Goal: Use online tool/utility: Utilize a website feature to perform a specific function

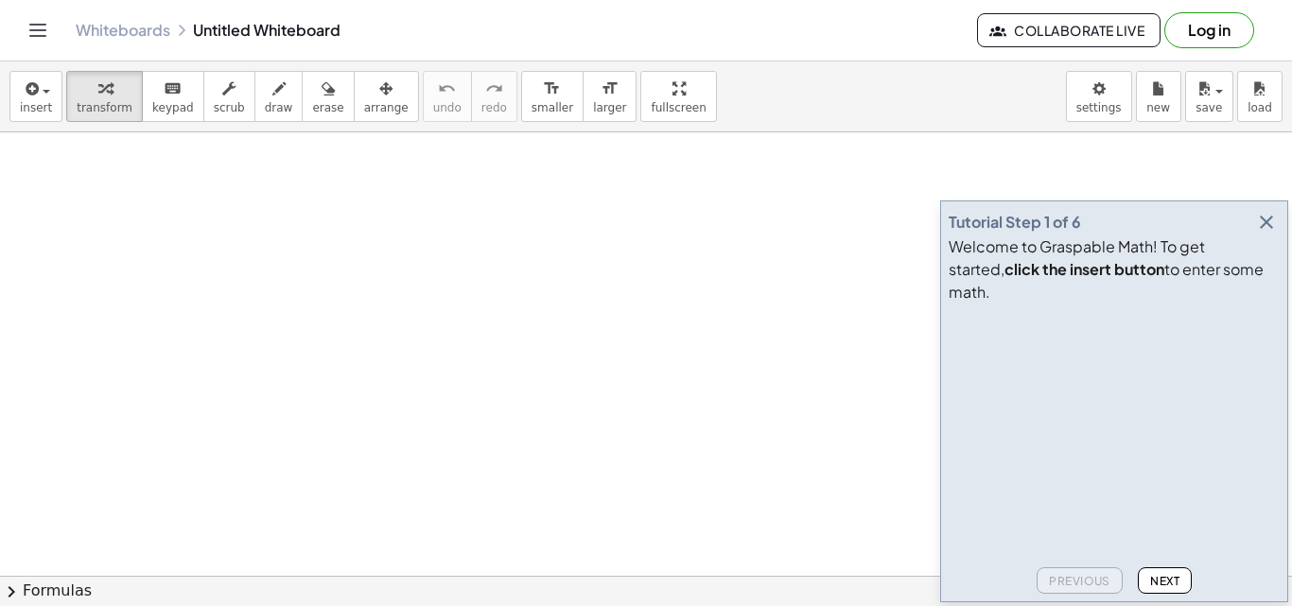
click at [1272, 234] on icon "button" at bounding box center [1266, 222] width 23 height 23
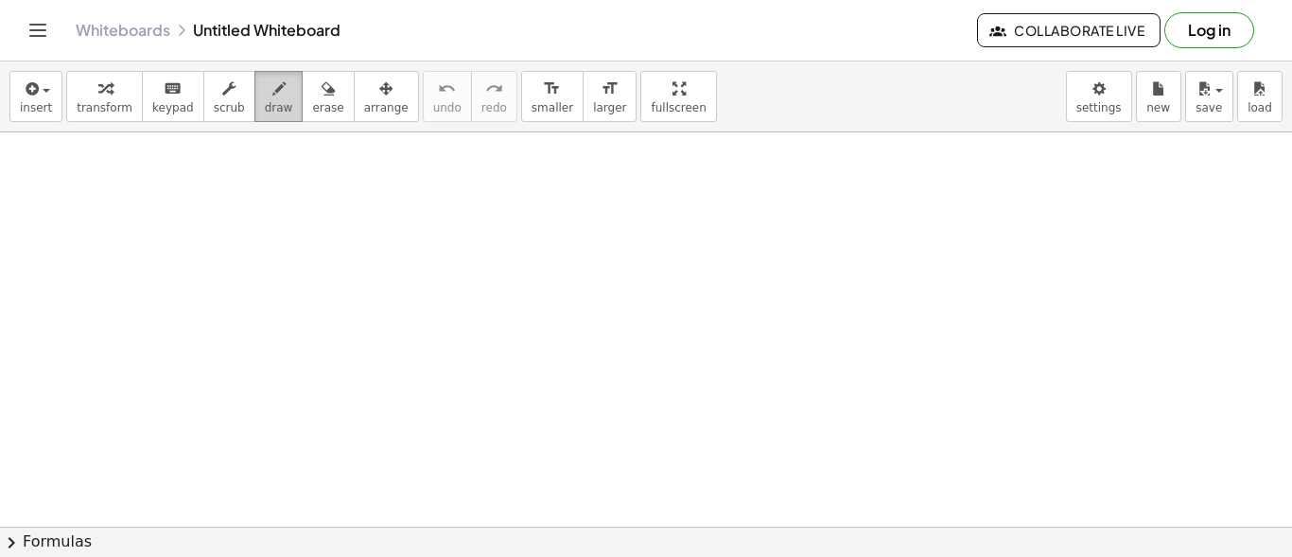
click at [265, 98] on button "draw" at bounding box center [278, 96] width 49 height 51
drag, startPoint x: 65, startPoint y: 178, endPoint x: 77, endPoint y: 166, distance: 16.1
drag, startPoint x: 62, startPoint y: 177, endPoint x: 87, endPoint y: 170, distance: 25.5
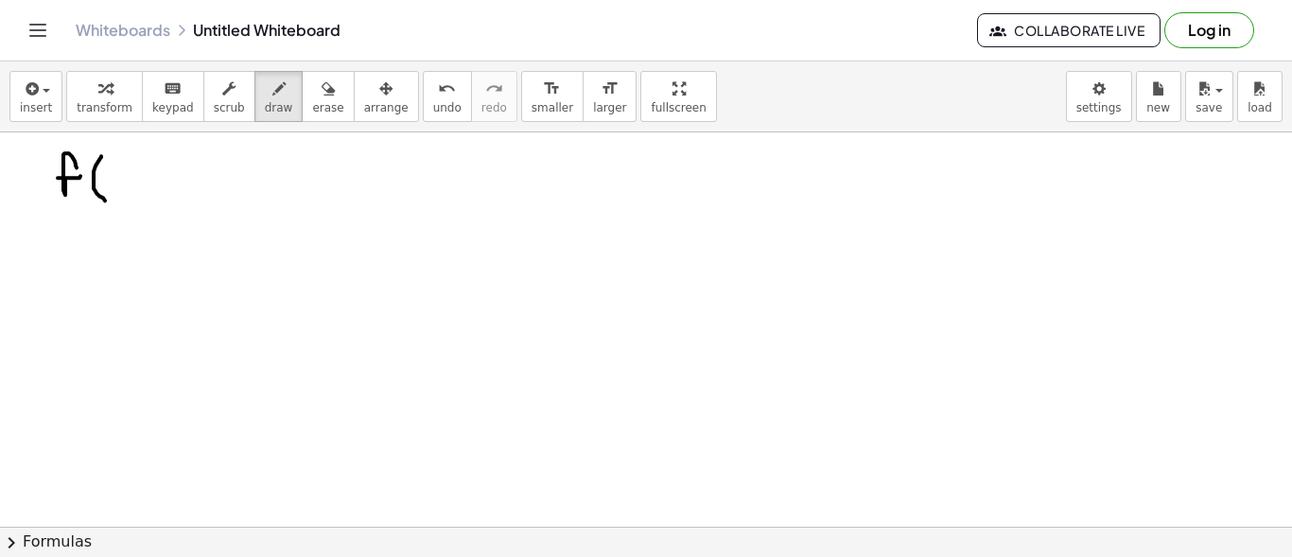
drag, startPoint x: 101, startPoint y: 156, endPoint x: 109, endPoint y: 201, distance: 45.1
drag, startPoint x: 120, startPoint y: 173, endPoint x: 136, endPoint y: 183, distance: 19.2
drag, startPoint x: 131, startPoint y: 175, endPoint x: 123, endPoint y: 184, distance: 12.7
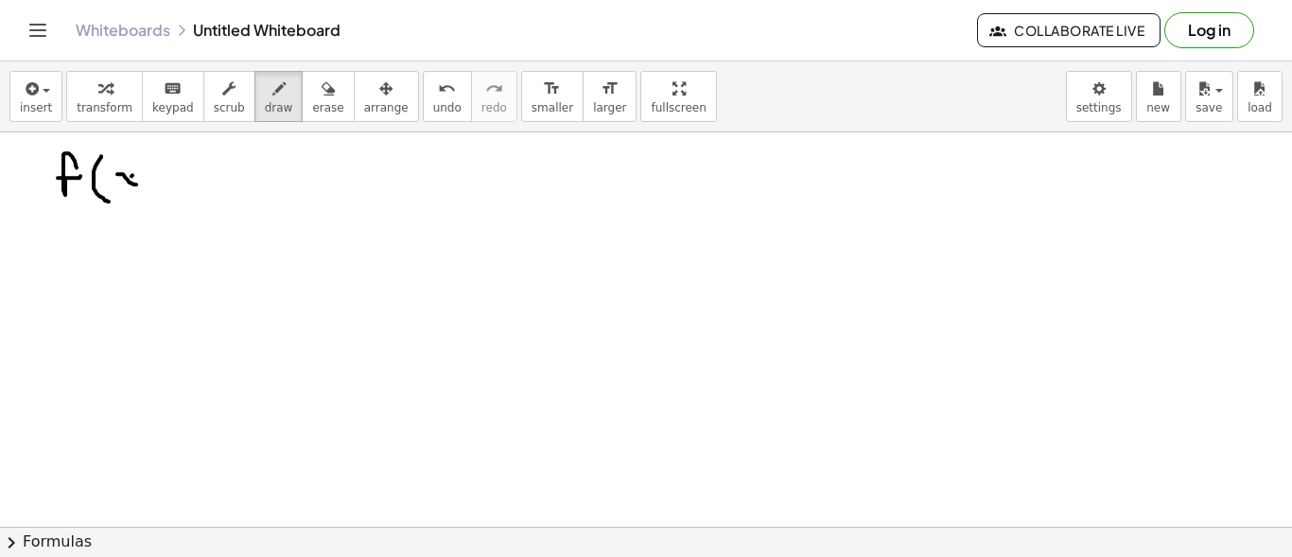
drag, startPoint x: 135, startPoint y: 153, endPoint x: 144, endPoint y: 191, distance: 38.8
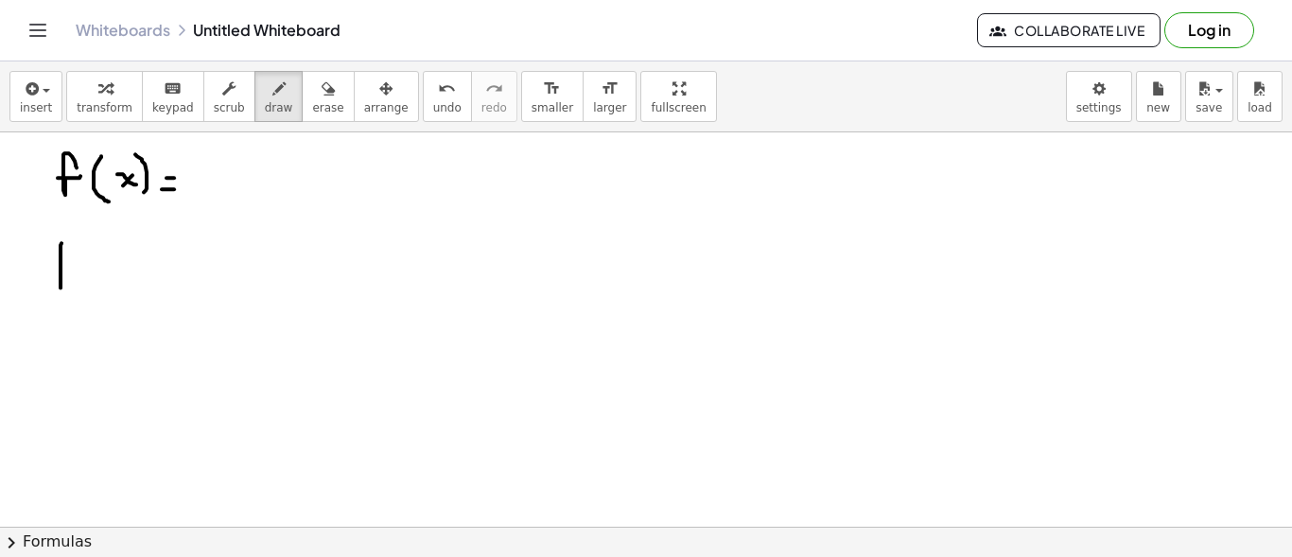
drag, startPoint x: 61, startPoint y: 276, endPoint x: 68, endPoint y: 247, distance: 30.3
drag, startPoint x: 61, startPoint y: 270, endPoint x: 73, endPoint y: 270, distance: 12.3
drag, startPoint x: 92, startPoint y: 255, endPoint x: 94, endPoint y: 280, distance: 24.7
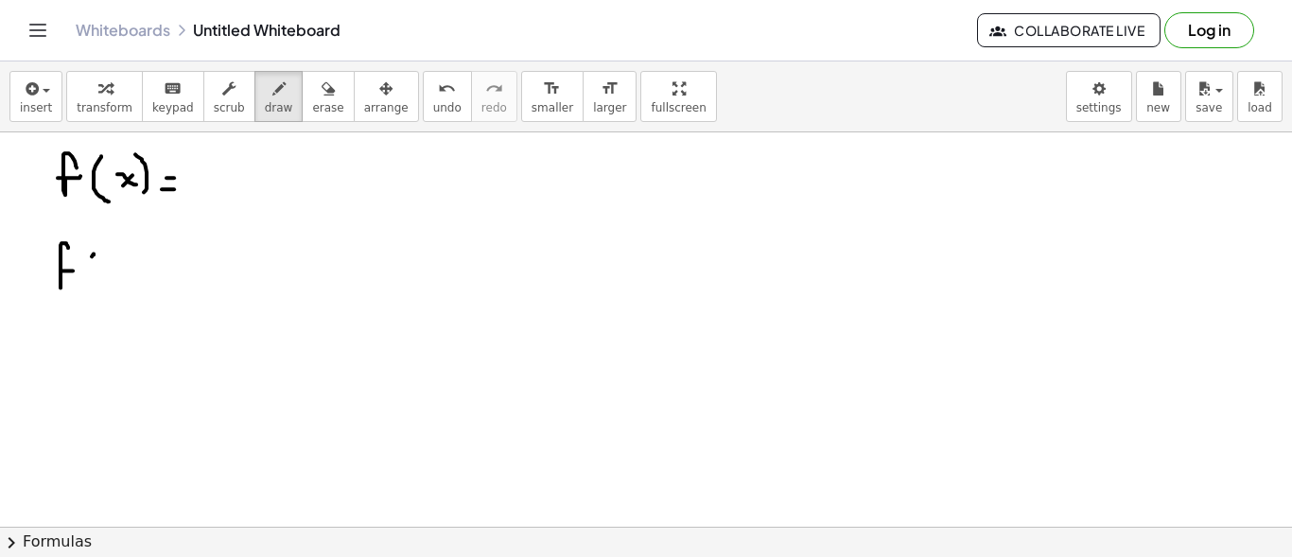
drag, startPoint x: 103, startPoint y: 264, endPoint x: 123, endPoint y: 277, distance: 23.9
drag, startPoint x: 135, startPoint y: 254, endPoint x: 138, endPoint y: 287, distance: 32.3
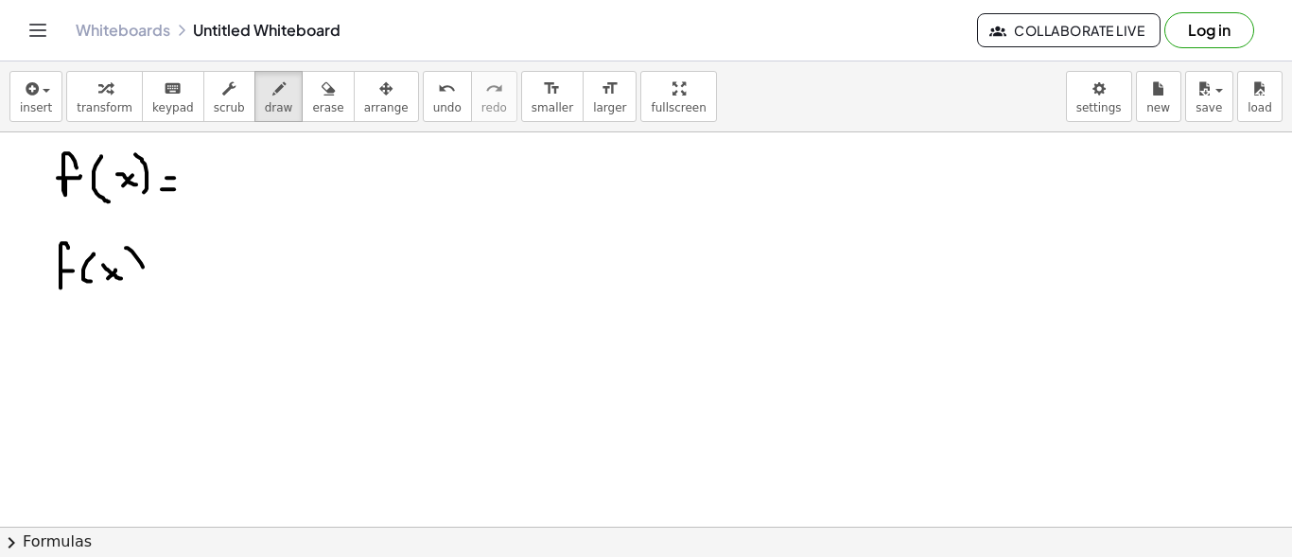
drag, startPoint x: 218, startPoint y: 159, endPoint x: 218, endPoint y: 182, distance: 22.7
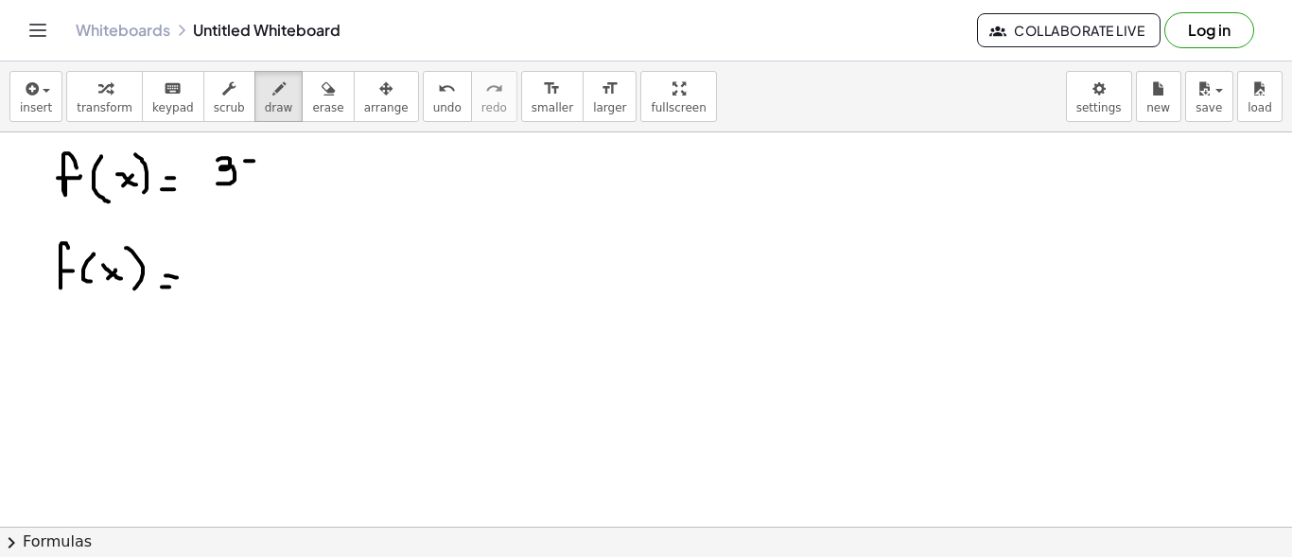
drag, startPoint x: 253, startPoint y: 160, endPoint x: 268, endPoint y: 181, distance: 25.2
drag, startPoint x: 261, startPoint y: 166, endPoint x: 247, endPoint y: 179, distance: 19.4
drag, startPoint x: 289, startPoint y: 173, endPoint x: 311, endPoint y: 173, distance: 21.8
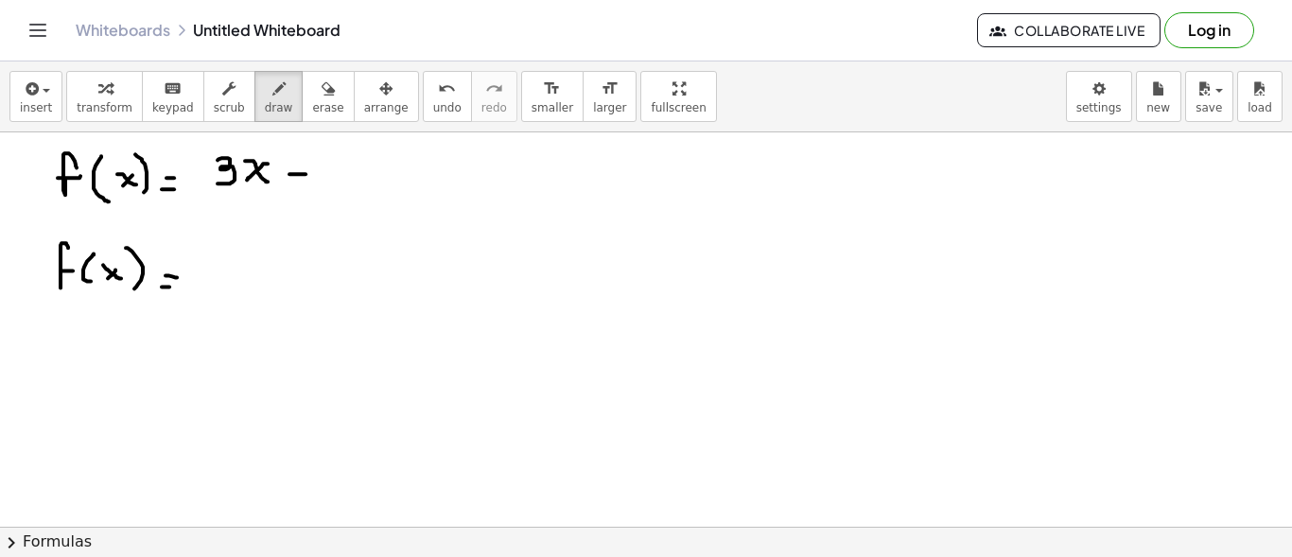
drag, startPoint x: 337, startPoint y: 162, endPoint x: 363, endPoint y: 174, distance: 29.2
drag, startPoint x: 367, startPoint y: 166, endPoint x: 406, endPoint y: 185, distance: 43.1
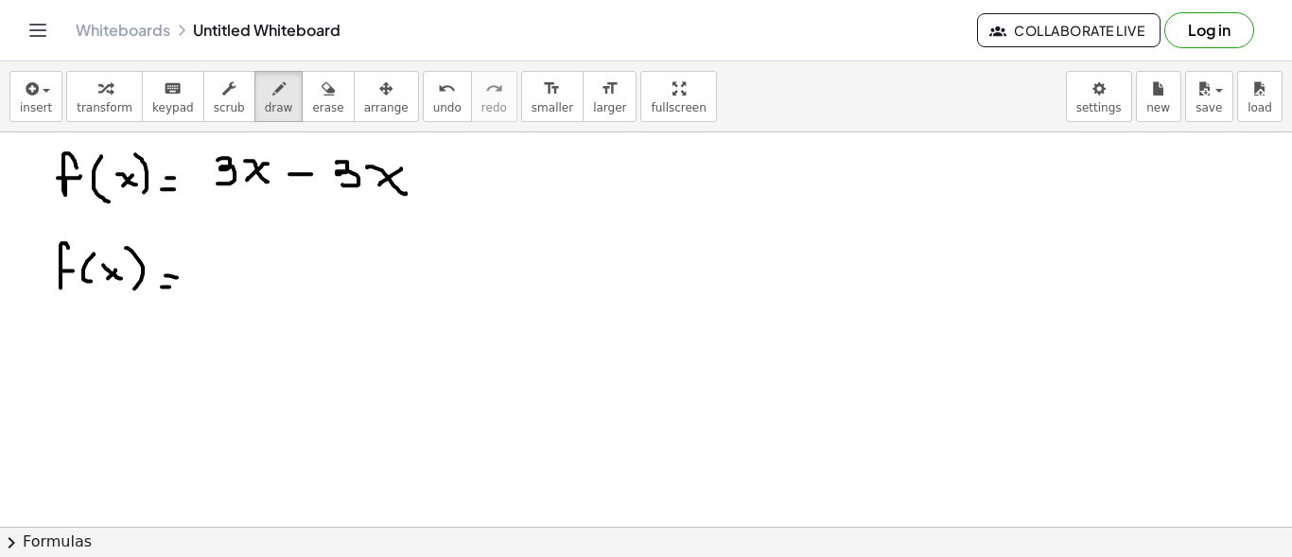
drag, startPoint x: 415, startPoint y: 145, endPoint x: 415, endPoint y: 164, distance: 18.9
drag, startPoint x: 446, startPoint y: 178, endPoint x: 468, endPoint y: 178, distance: 21.8
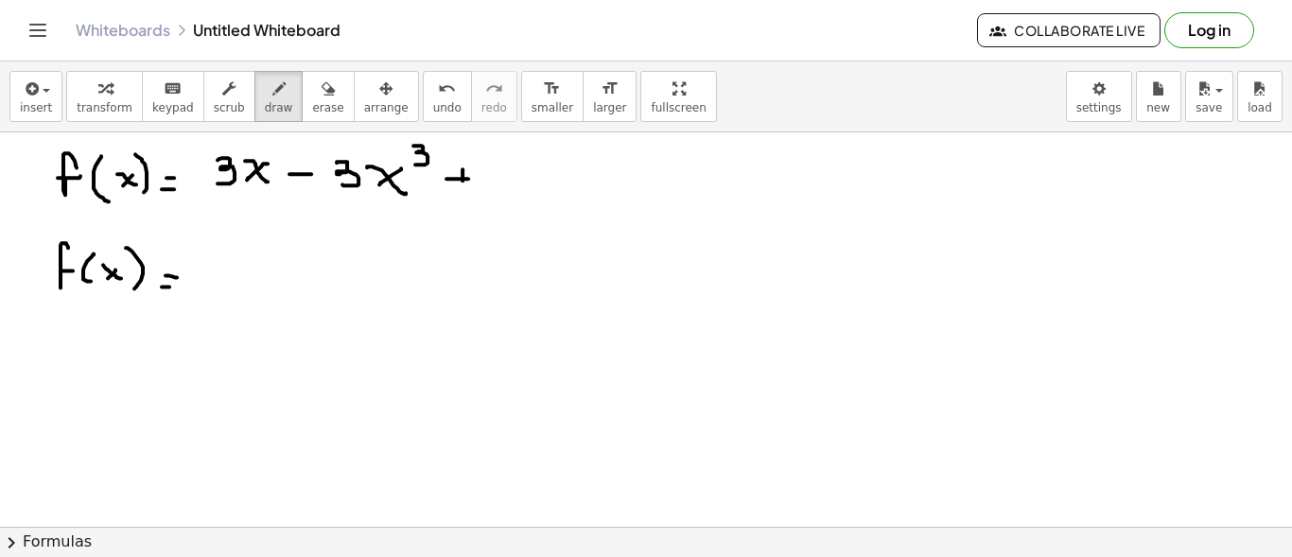
drag, startPoint x: 462, startPoint y: 168, endPoint x: 462, endPoint y: 188, distance: 19.9
drag, startPoint x: 499, startPoint y: 158, endPoint x: 498, endPoint y: 185, distance: 27.4
drag, startPoint x: 524, startPoint y: 147, endPoint x: 540, endPoint y: 158, distance: 19.7
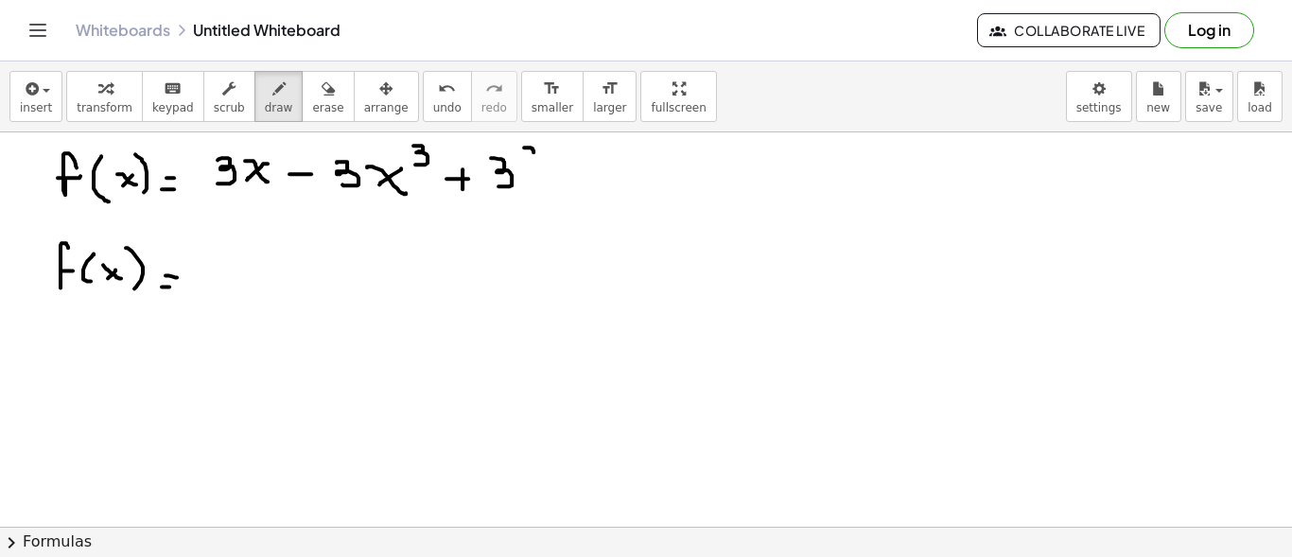
drag, startPoint x: 539, startPoint y: 147, endPoint x: 529, endPoint y: 155, distance: 13.4
drag, startPoint x: 557, startPoint y: 180, endPoint x: 579, endPoint y: 179, distance: 21.8
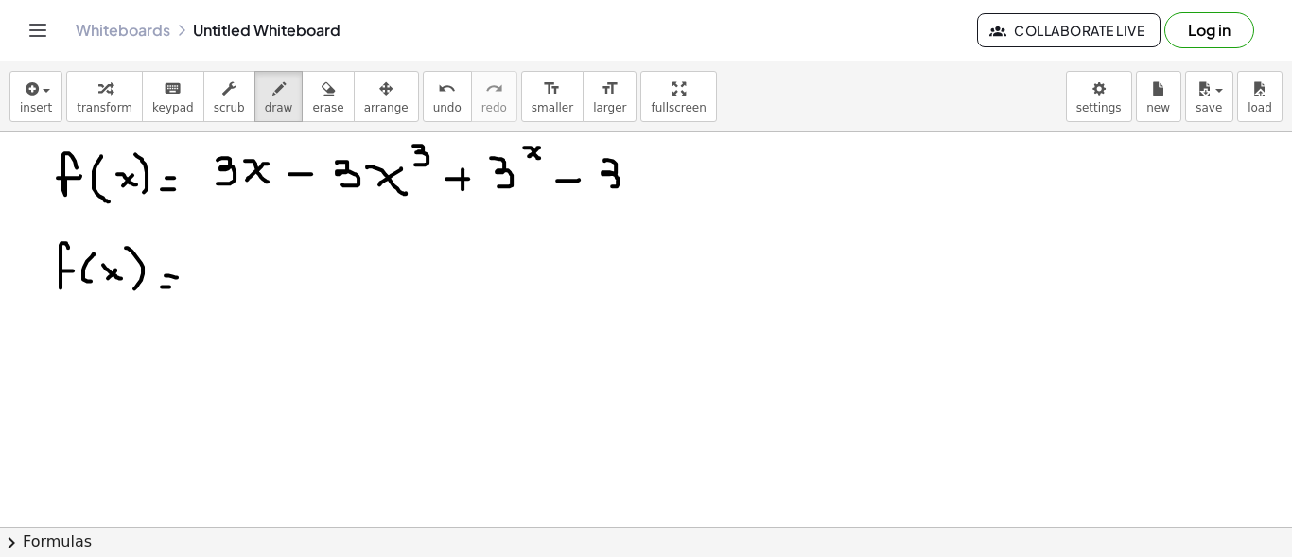
drag, startPoint x: 604, startPoint y: 160, endPoint x: 606, endPoint y: 185, distance: 25.6
drag, startPoint x: 210, startPoint y: 262, endPoint x: 240, endPoint y: 273, distance: 32.3
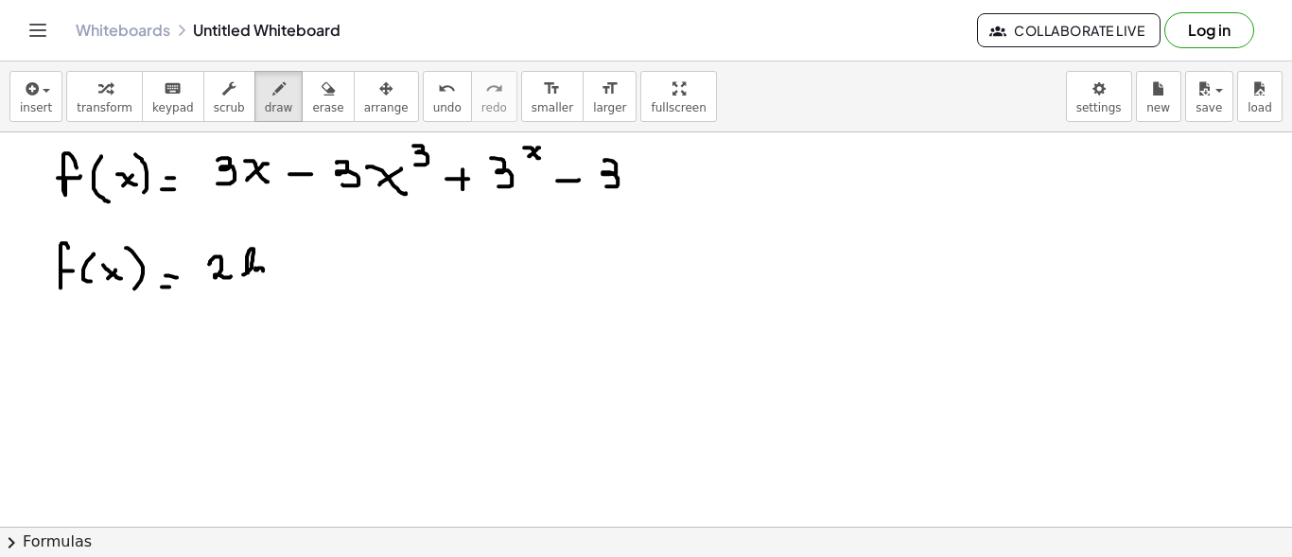
drag, startPoint x: 290, startPoint y: 249, endPoint x: 287, endPoint y: 274, distance: 25.8
drag, startPoint x: 293, startPoint y: 257, endPoint x: 307, endPoint y: 267, distance: 17.1
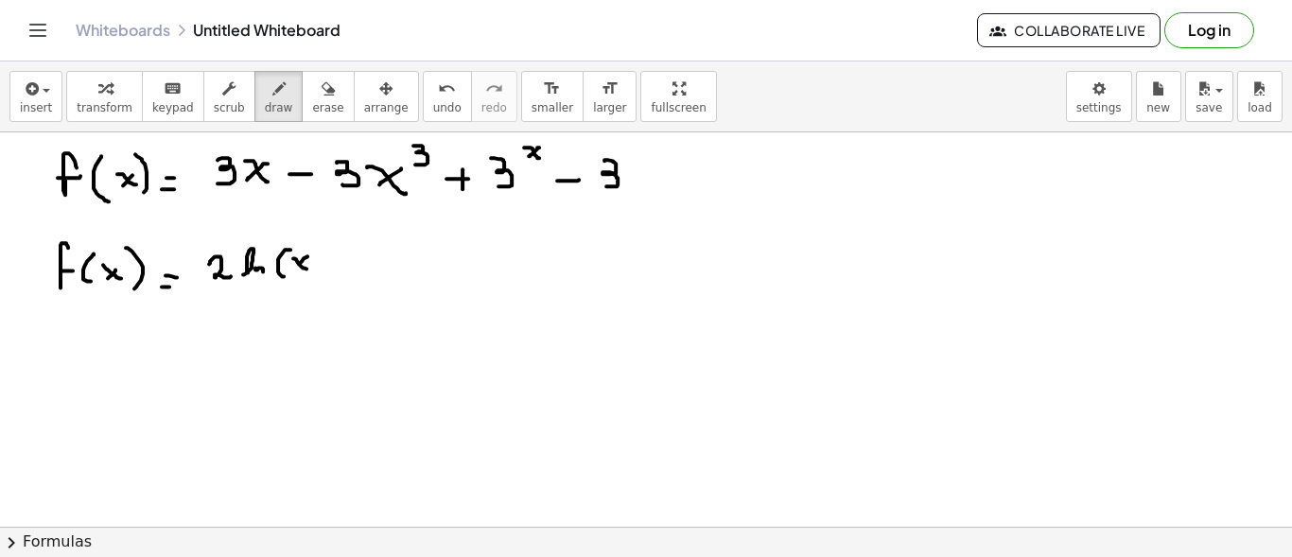
drag, startPoint x: 318, startPoint y: 247, endPoint x: 323, endPoint y: 275, distance: 28.8
drag, startPoint x: 347, startPoint y: 262, endPoint x: 358, endPoint y: 262, distance: 11.3
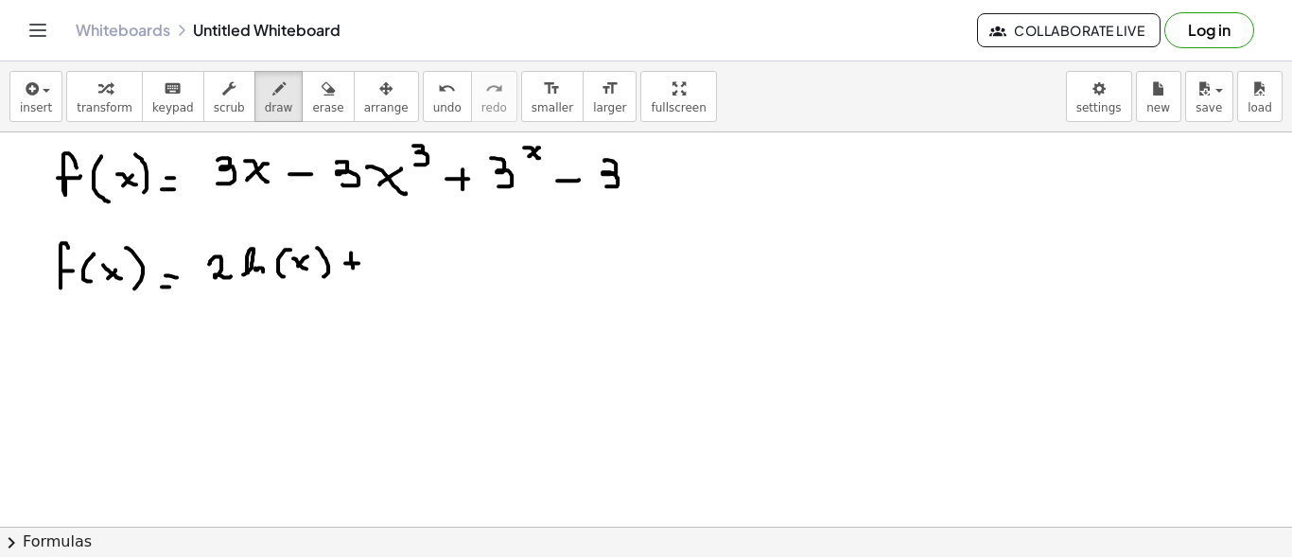
drag
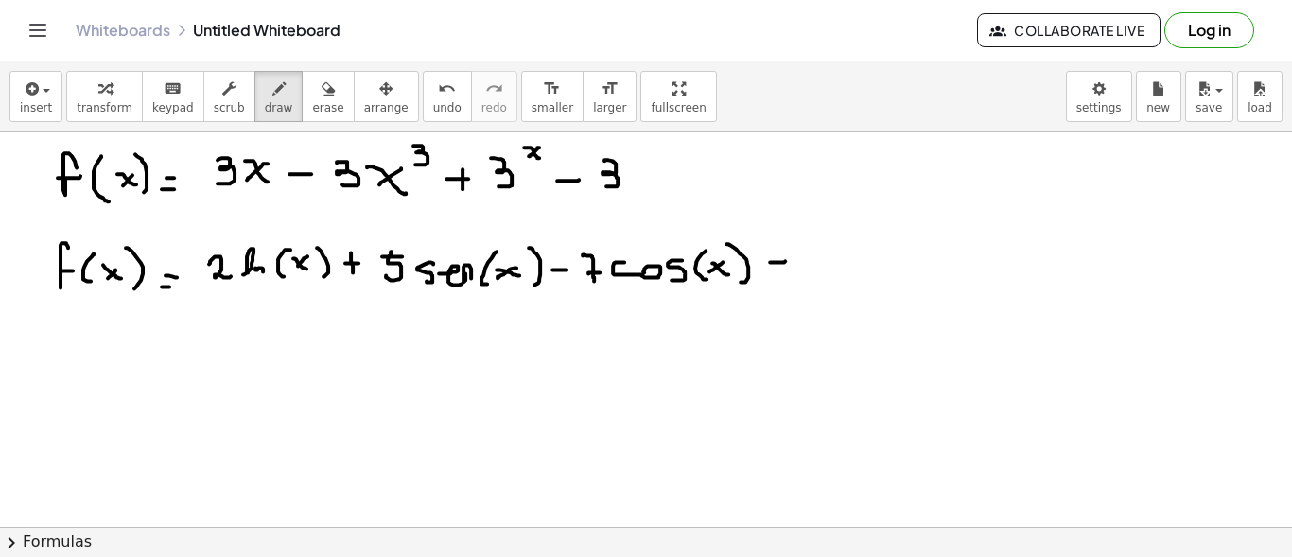
drag, startPoint x: 61, startPoint y: 358, endPoint x: 75, endPoint y: 354, distance: 15.0
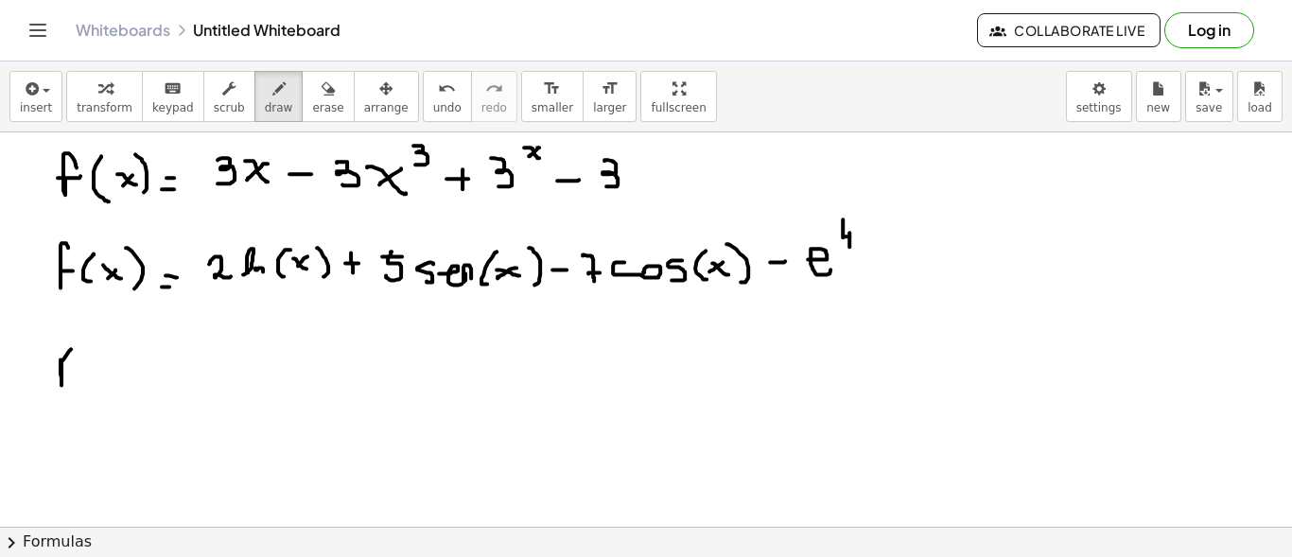
drag, startPoint x: 61, startPoint y: 365, endPoint x: 75, endPoint y: 365, distance: 13.2
drag, startPoint x: 104, startPoint y: 357, endPoint x: 111, endPoint y: 376, distance: 20.9
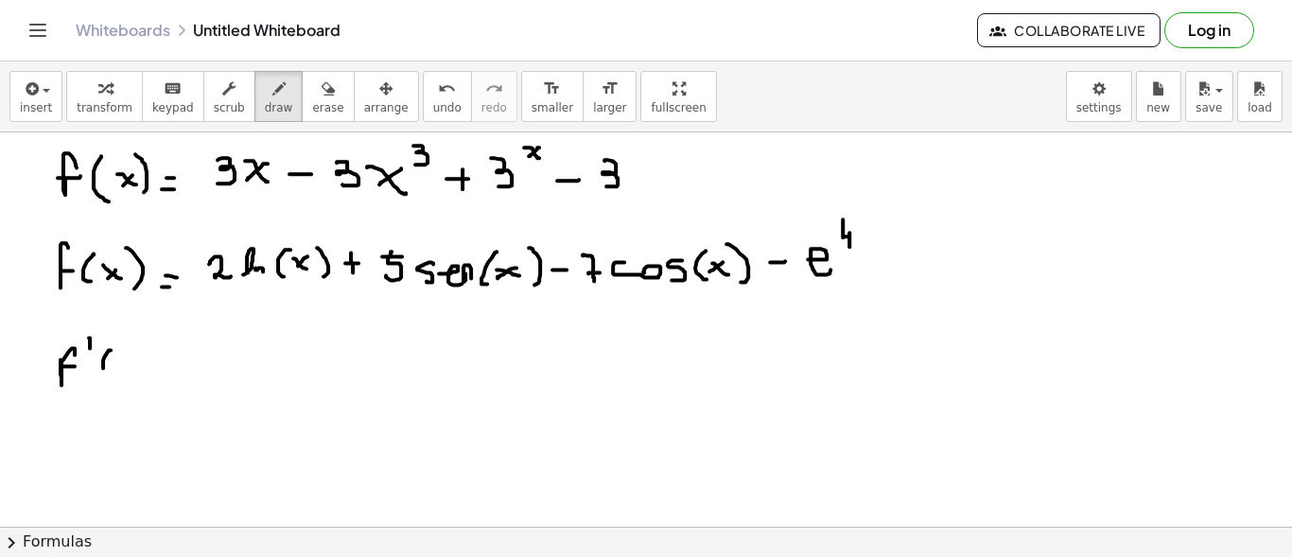
drag, startPoint x: 158, startPoint y: 354, endPoint x: 145, endPoint y: 384, distance: 33.0
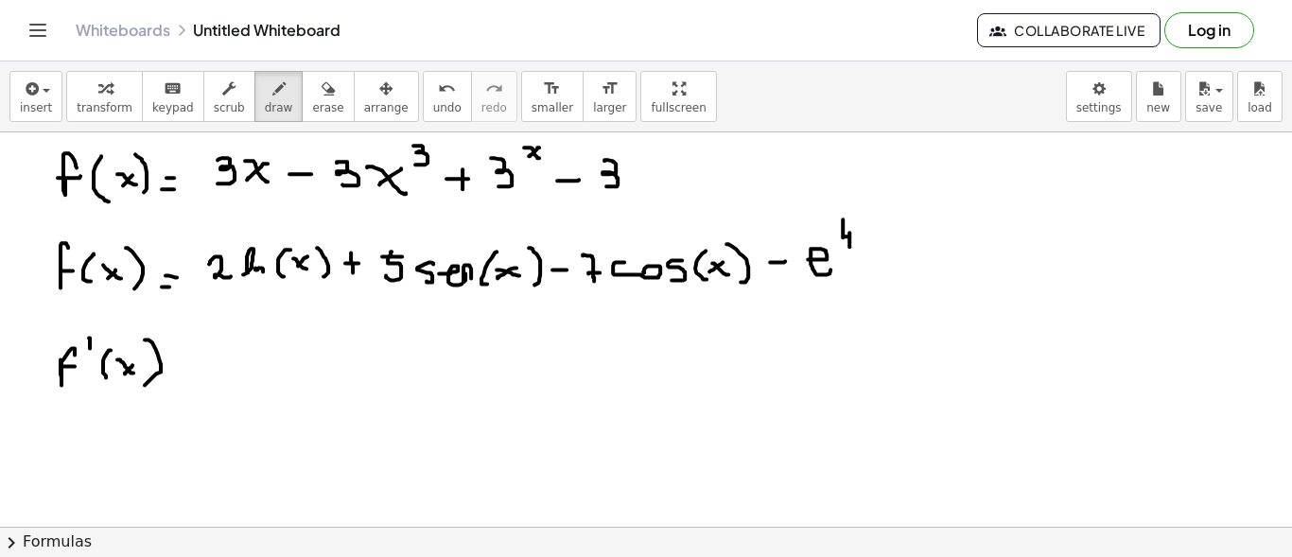
drag, startPoint x: 183, startPoint y: 371, endPoint x: 198, endPoint y: 367, distance: 14.7
drag, startPoint x: 222, startPoint y: 356, endPoint x: 328, endPoint y: 300, distance: 119.7
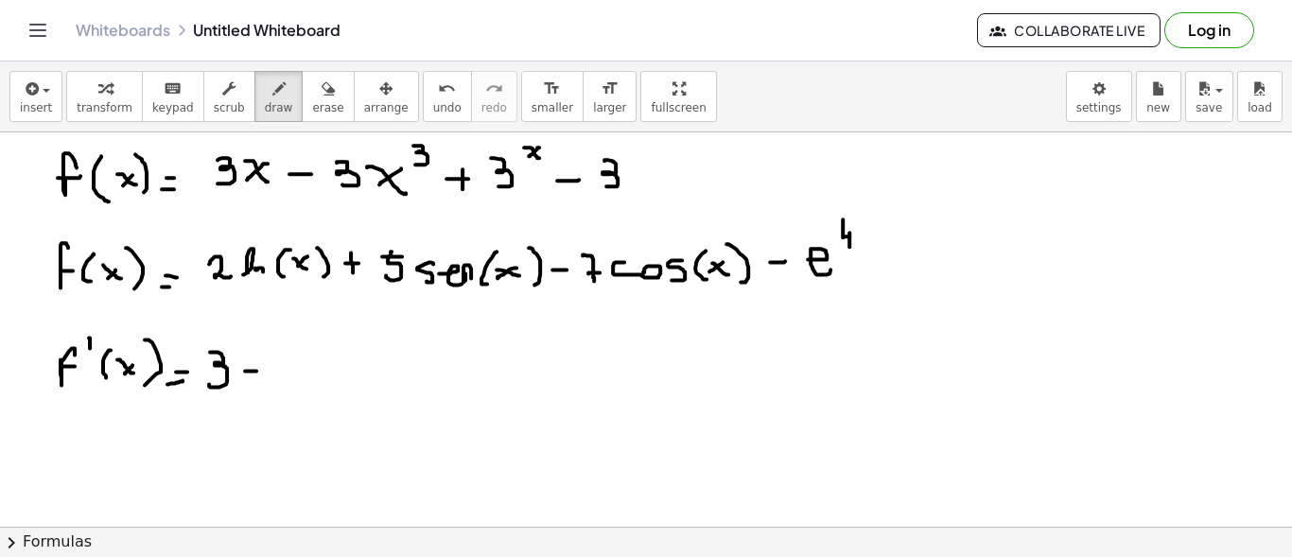
drag, startPoint x: 253, startPoint y: 370, endPoint x: 263, endPoint y: 370, distance: 10.4
drag, startPoint x: 288, startPoint y: 355, endPoint x: 289, endPoint y: 386, distance: 31.2
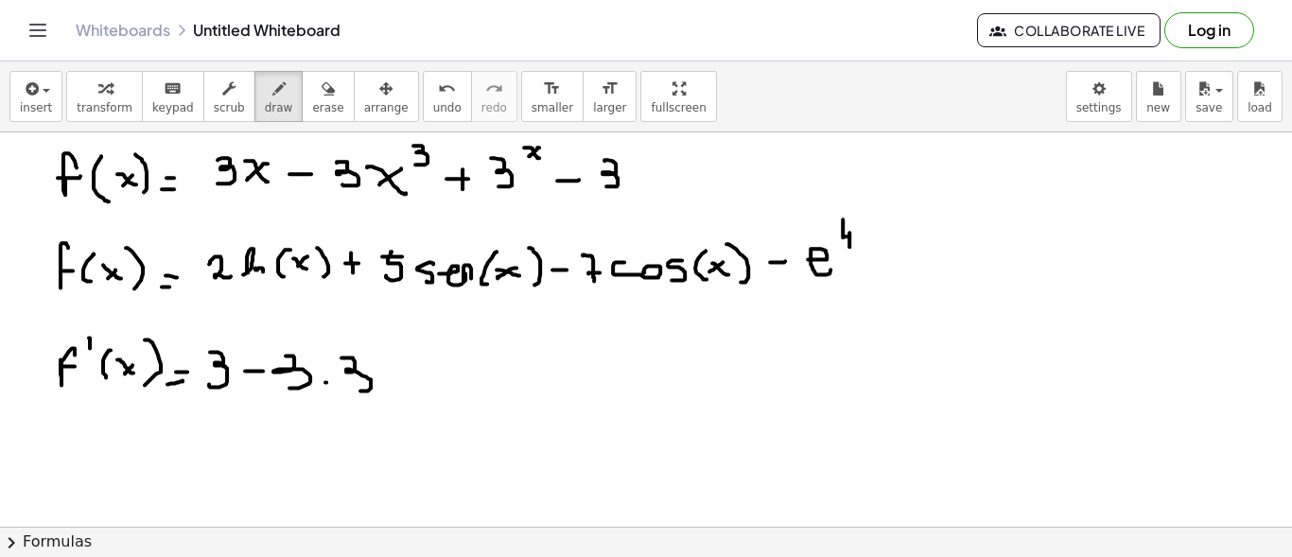
drag, startPoint x: 351, startPoint y: 357, endPoint x: 356, endPoint y: 386, distance: 29.7
drag, startPoint x: 409, startPoint y: 366, endPoint x: 421, endPoint y: 377, distance: 16.7
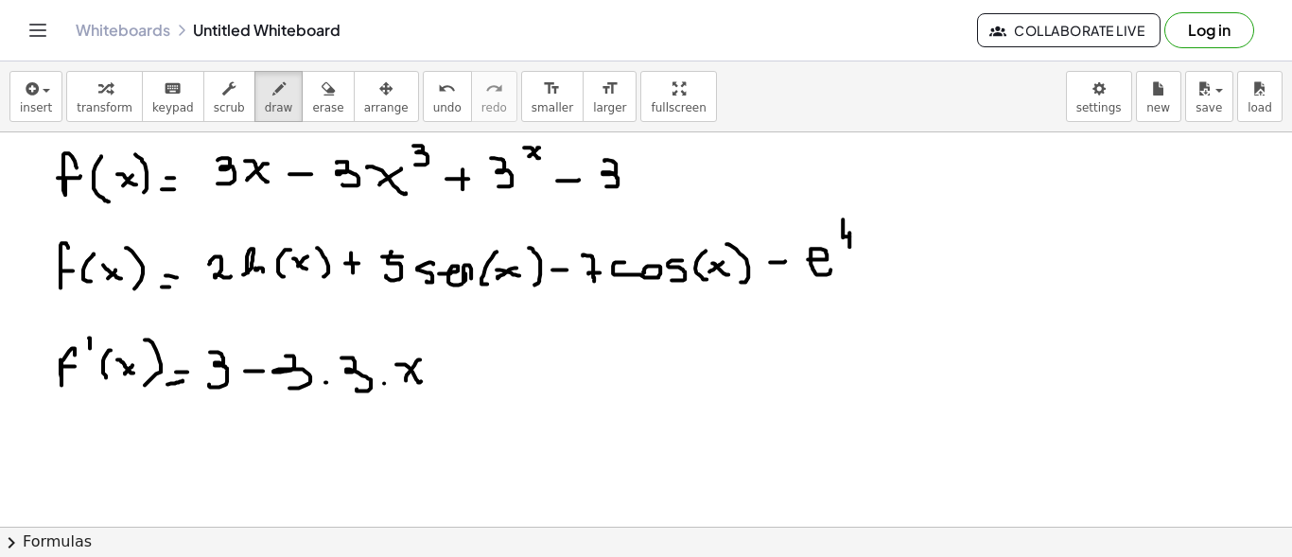
drag, startPoint x: 420, startPoint y: 358, endPoint x: 406, endPoint y: 379, distance: 25.2
drag, startPoint x: 445, startPoint y: 334, endPoint x: 440, endPoint y: 350, distance: 17.1
drag, startPoint x: 469, startPoint y: 341, endPoint x: 481, endPoint y: 341, distance: 12.3
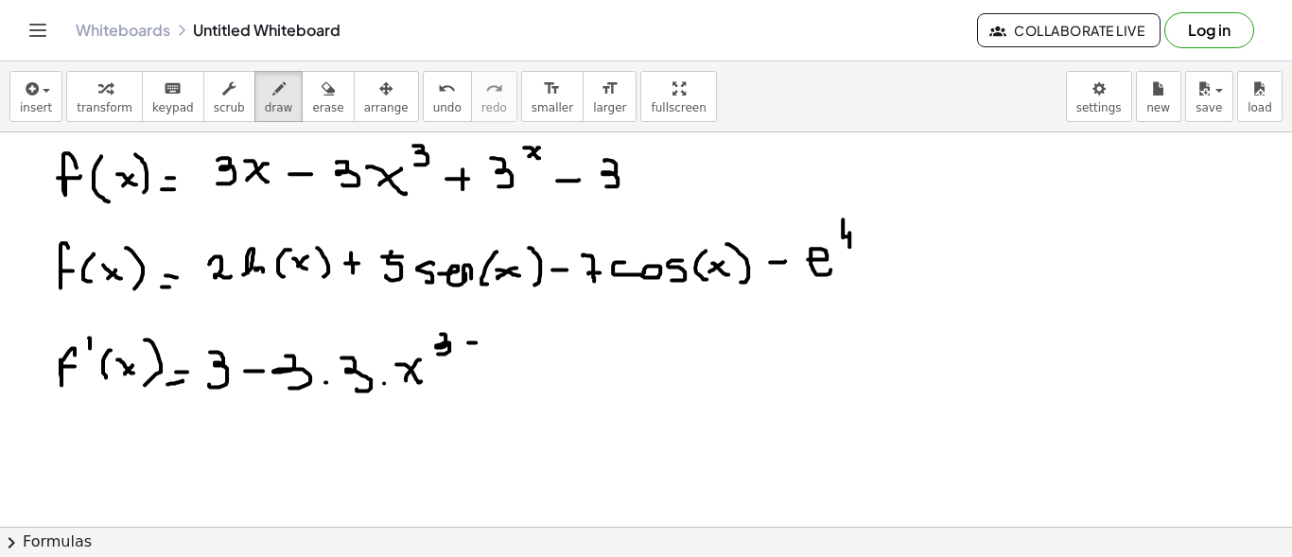
drag, startPoint x: 488, startPoint y: 340, endPoint x: 491, endPoint y: 354, distance: 13.5
drag, startPoint x: 513, startPoint y: 384, endPoint x: 534, endPoint y: 379, distance: 22.3
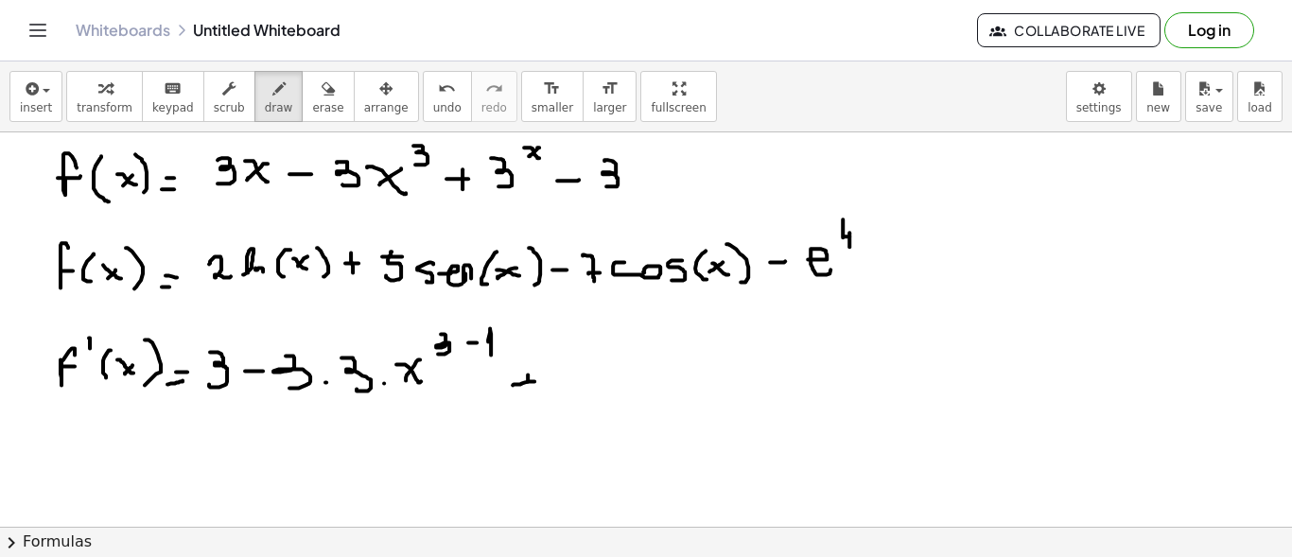
drag, startPoint x: 528, startPoint y: 374, endPoint x: 528, endPoint y: 391, distance: 17.0
drag, startPoint x: 560, startPoint y: 358, endPoint x: 564, endPoint y: 373, distance: 15.6
drag, startPoint x: 582, startPoint y: 342, endPoint x: 602, endPoint y: 353, distance: 22.4
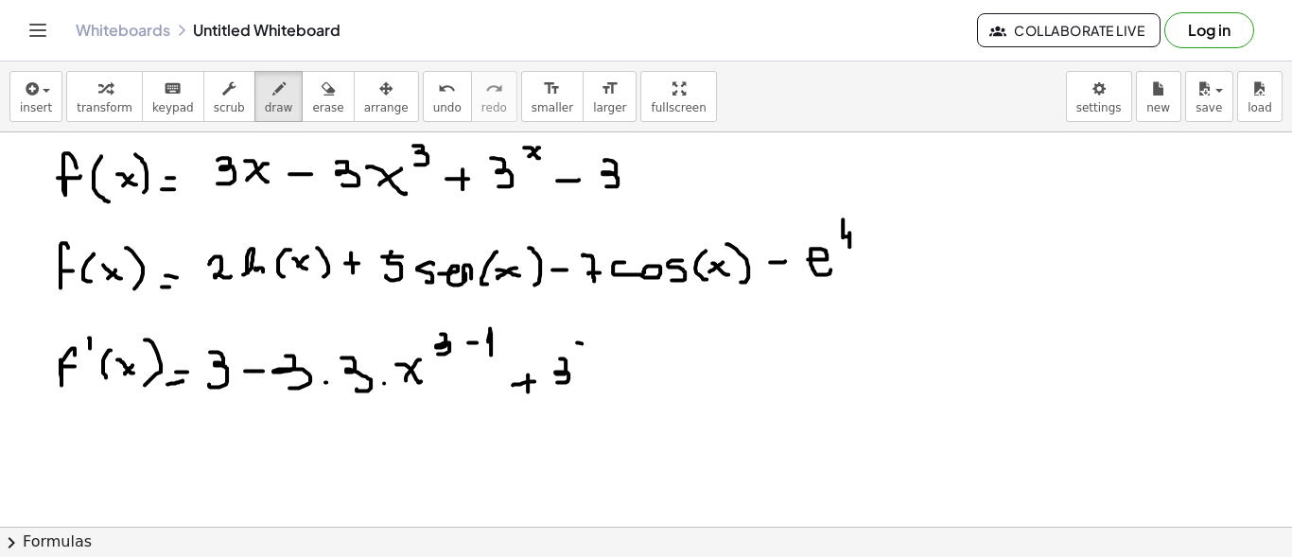
drag, startPoint x: 602, startPoint y: 340, endPoint x: 586, endPoint y: 382, distance: 44.3
drag, startPoint x: 654, startPoint y: 363, endPoint x: 653, endPoint y: 378, distance: 15.3
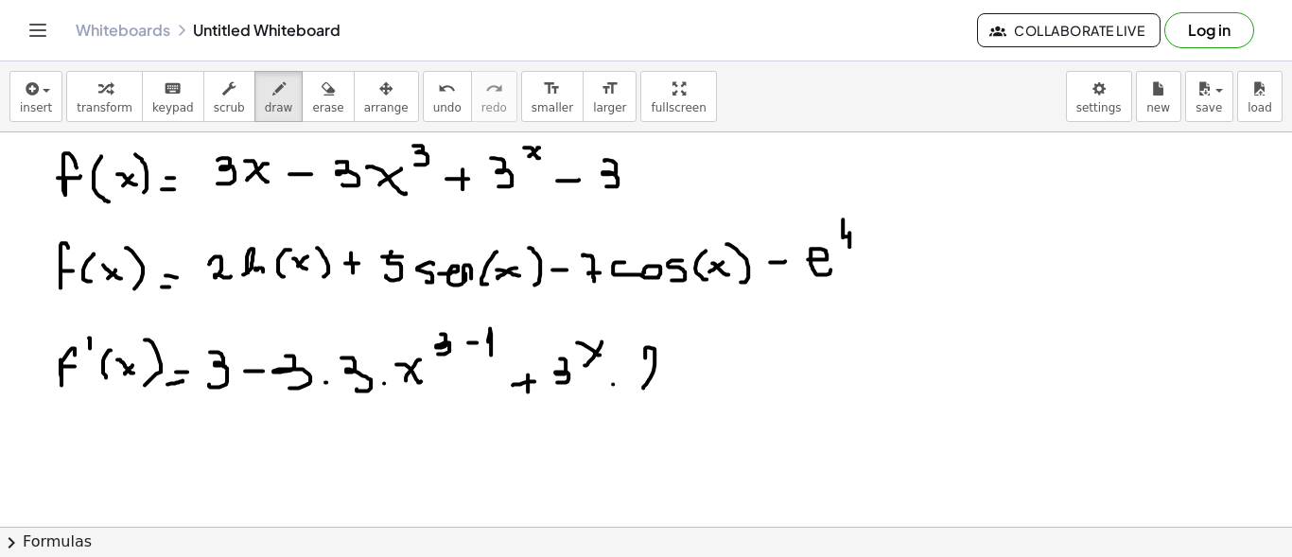
drag, startPoint x: 663, startPoint y: 375, endPoint x: 680, endPoint y: 385, distance: 20.0
drag, startPoint x: 708, startPoint y: 348, endPoint x: 707, endPoint y: 378, distance: 30.3
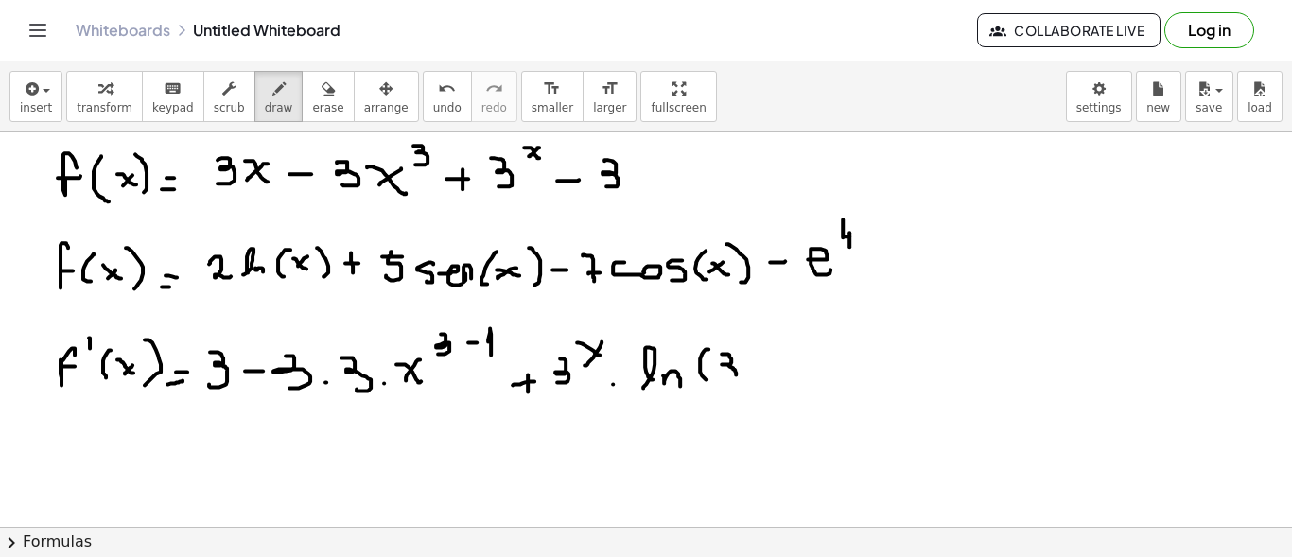
drag, startPoint x: 729, startPoint y: 354, endPoint x: 727, endPoint y: 375, distance: 21.8
drag, startPoint x: 746, startPoint y: 342, endPoint x: 756, endPoint y: 382, distance: 40.8
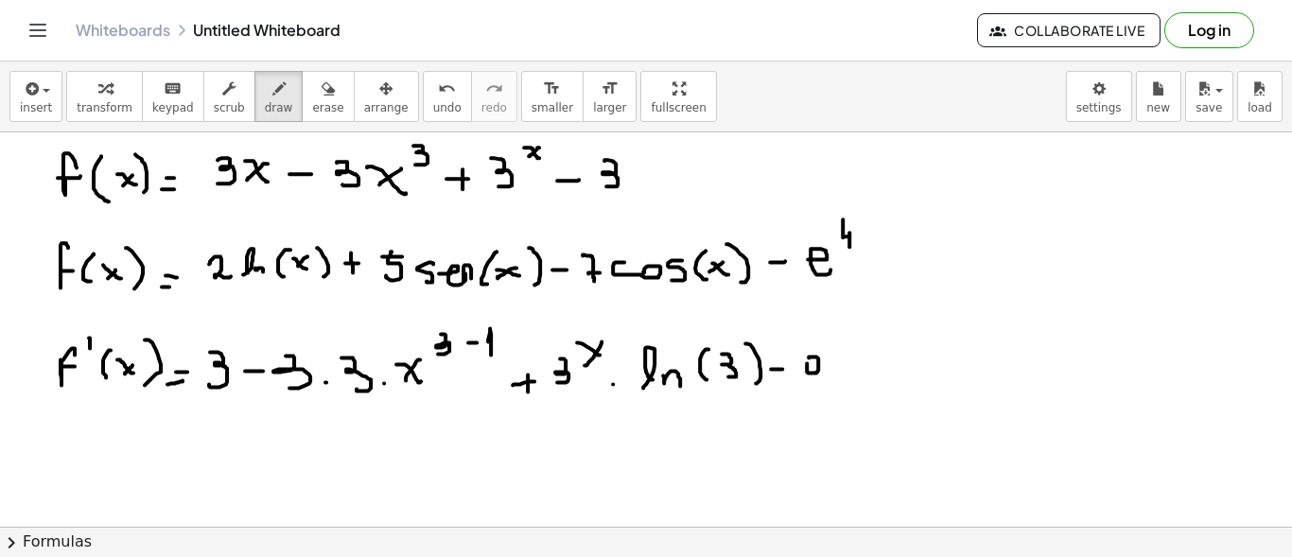
drag, startPoint x: 872, startPoint y: 353, endPoint x: 867, endPoint y: 375, distance: 23.2
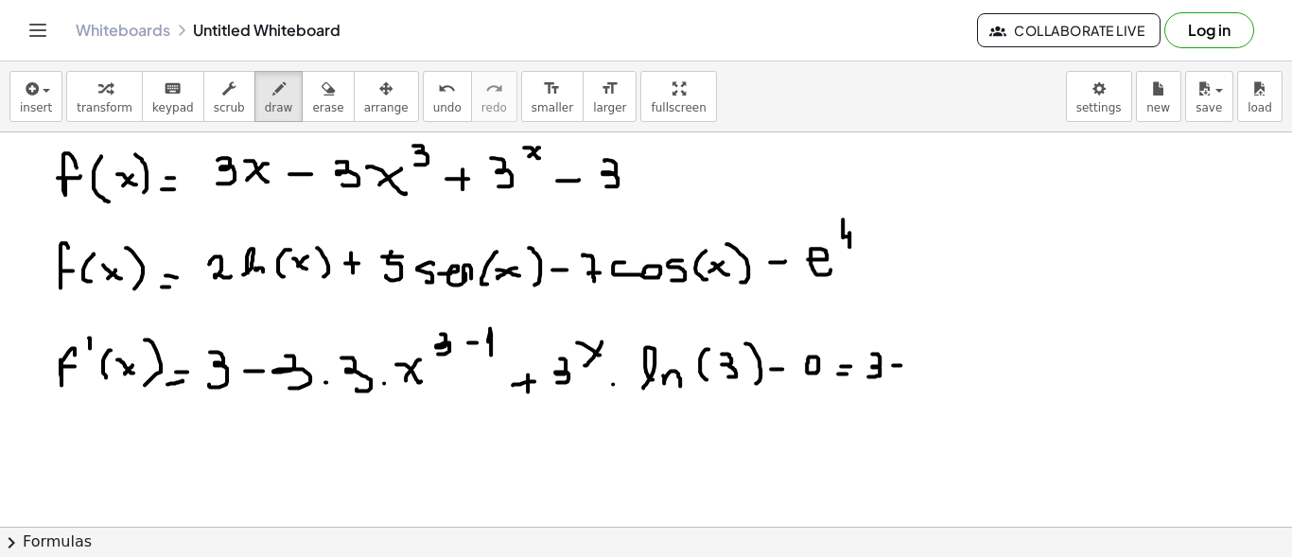
drag, startPoint x: 893, startPoint y: 364, endPoint x: 907, endPoint y: 364, distance: 14.2
drag, startPoint x: 934, startPoint y: 362, endPoint x: 934, endPoint y: 378, distance: 16.1
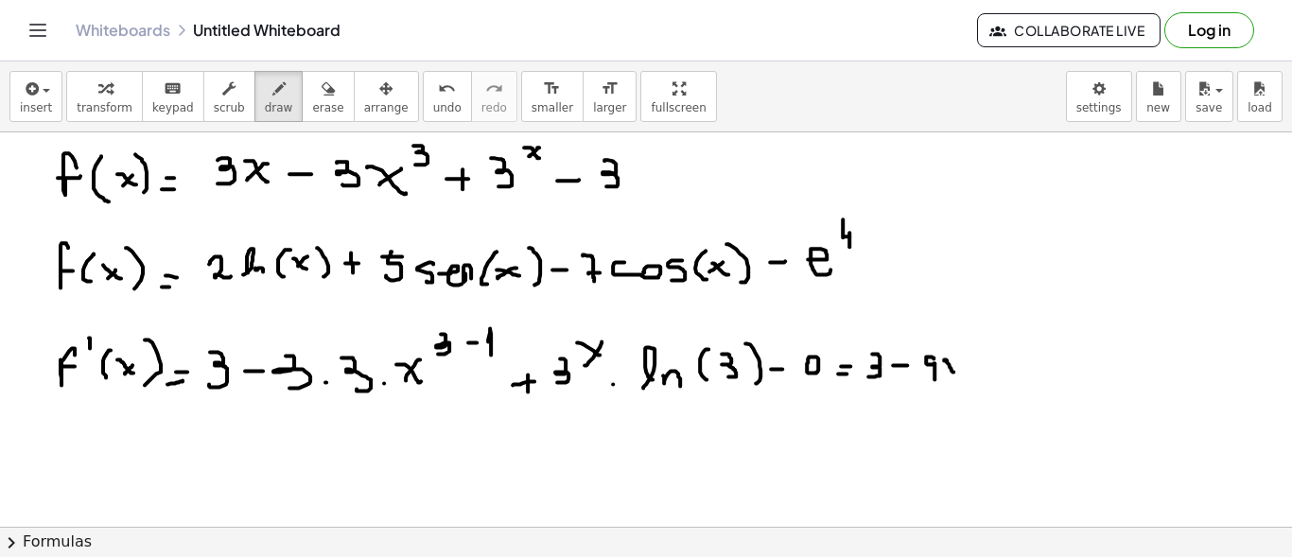
drag, startPoint x: 944, startPoint y: 359, endPoint x: 960, endPoint y: 373, distance: 20.8
drag, startPoint x: 962, startPoint y: 363, endPoint x: 966, endPoint y: 350, distance: 13.8
drag, startPoint x: 964, startPoint y: 337, endPoint x: 978, endPoint y: 347, distance: 17.6
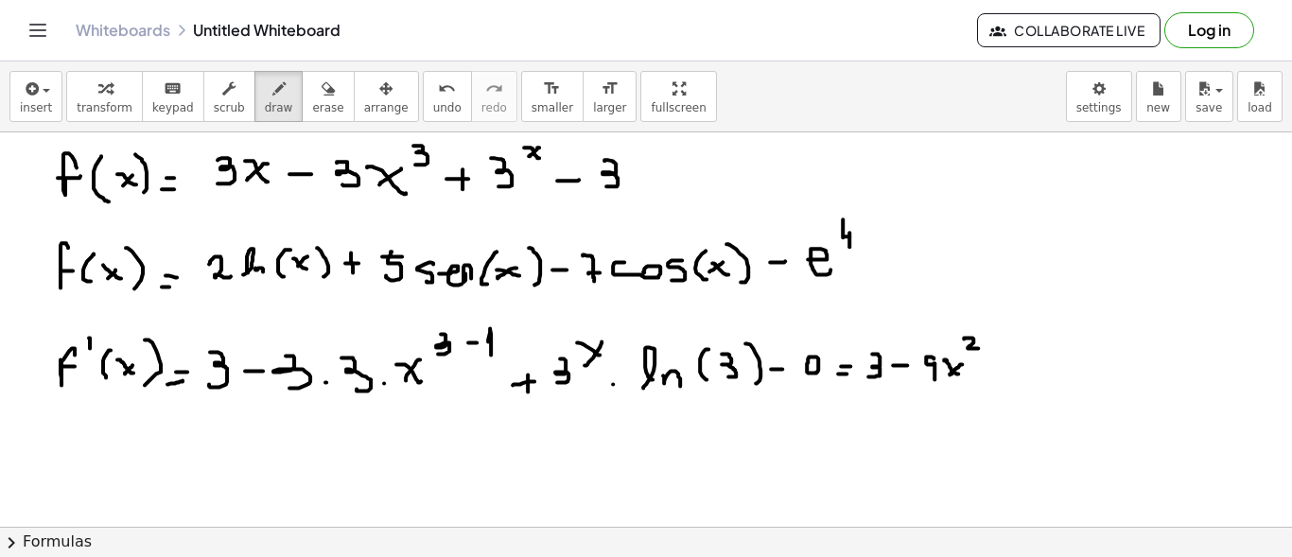
drag, startPoint x: 993, startPoint y: 354, endPoint x: 993, endPoint y: 370, distance: 16.1
drag, startPoint x: 1032, startPoint y: 351, endPoint x: 1025, endPoint y: 364, distance: 14.8
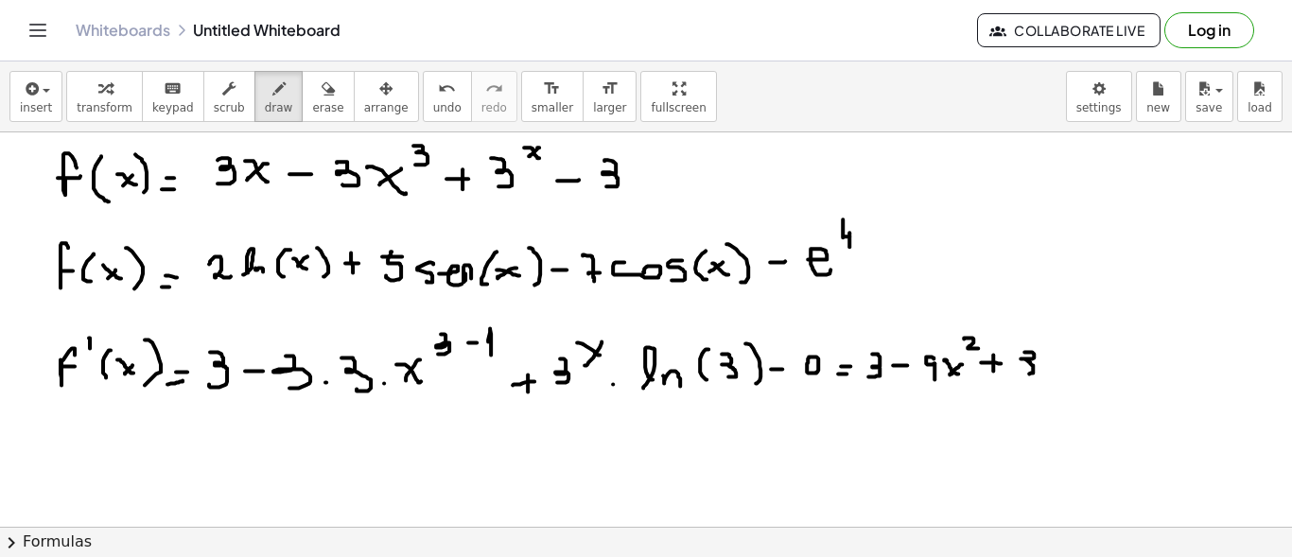
drag, startPoint x: 1047, startPoint y: 336, endPoint x: 1060, endPoint y: 345, distance: 16.3
drag, startPoint x: 1060, startPoint y: 335, endPoint x: 1051, endPoint y: 348, distance: 16.3
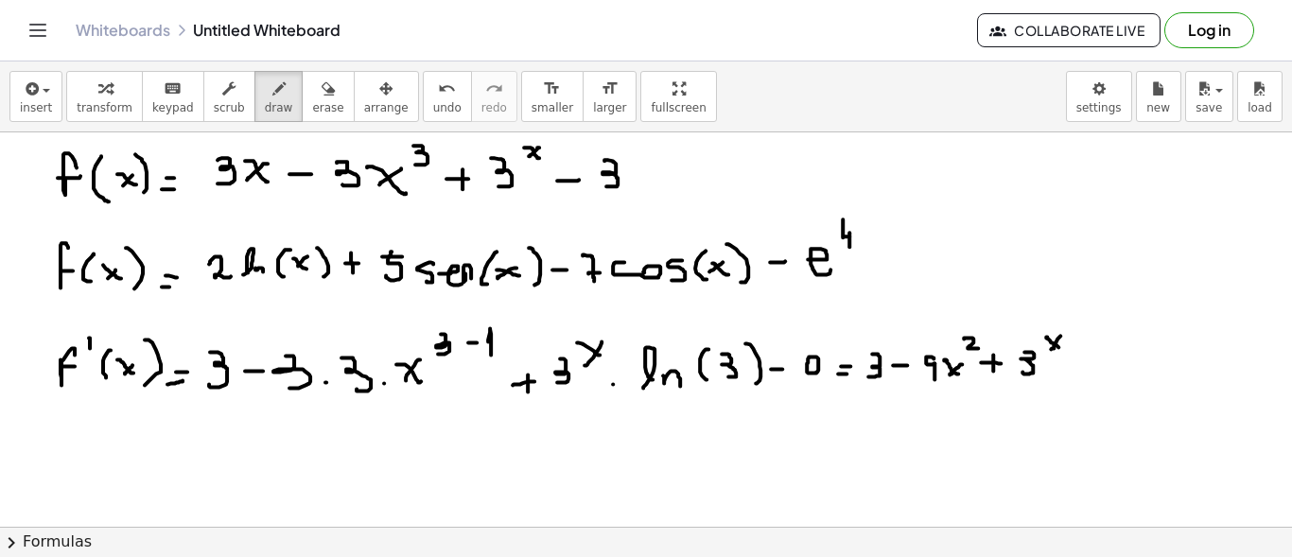
drag, startPoint x: 1082, startPoint y: 371, endPoint x: 1106, endPoint y: 372, distance: 23.7
drag, startPoint x: 1109, startPoint y: 362, endPoint x: 1119, endPoint y: 366, distance: 10.2
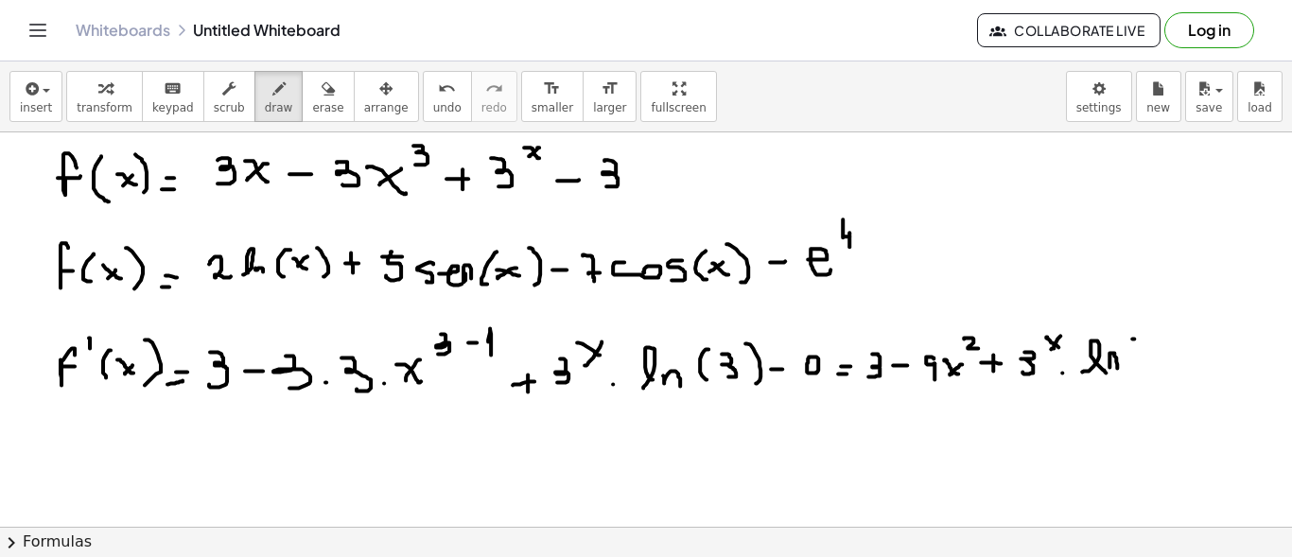
drag, startPoint x: 1132, startPoint y: 338, endPoint x: 1131, endPoint y: 366, distance: 28.4
drag, startPoint x: 1141, startPoint y: 352, endPoint x: 1144, endPoint y: 369, distance: 17.4
drag, startPoint x: 1160, startPoint y: 341, endPoint x: 1152, endPoint y: 380, distance: 39.7
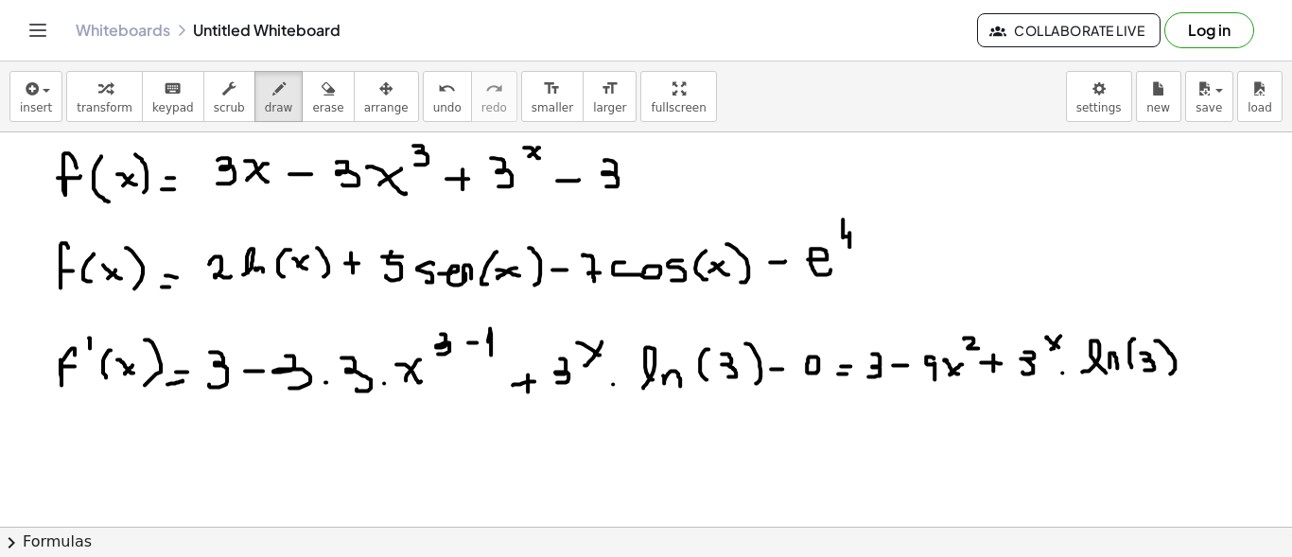
drag, startPoint x: 67, startPoint y: 467, endPoint x: 74, endPoint y: 450, distance: 18.3
drag, startPoint x: 63, startPoint y: 462, endPoint x: 74, endPoint y: 462, distance: 10.4
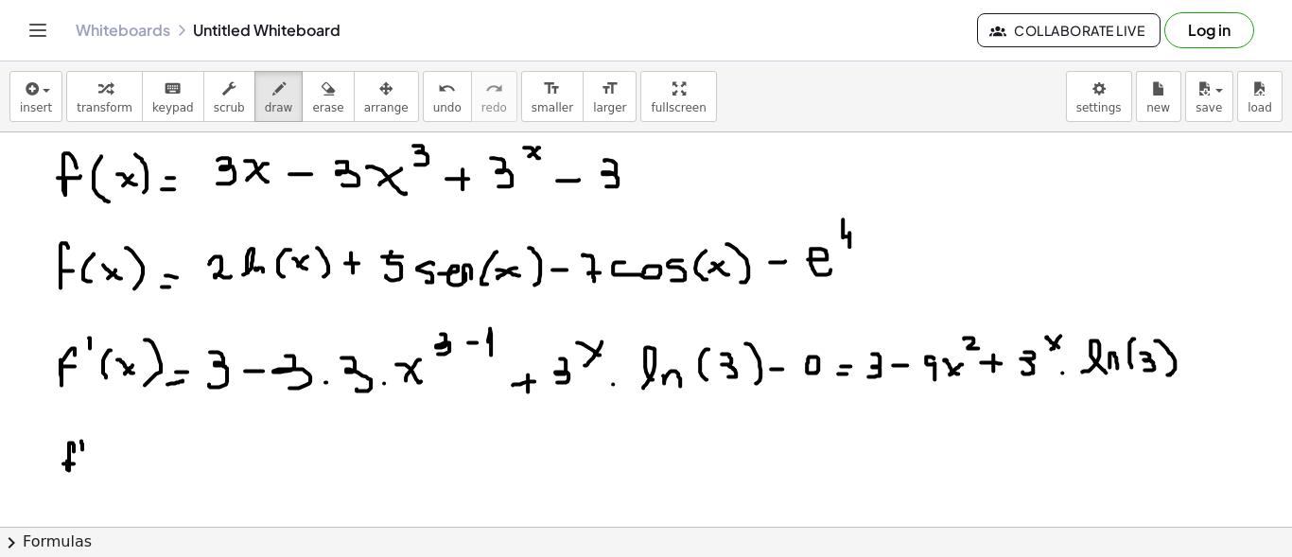
drag, startPoint x: 102, startPoint y: 450, endPoint x: 115, endPoint y: 458, distance: 15.3
drag, startPoint x: 122, startPoint y: 455, endPoint x: 132, endPoint y: 453, distance: 10.6
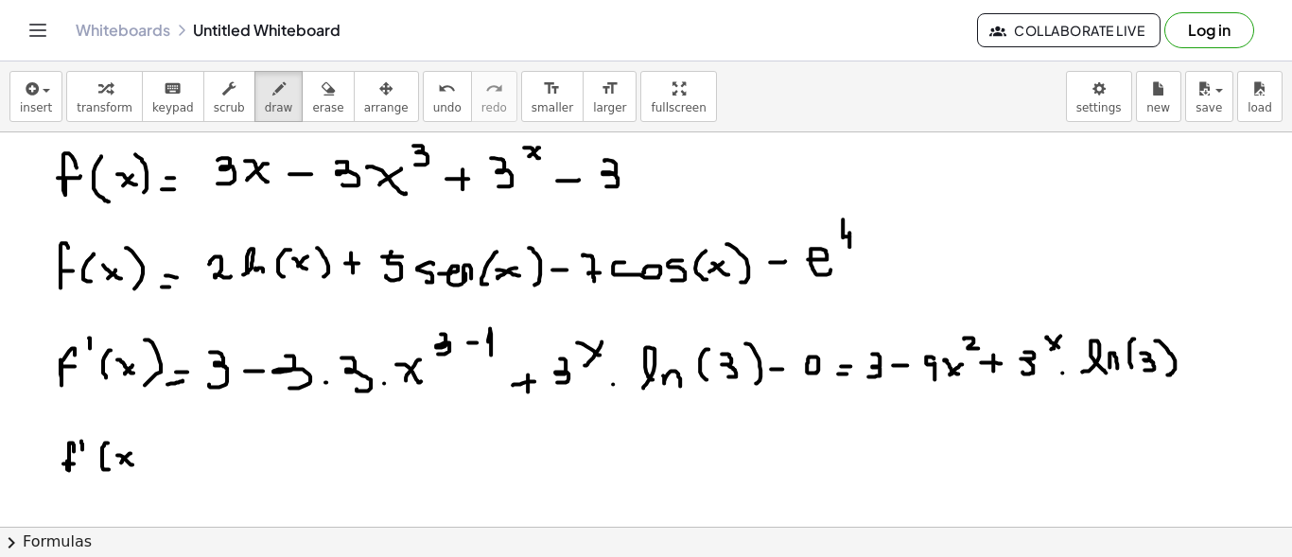
drag, startPoint x: 130, startPoint y: 438, endPoint x: 148, endPoint y: 472, distance: 38.9
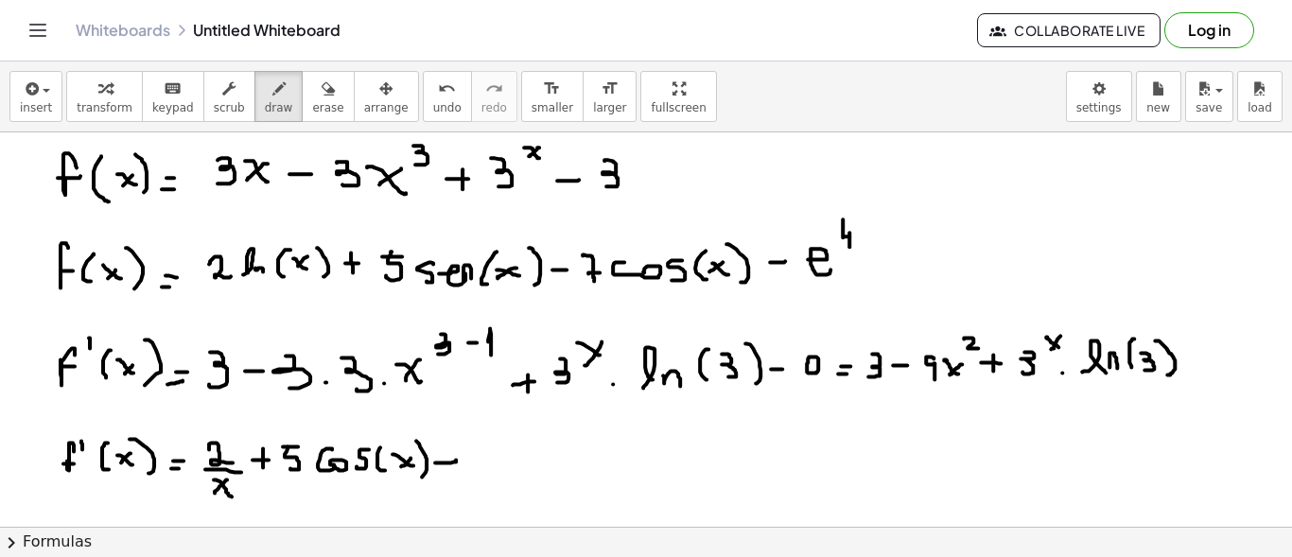
click at [438, 96] on icon "undo" at bounding box center [447, 89] width 18 height 23
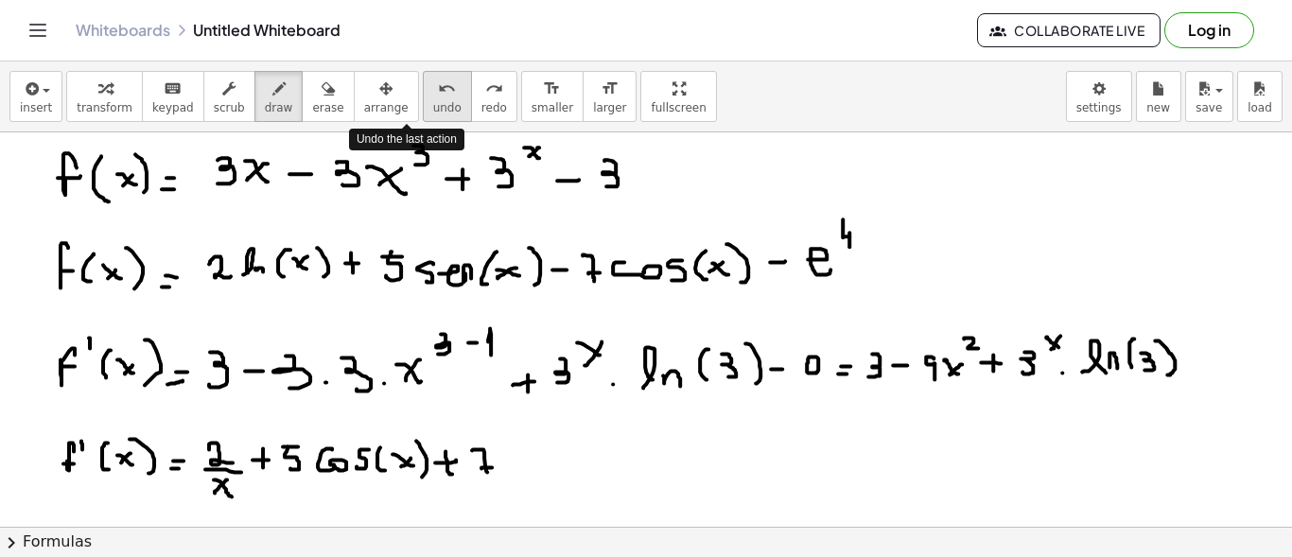
click at [438, 96] on icon "undo" at bounding box center [447, 89] width 18 height 23
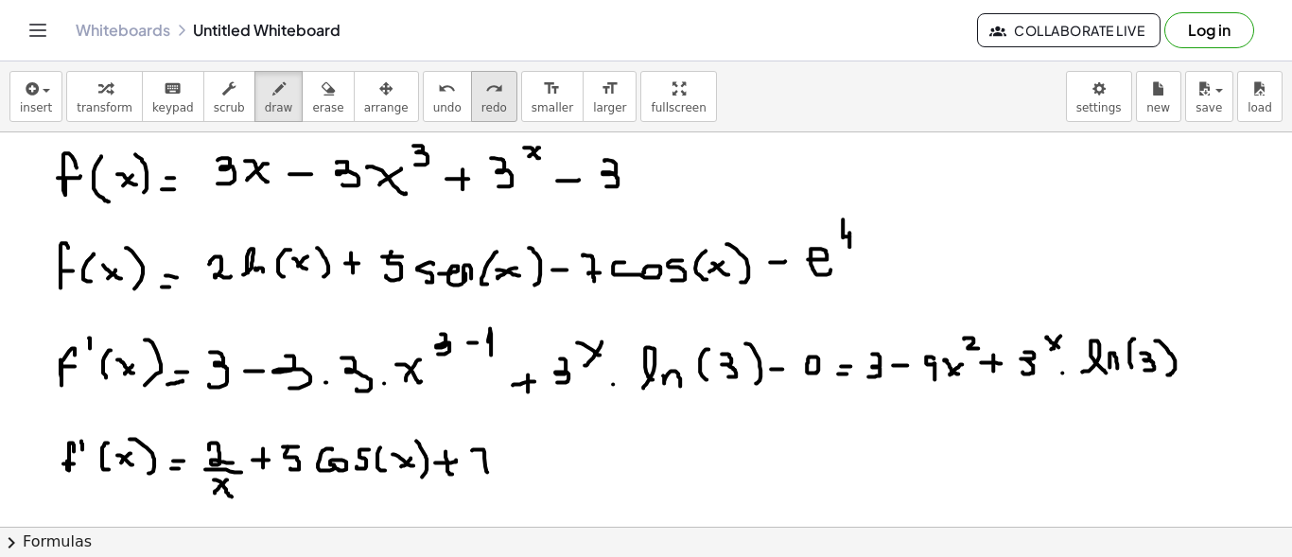
click at [485, 92] on icon "redo" at bounding box center [494, 89] width 18 height 23
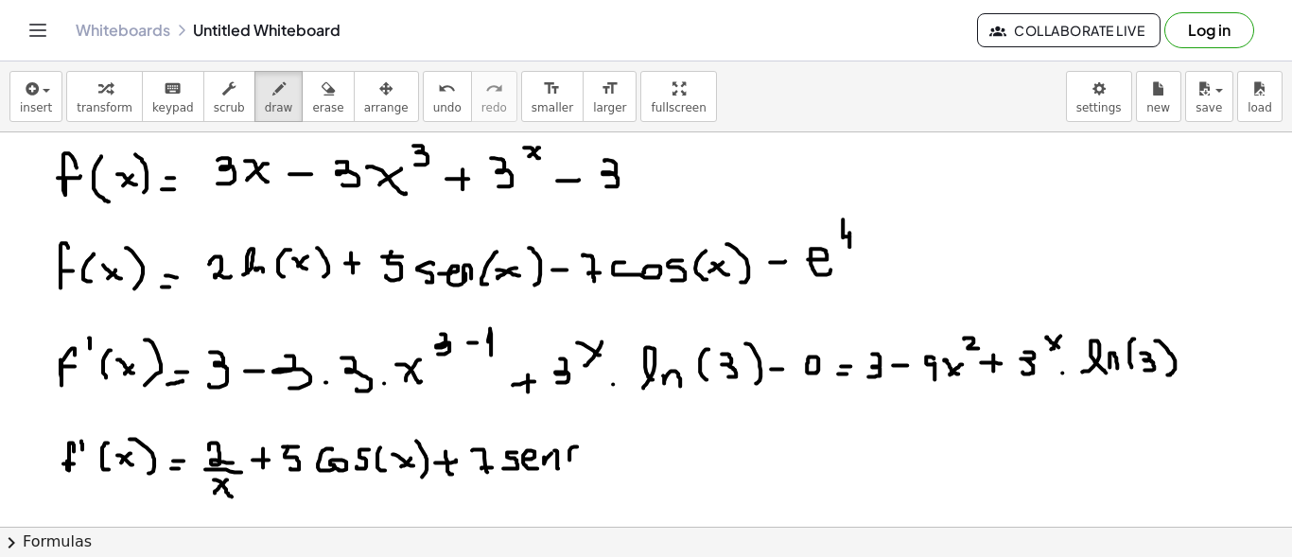
click at [312, 85] on div "button" at bounding box center [327, 88] width 31 height 23
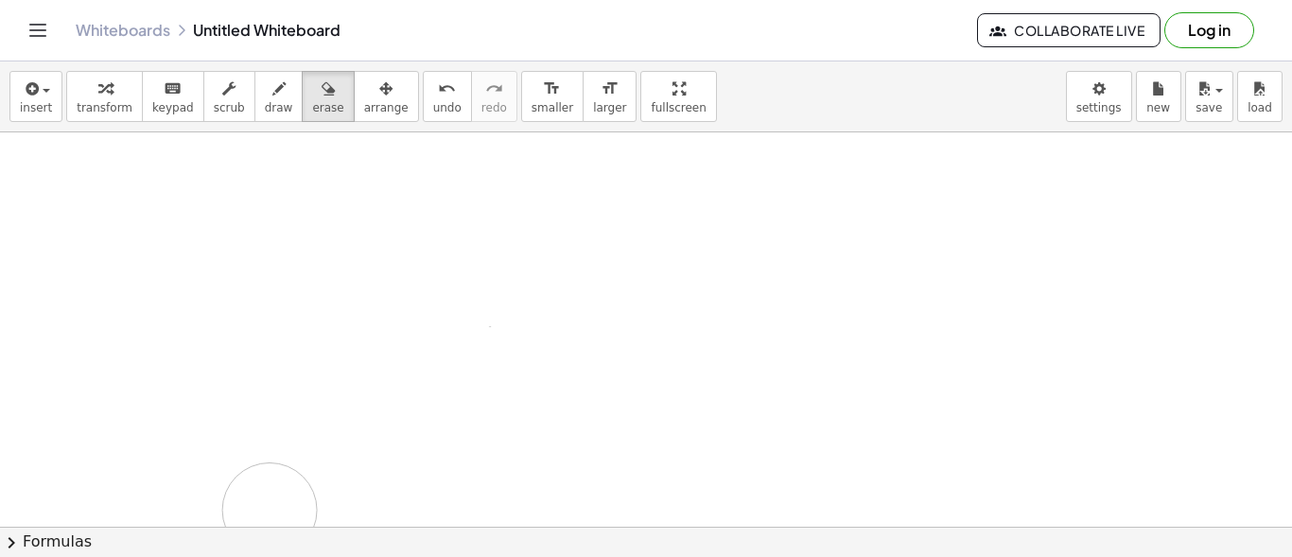
drag, startPoint x: 21, startPoint y: 166, endPoint x: 341, endPoint y: 15, distance: 354.5
drag, startPoint x: 253, startPoint y: 101, endPoint x: 7, endPoint y: 236, distance: 281.5
click at [265, 101] on span "draw" at bounding box center [279, 107] width 28 height 13
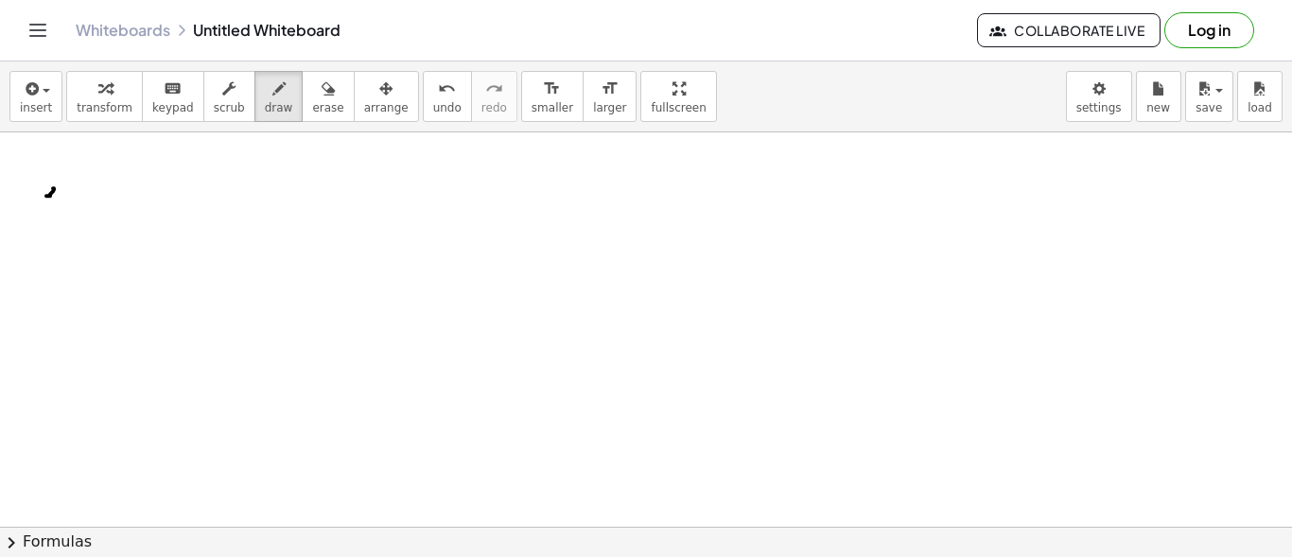
drag, startPoint x: 46, startPoint y: 195, endPoint x: 49, endPoint y: 207, distance: 12.6
drag, startPoint x: 66, startPoint y: 188, endPoint x: 49, endPoint y: 228, distance: 43.2
drag, startPoint x: 126, startPoint y: 193, endPoint x: 138, endPoint y: 206, distance: 18.1
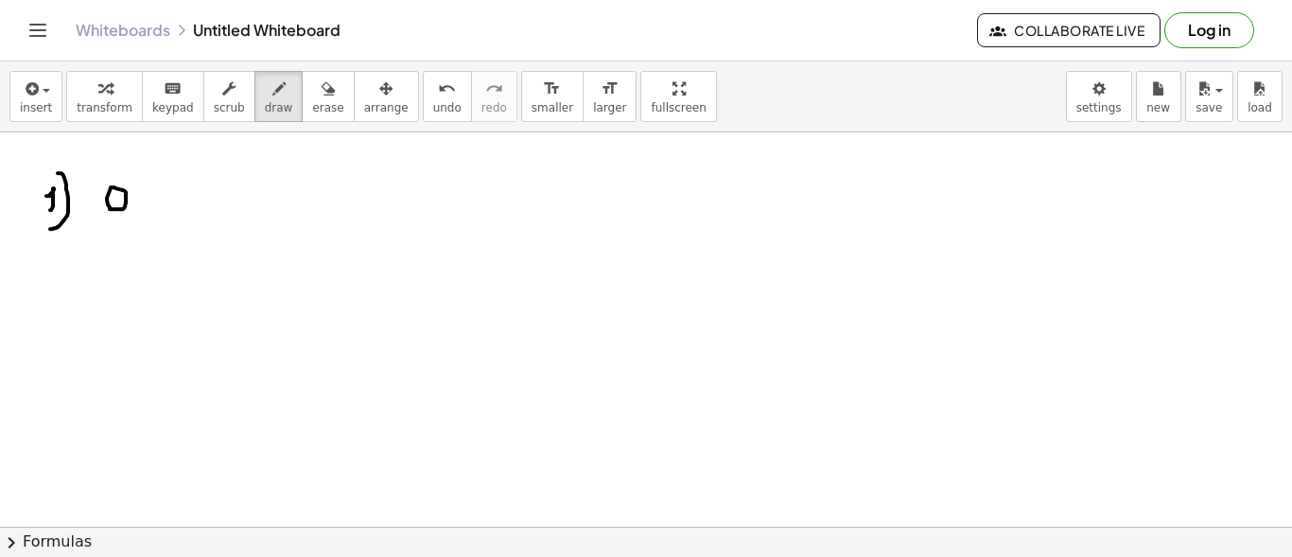
drag, startPoint x: 150, startPoint y: 176, endPoint x: 152, endPoint y: 218, distance: 42.6
drag, startPoint x: 167, startPoint y: 197, endPoint x: 188, endPoint y: 202, distance: 21.6
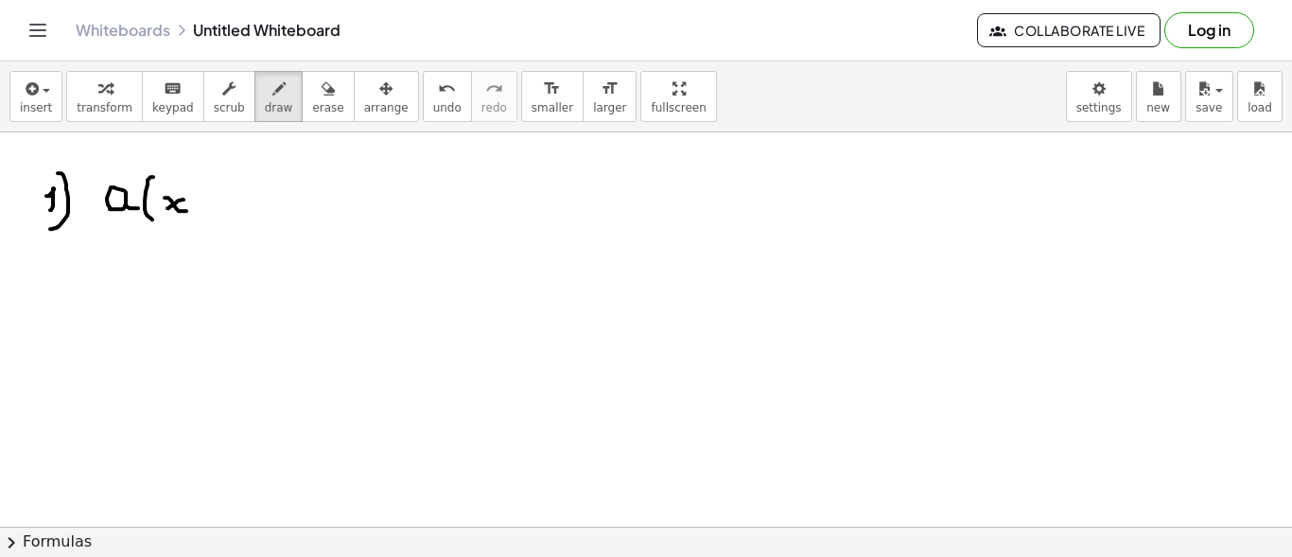
drag, startPoint x: 188, startPoint y: 175, endPoint x: 206, endPoint y: 223, distance: 51.5
drag, startPoint x: 251, startPoint y: 181, endPoint x: 262, endPoint y: 220, distance: 41.3
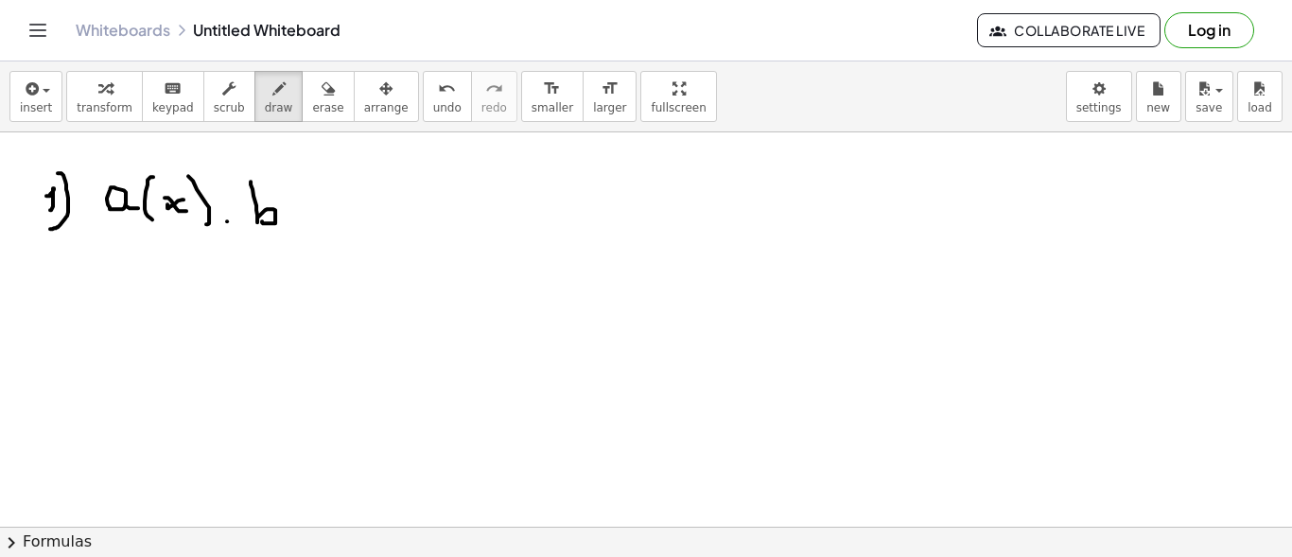
drag, startPoint x: 302, startPoint y: 178, endPoint x: 312, endPoint y: 207, distance: 31.1
drag, startPoint x: 321, startPoint y: 203, endPoint x: 338, endPoint y: 214, distance: 20.0
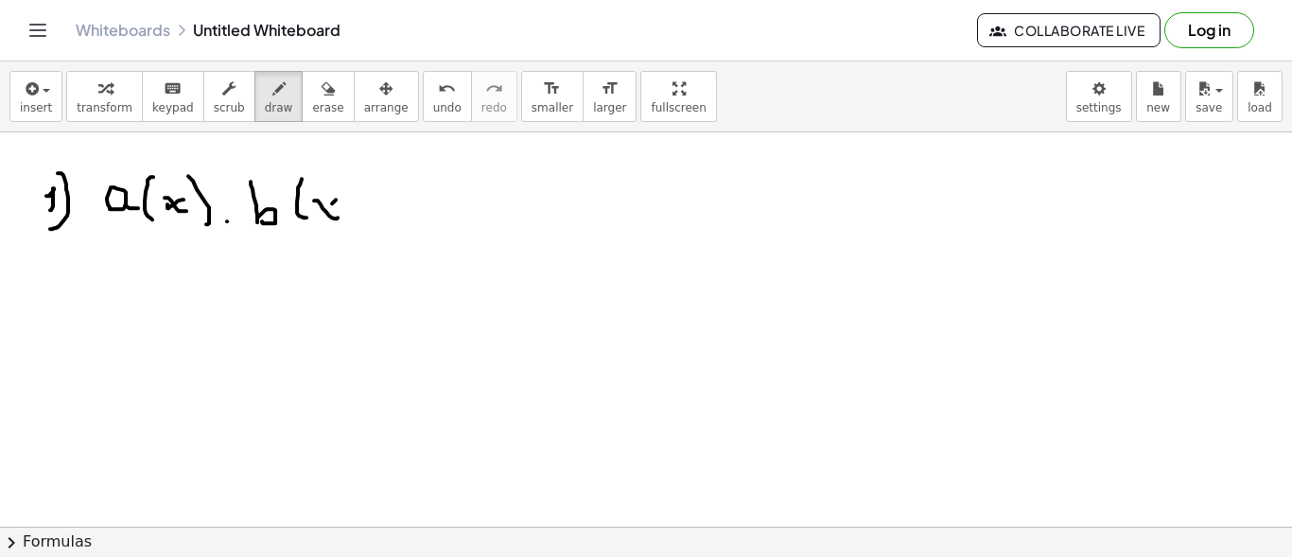
drag, startPoint x: 336, startPoint y: 199, endPoint x: 318, endPoint y: 220, distance: 28.2
drag, startPoint x: 341, startPoint y: 186, endPoint x: 347, endPoint y: 221, distance: 35.5
drag, startPoint x: 379, startPoint y: 174, endPoint x: 357, endPoint y: 249, distance: 78.1
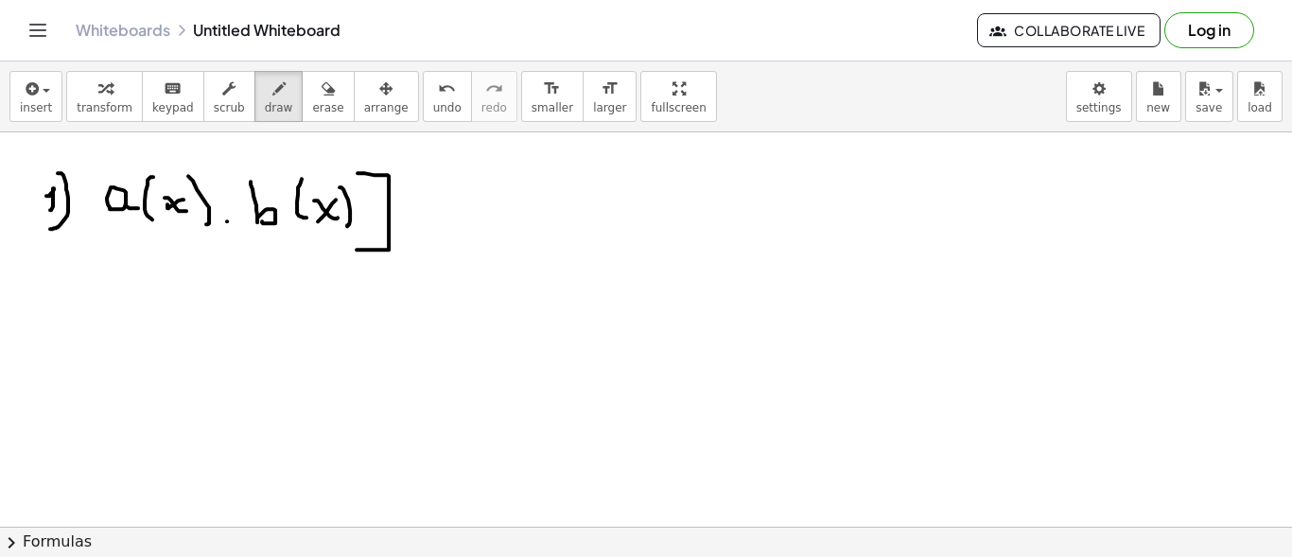
drag, startPoint x: 92, startPoint y: 155, endPoint x: 137, endPoint y: 226, distance: 84.2
drag, startPoint x: 406, startPoint y: 156, endPoint x: 406, endPoint y: 174, distance: 18.0
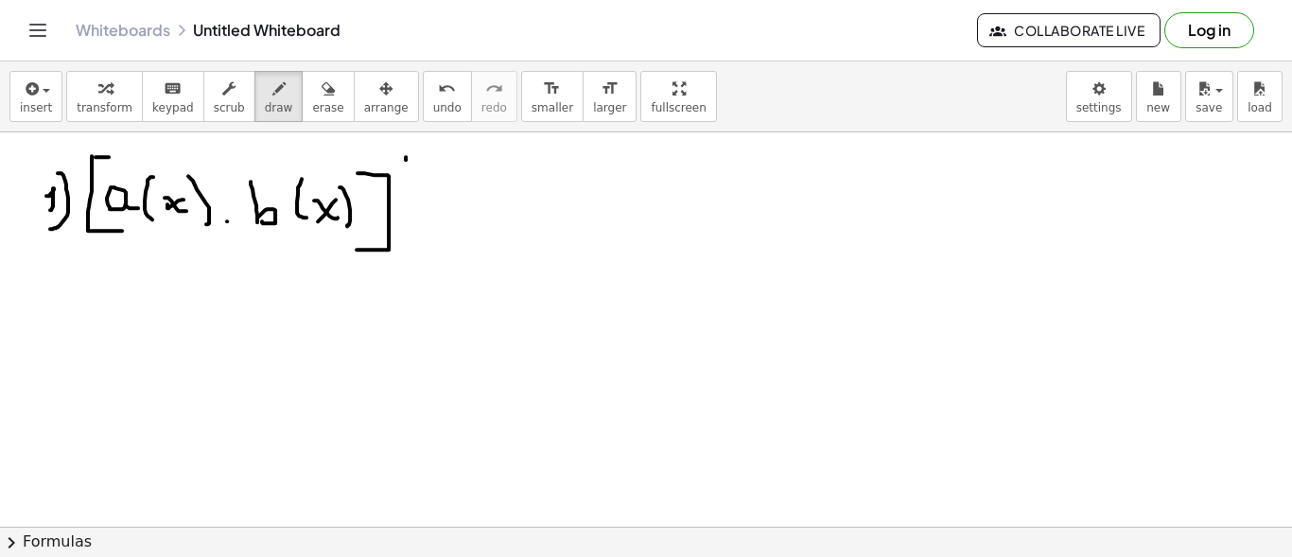
drag, startPoint x: 414, startPoint y: 218, endPoint x: 427, endPoint y: 218, distance: 12.3
drag, startPoint x: 417, startPoint y: 207, endPoint x: 429, endPoint y: 207, distance: 12.3
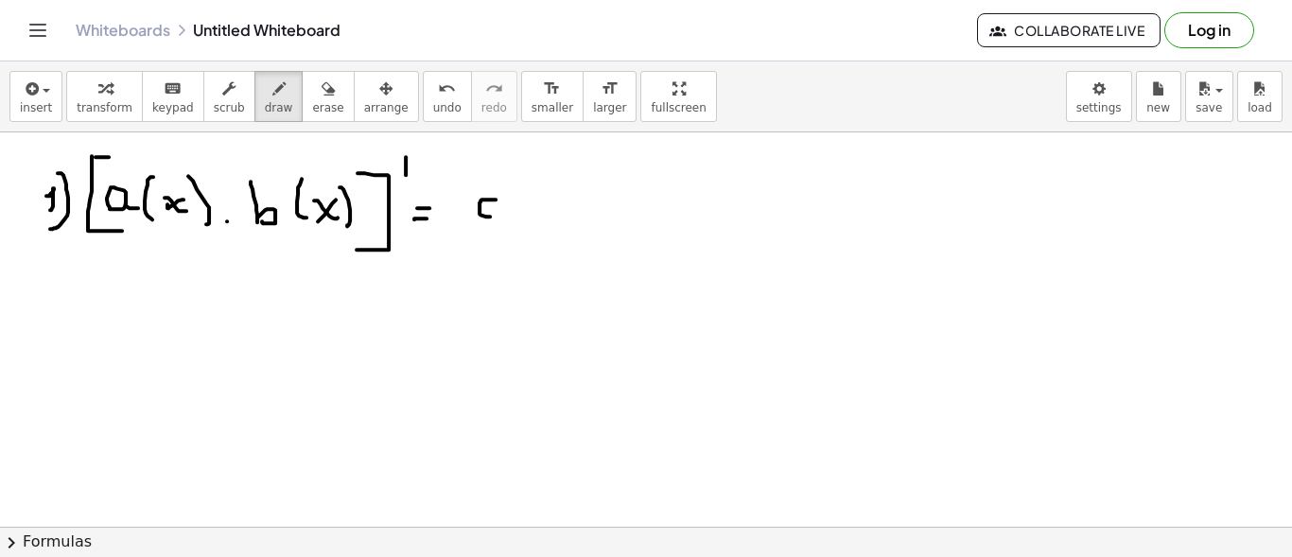
drag, startPoint x: 497, startPoint y: 214, endPoint x: 514, endPoint y: 202, distance: 19.7
drag, startPoint x: 514, startPoint y: 181, endPoint x: 520, endPoint y: 196, distance: 16.5
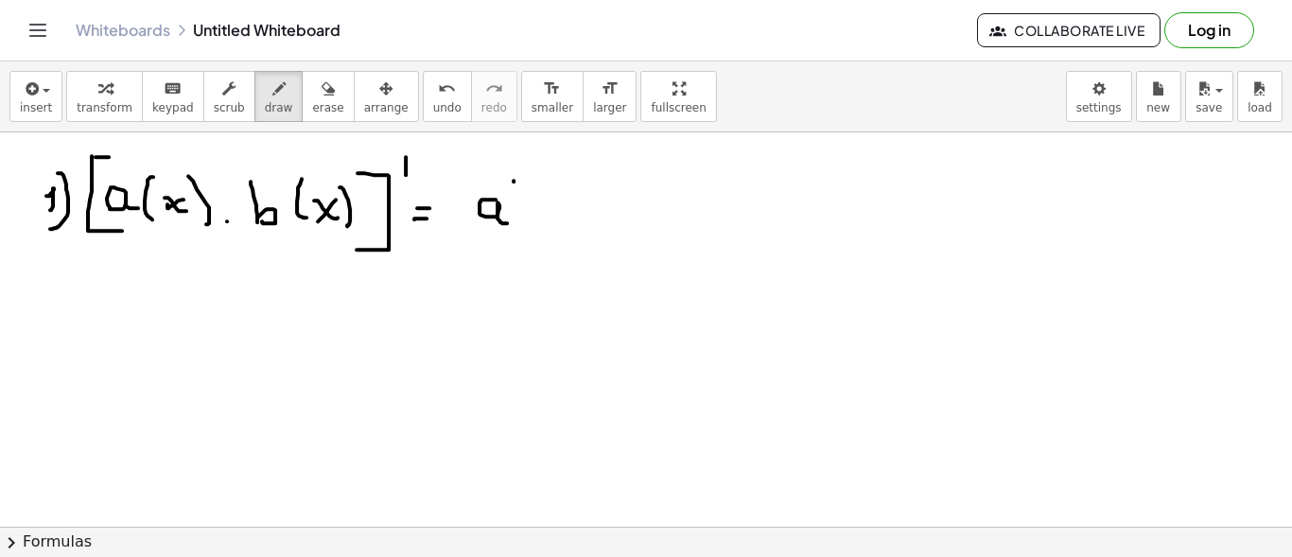
drag, startPoint x: 532, startPoint y: 201, endPoint x: 541, endPoint y: 222, distance: 22.5
drag, startPoint x: 563, startPoint y: 209, endPoint x: 574, endPoint y: 210, distance: 11.4
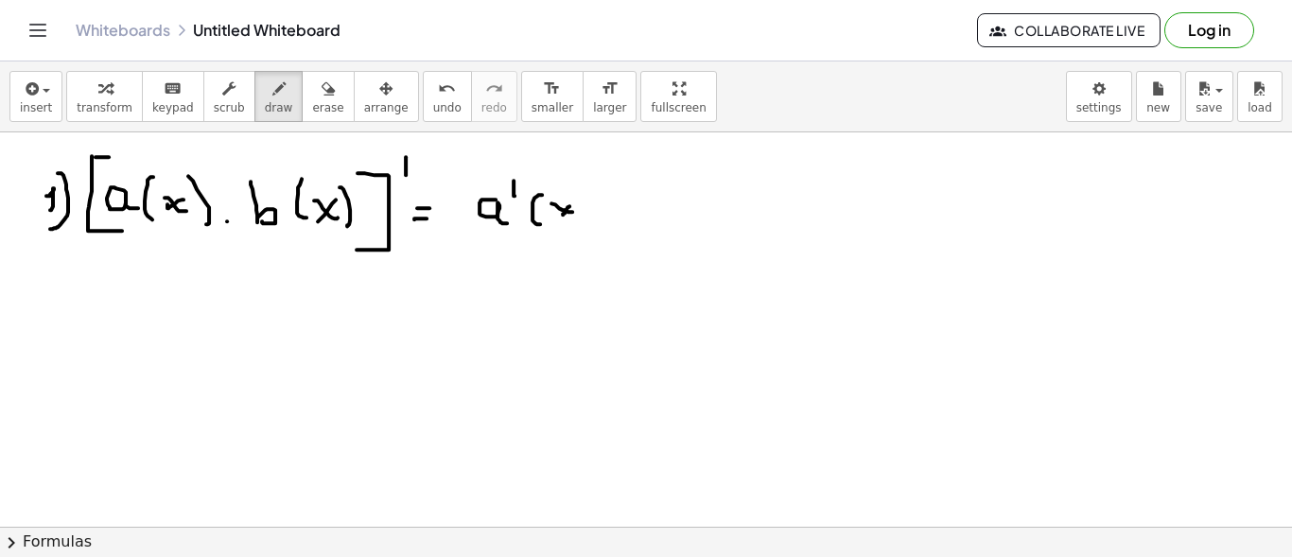
drag, startPoint x: 581, startPoint y: 187, endPoint x: 582, endPoint y: 218, distance: 31.2
drag, startPoint x: 627, startPoint y: 186, endPoint x: 634, endPoint y: 214, distance: 28.2
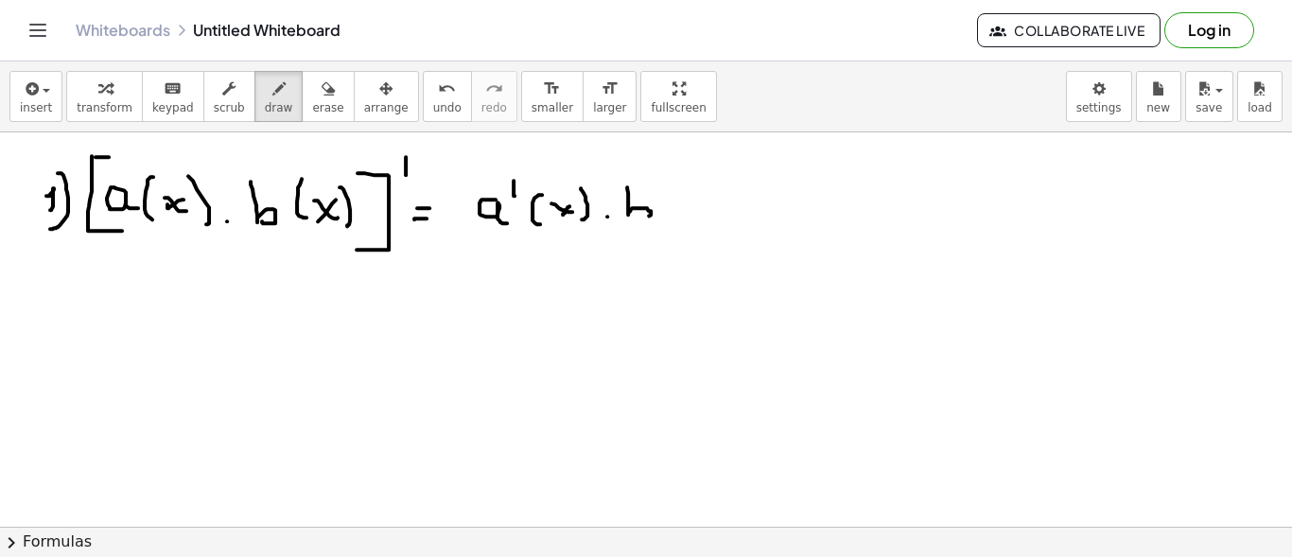
drag, startPoint x: 677, startPoint y: 189, endPoint x: 683, endPoint y: 217, distance: 28.0
drag, startPoint x: 710, startPoint y: 201, endPoint x: 696, endPoint y: 213, distance: 18.2
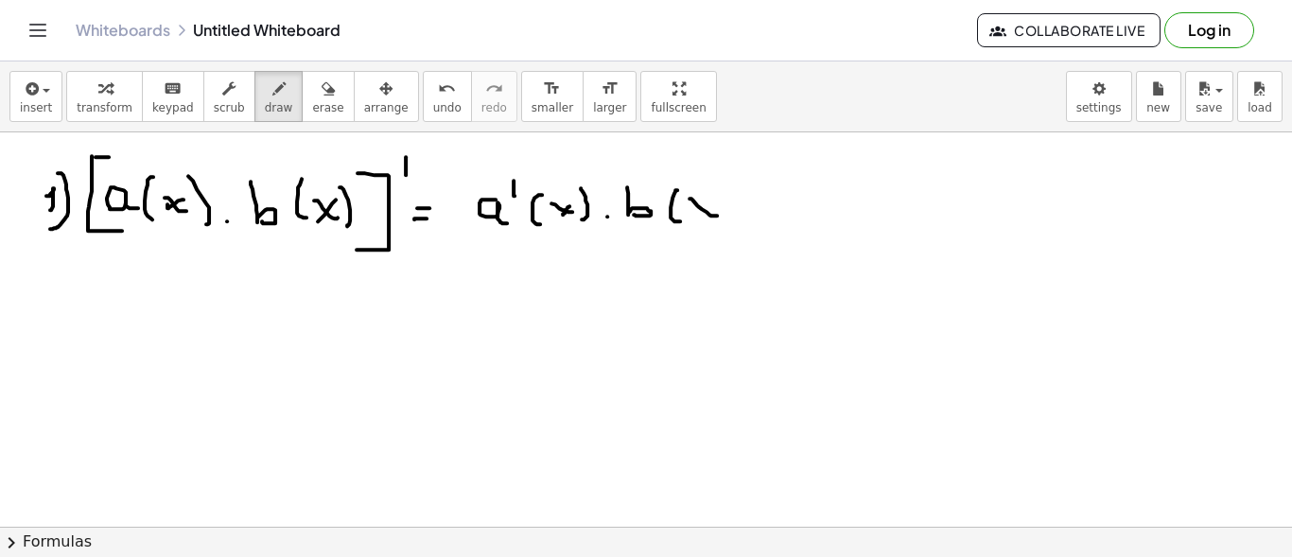
drag, startPoint x: 735, startPoint y: 199, endPoint x: 726, endPoint y: 218, distance: 21.6
drag, startPoint x: 760, startPoint y: 201, endPoint x: 781, endPoint y: 198, distance: 21.1
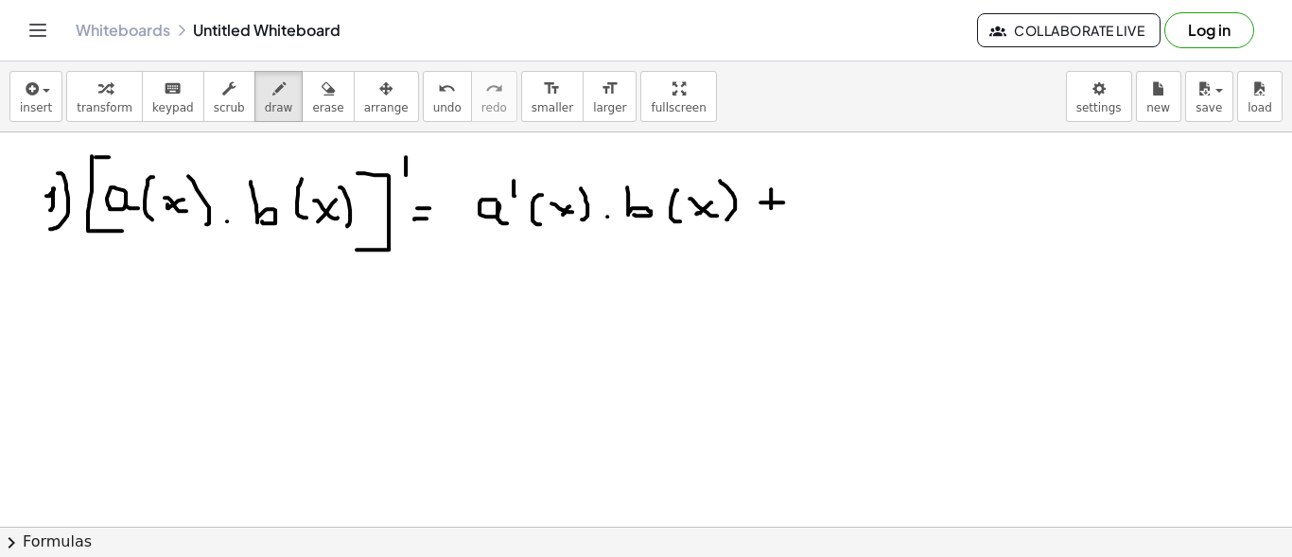
drag, startPoint x: 771, startPoint y: 188, endPoint x: 771, endPoint y: 215, distance: 26.5
drag, startPoint x: 831, startPoint y: 188, endPoint x: 841, endPoint y: 201, distance: 16.3
drag, startPoint x: 861, startPoint y: 174, endPoint x: 861, endPoint y: 210, distance: 35.9
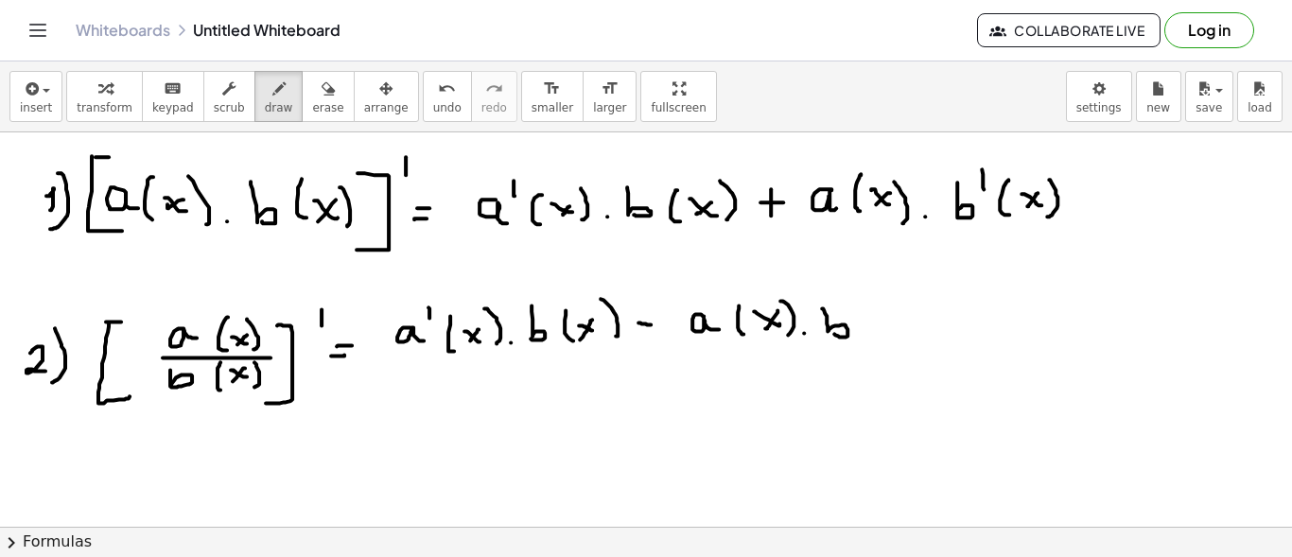
click at [423, 98] on button "undo undo" at bounding box center [447, 96] width 49 height 51
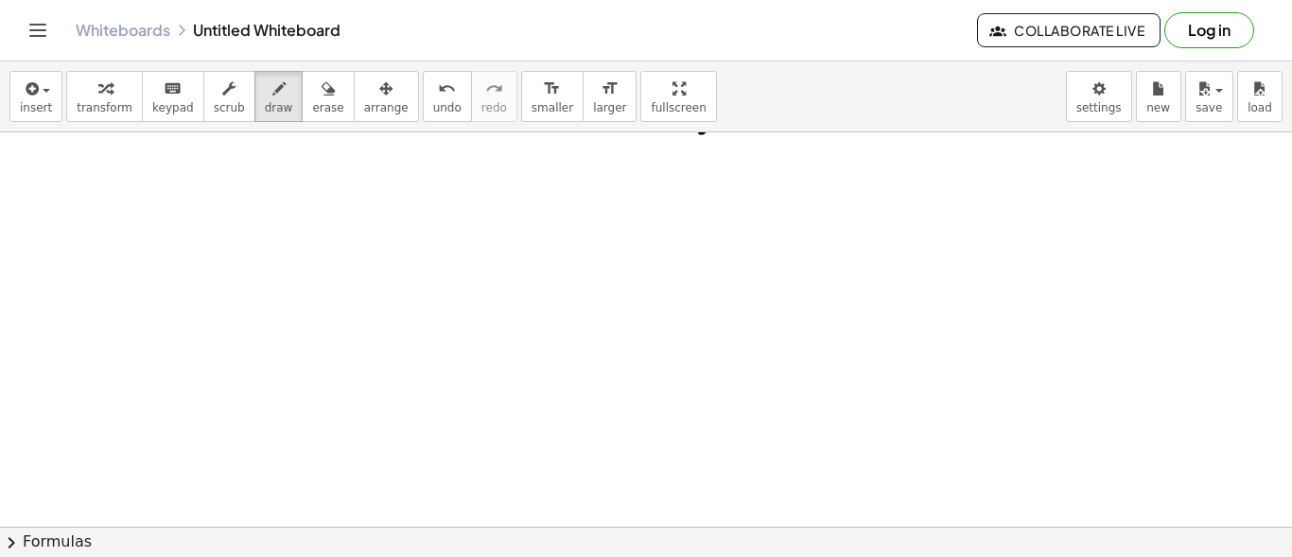
scroll to position [288, 0]
click at [51, 213] on div at bounding box center [646, 350] width 1292 height 1010
click at [59, 234] on div at bounding box center [646, 350] width 1292 height 1010
click at [120, 190] on div at bounding box center [646, 350] width 1292 height 1010
click at [115, 201] on div at bounding box center [646, 350] width 1292 height 1010
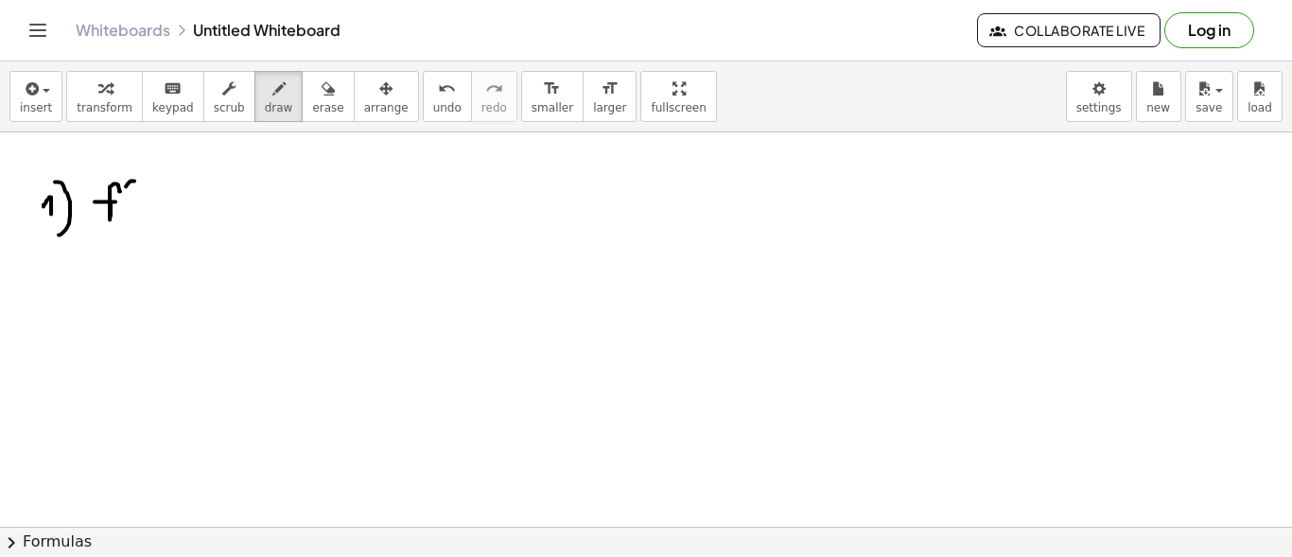
click at [125, 217] on div at bounding box center [646, 350] width 1292 height 1010
click at [150, 210] on div at bounding box center [646, 350] width 1292 height 1010
click at [137, 209] on div at bounding box center [646, 350] width 1292 height 1010
click at [154, 223] on div at bounding box center [646, 350] width 1292 height 1010
click at [185, 219] on div at bounding box center [646, 350] width 1292 height 1010
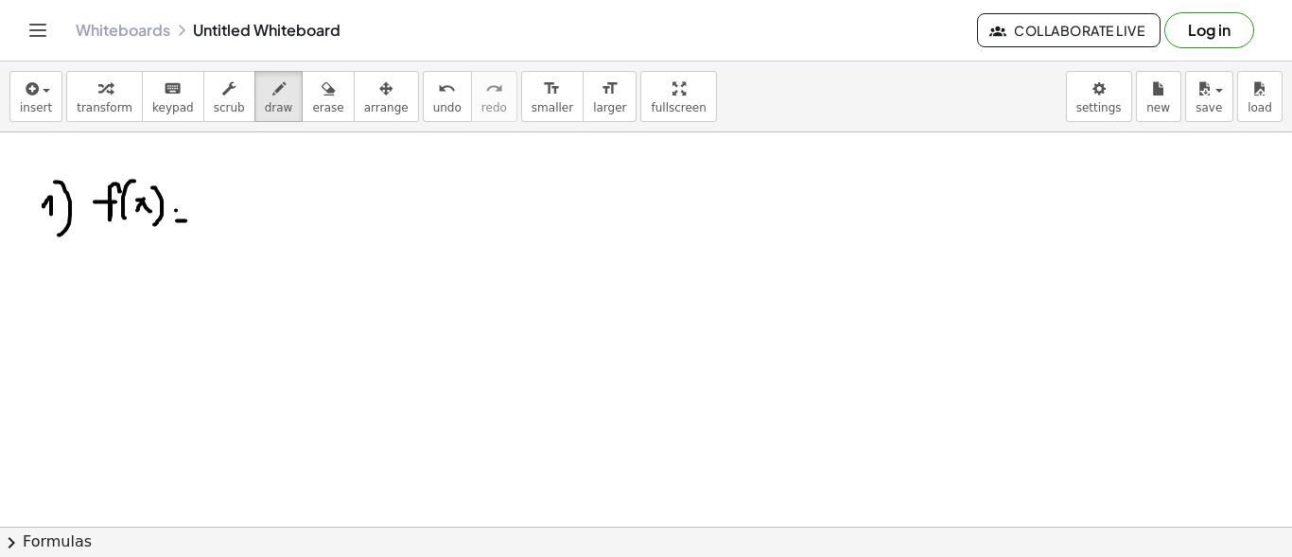
click at [183, 208] on div at bounding box center [646, 350] width 1292 height 1010
click at [231, 207] on div at bounding box center [646, 350] width 1292 height 1010
click at [270, 209] on div at bounding box center [646, 350] width 1292 height 1010
click at [293, 217] on div at bounding box center [646, 350] width 1292 height 1010
click at [319, 220] on div at bounding box center [646, 350] width 1292 height 1010
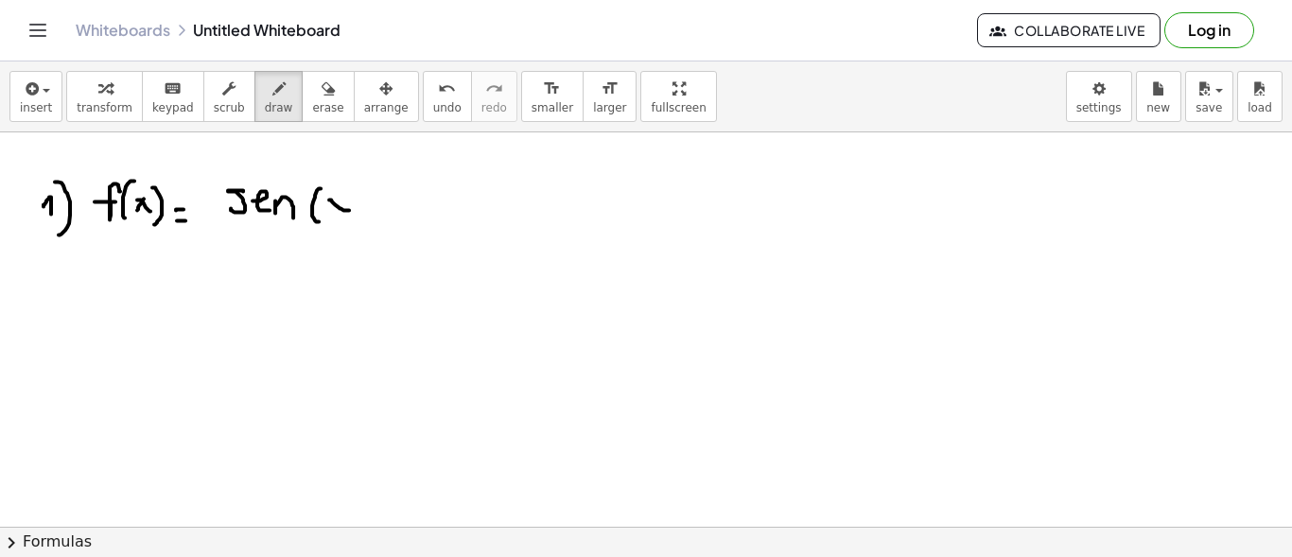
click at [349, 209] on div at bounding box center [646, 350] width 1292 height 1010
click at [336, 209] on div at bounding box center [646, 350] width 1292 height 1010
click at [357, 221] on div at bounding box center [646, 350] width 1292 height 1010
click at [373, 218] on div at bounding box center [646, 350] width 1292 height 1010
click at [416, 217] on div at bounding box center [646, 350] width 1292 height 1010
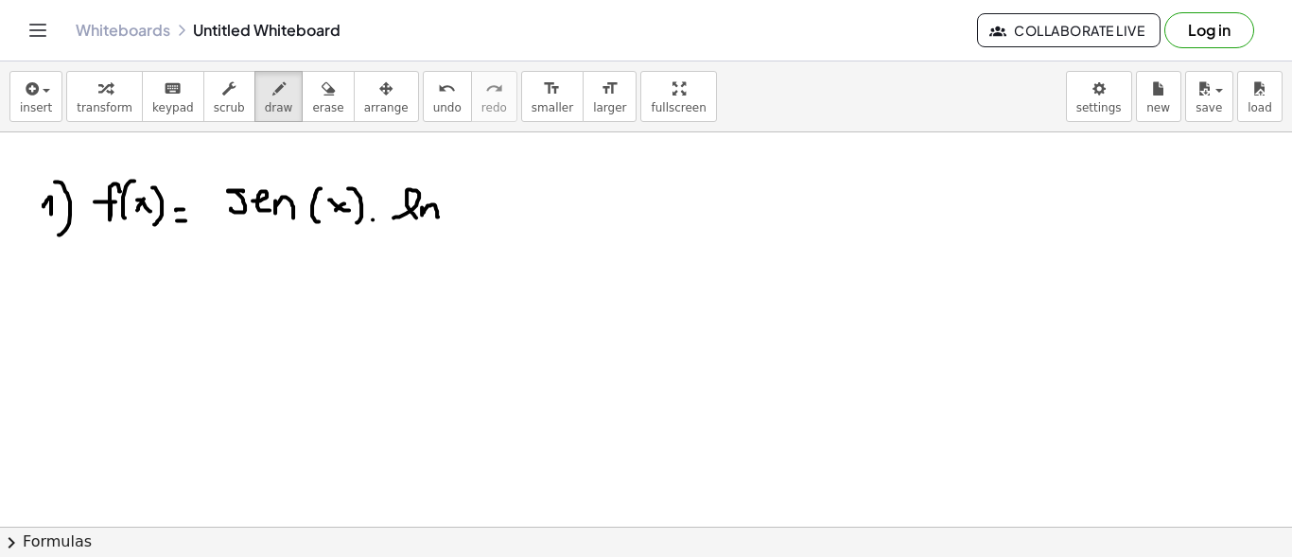
click at [438, 216] on div at bounding box center [646, 350] width 1292 height 1010
click at [461, 224] on div at bounding box center [646, 350] width 1292 height 1010
click at [487, 211] on div at bounding box center [646, 350] width 1292 height 1010
click at [474, 211] on div at bounding box center [646, 350] width 1292 height 1010
click at [491, 228] on div at bounding box center [646, 350] width 1292 height 1010
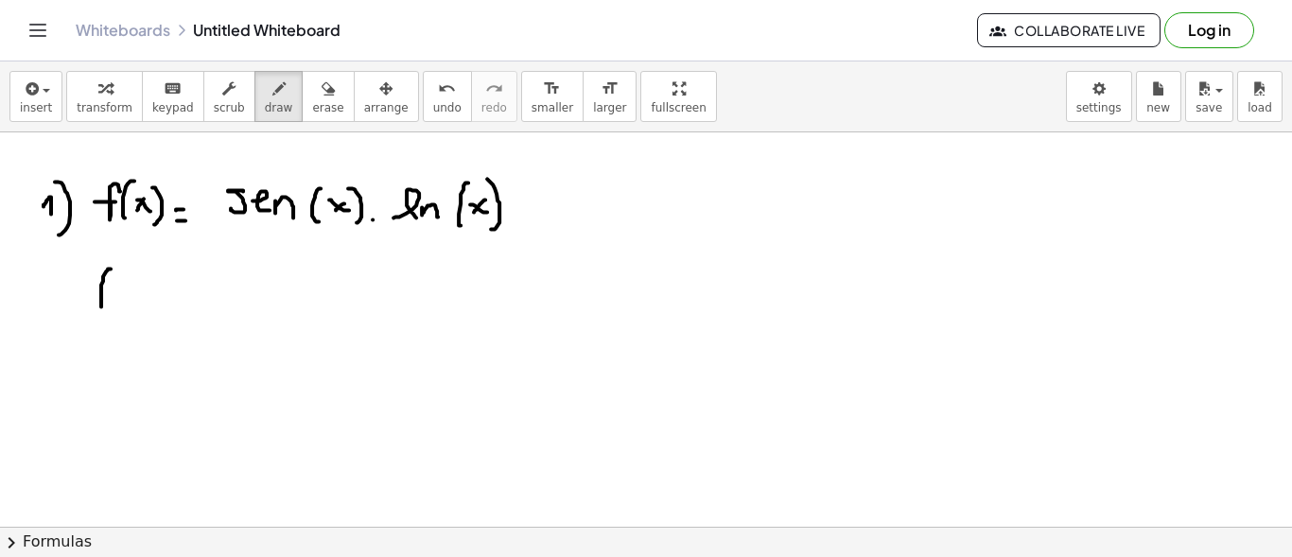
click at [114, 276] on div at bounding box center [646, 350] width 1292 height 1010
click at [107, 288] on div at bounding box center [646, 350] width 1292 height 1010
click at [126, 274] on div at bounding box center [646, 350] width 1292 height 1010
click at [142, 306] on div at bounding box center [646, 350] width 1292 height 1010
click at [162, 299] on div at bounding box center [646, 350] width 1292 height 1010
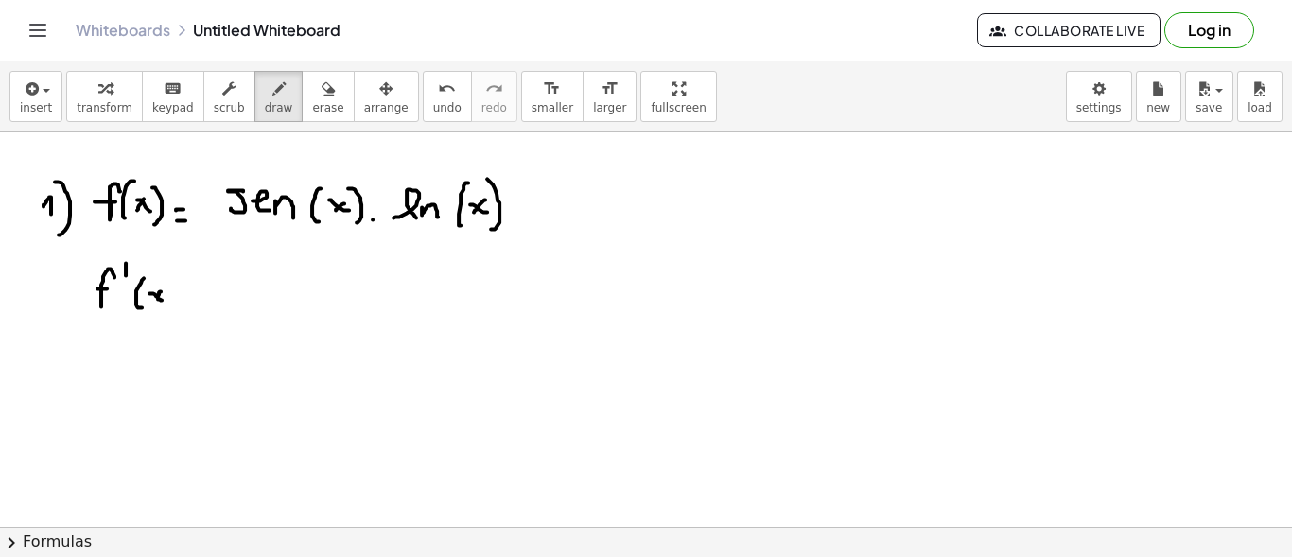
click at [152, 301] on div at bounding box center [646, 350] width 1292 height 1010
click at [169, 309] on div at bounding box center [646, 350] width 1292 height 1010
click at [197, 303] on div at bounding box center [646, 350] width 1292 height 1010
click at [197, 293] on div at bounding box center [646, 350] width 1292 height 1010
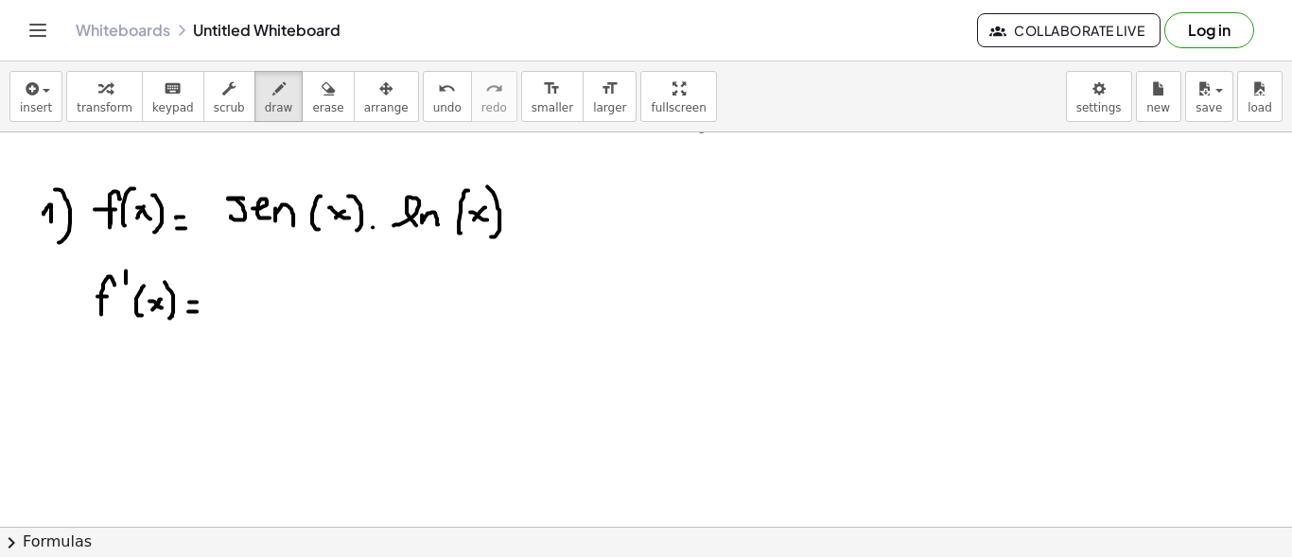
scroll to position [289, 0]
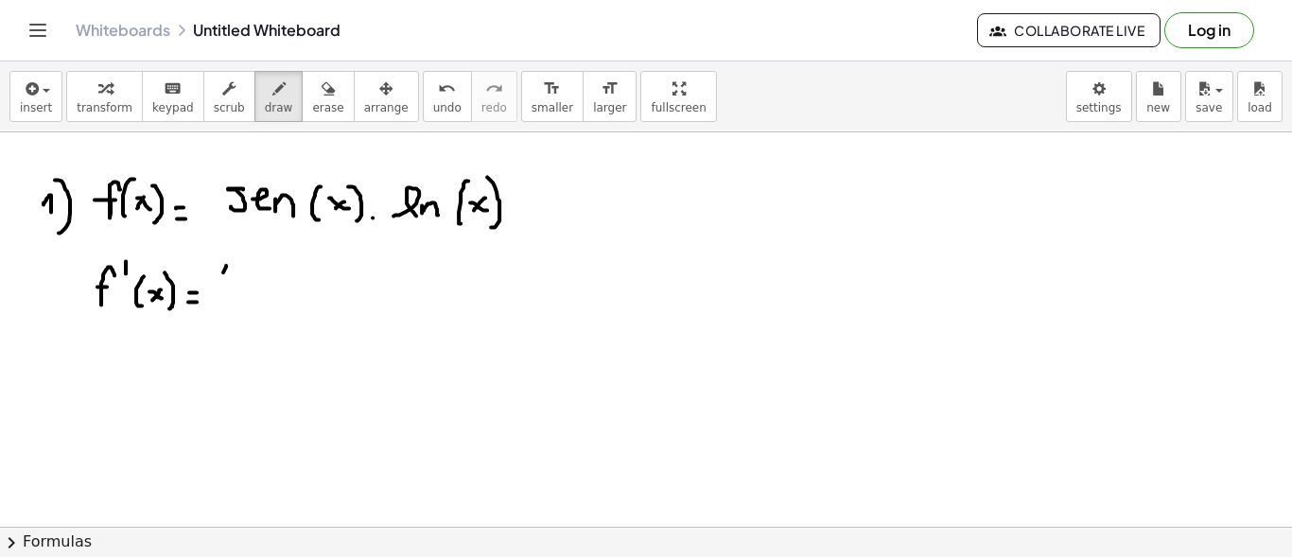
drag, startPoint x: 226, startPoint y: 265, endPoint x: 230, endPoint y: 302, distance: 37.1
click at [228, 302] on div at bounding box center [646, 348] width 1292 height 1010
drag, startPoint x: 248, startPoint y: 272, endPoint x: 246, endPoint y: 292, distance: 20.0
click at [246, 293] on div at bounding box center [646, 348] width 1292 height 1010
drag, startPoint x: 264, startPoint y: 283, endPoint x: 274, endPoint y: 293, distance: 14.7
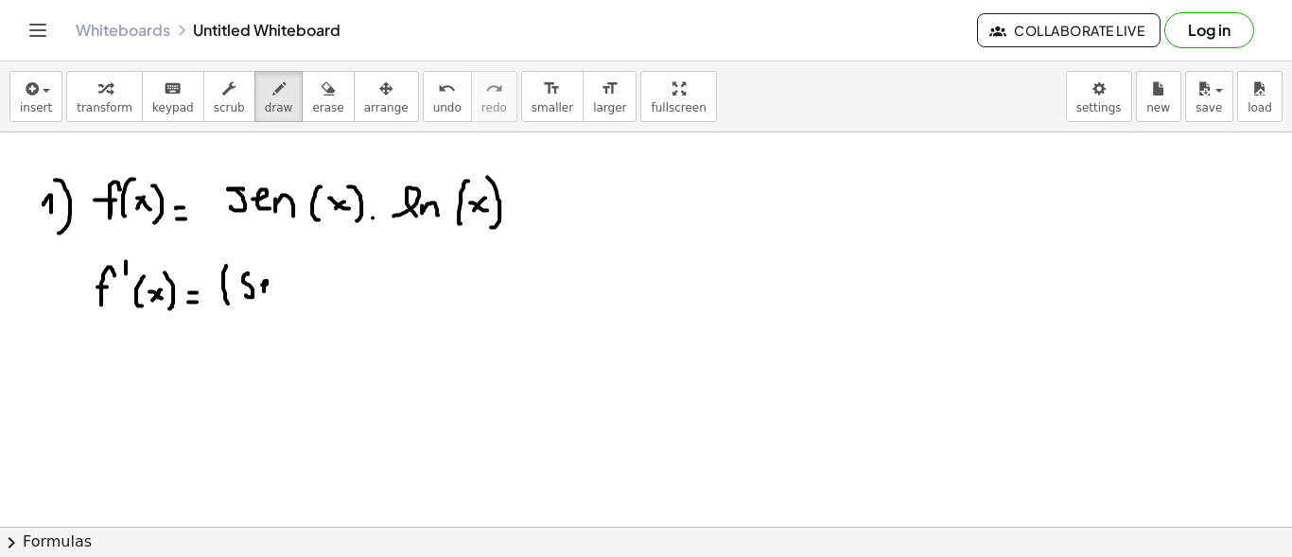
click at [273, 295] on div at bounding box center [646, 348] width 1292 height 1010
drag, startPoint x: 274, startPoint y: 286, endPoint x: 293, endPoint y: 283, distance: 19.1
click at [288, 293] on div at bounding box center [646, 348] width 1292 height 1010
drag, startPoint x: 298, startPoint y: 288, endPoint x: 312, endPoint y: 291, distance: 14.7
click at [310, 294] on div at bounding box center [646, 348] width 1292 height 1010
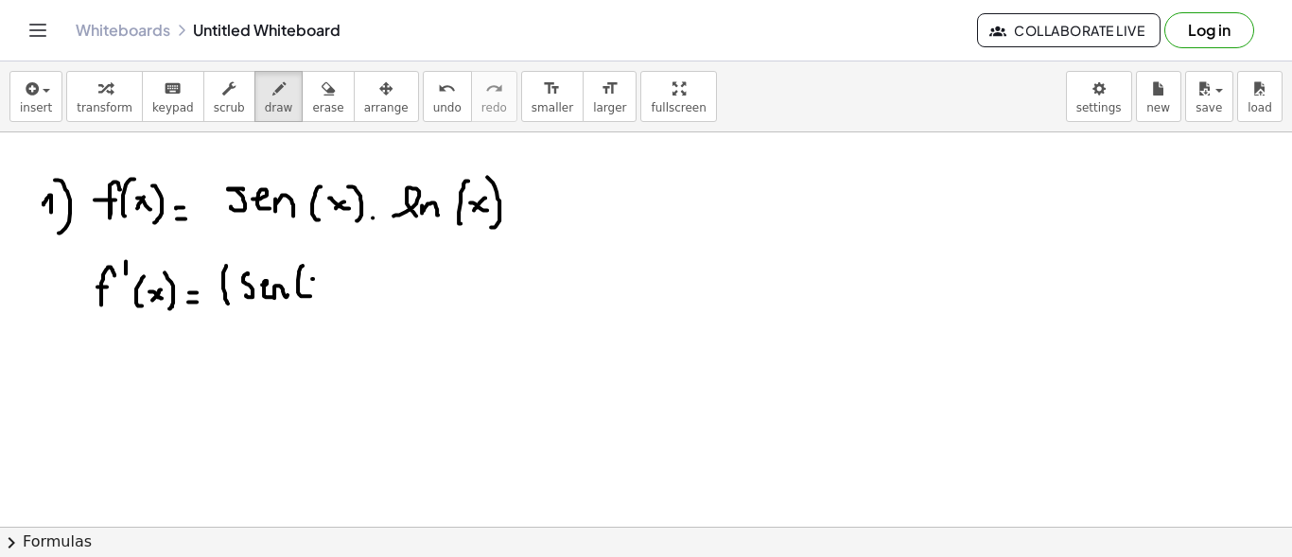
drag, startPoint x: 313, startPoint y: 277, endPoint x: 328, endPoint y: 284, distance: 16.5
click at [328, 284] on div at bounding box center [646, 348] width 1292 height 1010
click at [320, 282] on div at bounding box center [646, 348] width 1292 height 1010
click at [347, 294] on div at bounding box center [646, 348] width 1292 height 1010
drag, startPoint x: 357, startPoint y: 259, endPoint x: 369, endPoint y: 278, distance: 22.6
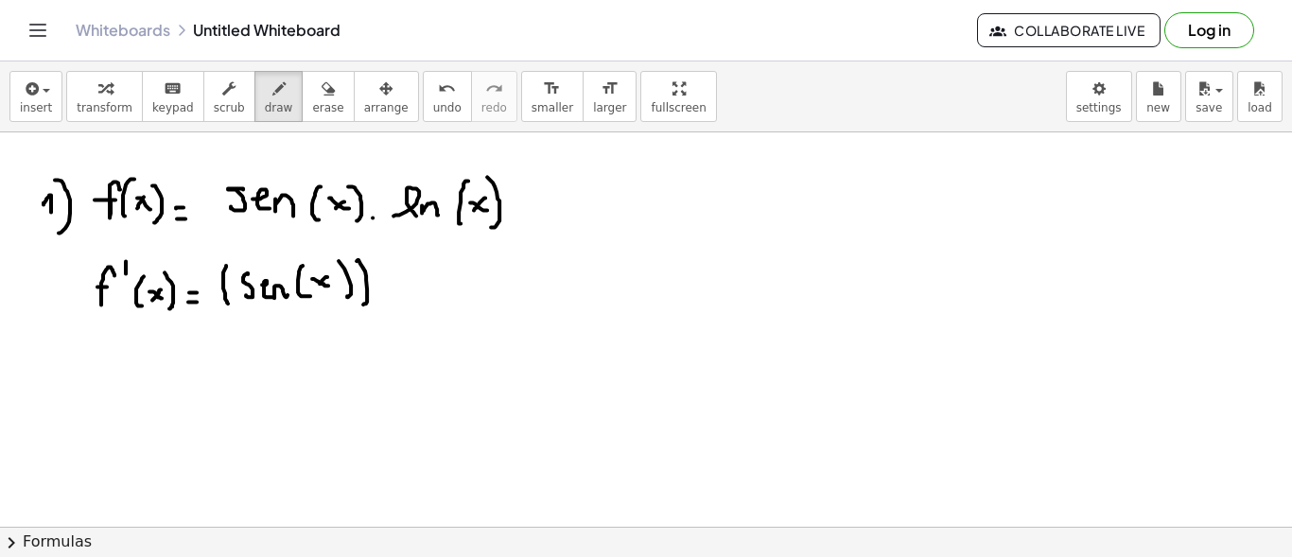
click at [361, 300] on div at bounding box center [646, 348] width 1292 height 1010
drag, startPoint x: 377, startPoint y: 245, endPoint x: 379, endPoint y: 264, distance: 19.0
click at [379, 264] on div at bounding box center [646, 348] width 1292 height 1010
click at [391, 297] on div at bounding box center [646, 348] width 1292 height 1010
click at [428, 292] on div at bounding box center [646, 348] width 1292 height 1010
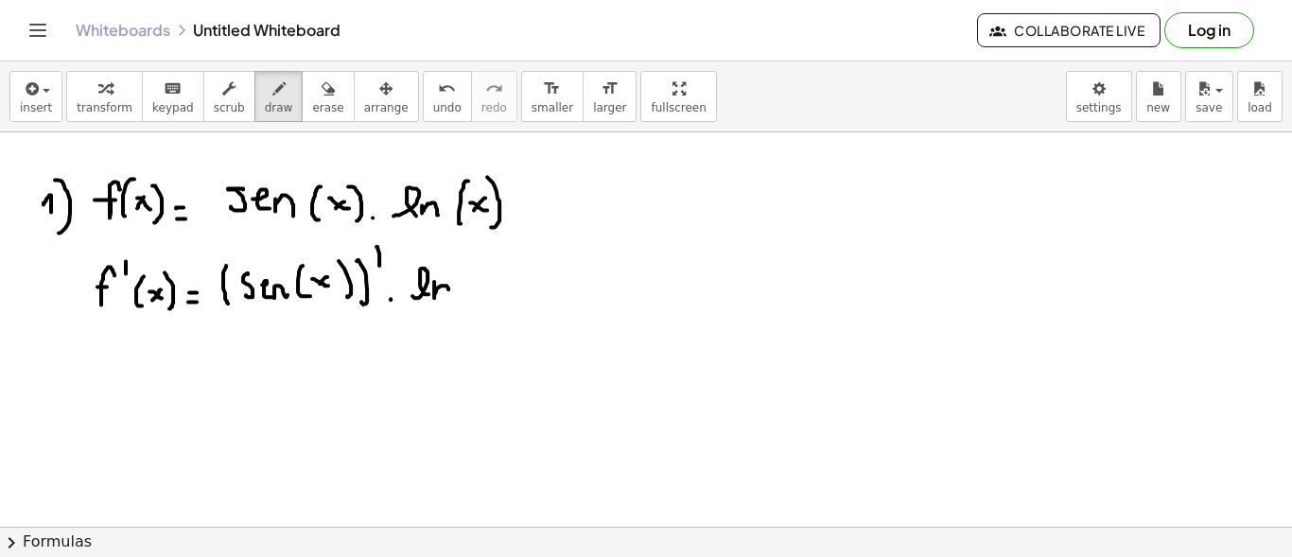
click at [450, 295] on div at bounding box center [646, 348] width 1292 height 1010
click at [474, 289] on div at bounding box center [646, 348] width 1292 height 1010
click at [496, 284] on div at bounding box center [646, 348] width 1292 height 1010
click at [483, 280] on div at bounding box center [646, 348] width 1292 height 1010
click at [504, 288] on div at bounding box center [646, 348] width 1292 height 1010
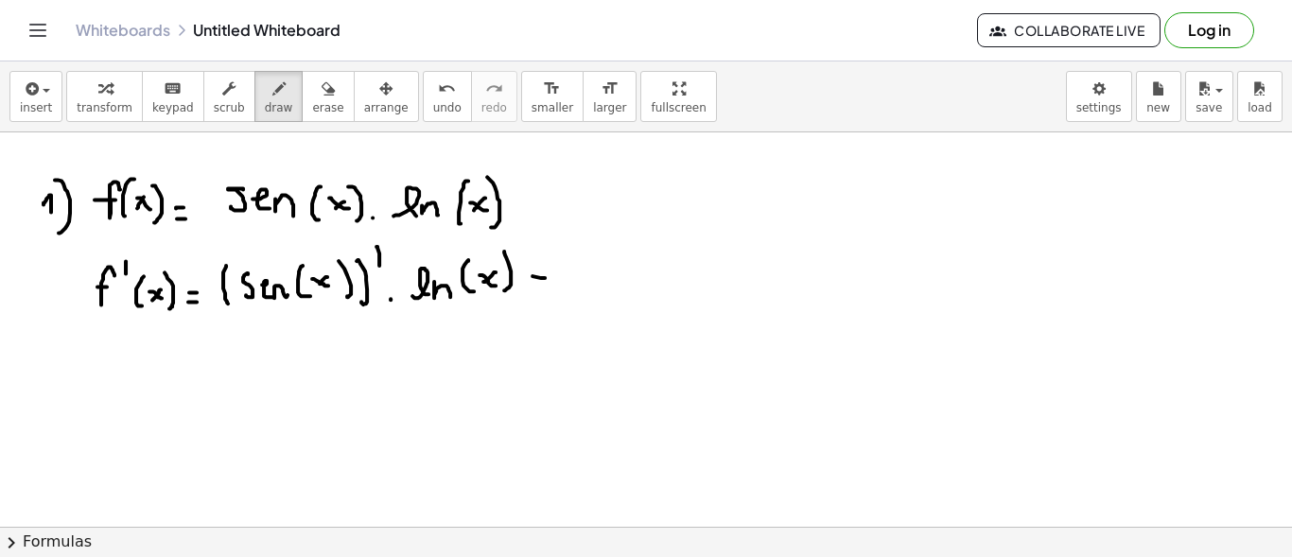
click at [552, 276] on div at bounding box center [646, 348] width 1292 height 1010
click at [543, 292] on div at bounding box center [646, 348] width 1292 height 1010
drag, startPoint x: 579, startPoint y: 259, endPoint x: 578, endPoint y: 275, distance: 16.1
click at [579, 276] on div at bounding box center [646, 348] width 1292 height 1010
click at [617, 272] on div at bounding box center [646, 348] width 1292 height 1010
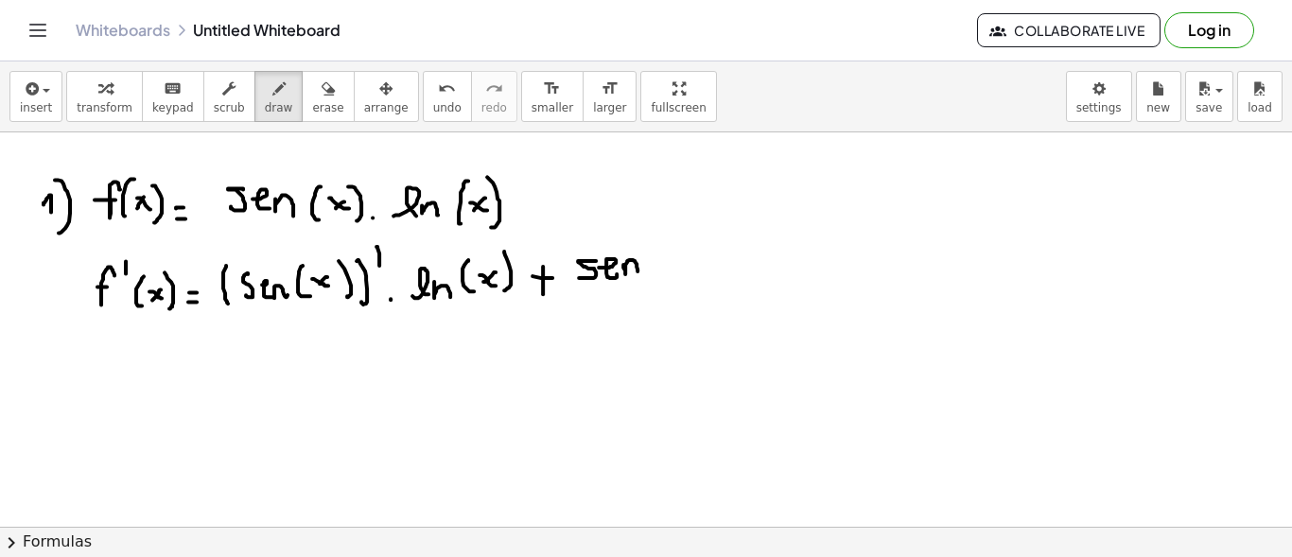
drag, startPoint x: 625, startPoint y: 269, endPoint x: 637, endPoint y: 272, distance: 12.9
click at [637, 272] on div at bounding box center [646, 348] width 1292 height 1010
drag, startPoint x: 654, startPoint y: 246, endPoint x: 650, endPoint y: 271, distance: 26.0
click at [650, 276] on div at bounding box center [646, 348] width 1292 height 1010
click at [681, 264] on div at bounding box center [646, 348] width 1292 height 1010
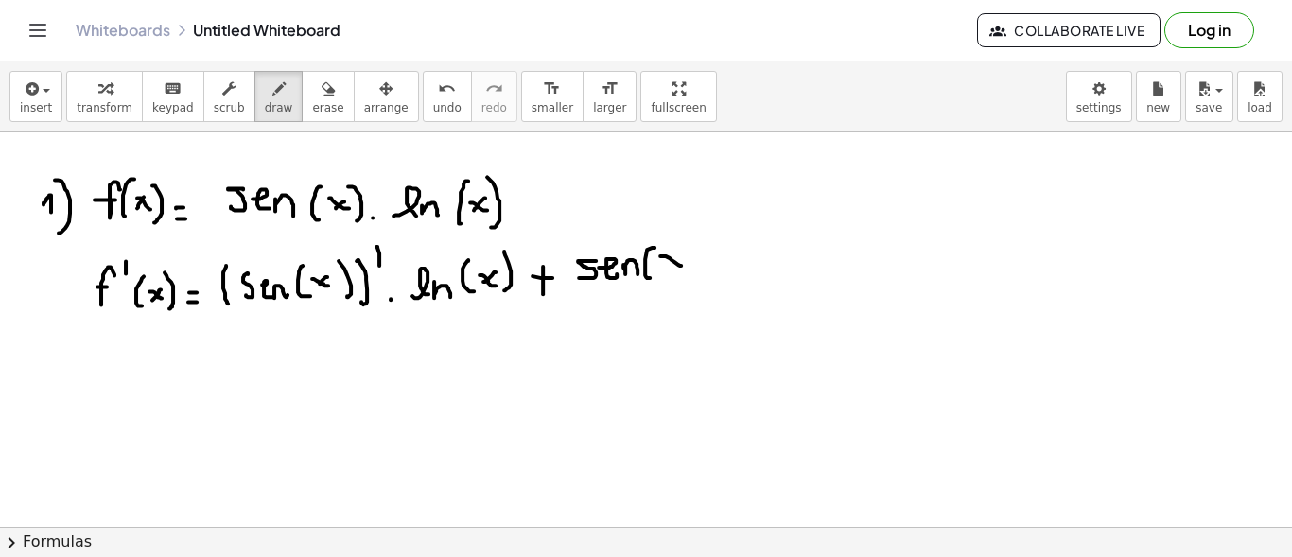
drag, startPoint x: 681, startPoint y: 252, endPoint x: 671, endPoint y: 265, distance: 16.8
click at [671, 265] on div at bounding box center [646, 348] width 1292 height 1010
drag, startPoint x: 689, startPoint y: 243, endPoint x: 693, endPoint y: 275, distance: 32.5
click at [693, 275] on div at bounding box center [646, 348] width 1292 height 1010
click at [728, 271] on div at bounding box center [646, 348] width 1292 height 1010
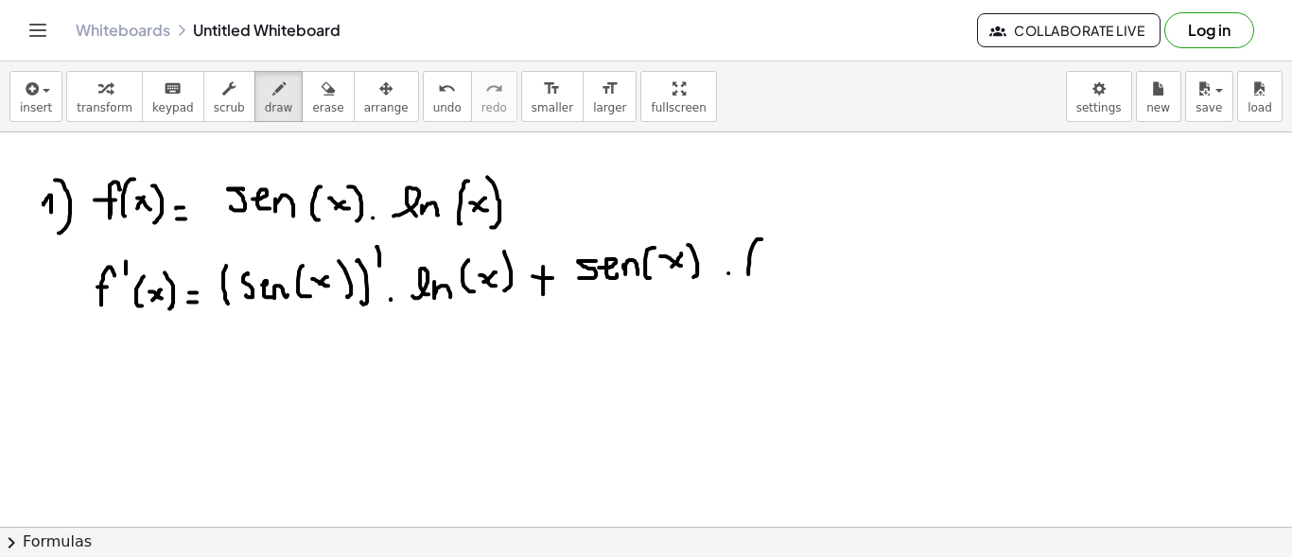
drag, startPoint x: 761, startPoint y: 237, endPoint x: 750, endPoint y: 292, distance: 56.0
click at [750, 292] on div at bounding box center [646, 348] width 1292 height 1010
drag, startPoint x: 771, startPoint y: 276, endPoint x: 793, endPoint y: 266, distance: 24.1
click at [790, 270] on div at bounding box center [646, 348] width 1292 height 1010
drag, startPoint x: 794, startPoint y: 268, endPoint x: 811, endPoint y: 274, distance: 18.3
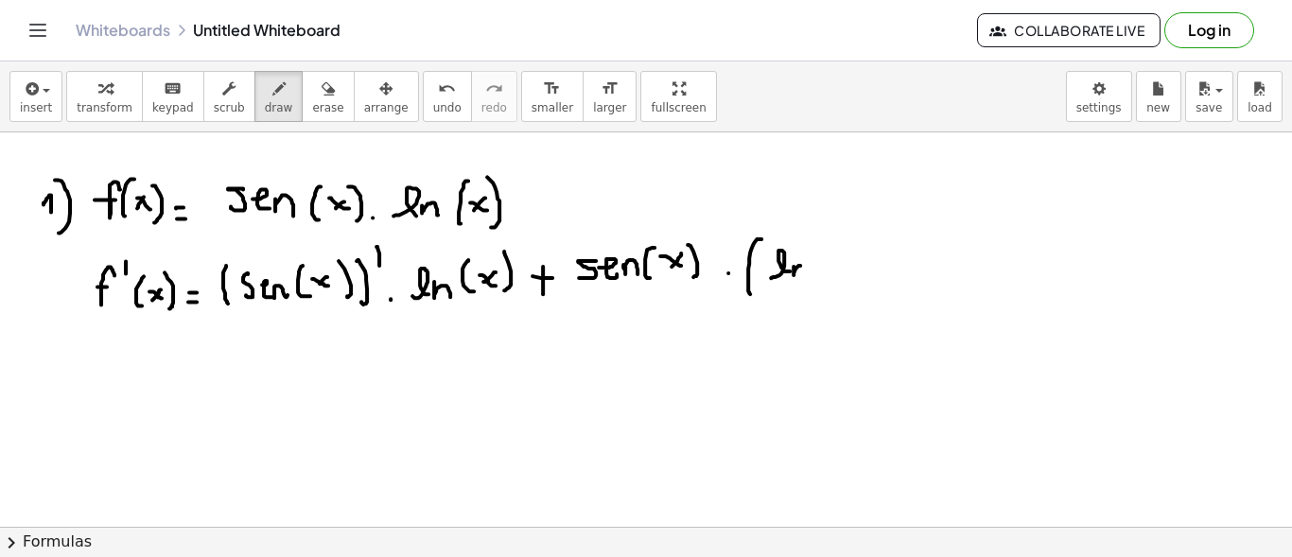
click at [807, 277] on div at bounding box center [646, 348] width 1292 height 1010
drag, startPoint x: 825, startPoint y: 247, endPoint x: 824, endPoint y: 274, distance: 27.4
click at [823, 274] on div at bounding box center [646, 348] width 1292 height 1010
drag, startPoint x: 831, startPoint y: 264, endPoint x: 855, endPoint y: 263, distance: 23.7
click at [855, 274] on div at bounding box center [646, 348] width 1292 height 1010
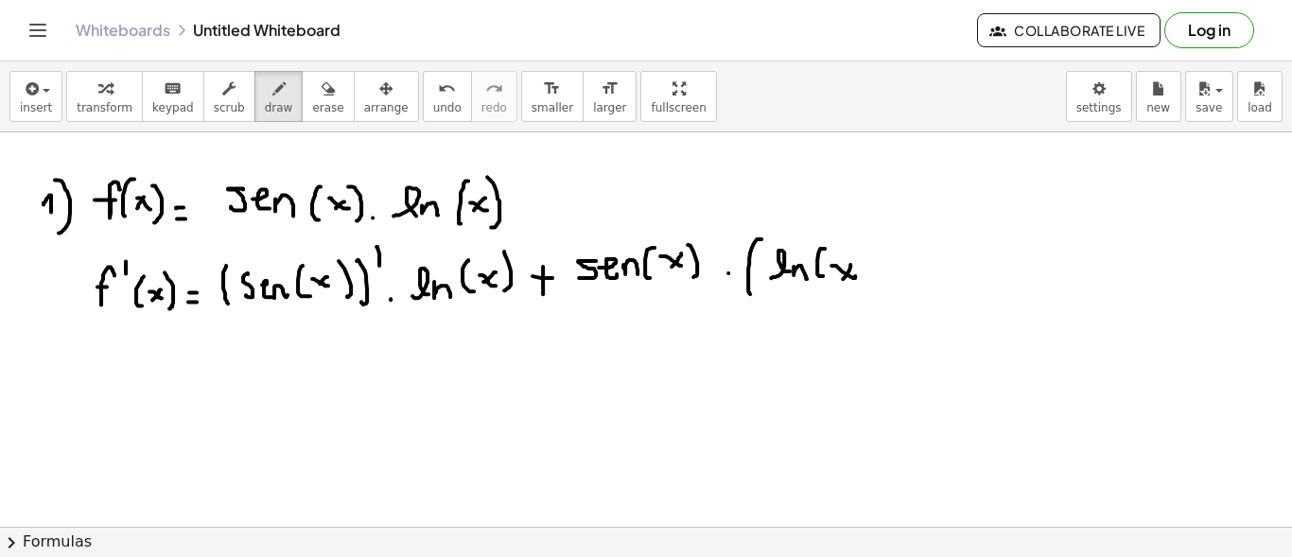
drag, startPoint x: 843, startPoint y: 277, endPoint x: 851, endPoint y: 268, distance: 12.7
click at [842, 277] on div at bounding box center [646, 348] width 1292 height 1010
click at [871, 278] on div at bounding box center [646, 348] width 1292 height 1010
click at [894, 281] on div at bounding box center [646, 348] width 1292 height 1010
click at [901, 238] on div at bounding box center [646, 348] width 1292 height 1010
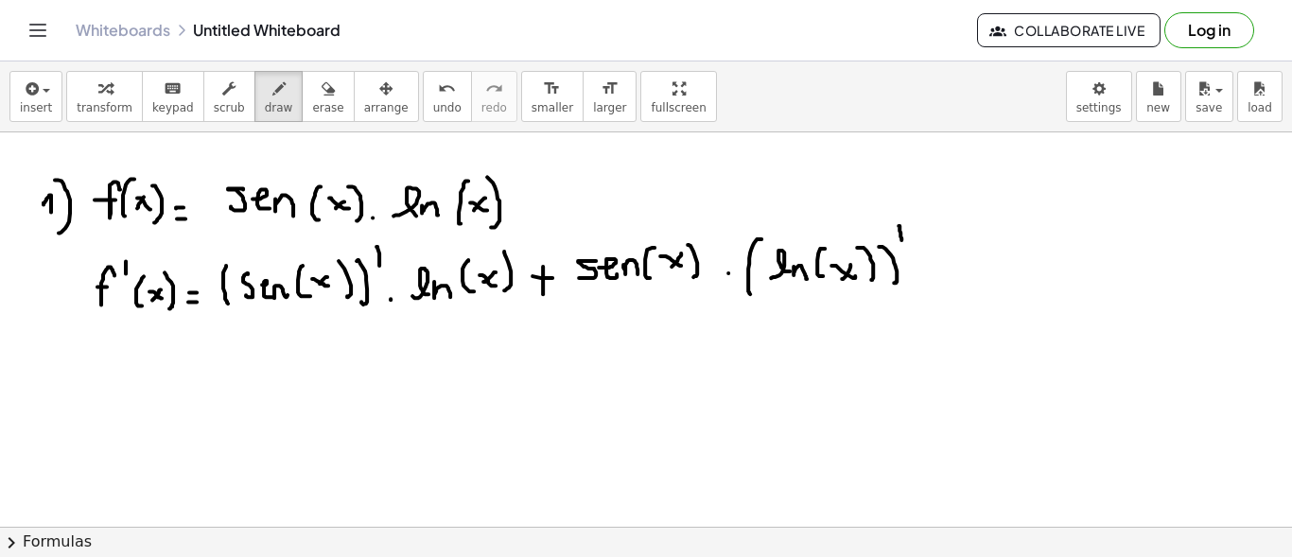
click at [195, 386] on div at bounding box center [646, 348] width 1292 height 1010
click at [200, 375] on div at bounding box center [646, 348] width 1292 height 1010
drag, startPoint x: 235, startPoint y: 358, endPoint x: 243, endPoint y: 375, distance: 19.5
click at [242, 380] on div at bounding box center [646, 348] width 1292 height 1010
click at [246, 371] on div at bounding box center [646, 348] width 1292 height 1010
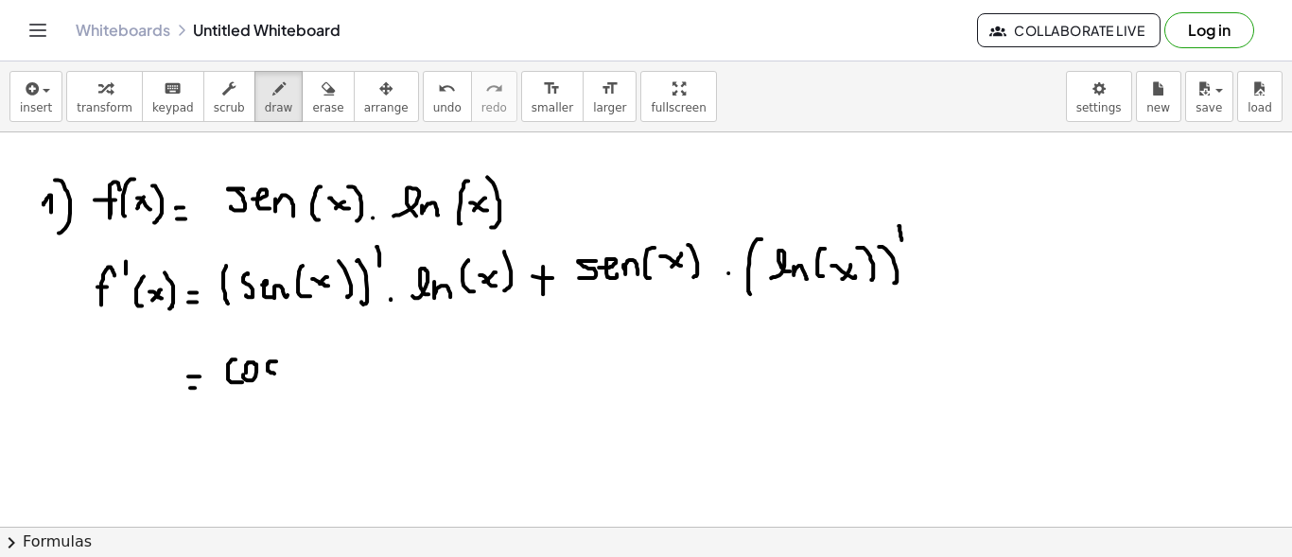
drag, startPoint x: 276, startPoint y: 359, endPoint x: 260, endPoint y: 378, distance: 24.8
click at [260, 378] on div at bounding box center [646, 348] width 1292 height 1010
click at [295, 376] on div at bounding box center [646, 348] width 1292 height 1010
click at [321, 372] on div at bounding box center [646, 348] width 1292 height 1010
click at [309, 374] on div at bounding box center [646, 348] width 1292 height 1010
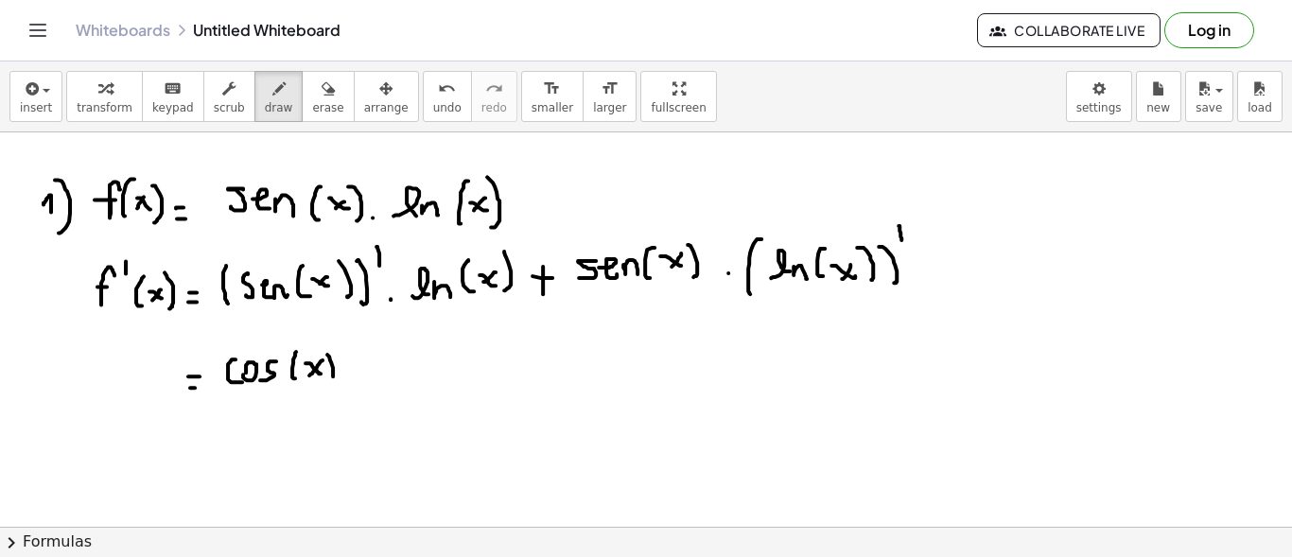
click at [329, 381] on div at bounding box center [646, 348] width 1292 height 1010
click at [355, 370] on div at bounding box center [646, 348] width 1292 height 1010
click at [396, 368] on div at bounding box center [646, 348] width 1292 height 1010
click at [423, 374] on div at bounding box center [646, 348] width 1292 height 1010
click at [439, 371] on div at bounding box center [646, 348] width 1292 height 1010
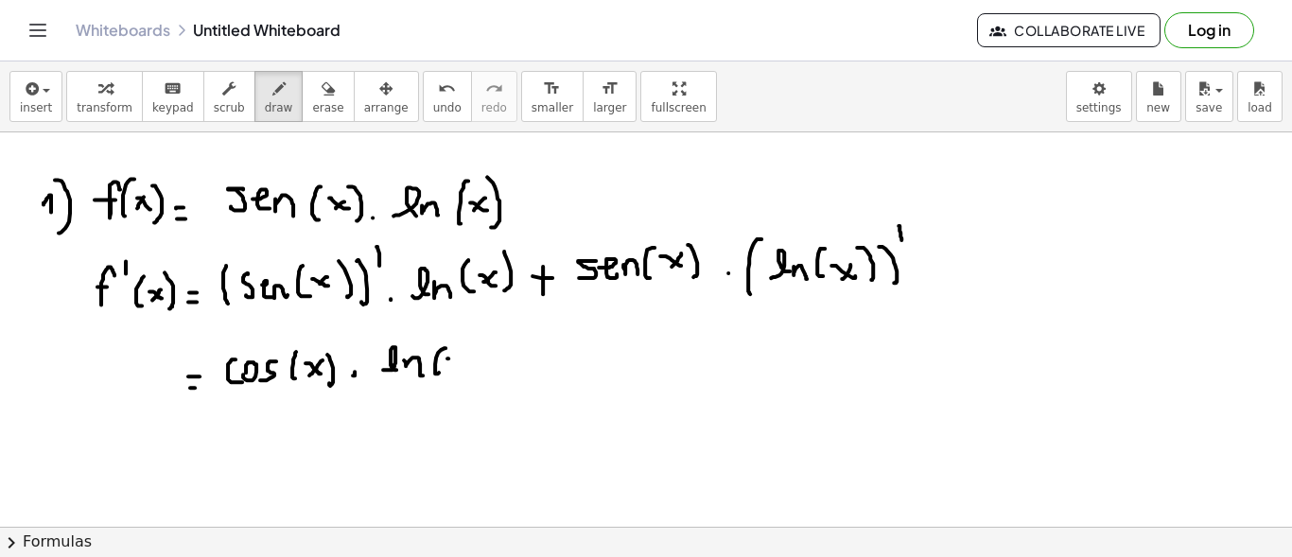
click at [457, 366] on div at bounding box center [646, 348] width 1292 height 1010
click at [444, 366] on div at bounding box center [646, 348] width 1292 height 1010
click at [466, 370] on div at bounding box center [646, 348] width 1292 height 1010
click at [515, 365] on div at bounding box center [646, 348] width 1292 height 1010
click at [509, 372] on div at bounding box center [646, 348] width 1292 height 1010
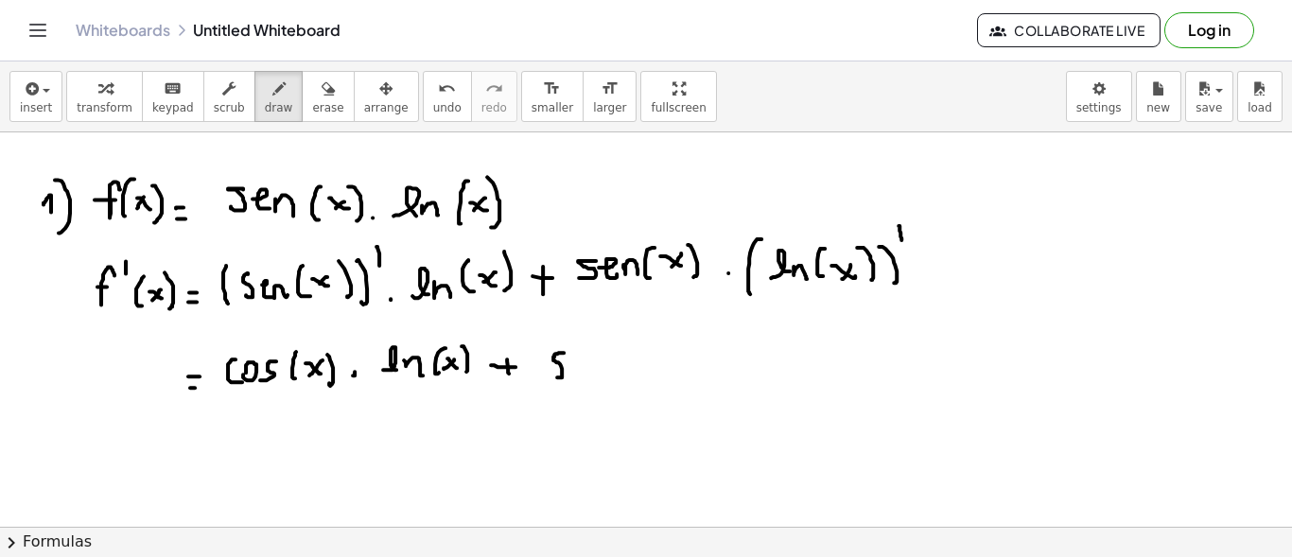
click at [555, 375] on div at bounding box center [646, 348] width 1292 height 1010
click at [586, 370] on div at bounding box center [646, 348] width 1292 height 1010
click at [611, 374] on div at bounding box center [646, 348] width 1292 height 1010
click at [623, 368] on div at bounding box center [646, 348] width 1292 height 1010
click at [649, 362] on div at bounding box center [646, 348] width 1292 height 1010
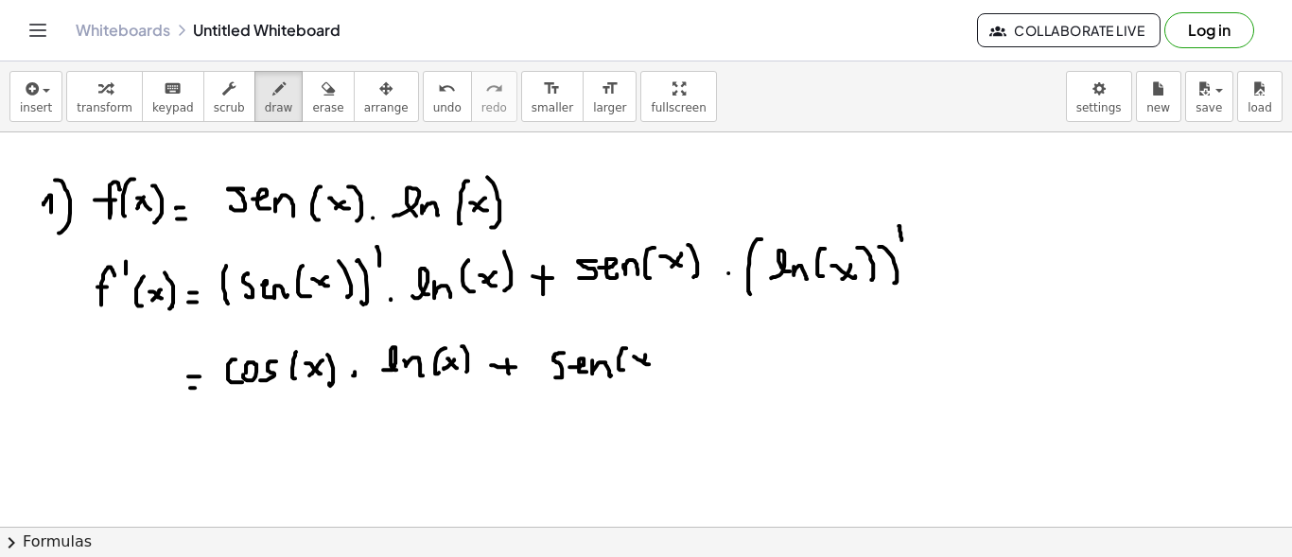
click at [637, 365] on div at bounding box center [646, 348] width 1292 height 1010
click at [654, 372] on div at bounding box center [646, 348] width 1292 height 1010
click at [672, 367] on div at bounding box center [646, 348] width 1292 height 1010
click at [714, 357] on div at bounding box center [646, 348] width 1292 height 1010
click at [732, 368] on div at bounding box center [646, 348] width 1292 height 1010
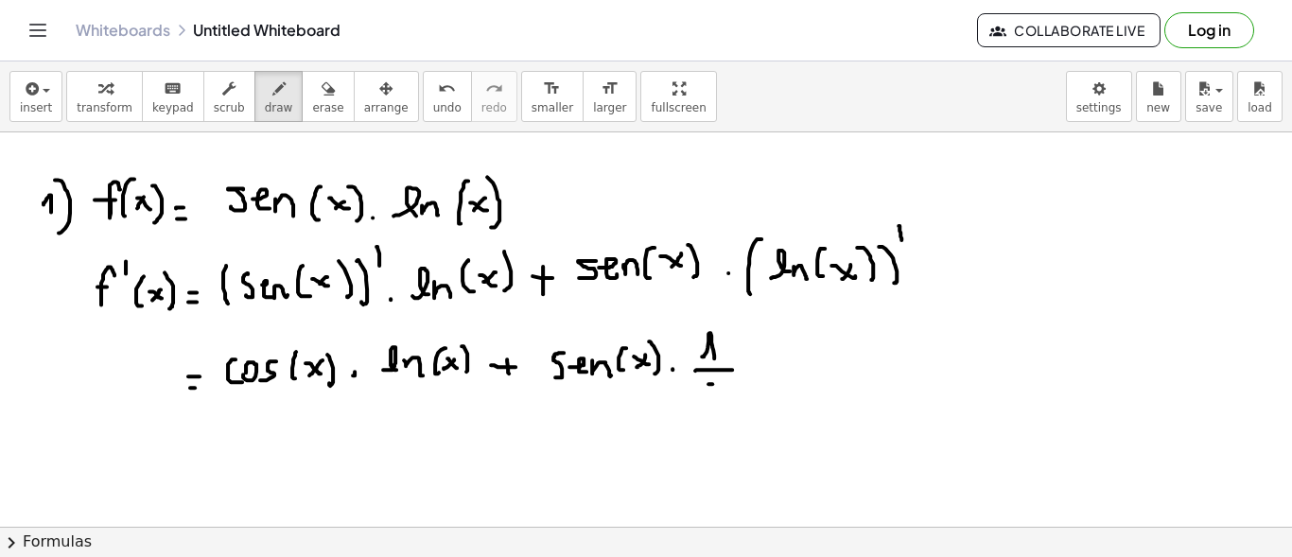
click at [738, 398] on div at bounding box center [646, 348] width 1292 height 1010
click at [716, 396] on div at bounding box center [646, 348] width 1292 height 1010
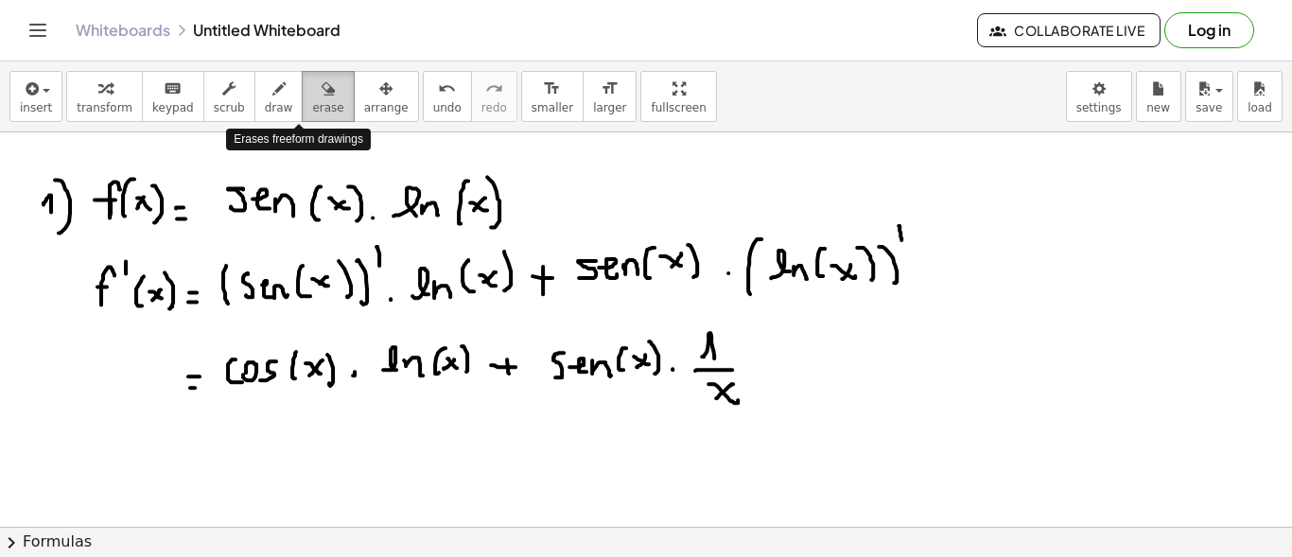
click at [312, 104] on span "erase" at bounding box center [327, 107] width 31 height 13
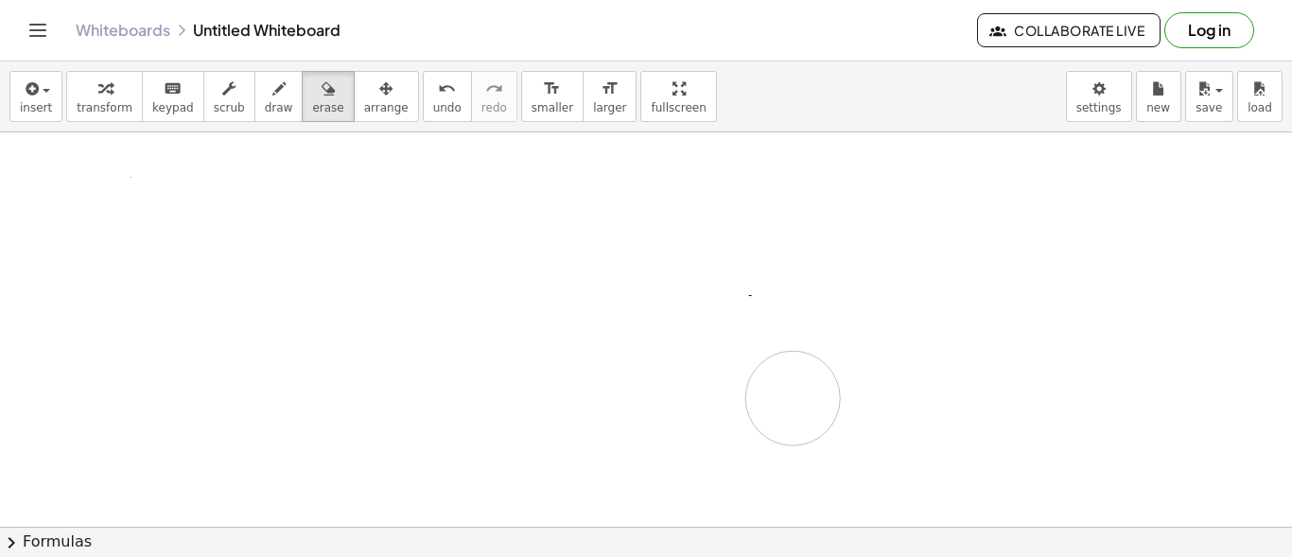
click at [793, 396] on div at bounding box center [646, 348] width 1292 height 1010
click at [272, 96] on icon "button" at bounding box center [278, 89] width 13 height 23
click at [61, 197] on div at bounding box center [646, 348] width 1292 height 1010
click at [61, 218] on div at bounding box center [646, 348] width 1292 height 1010
click at [124, 171] on div at bounding box center [646, 348] width 1292 height 1010
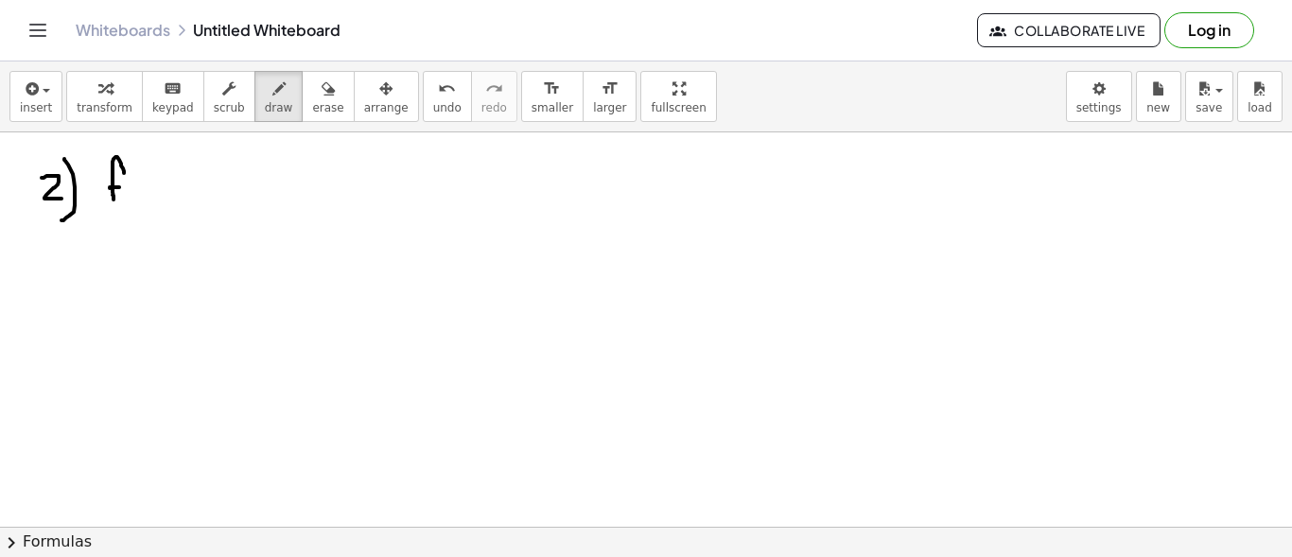
click at [120, 185] on div at bounding box center [646, 348] width 1292 height 1010
click at [145, 199] on div at bounding box center [646, 348] width 1292 height 1010
click at [167, 181] on div at bounding box center [646, 348] width 1292 height 1010
click at [157, 185] on div at bounding box center [646, 348] width 1292 height 1010
click at [179, 195] on div at bounding box center [646, 348] width 1292 height 1010
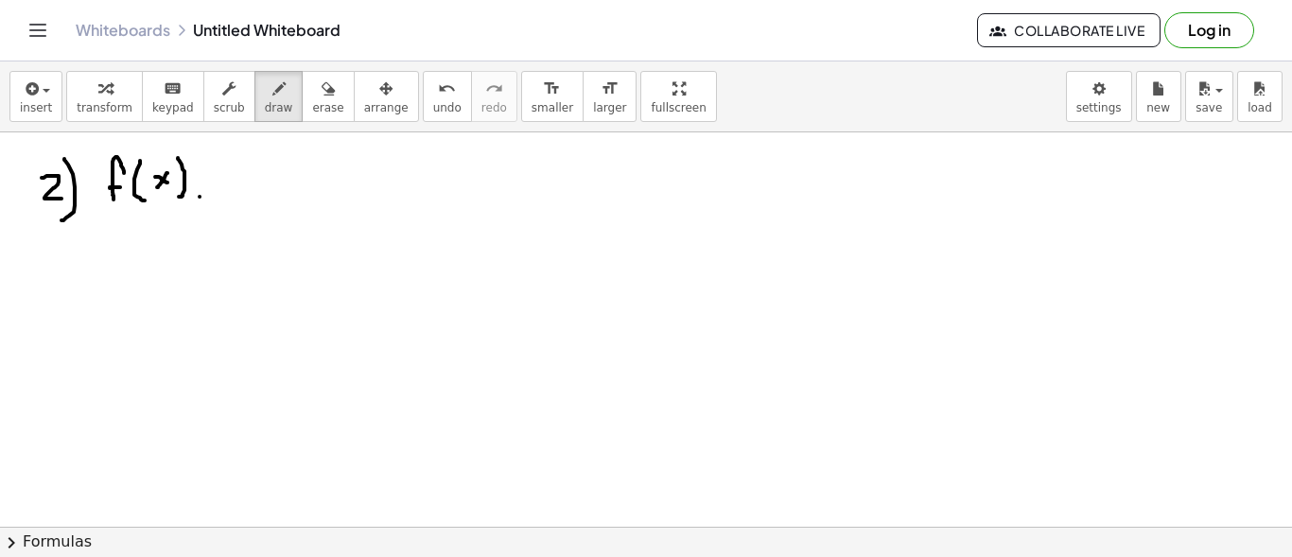
click at [211, 194] on div at bounding box center [646, 348] width 1292 height 1010
click at [208, 186] on div at bounding box center [646, 348] width 1292 height 1010
click at [420, 202] on div at bounding box center [646, 348] width 1292 height 1010
click at [350, 252] on div at bounding box center [646, 348] width 1292 height 1010
click at [374, 230] on div at bounding box center [646, 348] width 1292 height 1010
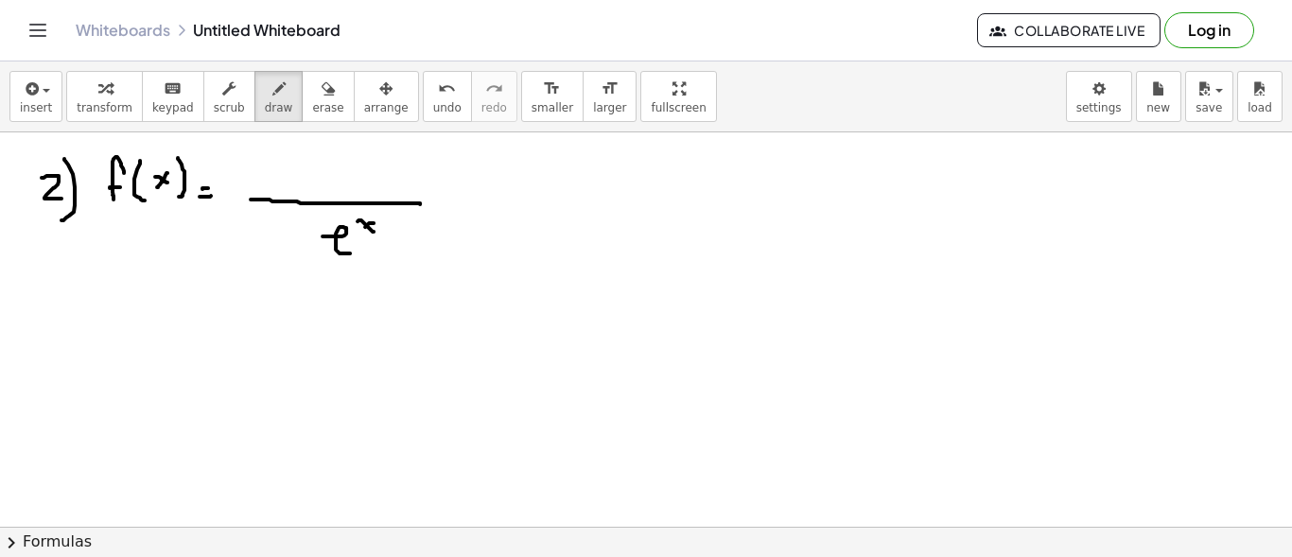
click at [360, 230] on div at bounding box center [646, 348] width 1292 height 1010
click at [297, 190] on div at bounding box center [646, 348] width 1292 height 1010
click at [304, 177] on div at bounding box center [646, 348] width 1292 height 1010
click at [335, 181] on div at bounding box center [646, 348] width 1292 height 1010
click at [375, 191] on div at bounding box center [646, 348] width 1292 height 1010
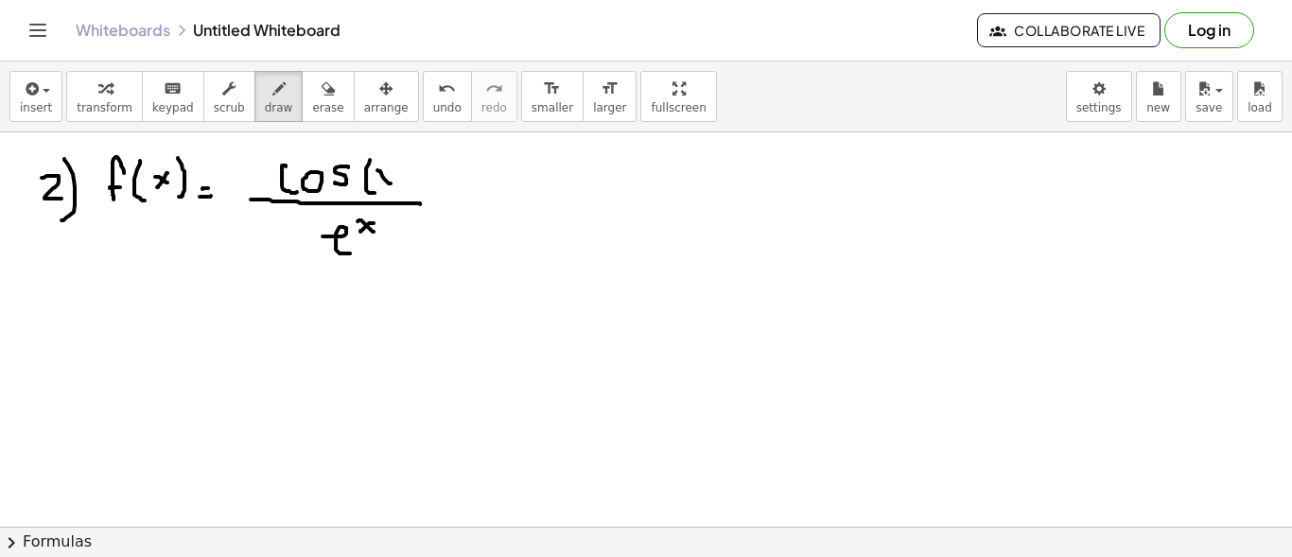
click at [393, 182] on div at bounding box center [646, 348] width 1292 height 1010
click at [375, 183] on div at bounding box center [646, 348] width 1292 height 1010
click at [393, 191] on div at bounding box center [646, 348] width 1292 height 1010
click at [125, 290] on div at bounding box center [646, 348] width 1292 height 1010
click at [124, 305] on div at bounding box center [646, 348] width 1292 height 1010
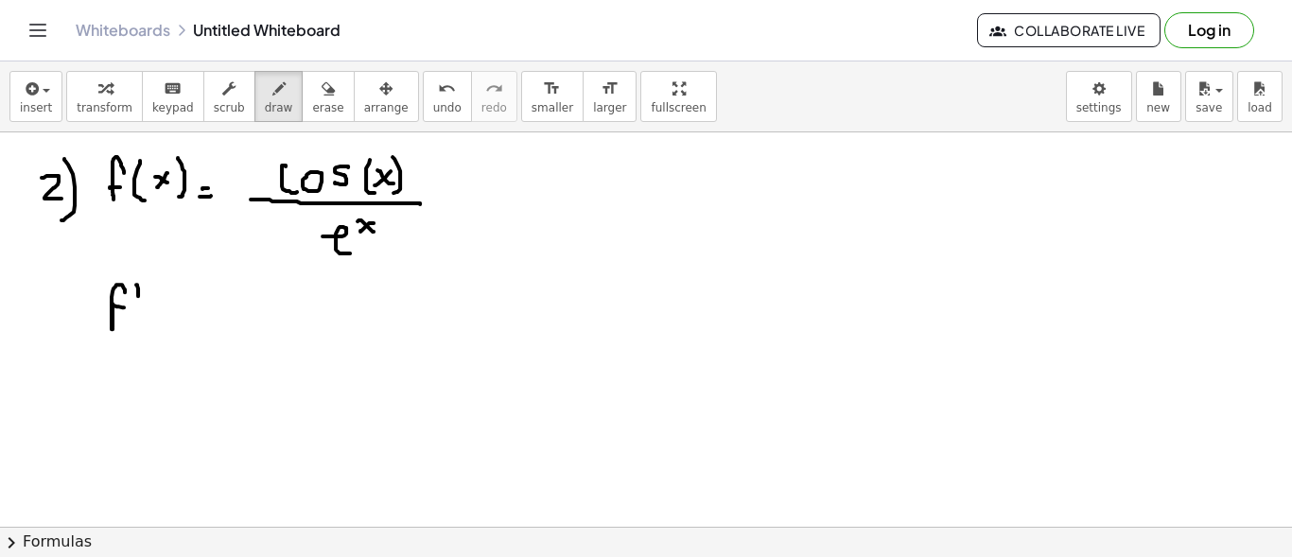
click at [138, 294] on div at bounding box center [646, 348] width 1292 height 1010
click at [164, 328] on div at bounding box center [646, 348] width 1292 height 1010
click at [191, 314] on div at bounding box center [646, 348] width 1292 height 1010
click at [177, 317] on div at bounding box center [646, 348] width 1292 height 1010
click at [200, 321] on div at bounding box center [646, 348] width 1292 height 1010
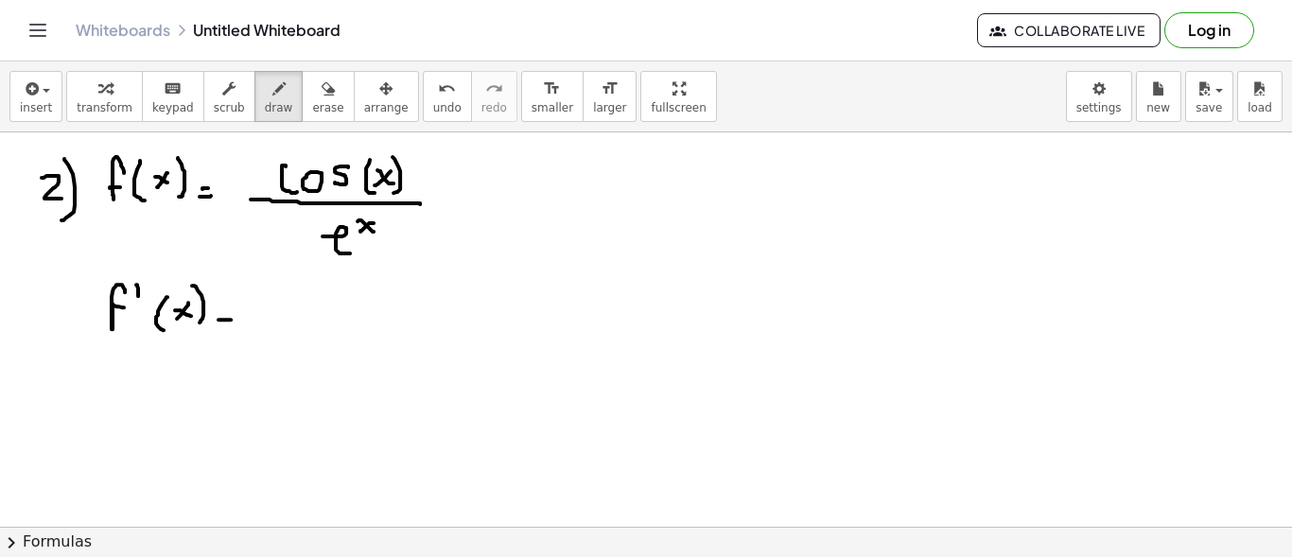
click at [231, 318] on div at bounding box center [646, 348] width 1292 height 1010
click at [233, 307] on div at bounding box center [646, 348] width 1292 height 1010
click at [278, 315] on div at bounding box center [646, 348] width 1292 height 1010
click at [314, 308] on div at bounding box center [646, 348] width 1292 height 1010
click at [340, 314] on div at bounding box center [646, 348] width 1292 height 1010
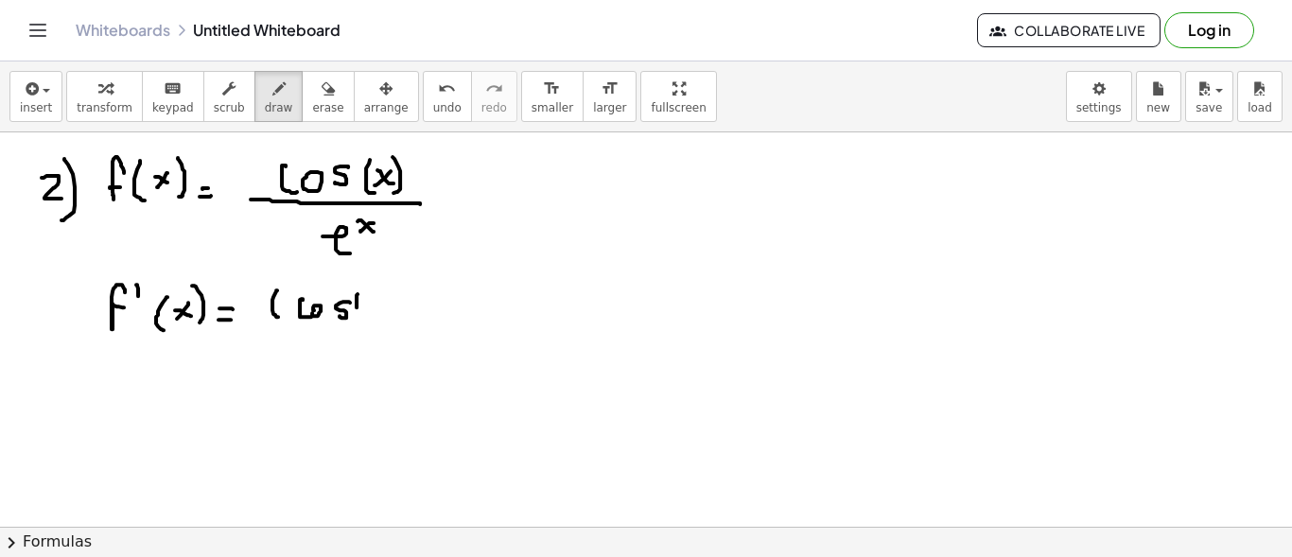
click at [368, 308] on div at bounding box center [646, 348] width 1292 height 1010
click at [393, 303] on div at bounding box center [646, 348] width 1292 height 1010
click at [384, 305] on div at bounding box center [646, 348] width 1292 height 1010
click at [405, 307] on div at bounding box center [646, 348] width 1292 height 1010
click at [425, 310] on div at bounding box center [646, 348] width 1292 height 1010
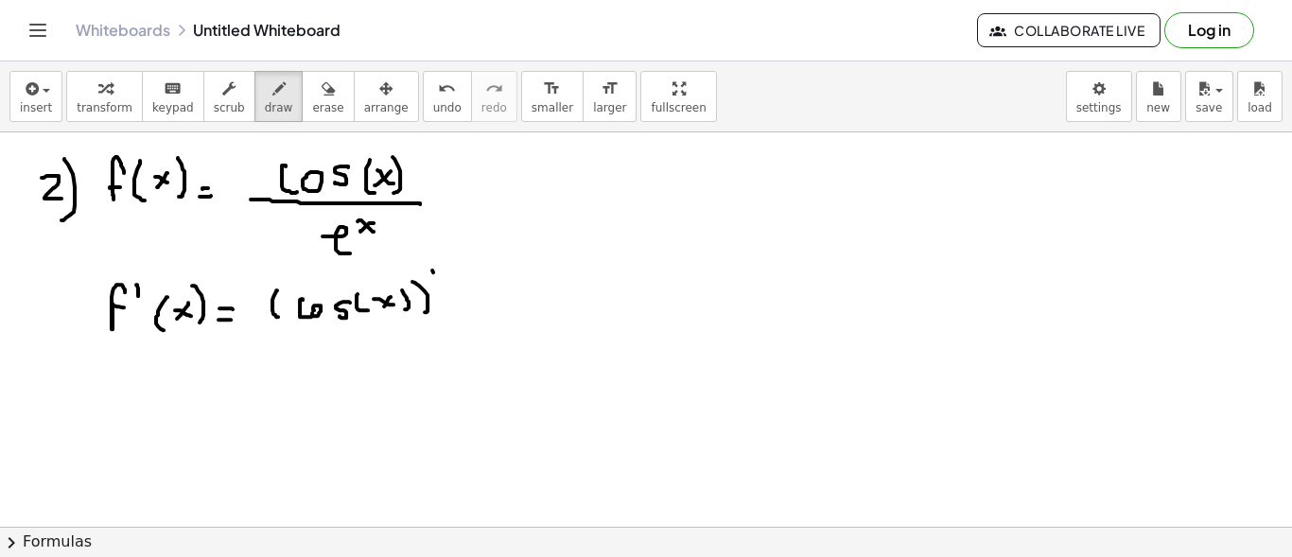
click at [433, 280] on div at bounding box center [646, 348] width 1292 height 1010
click at [448, 305] on div at bounding box center [646, 348] width 1292 height 1010
click at [496, 303] on div at bounding box center [646, 348] width 1292 height 1010
click at [516, 273] on div at bounding box center [646, 348] width 1292 height 1010
click at [510, 272] on div at bounding box center [646, 348] width 1292 height 1010
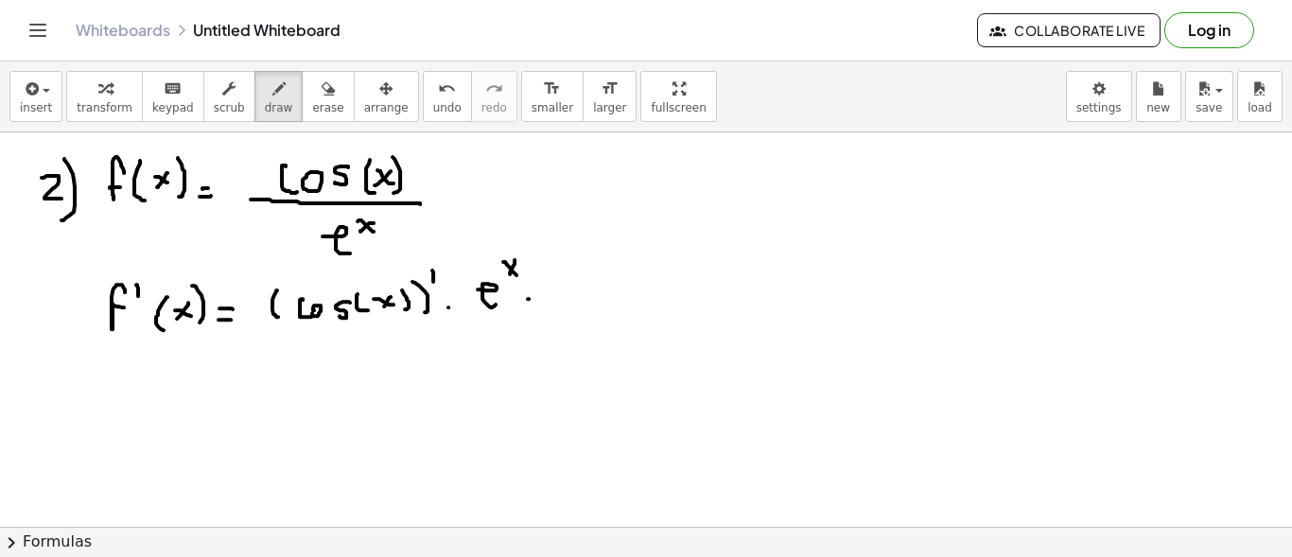
click at [541, 297] on div at bounding box center [646, 348] width 1292 height 1010
click at [587, 303] on div at bounding box center [646, 348] width 1292 height 1010
click at [589, 296] on div at bounding box center [646, 348] width 1292 height 1010
click at [611, 303] on div at bounding box center [646, 348] width 1292 height 1010
click at [652, 305] on div at bounding box center [646, 348] width 1292 height 1010
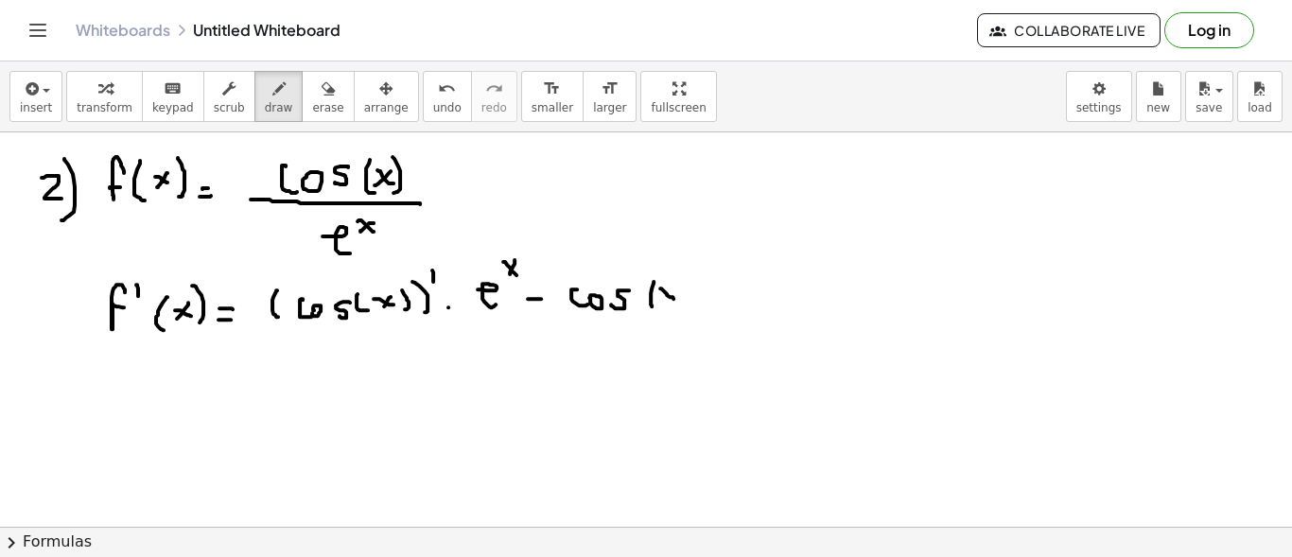
click at [674, 297] on div at bounding box center [646, 348] width 1292 height 1010
click at [662, 301] on div at bounding box center [646, 348] width 1292 height 1010
click at [684, 307] on div at bounding box center [646, 348] width 1292 height 1010
click at [703, 305] on div at bounding box center [646, 348] width 1292 height 1010
click at [734, 313] on div at bounding box center [646, 348] width 1292 height 1010
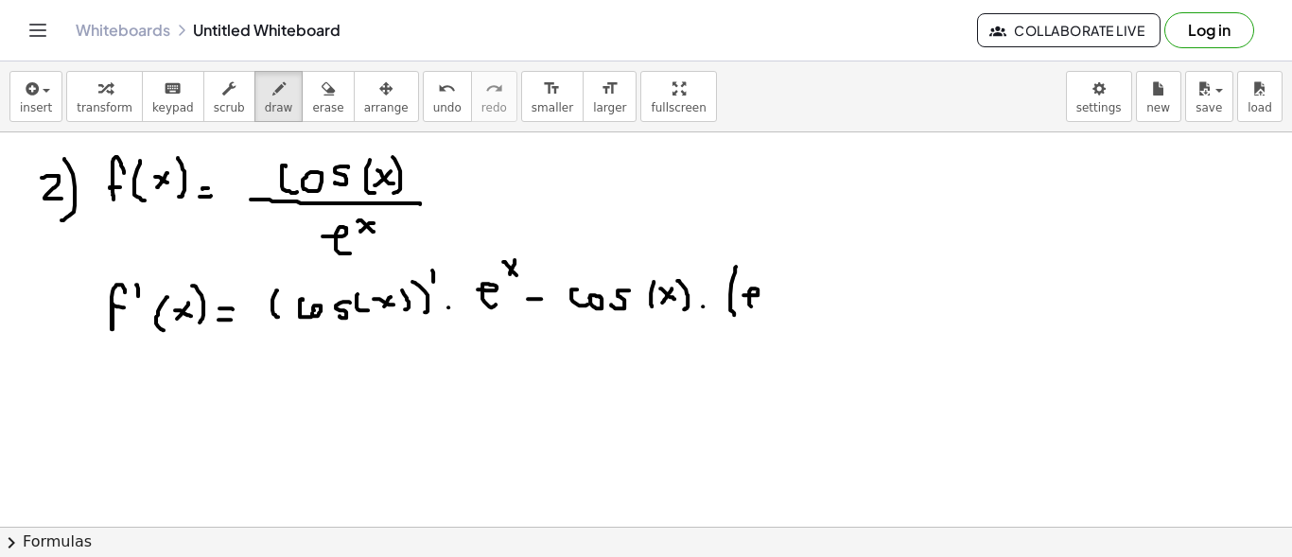
click at [760, 305] on div at bounding box center [646, 348] width 1292 height 1010
click at [782, 284] on div at bounding box center [646, 348] width 1292 height 1010
click at [771, 287] on div at bounding box center [646, 348] width 1292 height 1010
click at [785, 313] on div at bounding box center [646, 348] width 1292 height 1010
click at [800, 271] on div at bounding box center [646, 348] width 1292 height 1010
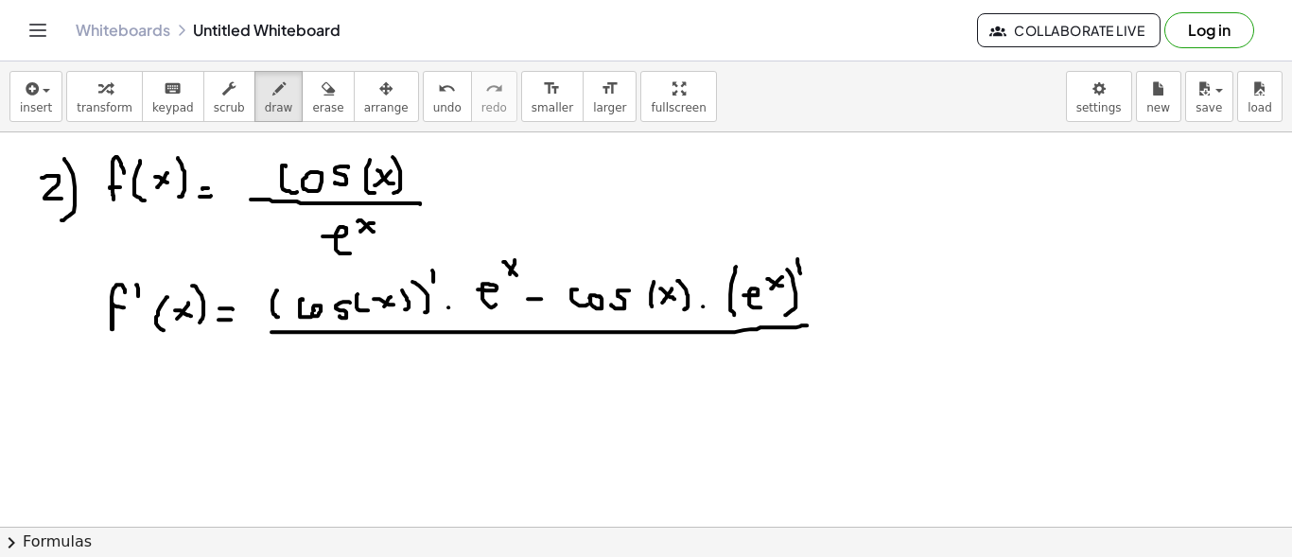
click at [806, 323] on div at bounding box center [646, 348] width 1292 height 1010
click at [489, 384] on div at bounding box center [646, 348] width 1292 height 1010
click at [515, 377] on div at bounding box center [646, 348] width 1292 height 1010
click at [534, 362] on div at bounding box center [646, 348] width 1292 height 1010
click at [525, 366] on div at bounding box center [646, 348] width 1292 height 1010
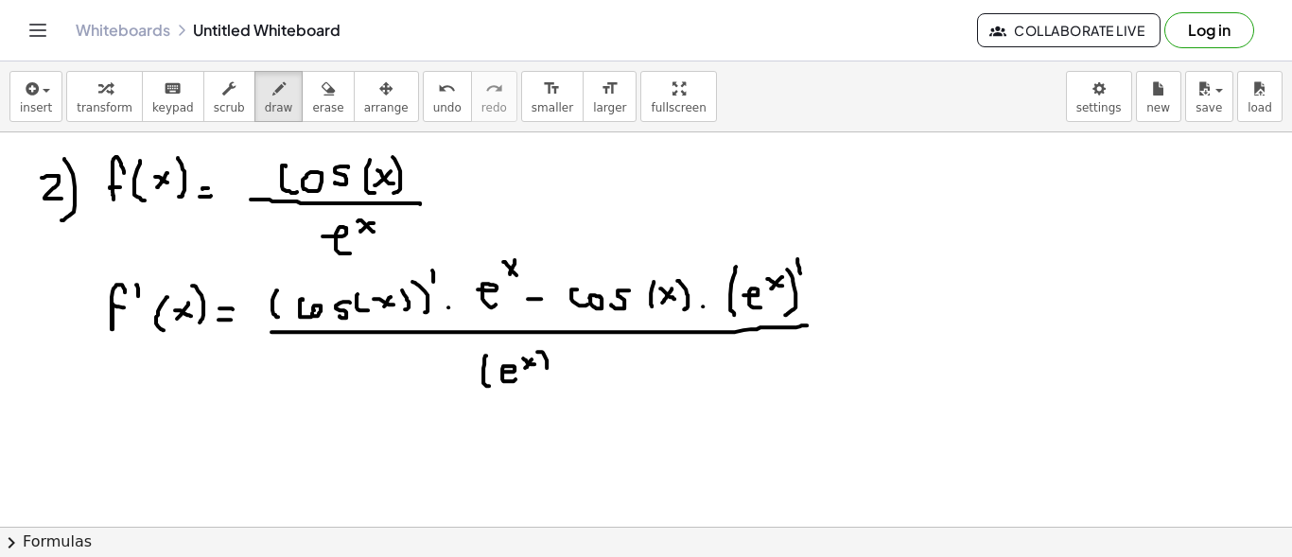
click at [544, 377] on div at bounding box center [646, 348] width 1292 height 1010
click at [568, 347] on div at bounding box center [646, 348] width 1292 height 1010
click at [843, 323] on div at bounding box center [646, 348] width 1292 height 1010
click at [844, 315] on div at bounding box center [646, 348] width 1292 height 1010
click at [875, 327] on div at bounding box center [646, 348] width 1292 height 1010
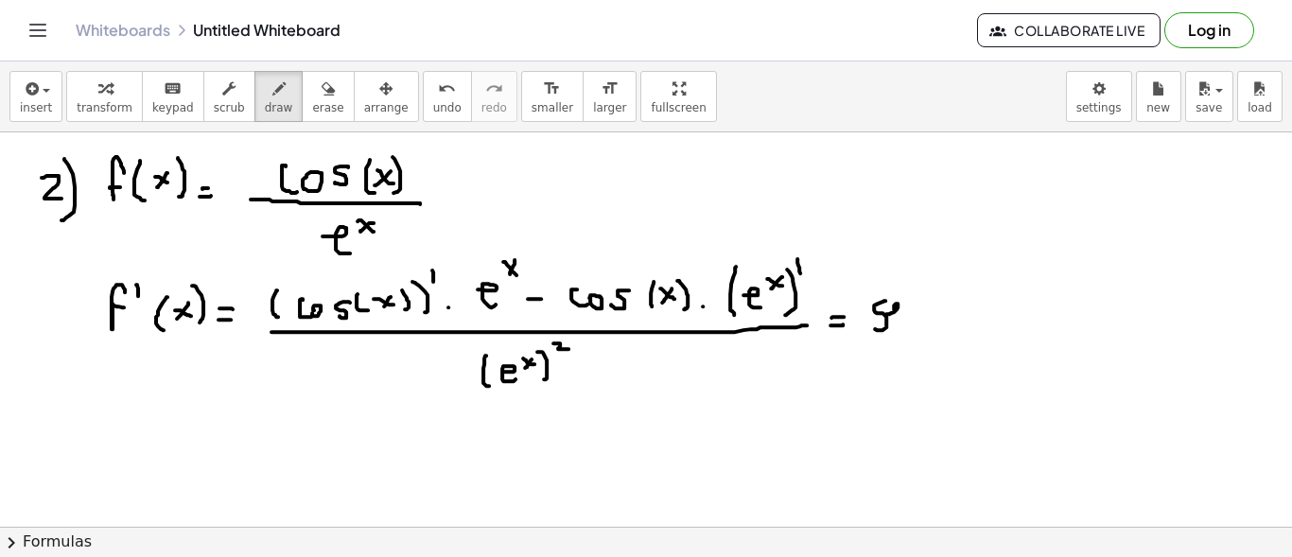
click at [898, 321] on div at bounding box center [646, 348] width 1292 height 1010
click at [920, 323] on div at bounding box center [646, 348] width 1292 height 1010
click at [939, 317] on div at bounding box center [646, 348] width 1292 height 1010
click at [966, 305] on div at bounding box center [646, 348] width 1292 height 1010
click at [954, 315] on div at bounding box center [646, 348] width 1292 height 1010
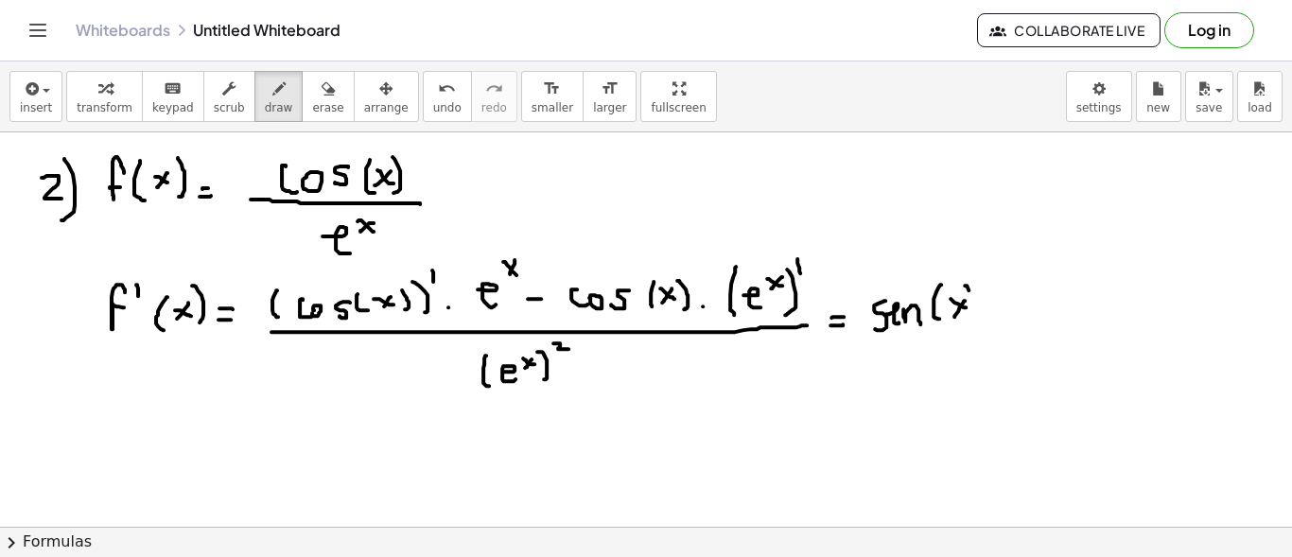
click at [966, 324] on div at bounding box center [646, 348] width 1292 height 1010
click at [875, 318] on div at bounding box center [646, 348] width 1292 height 1010
click at [990, 321] on div at bounding box center [646, 348] width 1292 height 1010
click at [1013, 316] on div at bounding box center [646, 348] width 1292 height 1010
click at [1033, 295] on div at bounding box center [646, 348] width 1292 height 1010
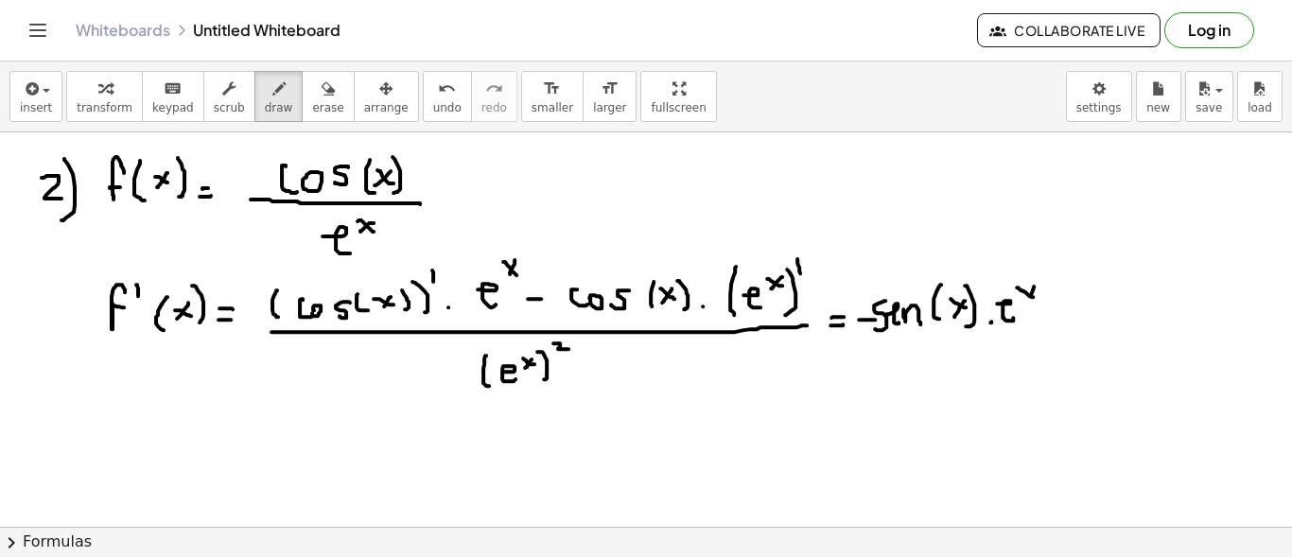
click at [1027, 301] on div at bounding box center [646, 348] width 1292 height 1010
click at [1053, 309] on div at bounding box center [646, 348] width 1292 height 1010
click at [1094, 317] on div at bounding box center [646, 348] width 1292 height 1010
click at [1112, 323] on div at bounding box center [646, 348] width 1292 height 1010
click at [1135, 325] on div at bounding box center [646, 348] width 1292 height 1010
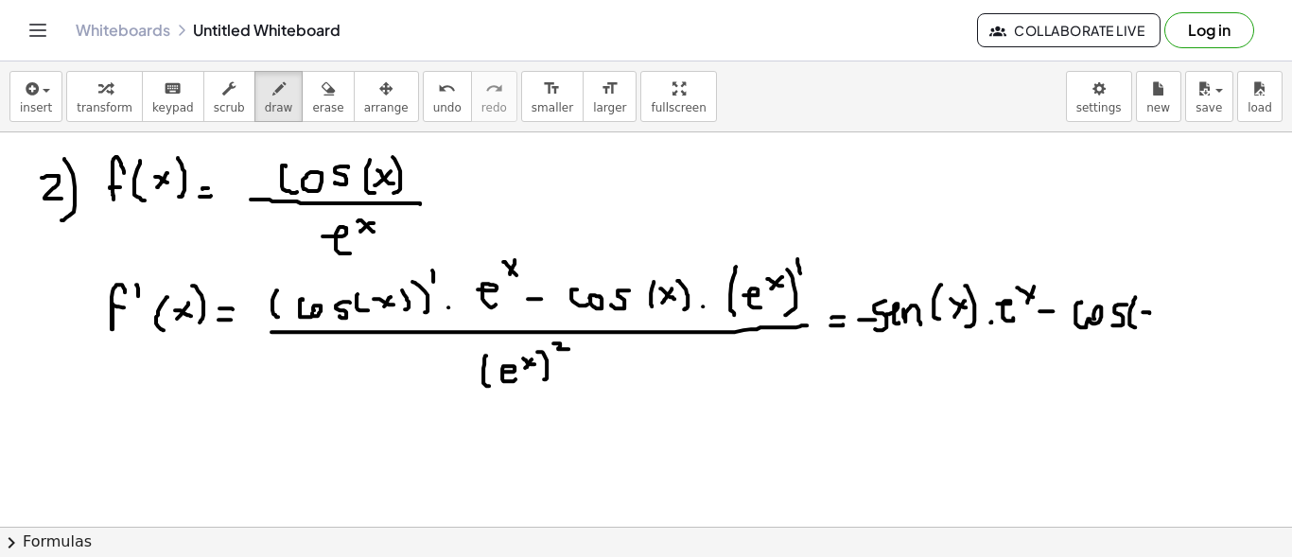
click at [1161, 316] on div at bounding box center [646, 348] width 1292 height 1010
click at [1147, 320] on div at bounding box center [646, 348] width 1292 height 1010
click at [1167, 323] on div at bounding box center [646, 348] width 1292 height 1010
click at [1186, 319] on div at bounding box center [646, 348] width 1292 height 1010
click at [1208, 312] on div at bounding box center [646, 348] width 1292 height 1010
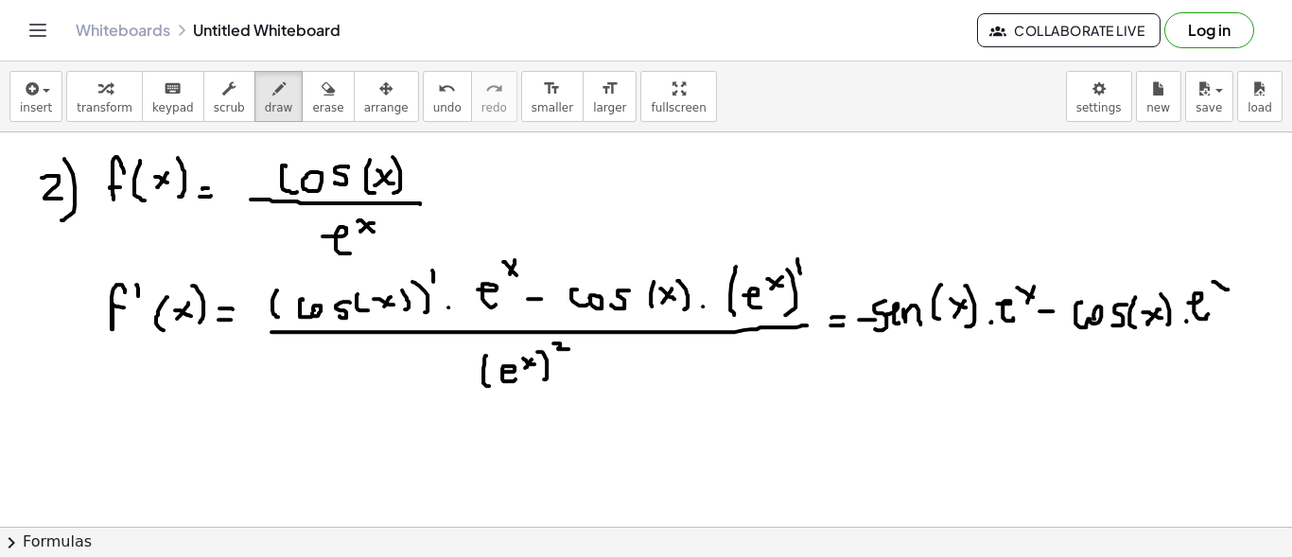
click at [1228, 288] on div at bounding box center [646, 348] width 1292 height 1010
click at [1215, 291] on div at bounding box center [646, 348] width 1292 height 1010
click at [1233, 336] on div at bounding box center [646, 348] width 1292 height 1010
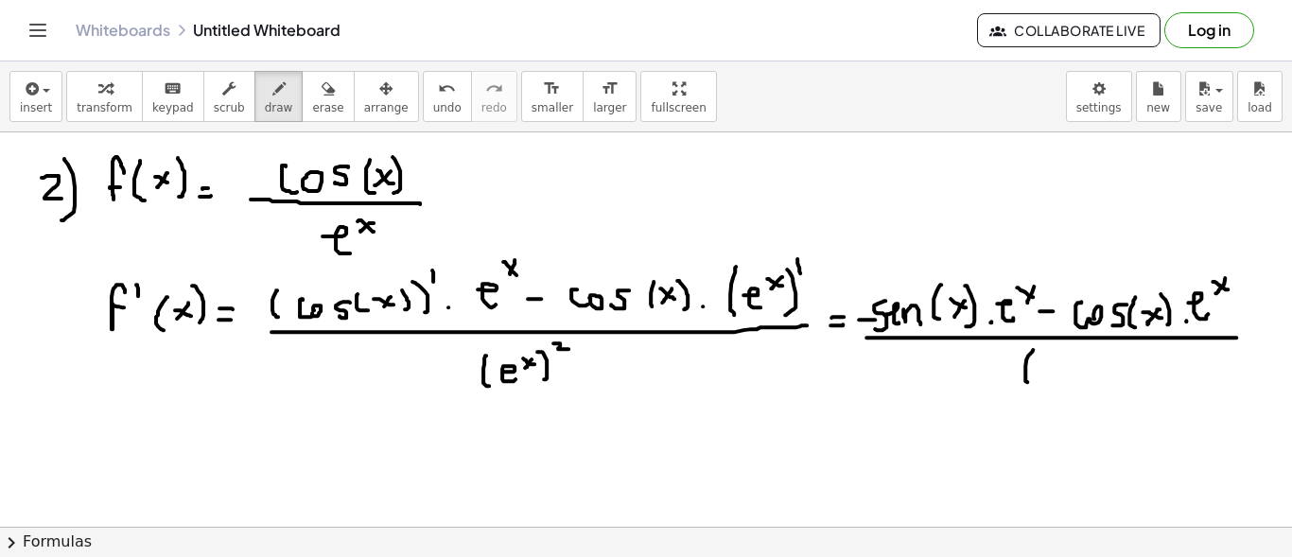
click at [1031, 382] on div at bounding box center [646, 348] width 1292 height 1010
click at [1058, 375] on div at bounding box center [646, 348] width 1292 height 1010
click at [1077, 354] on div at bounding box center [646, 348] width 1292 height 1010
click at [1072, 358] on div at bounding box center [646, 348] width 1292 height 1010
click at [1085, 379] on div at bounding box center [646, 348] width 1292 height 1010
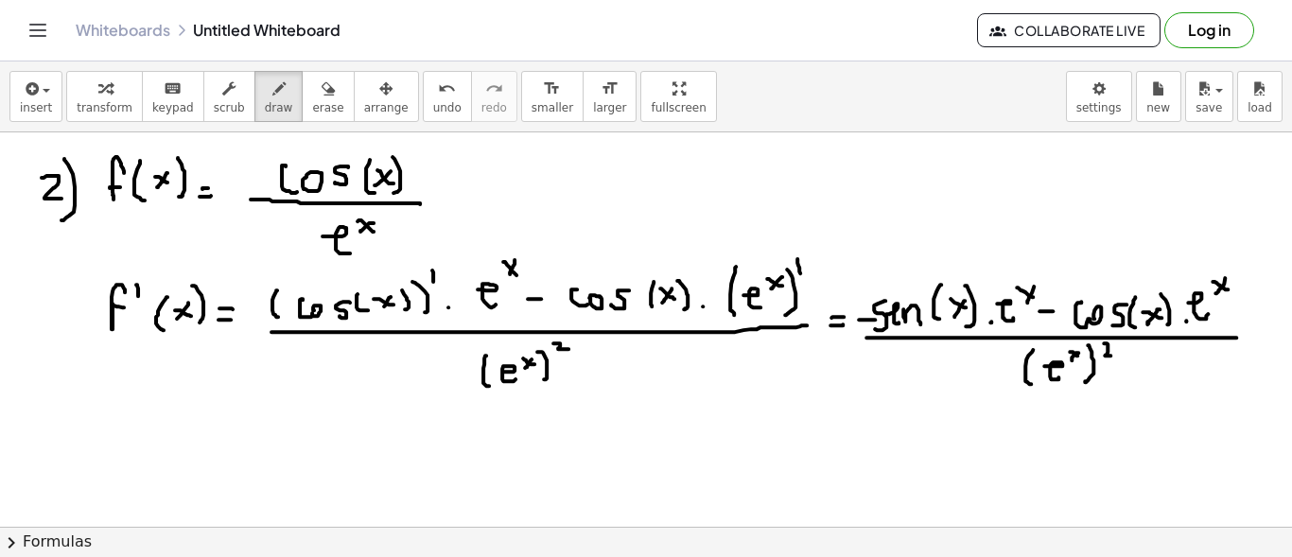
click at [1111, 354] on div at bounding box center [646, 348] width 1292 height 1010
click at [1080, 358] on div at bounding box center [646, 348] width 1292 height 1010
click at [1125, 356] on div at bounding box center [646, 348] width 1292 height 1010
click at [1013, 325] on div at bounding box center [646, 348] width 1292 height 1010
click at [1108, 380] on div at bounding box center [646, 348] width 1292 height 1010
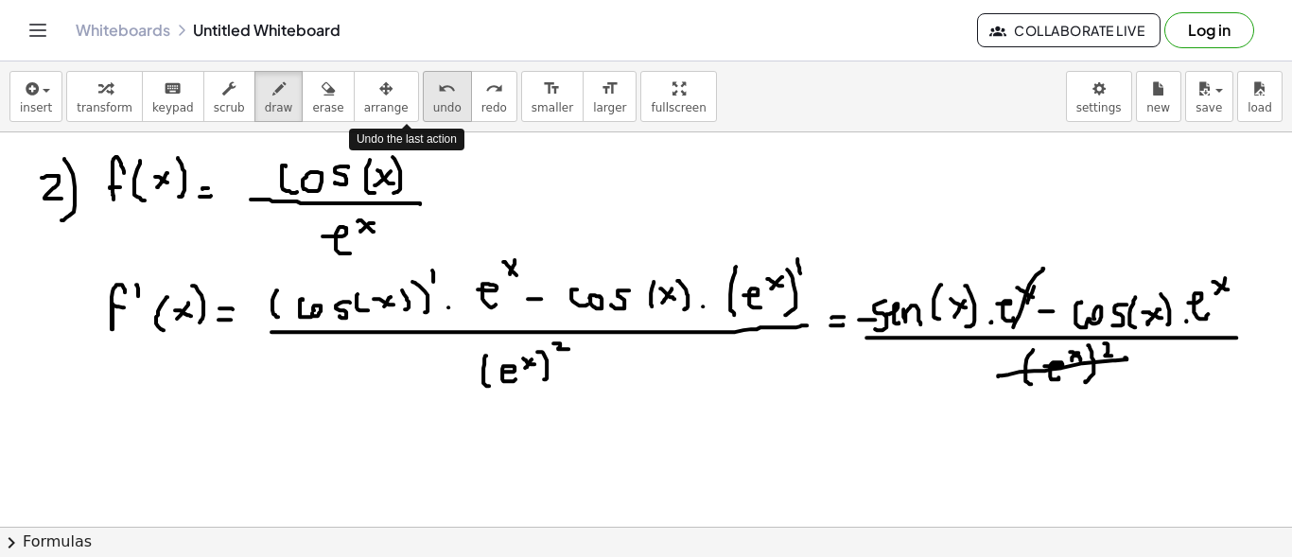
click at [423, 97] on button "undo undo" at bounding box center [447, 96] width 49 height 51
click at [423, 96] on button "undo undo" at bounding box center [447, 96] width 49 height 51
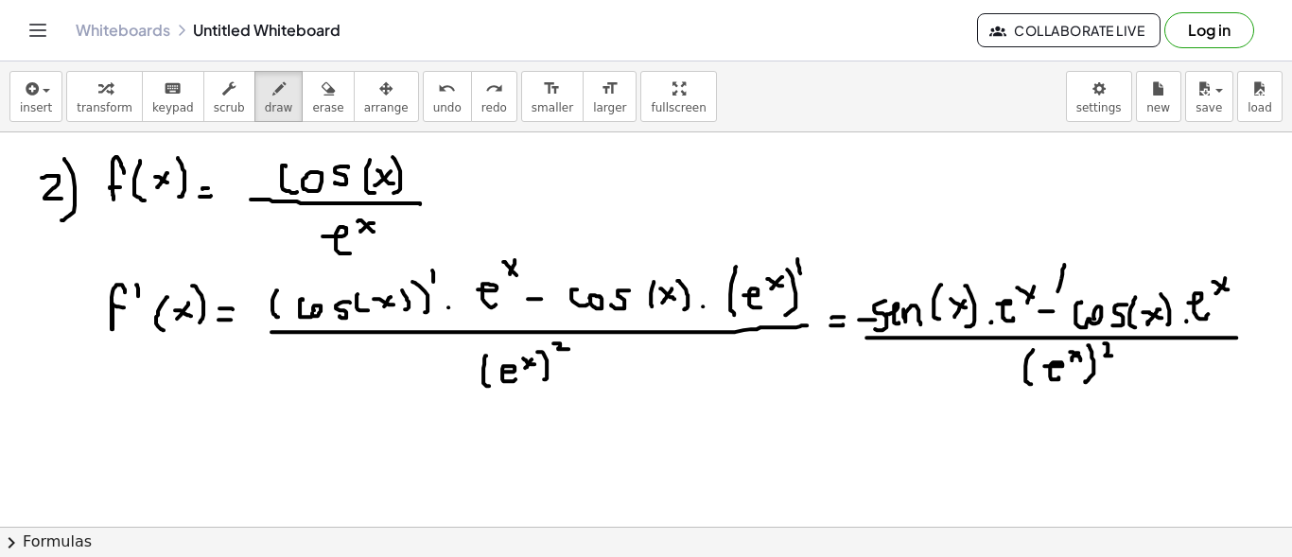
click at [1056, 294] on div at bounding box center [646, 348] width 1292 height 1010
click at [1071, 293] on div at bounding box center [646, 348] width 1292 height 1010
click at [1253, 330] on div at bounding box center [646, 348] width 1292 height 1010
click at [1253, 339] on div at bounding box center [646, 348] width 1292 height 1010
drag, startPoint x: 114, startPoint y: 421, endPoint x: 127, endPoint y: 431, distance: 16.1
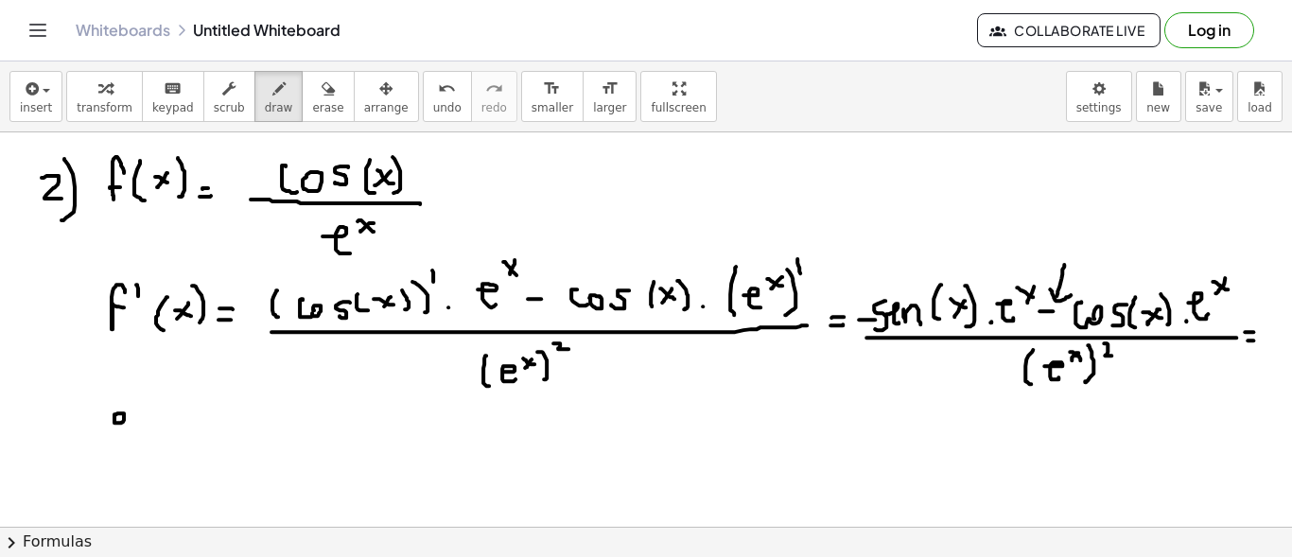
click at [126, 431] on div at bounding box center [646, 348] width 1292 height 1010
drag, startPoint x: 134, startPoint y: 396, endPoint x: 144, endPoint y: 407, distance: 14.1
click at [144, 407] on div at bounding box center [646, 348] width 1292 height 1010
drag, startPoint x: 141, startPoint y: 394, endPoint x: 125, endPoint y: 402, distance: 17.8
click at [125, 402] on div at bounding box center [646, 348] width 1292 height 1010
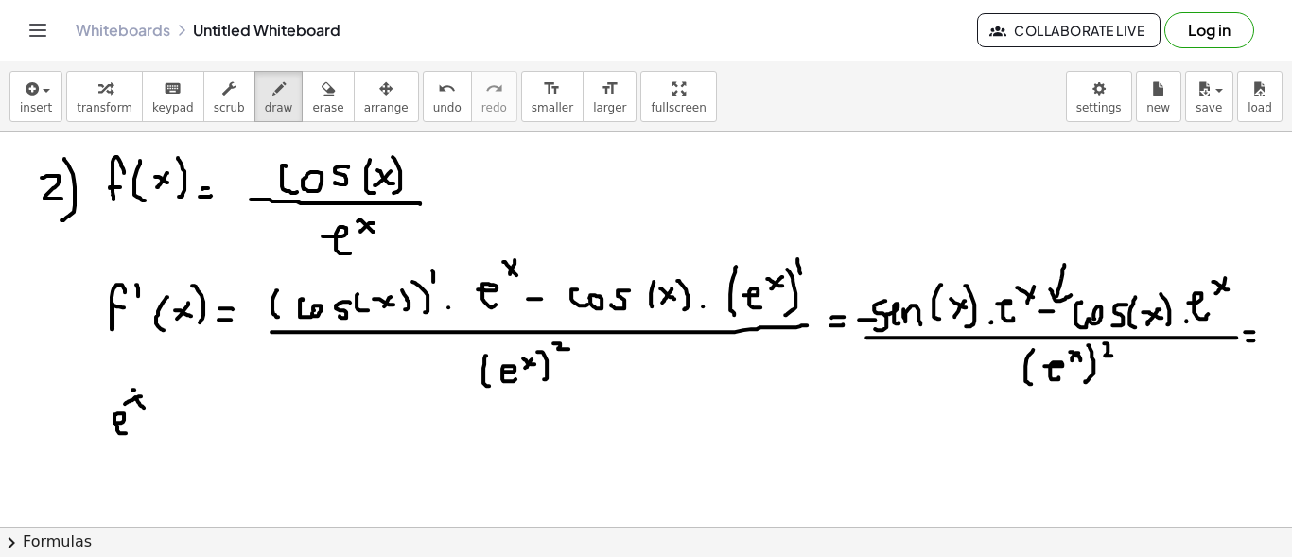
drag, startPoint x: 134, startPoint y: 388, endPoint x: 140, endPoint y: 401, distance: 14.4
click at [140, 396] on div at bounding box center [646, 348] width 1292 height 1010
click at [147, 388] on div at bounding box center [646, 348] width 1292 height 1010
click at [149, 439] on div at bounding box center [646, 348] width 1292 height 1010
drag, startPoint x: 176, startPoint y: 395, endPoint x: 171, endPoint y: 432, distance: 37.2
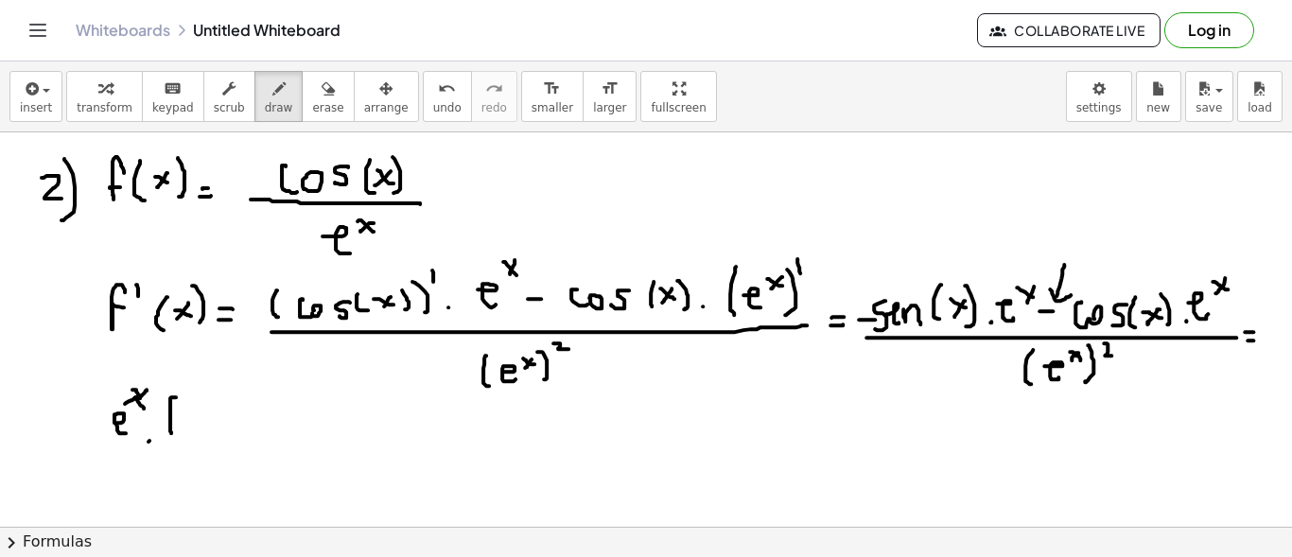
click at [171, 432] on div at bounding box center [646, 348] width 1292 height 1010
drag, startPoint x: 861, startPoint y: 262, endPoint x: 859, endPoint y: 276, distance: 14.3
click at [859, 276] on div at bounding box center [646, 348] width 1292 height 1010
drag, startPoint x: 877, startPoint y: 253, endPoint x: 1051, endPoint y: 264, distance: 174.3
click at [1051, 263] on div at bounding box center [646, 348] width 1292 height 1010
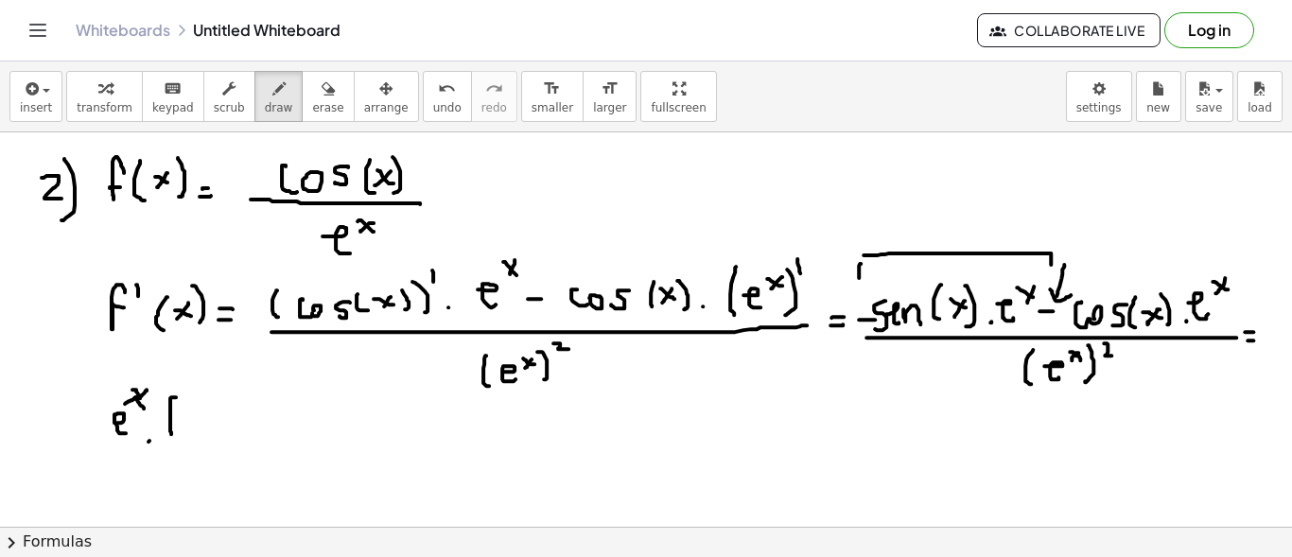
drag, startPoint x: 189, startPoint y: 421, endPoint x: 203, endPoint y: 421, distance: 14.2
click at [200, 421] on div at bounding box center [646, 348] width 1292 height 1010
drag, startPoint x: 220, startPoint y: 415, endPoint x: 219, endPoint y: 432, distance: 17.1
click at [219, 432] on div at bounding box center [646, 348] width 1292 height 1010
click at [252, 428] on div at bounding box center [646, 348] width 1292 height 1010
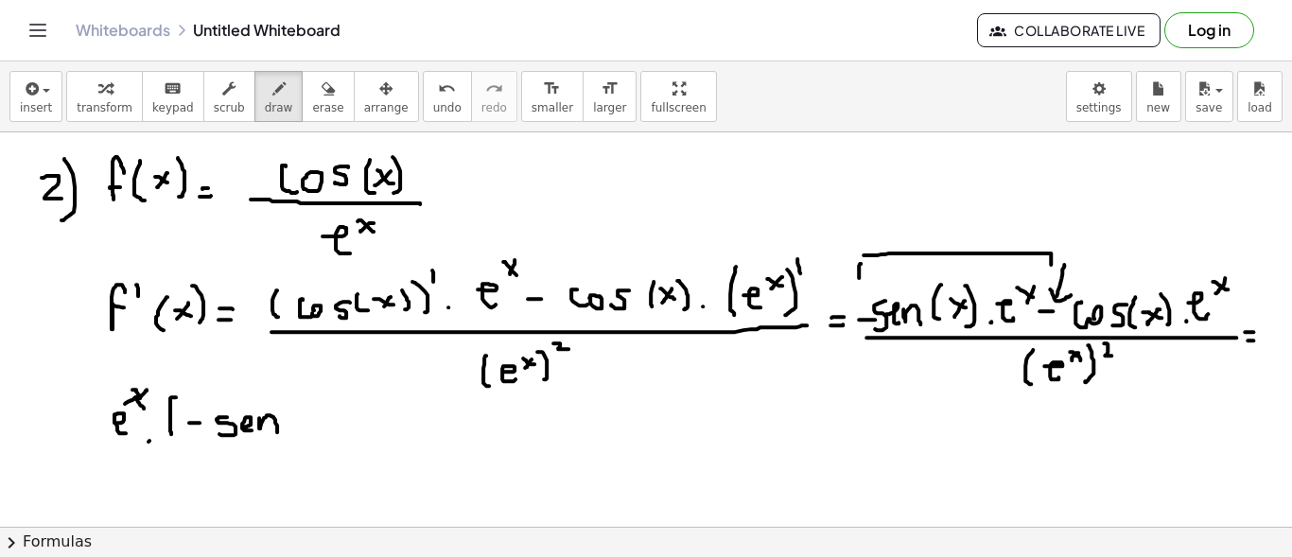
drag, startPoint x: 259, startPoint y: 416, endPoint x: 277, endPoint y: 430, distance: 22.9
click at [277, 430] on div at bounding box center [646, 348] width 1292 height 1010
drag, startPoint x: 293, startPoint y: 408, endPoint x: 306, endPoint y: 422, distance: 19.4
click at [299, 431] on div at bounding box center [646, 348] width 1292 height 1010
drag, startPoint x: 308, startPoint y: 421, endPoint x: 331, endPoint y: 419, distance: 22.8
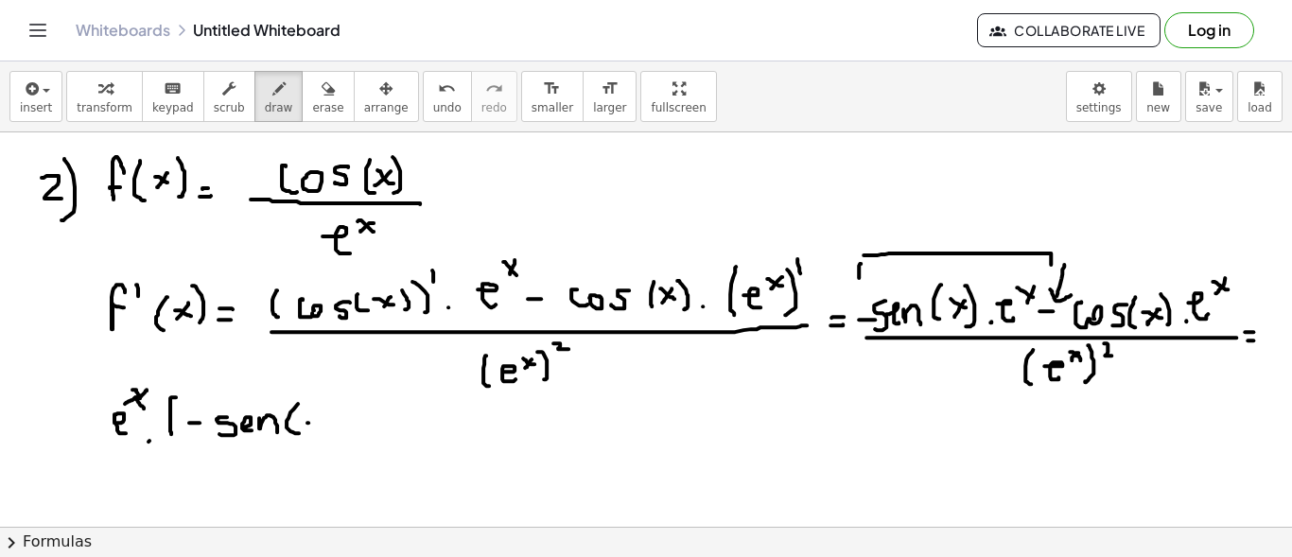
click at [330, 427] on div at bounding box center [646, 348] width 1292 height 1010
click at [319, 426] on div at bounding box center [646, 348] width 1292 height 1010
drag, startPoint x: 340, startPoint y: 410, endPoint x: 330, endPoint y: 435, distance: 27.2
click at [338, 436] on div at bounding box center [646, 348] width 1292 height 1010
drag, startPoint x: 322, startPoint y: 425, endPoint x: 312, endPoint y: 432, distance: 12.1
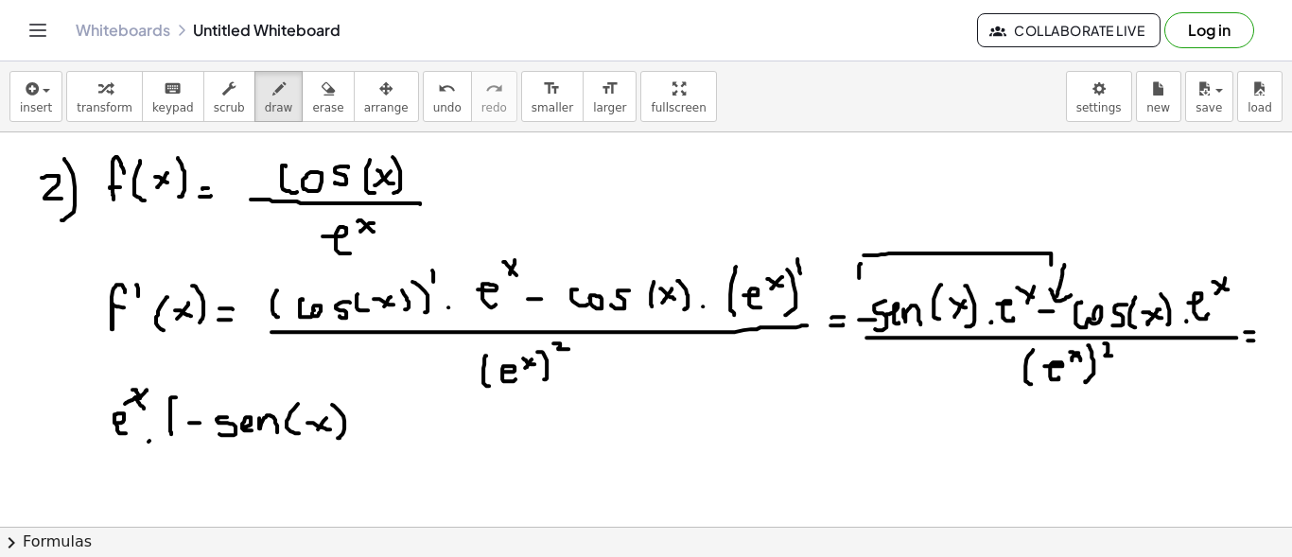
click at [312, 432] on div at bounding box center [646, 348] width 1292 height 1010
drag, startPoint x: 365, startPoint y: 421, endPoint x: 377, endPoint y: 422, distance: 12.3
click at [377, 422] on div at bounding box center [646, 348] width 1292 height 1010
drag, startPoint x: 400, startPoint y: 413, endPoint x: 411, endPoint y: 416, distance: 11.7
click at [410, 415] on div at bounding box center [646, 348] width 1292 height 1010
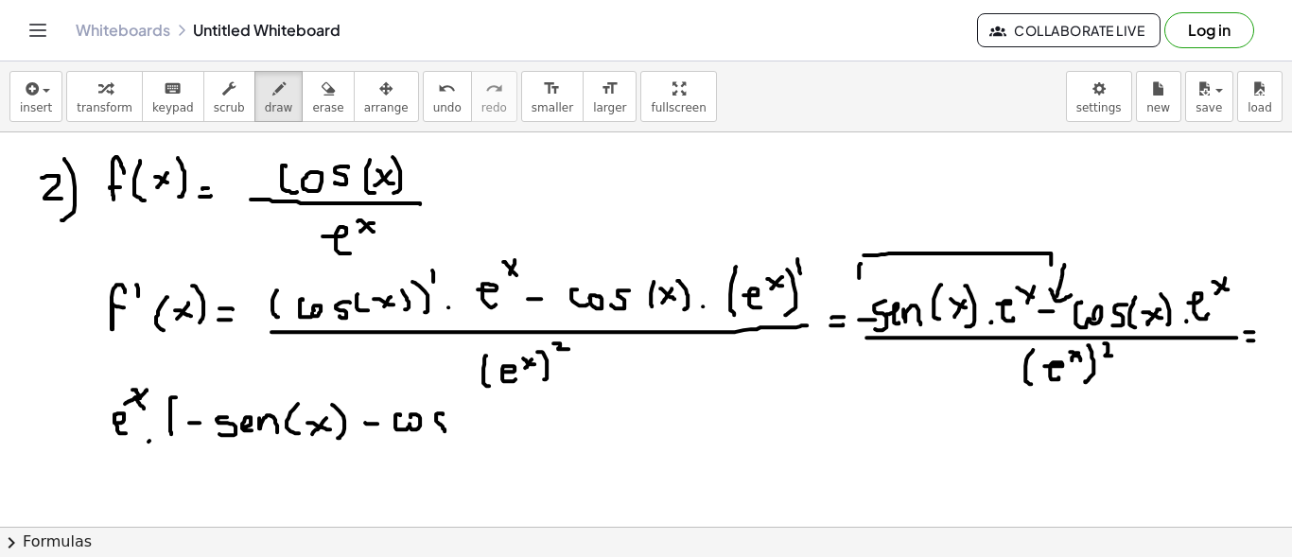
drag, startPoint x: 443, startPoint y: 411, endPoint x: 436, endPoint y: 428, distance: 18.3
click at [428, 432] on div at bounding box center [646, 348] width 1292 height 1010
drag, startPoint x: 462, startPoint y: 405, endPoint x: 470, endPoint y: 430, distance: 26.6
click at [470, 430] on div at bounding box center [646, 348] width 1292 height 1010
drag, startPoint x: 478, startPoint y: 417, endPoint x: 489, endPoint y: 424, distance: 13.1
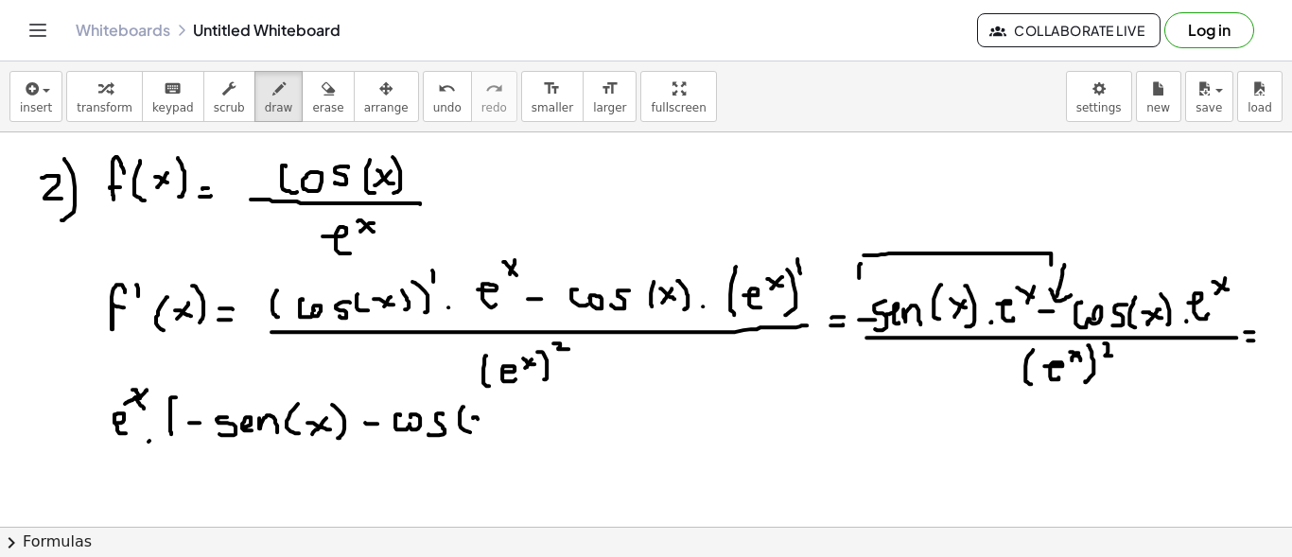
click at [486, 424] on div at bounding box center [646, 348] width 1292 height 1010
click at [479, 426] on div at bounding box center [646, 348] width 1292 height 1010
click at [507, 428] on div at bounding box center [646, 348] width 1292 height 1010
drag, startPoint x: 532, startPoint y: 399, endPoint x: 515, endPoint y: 436, distance: 41.0
click at [516, 436] on div at bounding box center [646, 348] width 1292 height 1010
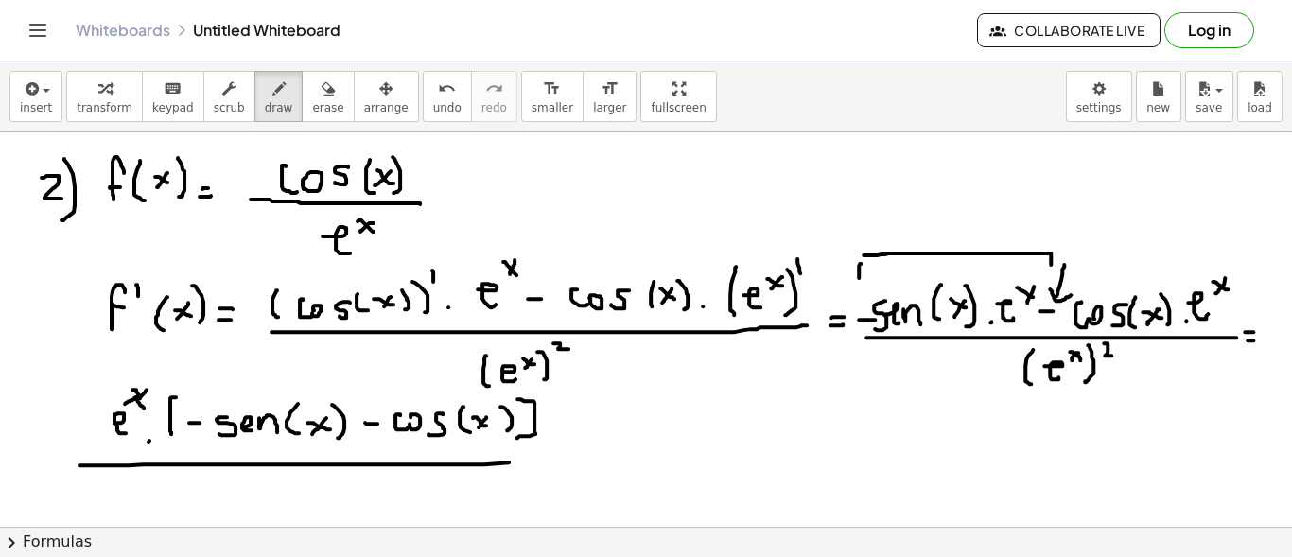
drag, startPoint x: 82, startPoint y: 463, endPoint x: 556, endPoint y: 455, distance: 473.9
click at [557, 455] on div at bounding box center [646, 348] width 1292 height 1010
drag, startPoint x: 247, startPoint y: 496, endPoint x: 273, endPoint y: 498, distance: 26.6
click at [266, 509] on div at bounding box center [646, 348] width 1292 height 1010
drag, startPoint x: 275, startPoint y: 480, endPoint x: 295, endPoint y: 488, distance: 21.6
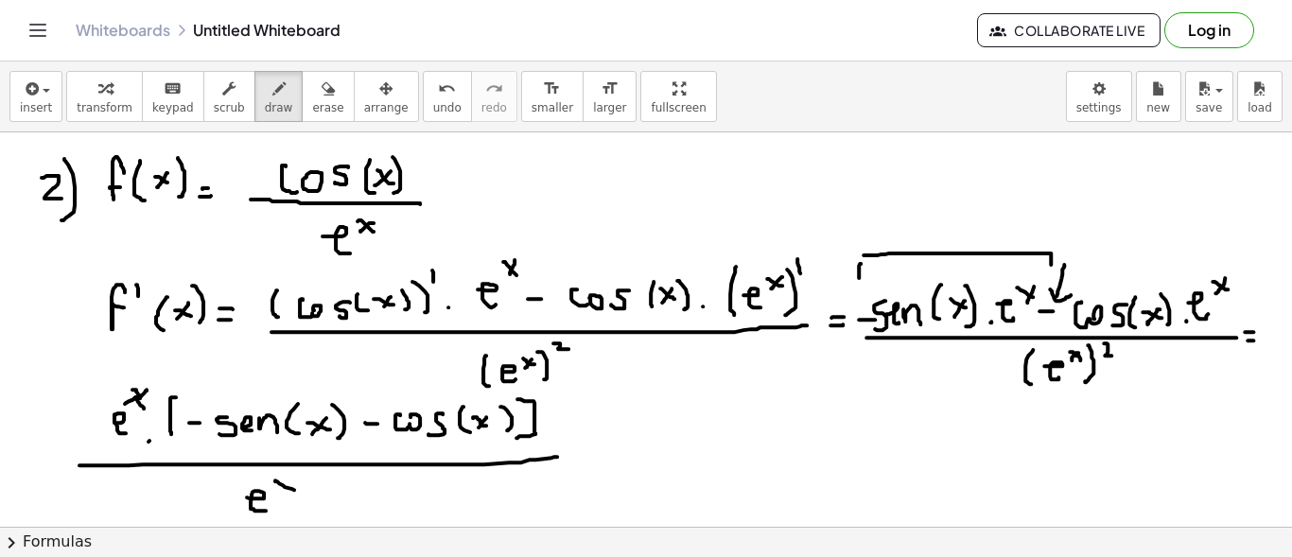
click at [295, 488] on div at bounding box center [646, 348] width 1292 height 1010
drag, startPoint x: 293, startPoint y: 480, endPoint x: 279, endPoint y: 490, distance: 17.1
click at [279, 490] on div at bounding box center [646, 348] width 1292 height 1010
drag, startPoint x: 309, startPoint y: 468, endPoint x: 312, endPoint y: 513, distance: 44.5
click at [312, 513] on div at bounding box center [646, 348] width 1292 height 1010
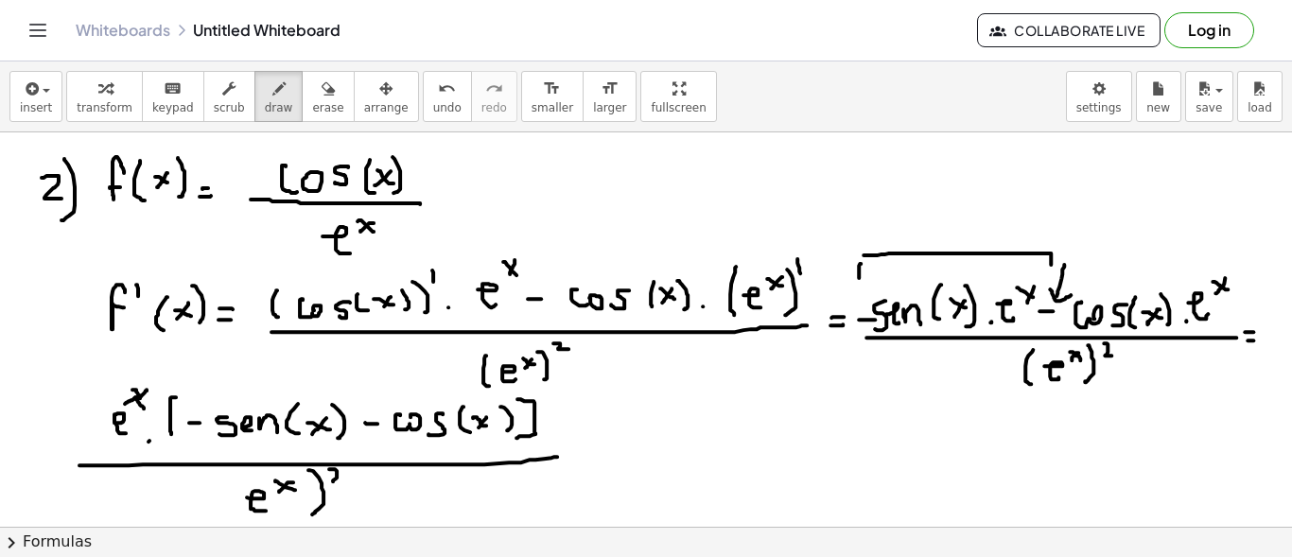
drag, startPoint x: 332, startPoint y: 467, endPoint x: 342, endPoint y: 480, distance: 16.1
click at [342, 480] on div at bounding box center [646, 348] width 1292 height 1010
drag, startPoint x: 250, startPoint y: 478, endPoint x: 248, endPoint y: 515, distance: 37.9
click at [248, 515] on div at bounding box center [646, 348] width 1292 height 1010
drag, startPoint x: 182, startPoint y: 363, endPoint x: 156, endPoint y: 406, distance: 49.6
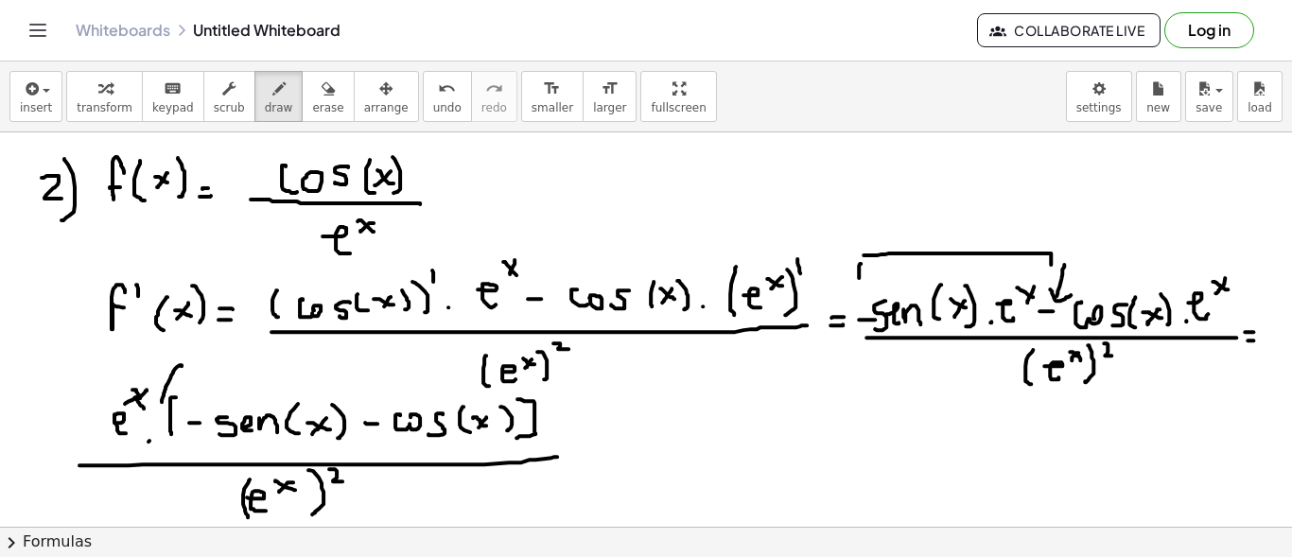
click at [159, 407] on div at bounding box center [646, 348] width 1292 height 1010
drag, startPoint x: 157, startPoint y: 396, endPoint x: 167, endPoint y: 407, distance: 14.7
click at [167, 407] on div at bounding box center [646, 348] width 1292 height 1010
drag, startPoint x: 98, startPoint y: 434, endPoint x: 167, endPoint y: 369, distance: 95.0
click at [167, 369] on div at bounding box center [646, 348] width 1292 height 1010
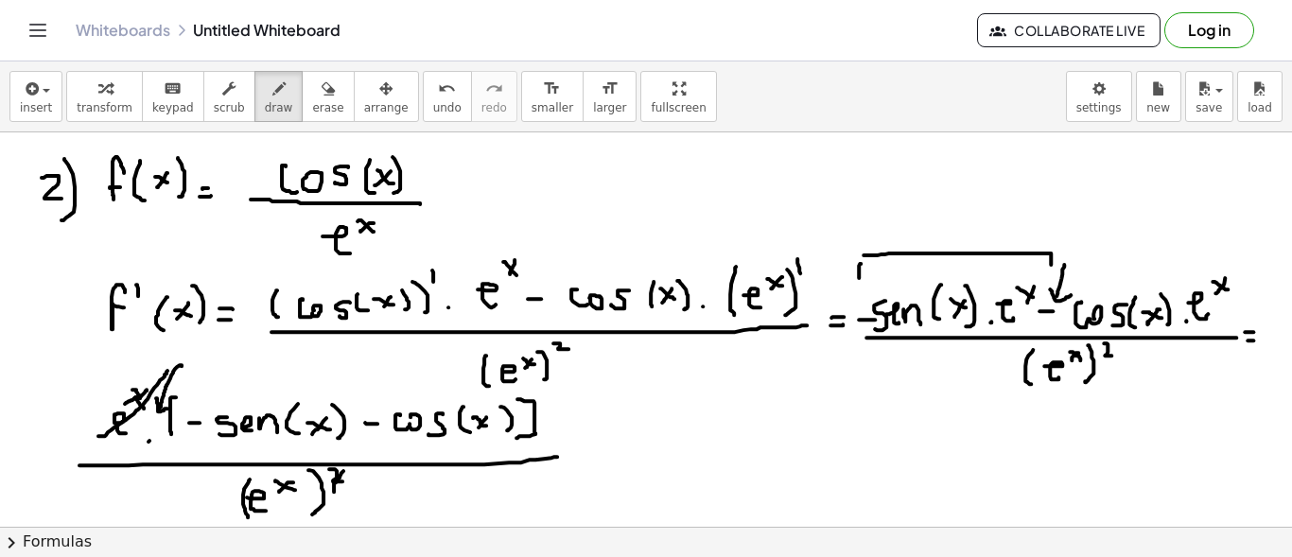
click at [347, 468] on div at bounding box center [646, 348] width 1292 height 1010
click at [593, 460] on div at bounding box center [646, 348] width 1292 height 1010
click at [597, 450] on div at bounding box center [646, 348] width 1292 height 1010
click at [899, 457] on div at bounding box center [646, 348] width 1292 height 1010
drag, startPoint x: 637, startPoint y: 435, endPoint x: 648, endPoint y: 435, distance: 11.3
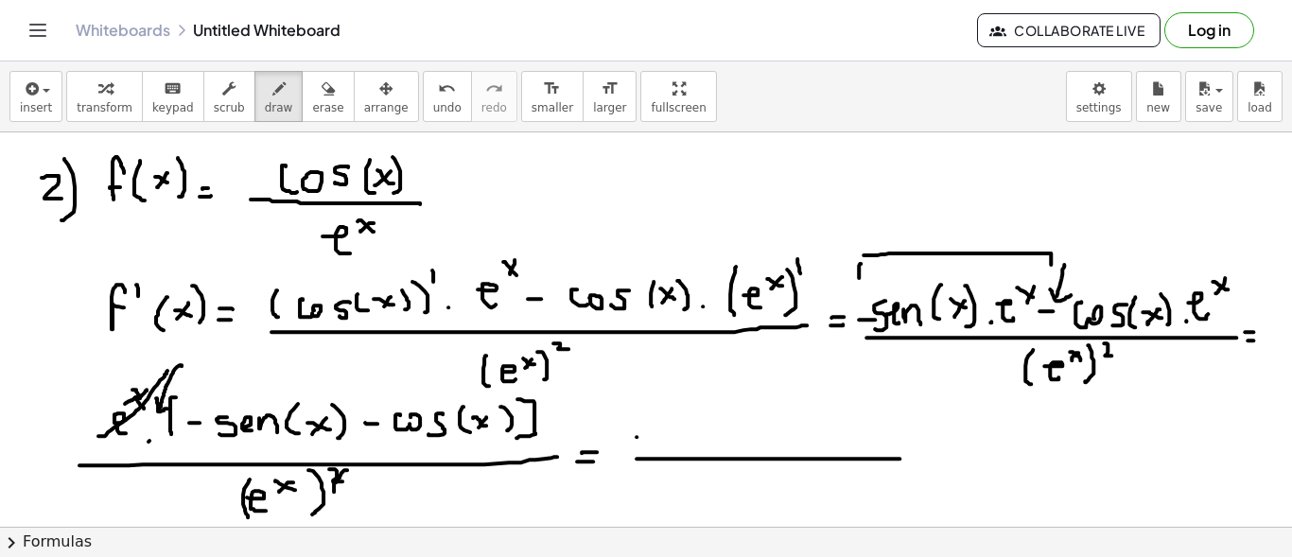
click at [647, 435] on div at bounding box center [646, 348] width 1292 height 1010
drag, startPoint x: 672, startPoint y: 424, endPoint x: 667, endPoint y: 435, distance: 12.7
click at [659, 440] on div at bounding box center [646, 348] width 1292 height 1010
click at [691, 443] on div at bounding box center [646, 348] width 1292 height 1010
click at [712, 439] on div at bounding box center [646, 348] width 1292 height 1010
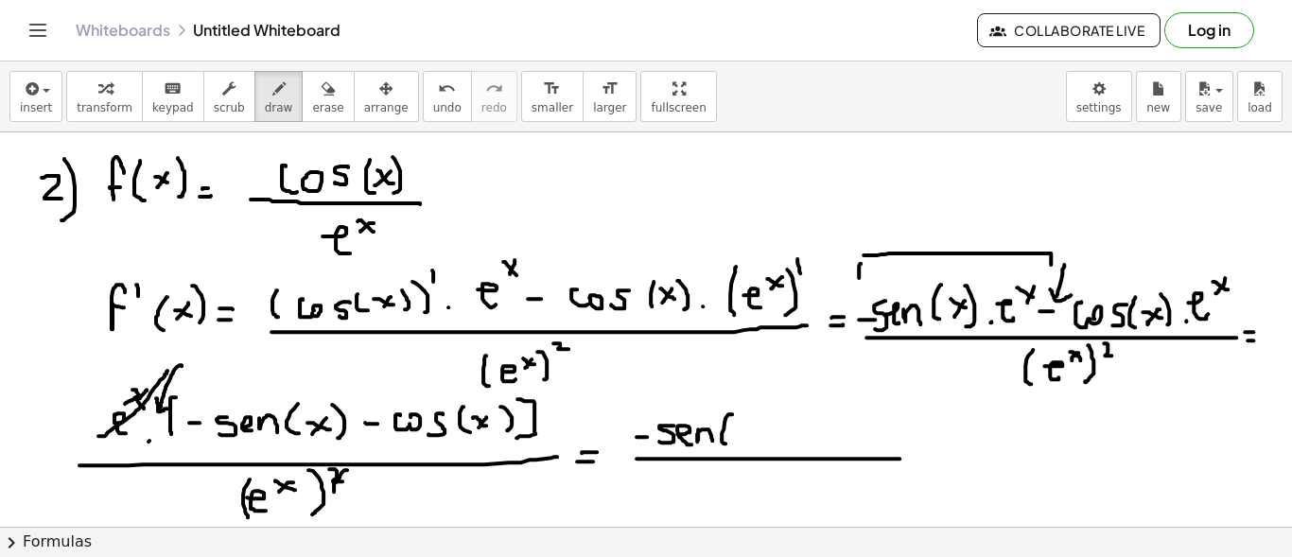
click at [725, 442] on div at bounding box center [646, 348] width 1292 height 1010
click at [748, 429] on div at bounding box center [646, 348] width 1292 height 1010
click at [739, 428] on div at bounding box center [646, 348] width 1292 height 1010
click at [756, 439] on div at bounding box center [646, 348] width 1292 height 1010
click at [779, 431] on div at bounding box center [646, 348] width 1292 height 1010
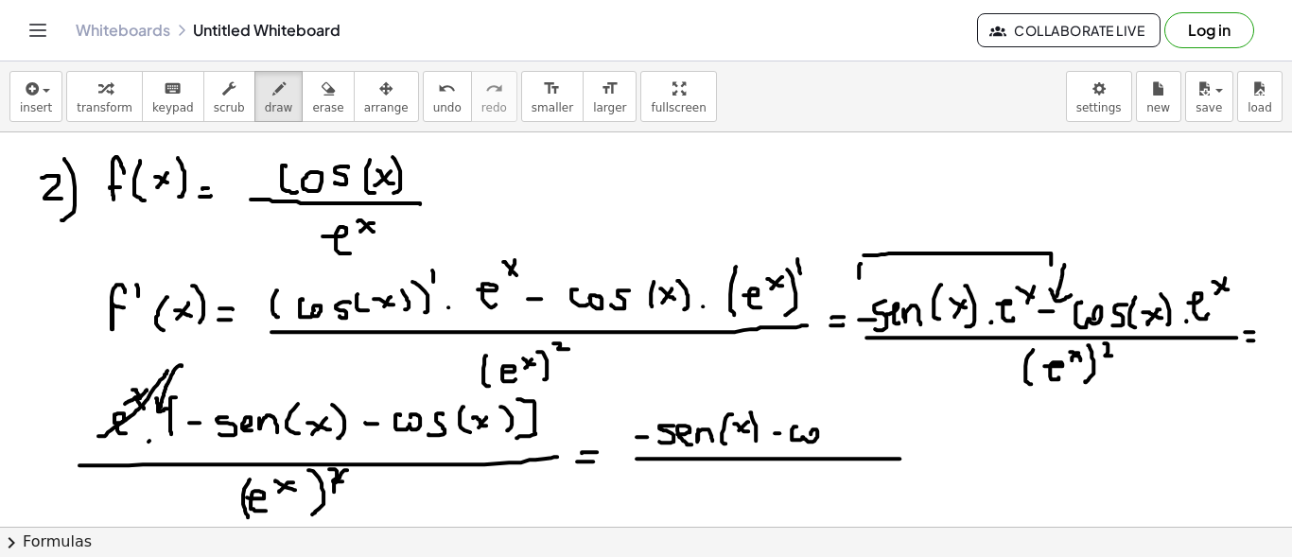
click at [811, 437] on div at bounding box center [646, 348] width 1292 height 1010
click at [826, 444] on div at bounding box center [646, 348] width 1292 height 1010
click at [851, 444] on div at bounding box center [646, 348] width 1292 height 1010
click at [878, 437] on div at bounding box center [646, 348] width 1292 height 1010
click at [861, 436] on div at bounding box center [646, 348] width 1292 height 1010
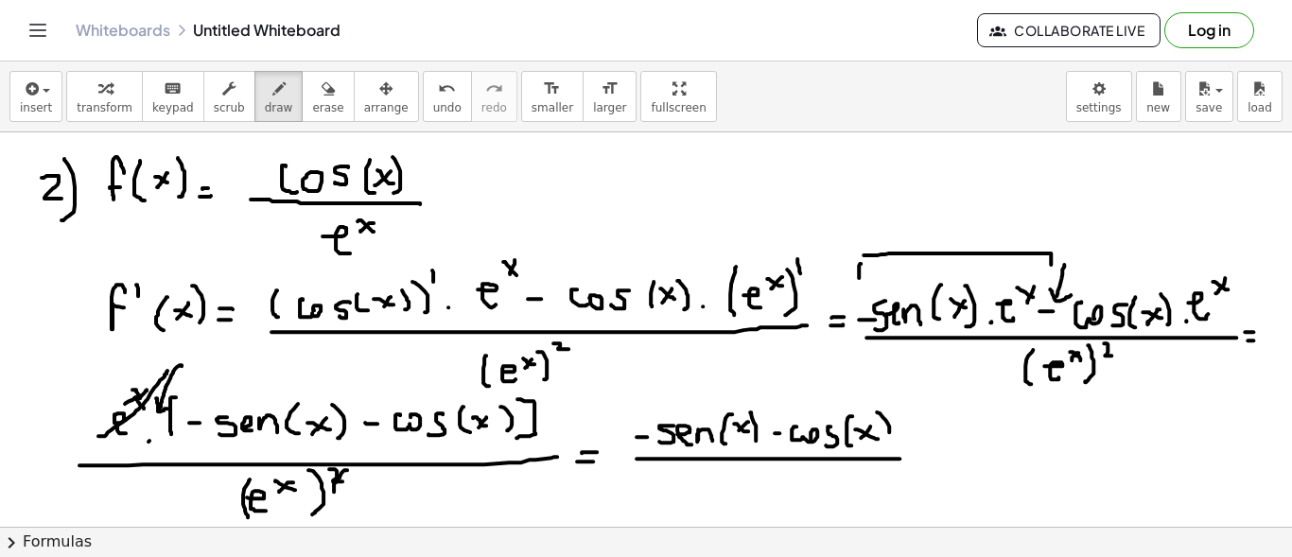
click at [882, 441] on div at bounding box center [646, 348] width 1292 height 1010
click at [770, 507] on div at bounding box center [646, 348] width 1292 height 1010
click at [793, 482] on div at bounding box center [646, 348] width 1292 height 1010
click at [785, 482] on div at bounding box center [646, 348] width 1292 height 1010
click at [312, 107] on span "erase" at bounding box center [327, 107] width 31 height 13
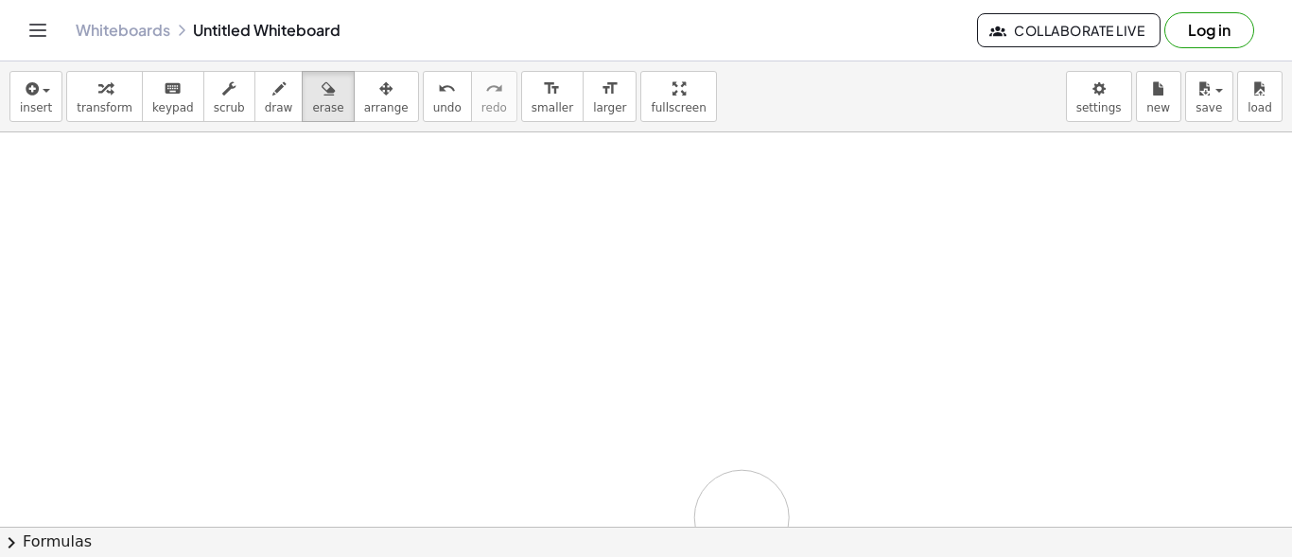
drag, startPoint x: 34, startPoint y: 196, endPoint x: 72, endPoint y: 213, distance: 41.5
click at [804, 499] on div at bounding box center [646, 348] width 1292 height 1010
click at [265, 103] on span "draw" at bounding box center [279, 107] width 28 height 13
drag, startPoint x: 70, startPoint y: 176, endPoint x: 80, endPoint y: 167, distance: 13.4
click at [80, 185] on div at bounding box center [646, 348] width 1292 height 1010
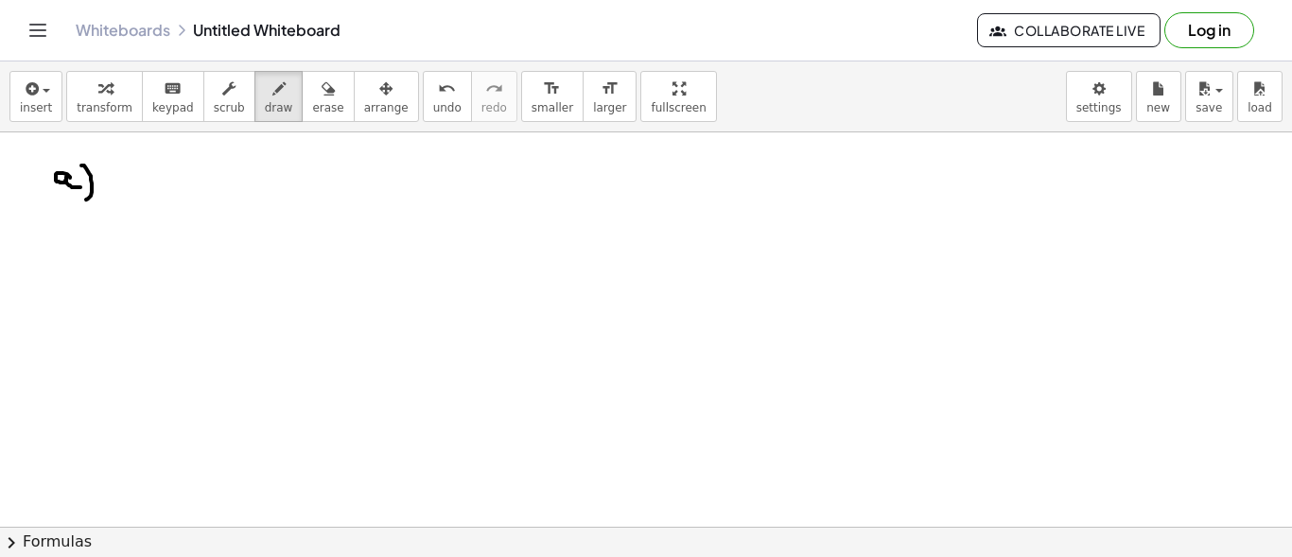
drag, startPoint x: 89, startPoint y: 171, endPoint x: 112, endPoint y: 187, distance: 27.8
click at [83, 198] on div at bounding box center [646, 348] width 1292 height 1010
drag, startPoint x: 114, startPoint y: 180, endPoint x: 127, endPoint y: 166, distance: 18.8
click at [127, 166] on div at bounding box center [646, 348] width 1292 height 1010
drag, startPoint x: 113, startPoint y: 174, endPoint x: 147, endPoint y: 171, distance: 33.2
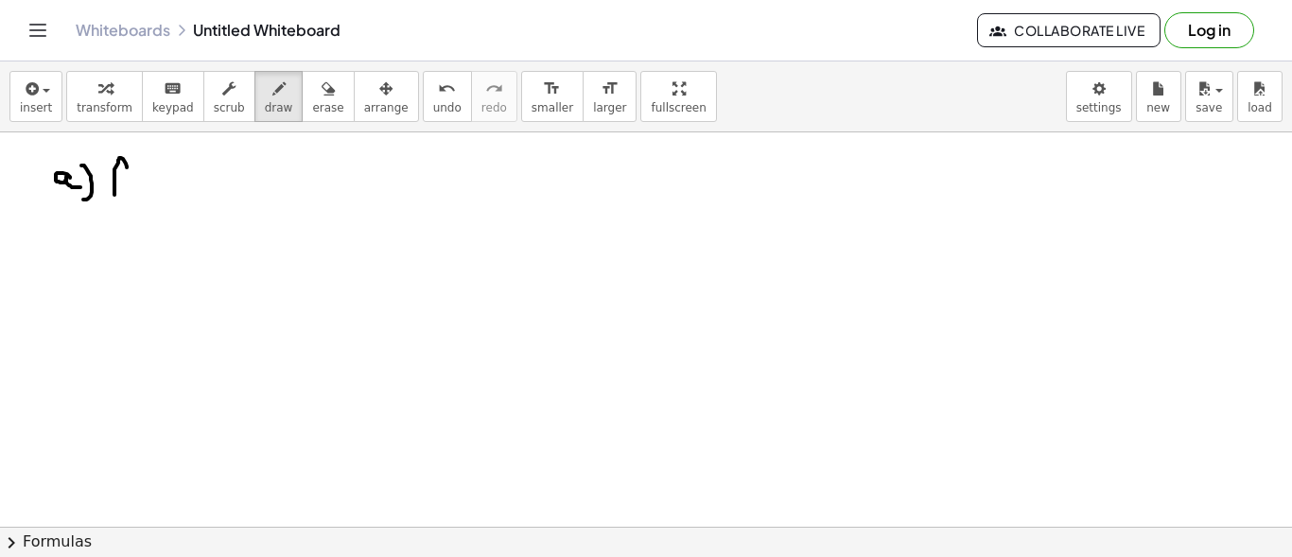
click at [128, 176] on div at bounding box center [646, 348] width 1292 height 1010
drag, startPoint x: 149, startPoint y: 159, endPoint x: 157, endPoint y: 187, distance: 29.4
click at [152, 191] on div at bounding box center [646, 348] width 1292 height 1010
drag, startPoint x: 164, startPoint y: 171, endPoint x: 180, endPoint y: 183, distance: 20.2
click at [180, 183] on div at bounding box center [646, 348] width 1292 height 1010
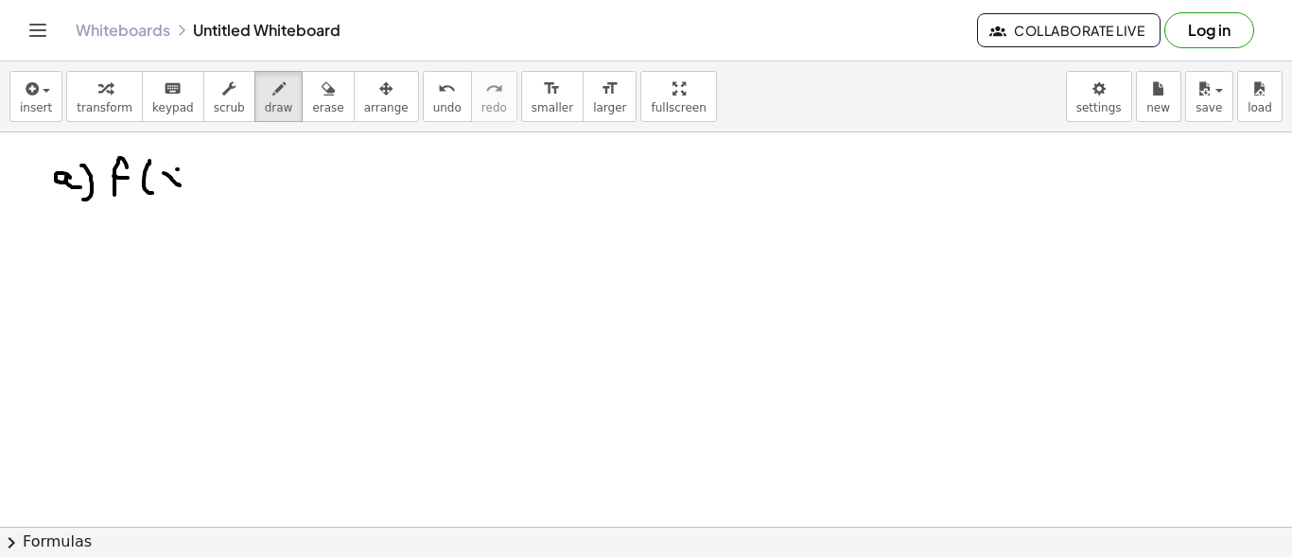
click at [164, 179] on div at bounding box center [646, 348] width 1292 height 1010
drag, startPoint x: 183, startPoint y: 153, endPoint x: 191, endPoint y: 192, distance: 39.5
click at [191, 192] on div at bounding box center [646, 348] width 1292 height 1010
click at [213, 186] on div at bounding box center [646, 348] width 1292 height 1010
click at [214, 176] on div at bounding box center [646, 348] width 1292 height 1010
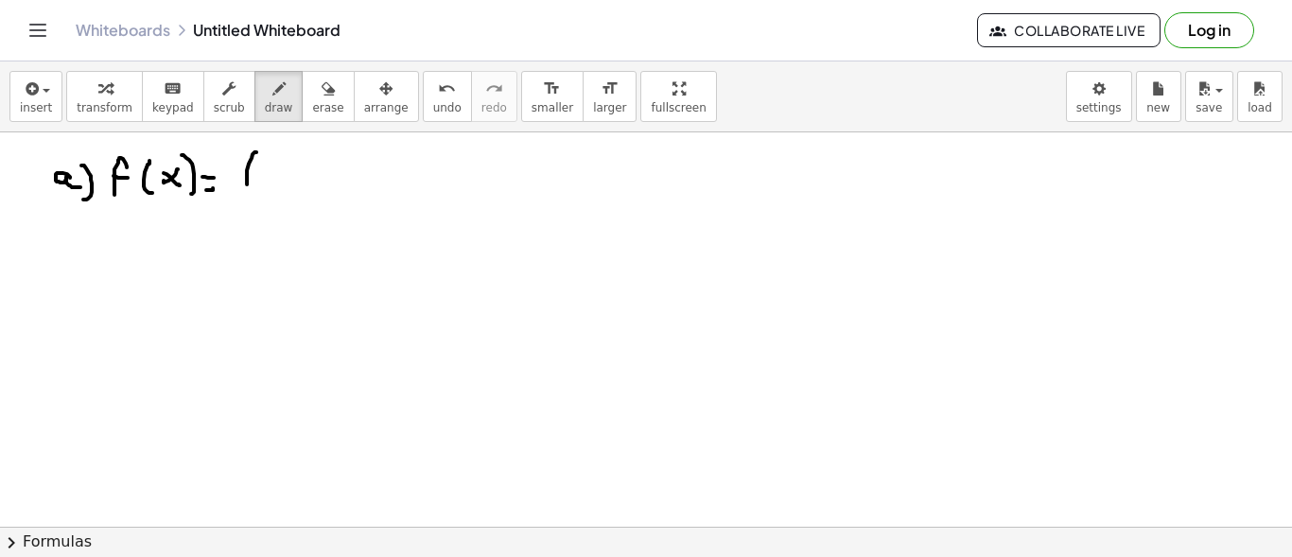
drag, startPoint x: 253, startPoint y: 152, endPoint x: 253, endPoint y: 193, distance: 40.7
click at [250, 201] on div at bounding box center [646, 348] width 1292 height 1010
click at [292, 165] on div at bounding box center [646, 348] width 1292 height 1010
drag, startPoint x: 275, startPoint y: 176, endPoint x: 288, endPoint y: 182, distance: 13.5
click at [278, 188] on div at bounding box center [646, 348] width 1292 height 1010
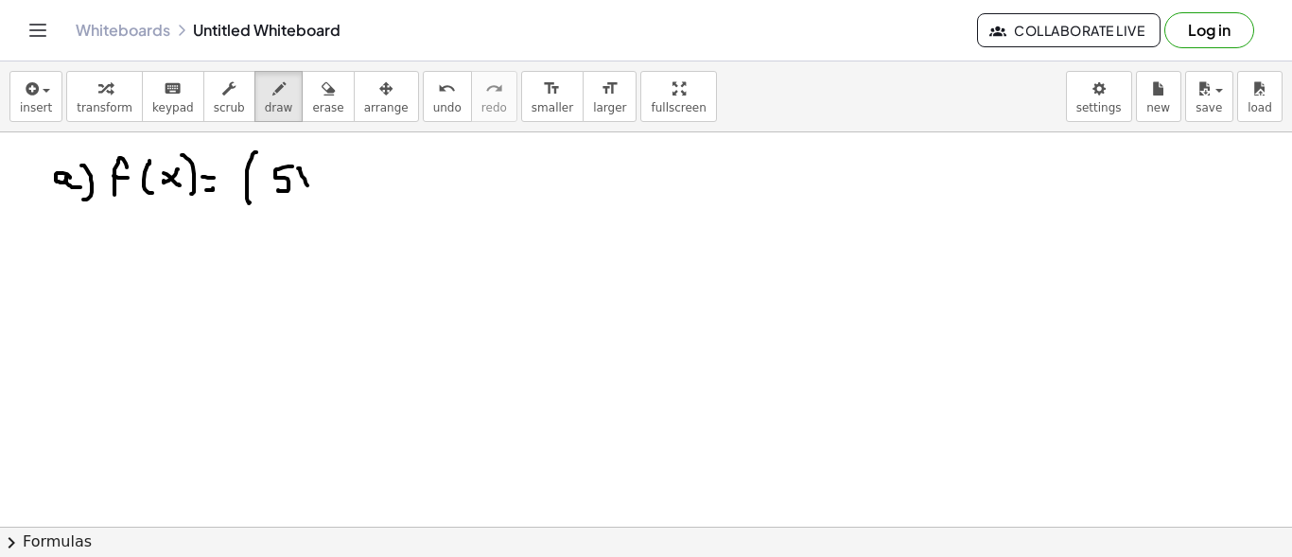
click at [309, 185] on div at bounding box center [646, 348] width 1292 height 1010
drag, startPoint x: 311, startPoint y: 167, endPoint x: 297, endPoint y: 190, distance: 26.8
click at [297, 190] on div at bounding box center [646, 348] width 1292 height 1010
click at [328, 176] on div at bounding box center [646, 348] width 1292 height 1010
drag, startPoint x: 343, startPoint y: 166, endPoint x: 367, endPoint y: 181, distance: 28.1
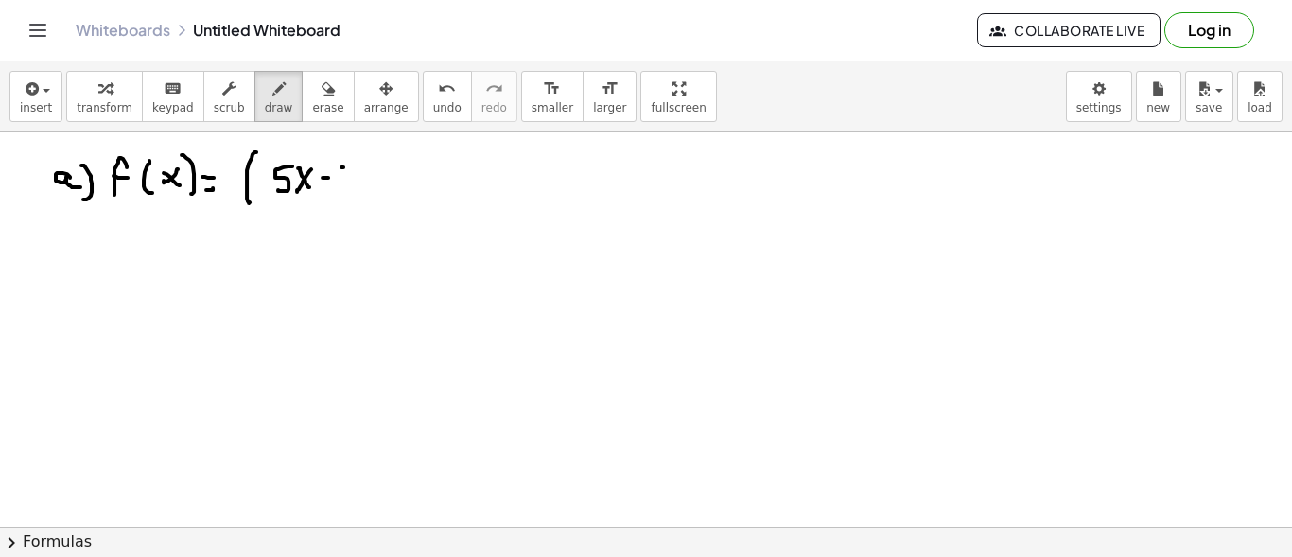
click at [364, 182] on div at bounding box center [646, 348] width 1292 height 1010
drag, startPoint x: 365, startPoint y: 166, endPoint x: 348, endPoint y: 179, distance: 21.0
click at [348, 179] on div at bounding box center [646, 348] width 1292 height 1010
drag, startPoint x: 381, startPoint y: 148, endPoint x: 379, endPoint y: 166, distance: 17.1
click at [379, 166] on div at bounding box center [646, 348] width 1292 height 1010
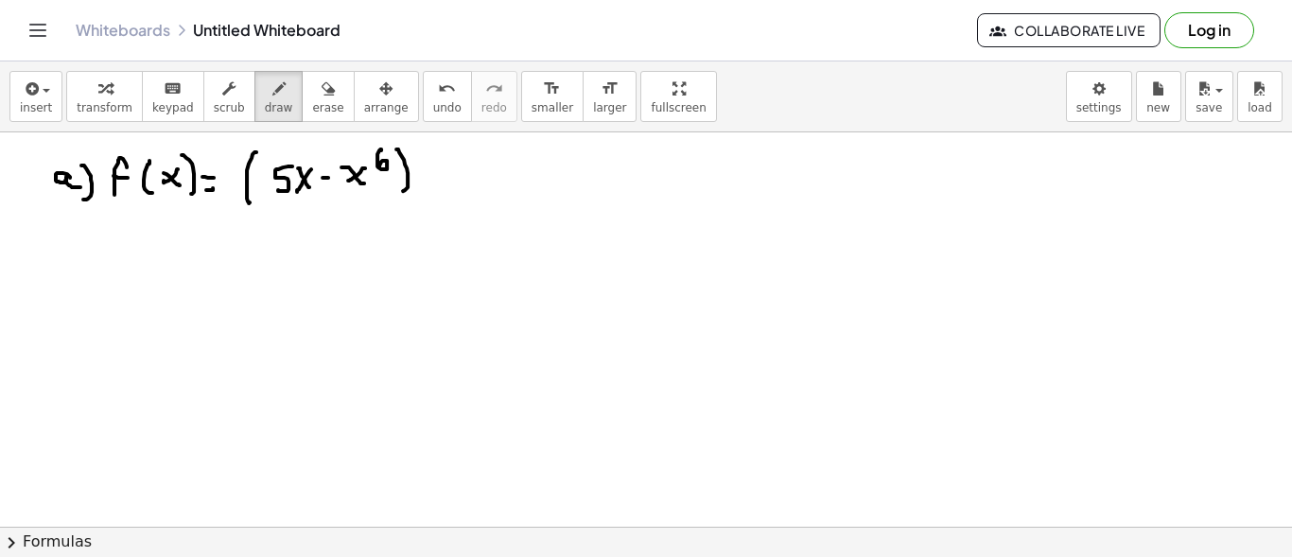
drag, startPoint x: 404, startPoint y: 158, endPoint x: 407, endPoint y: 188, distance: 30.4
click at [401, 191] on div at bounding box center [646, 348] width 1292 height 1010
click at [425, 189] on div at bounding box center [646, 348] width 1292 height 1010
drag, startPoint x: 454, startPoint y: 156, endPoint x: 453, endPoint y: 199, distance: 42.6
click at [453, 199] on div at bounding box center [646, 348] width 1292 height 1010
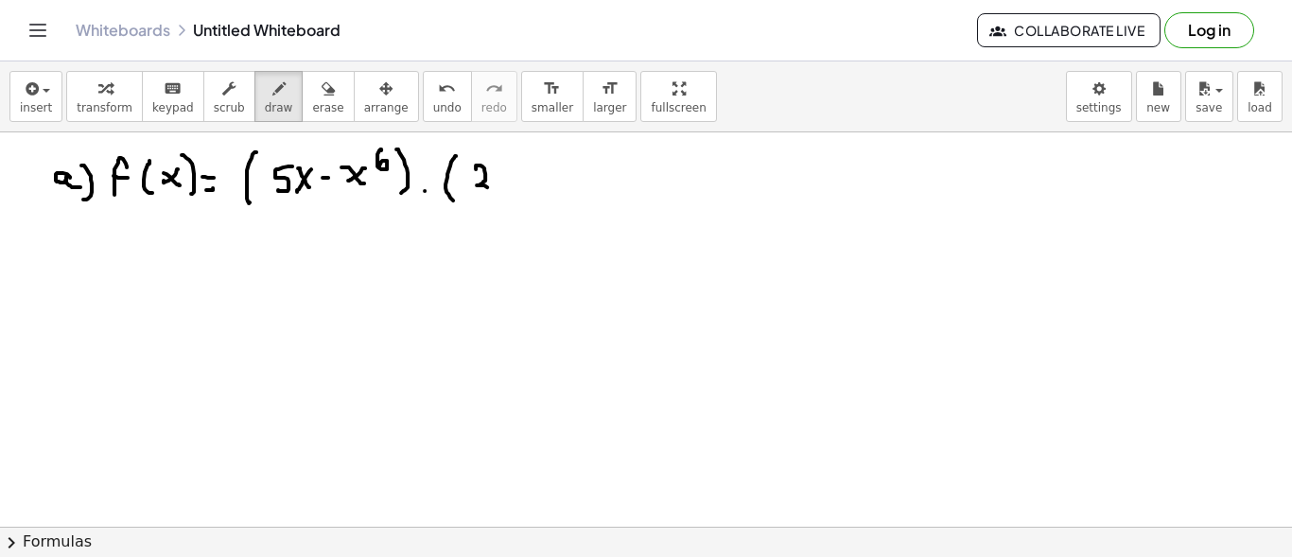
click at [495, 185] on div at bounding box center [646, 348] width 1292 height 1010
click at [519, 184] on div at bounding box center [646, 348] width 1292 height 1010
click at [509, 182] on div at bounding box center [646, 348] width 1292 height 1010
click at [530, 162] on div at bounding box center [646, 348] width 1292 height 1010
click at [573, 178] on div at bounding box center [646, 348] width 1292 height 1010
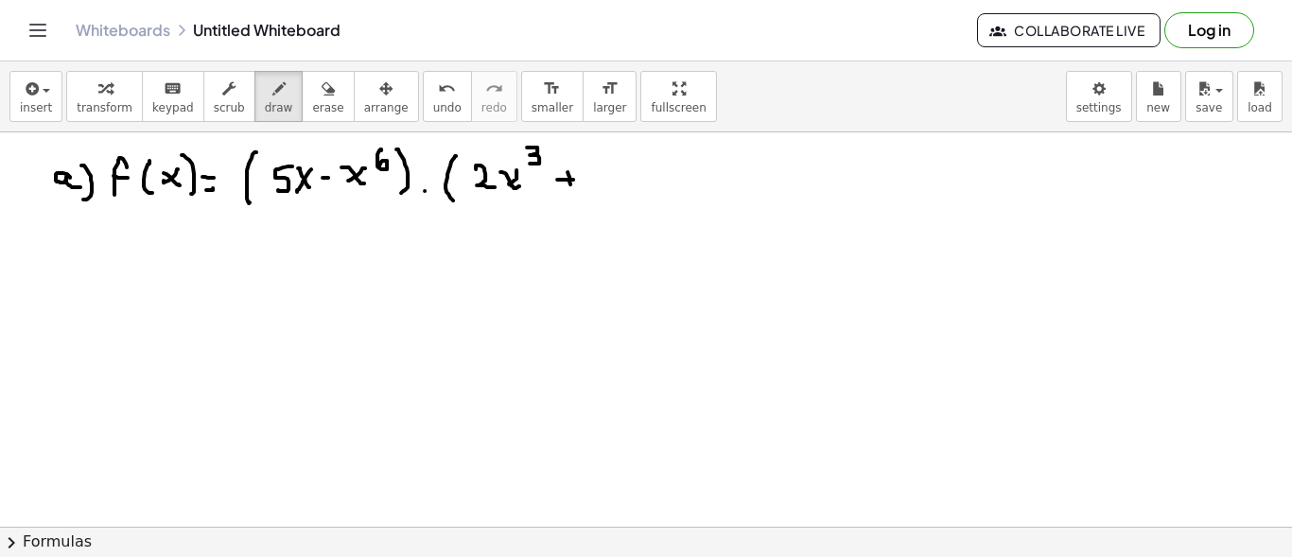
click at [571, 190] on div at bounding box center [646, 348] width 1292 height 1010
click at [610, 172] on div at bounding box center [646, 348] width 1292 height 1010
click at [609, 183] on div at bounding box center [646, 348] width 1292 height 1010
click at [643, 180] on div at bounding box center [646, 348] width 1292 height 1010
click at [629, 183] on div at bounding box center [646, 348] width 1292 height 1010
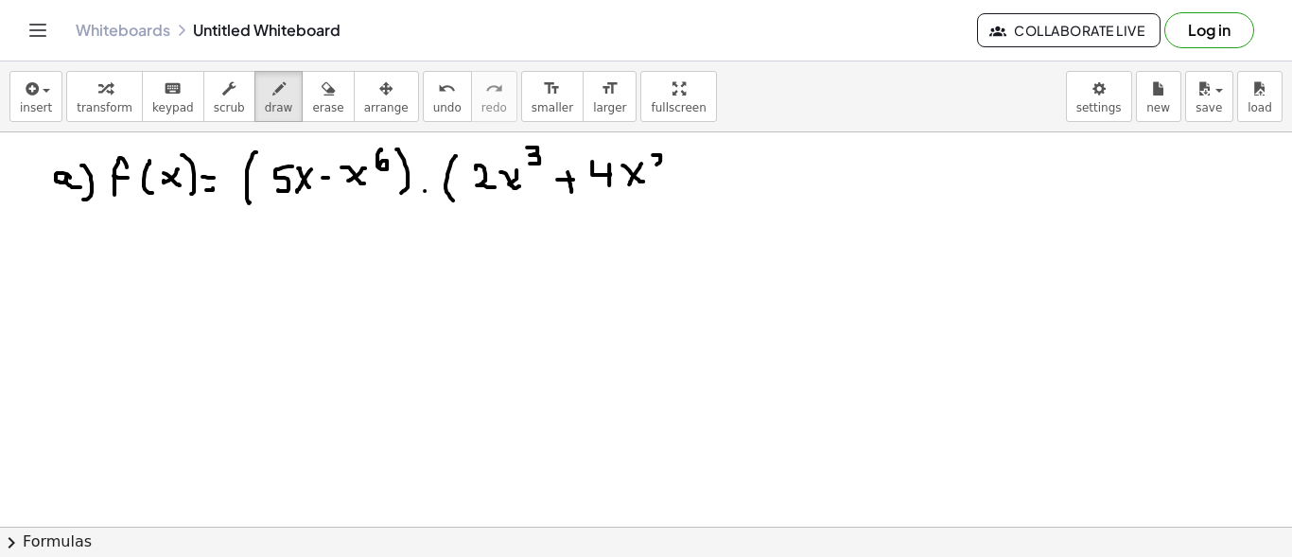
click at [673, 163] on div at bounding box center [646, 348] width 1292 height 1010
click at [672, 194] on div at bounding box center [646, 348] width 1292 height 1010
drag, startPoint x: 51, startPoint y: 242, endPoint x: 58, endPoint y: 267, distance: 25.5
click at [58, 267] on div at bounding box center [646, 348] width 1292 height 1010
click at [78, 278] on div at bounding box center [646, 348] width 1292 height 1010
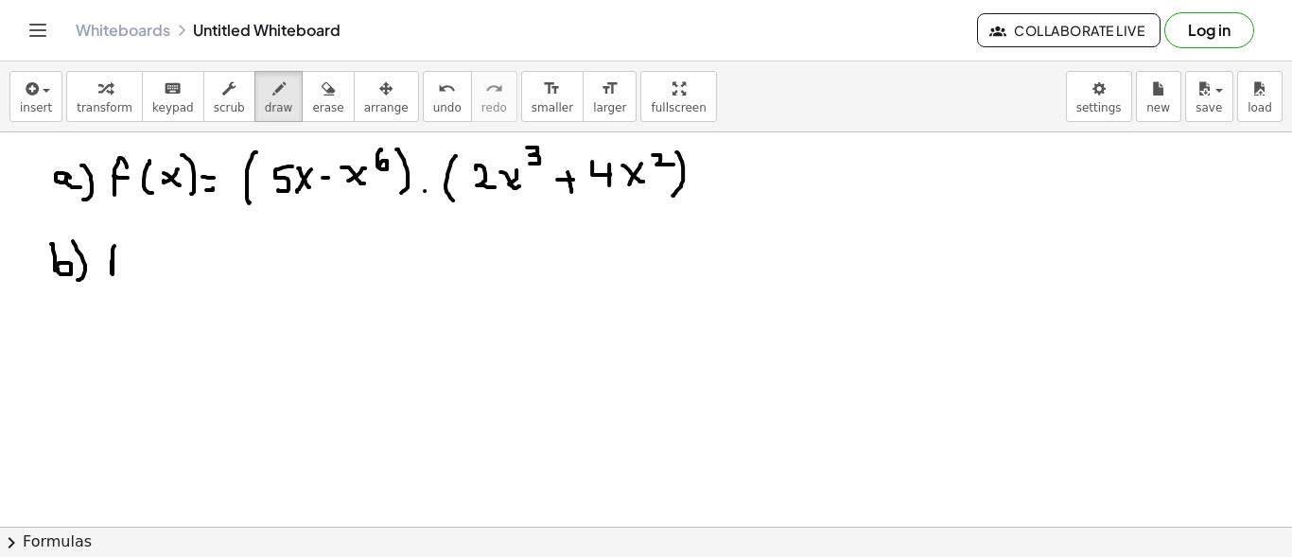
click at [118, 255] on div at bounding box center [646, 348] width 1292 height 1010
click at [123, 264] on div at bounding box center [646, 348] width 1292 height 1010
click at [144, 270] on div at bounding box center [646, 348] width 1292 height 1010
click at [170, 263] on div at bounding box center [646, 348] width 1292 height 1010
click at [162, 257] on div at bounding box center [646, 348] width 1292 height 1010
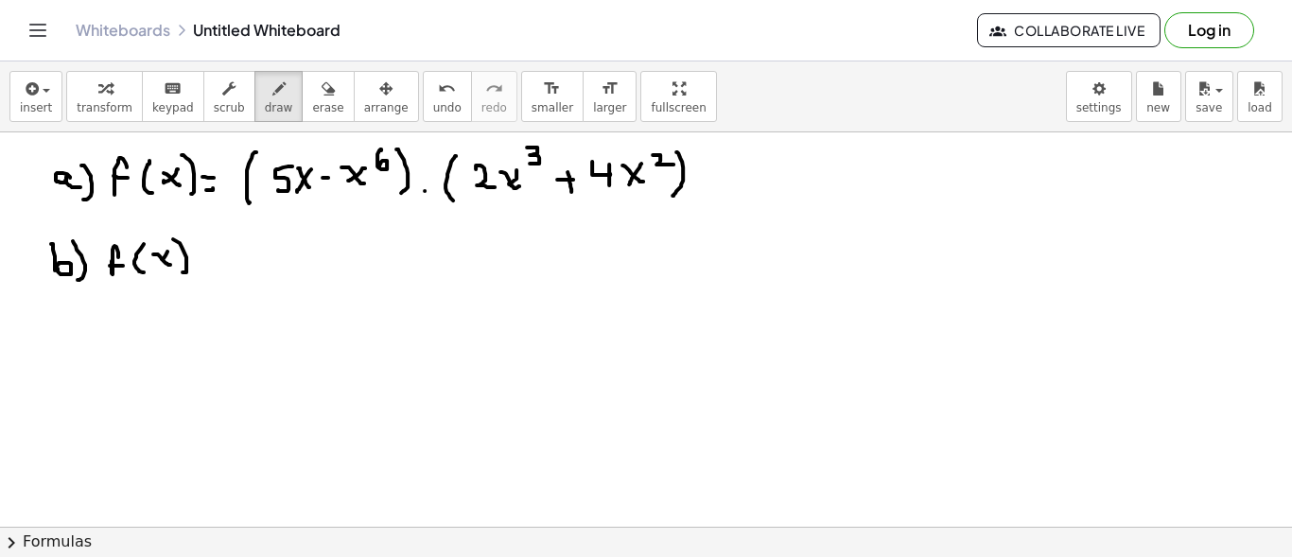
drag, startPoint x: 180, startPoint y: 241, endPoint x: 181, endPoint y: 270, distance: 29.3
click at [181, 270] on div at bounding box center [646, 348] width 1292 height 1010
click at [156, 268] on div at bounding box center [646, 348] width 1292 height 1010
click at [213, 268] on div at bounding box center [646, 348] width 1292 height 1010
click at [212, 260] on div at bounding box center [646, 348] width 1292 height 1010
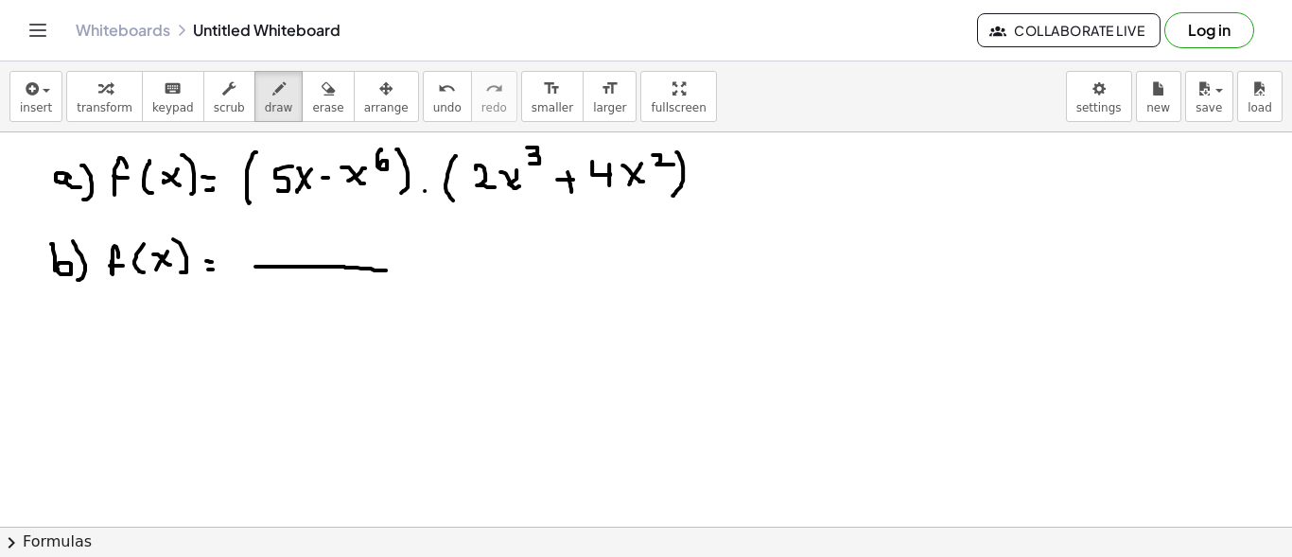
click at [397, 269] on div at bounding box center [646, 348] width 1292 height 1010
click at [286, 253] on div at bounding box center [646, 348] width 1292 height 1010
click at [312, 253] on div at bounding box center [646, 348] width 1292 height 1010
click at [340, 253] on div at bounding box center [646, 348] width 1292 height 1010
click at [358, 253] on div at bounding box center [646, 348] width 1292 height 1010
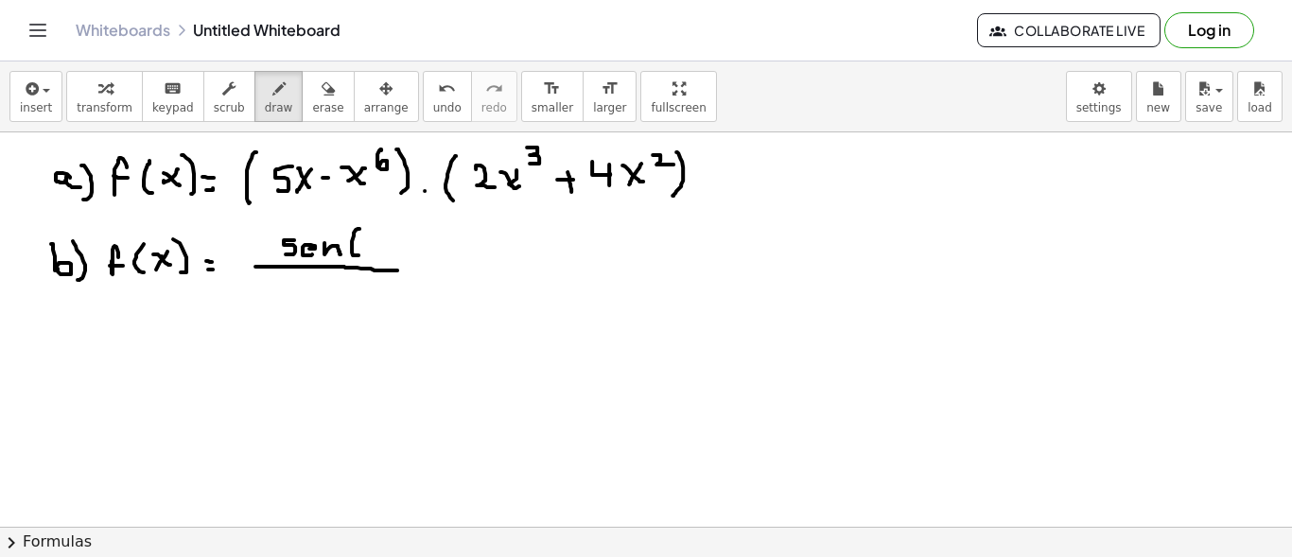
click at [375, 248] on div at bounding box center [646, 348] width 1292 height 1010
click at [365, 243] on div at bounding box center [646, 348] width 1292 height 1010
click at [376, 253] on div at bounding box center [646, 348] width 1292 height 1010
click at [312, 296] on div at bounding box center [646, 348] width 1292 height 1010
click at [329, 301] on div at bounding box center [646, 348] width 1292 height 1010
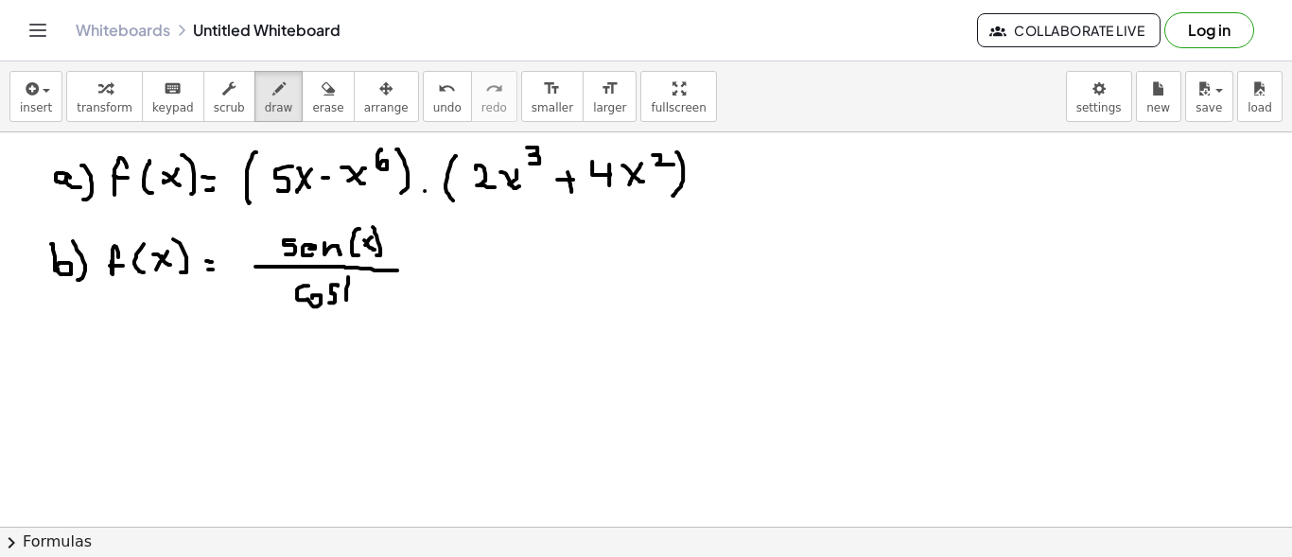
click at [353, 301] on div at bounding box center [646, 348] width 1292 height 1010
click at [370, 292] on div at bounding box center [646, 348] width 1292 height 1010
click at [361, 292] on div at bounding box center [646, 348] width 1292 height 1010
click at [375, 303] on div at bounding box center [646, 348] width 1292 height 1010
click at [63, 369] on div at bounding box center [646, 348] width 1292 height 1010
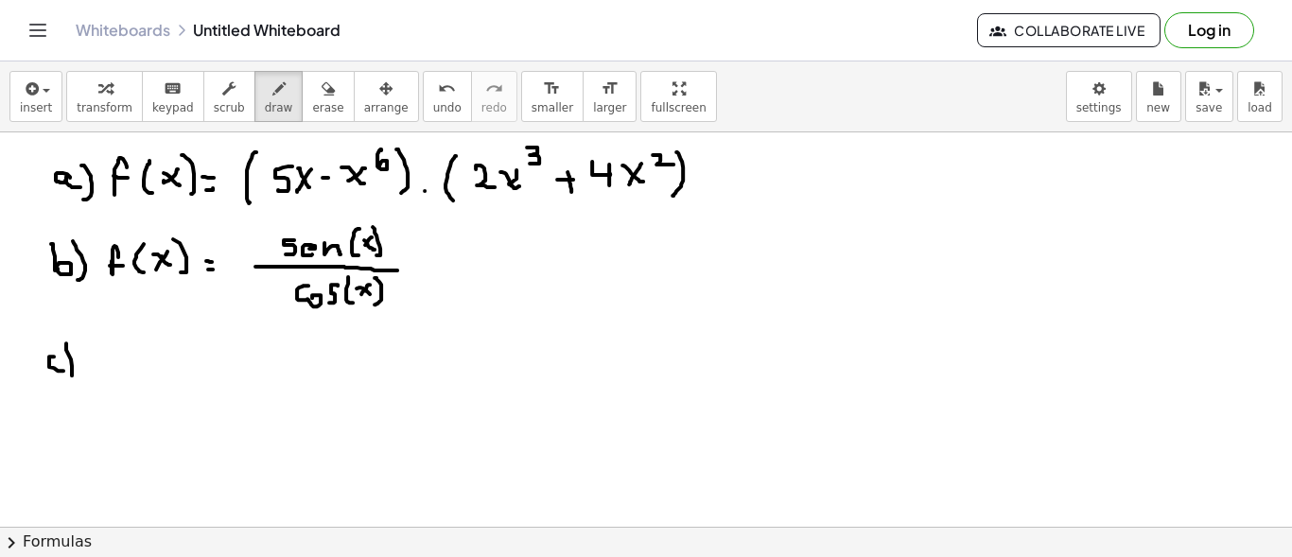
click at [66, 389] on div at bounding box center [646, 348] width 1292 height 1010
click at [119, 358] on div at bounding box center [646, 348] width 1292 height 1010
click at [116, 366] on div at bounding box center [646, 348] width 1292 height 1010
click at [146, 373] on div at bounding box center [646, 348] width 1292 height 1010
click at [172, 366] on div at bounding box center [646, 348] width 1292 height 1010
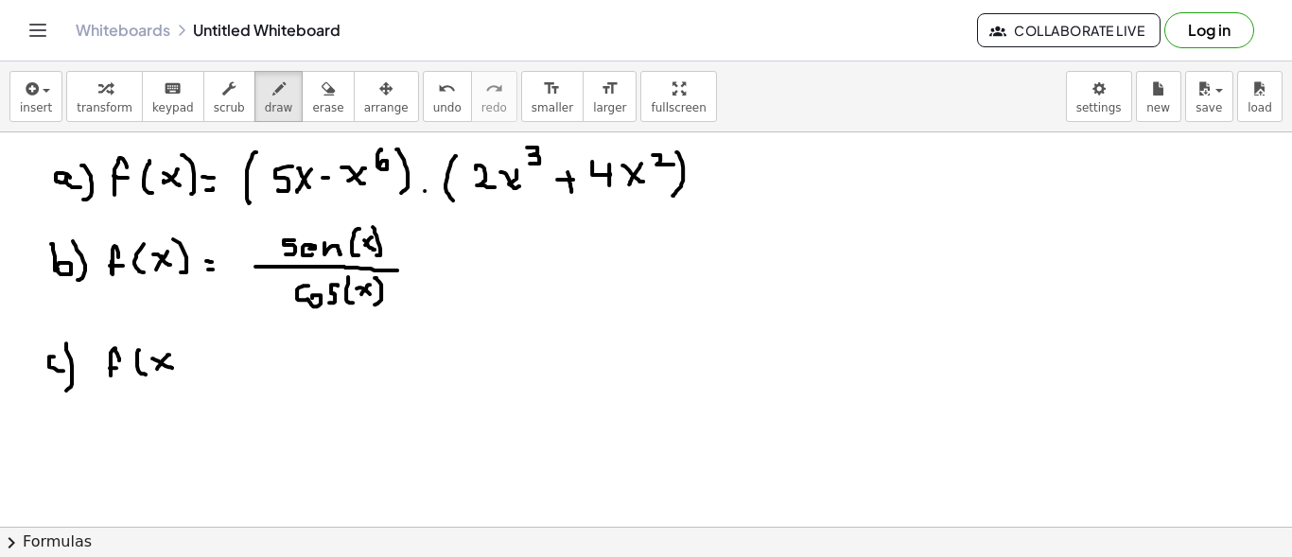
click at [157, 367] on div at bounding box center [646, 348] width 1292 height 1010
click at [187, 368] on div at bounding box center [646, 348] width 1292 height 1010
click at [216, 370] on div at bounding box center [646, 348] width 1292 height 1010
click at [218, 362] on div at bounding box center [646, 348] width 1292 height 1010
click at [280, 369] on div at bounding box center [646, 348] width 1292 height 1010
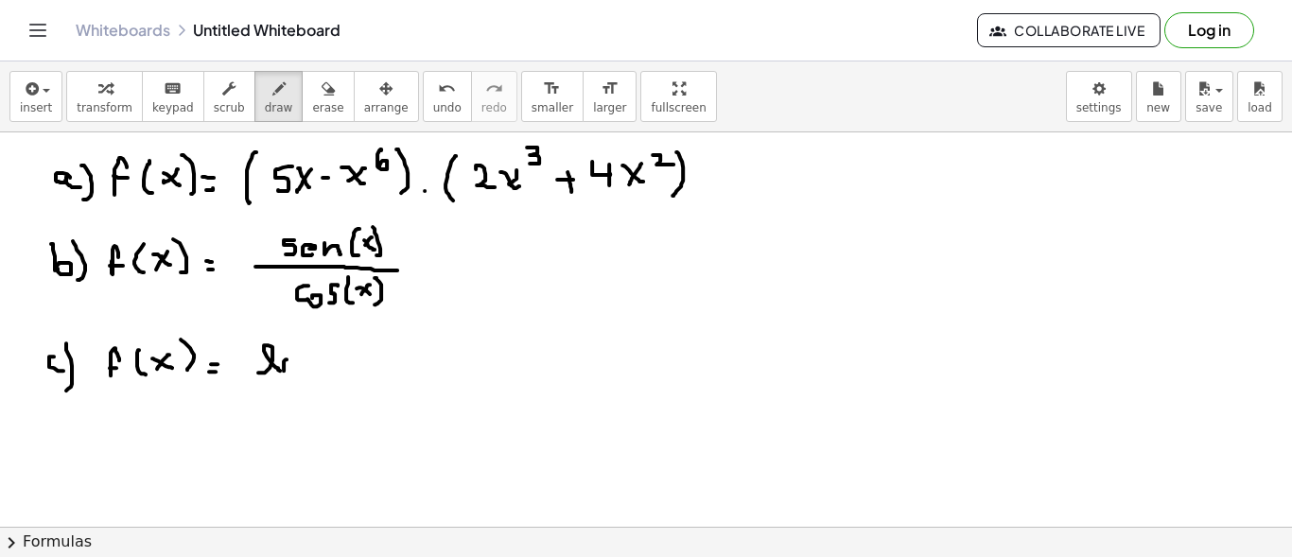
click at [302, 371] on div at bounding box center [646, 348] width 1292 height 1010
click at [316, 369] on div at bounding box center [646, 348] width 1292 height 1010
click at [334, 360] on div at bounding box center [646, 348] width 1292 height 1010
click at [323, 363] on div at bounding box center [646, 348] width 1292 height 1010
click at [345, 375] on div at bounding box center [646, 348] width 1292 height 1010
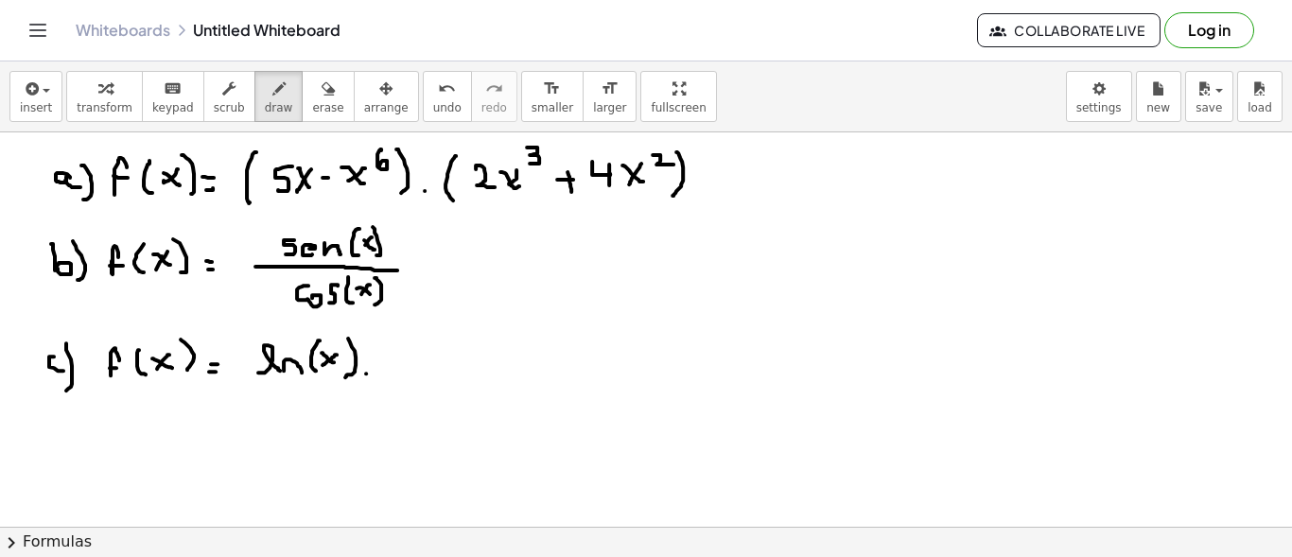
click at [366, 372] on div at bounding box center [646, 348] width 1292 height 1010
click at [396, 352] on div at bounding box center [646, 348] width 1292 height 1010
click at [434, 358] on div at bounding box center [646, 348] width 1292 height 1010
click at [422, 358] on div at bounding box center [646, 348] width 1292 height 1010
click at [458, 320] on div at bounding box center [646, 348] width 1292 height 1010
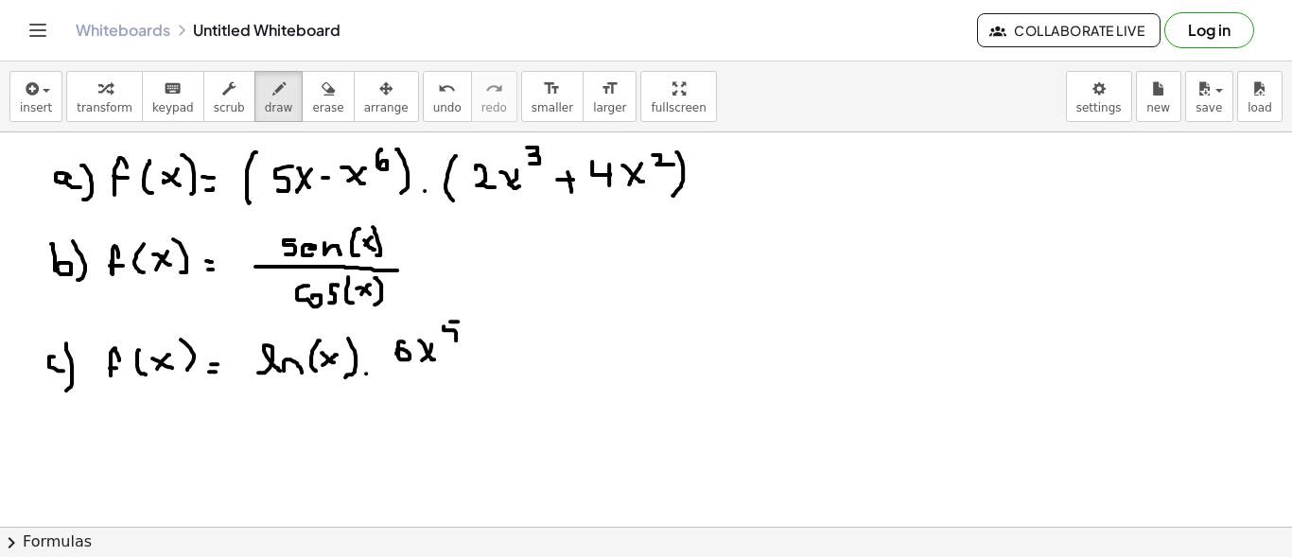
click at [446, 339] on div at bounding box center [646, 348] width 1292 height 1010
click at [67, 464] on div at bounding box center [646, 348] width 1292 height 1010
click at [78, 478] on div at bounding box center [646, 348] width 1292 height 1010
click at [134, 430] on div at bounding box center [646, 348] width 1292 height 1010
click at [136, 445] on div at bounding box center [646, 348] width 1292 height 1010
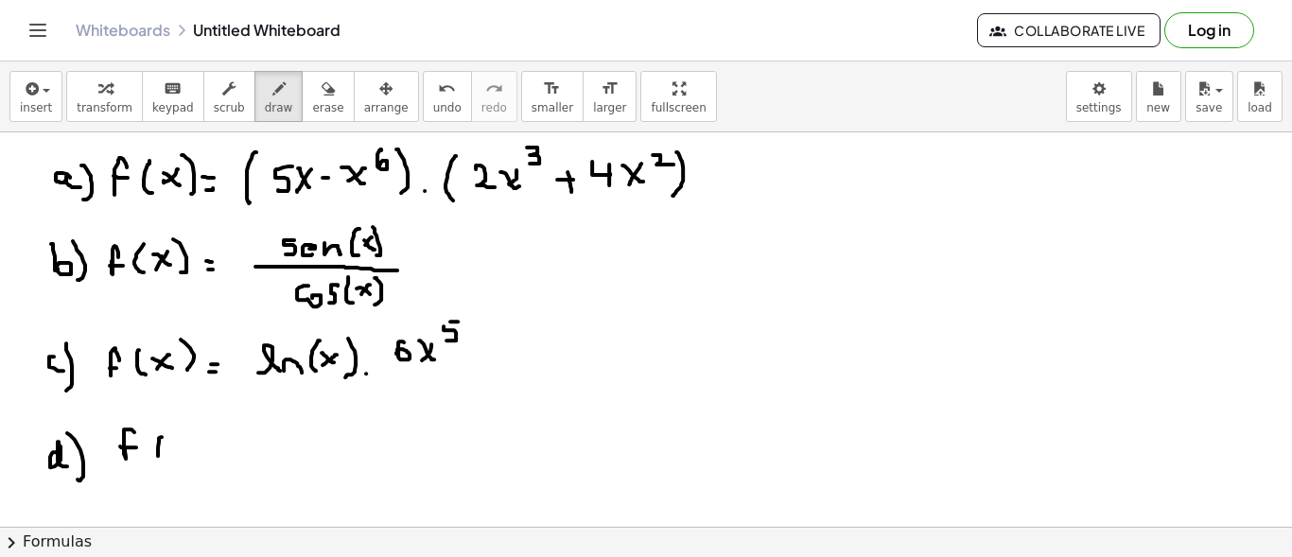
click at [163, 462] on div at bounding box center [646, 348] width 1292 height 1010
click at [193, 456] on div at bounding box center [646, 348] width 1292 height 1010
click at [182, 457] on div at bounding box center [646, 348] width 1292 height 1010
click at [213, 463] on div at bounding box center [646, 348] width 1292 height 1010
click at [242, 462] on div at bounding box center [646, 348] width 1292 height 1010
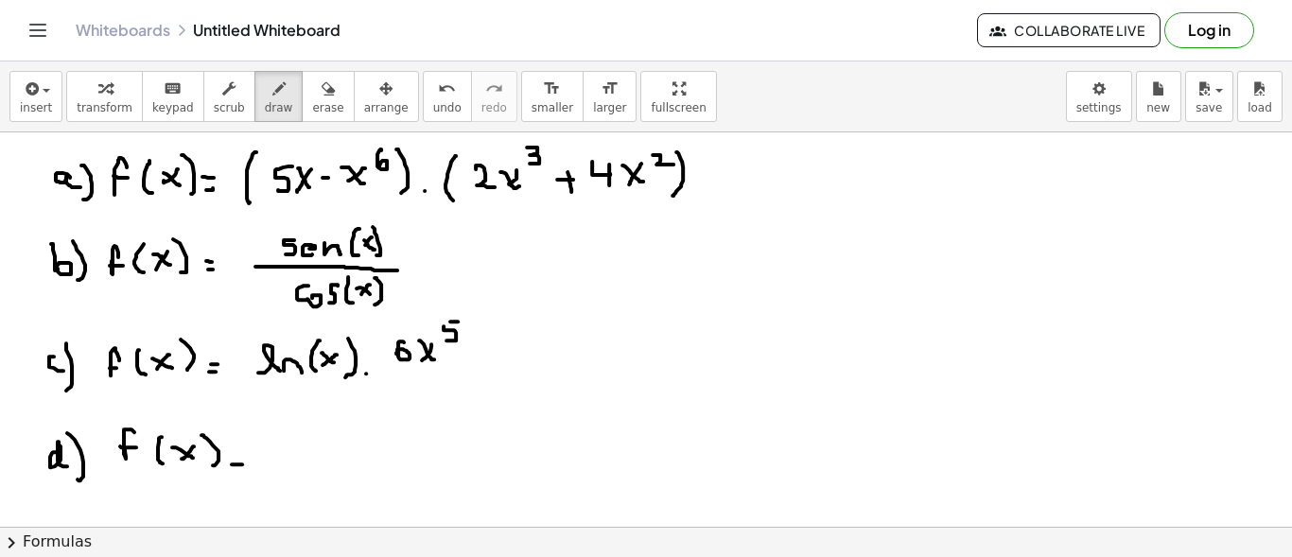
click at [243, 457] on div at bounding box center [646, 348] width 1292 height 1010
click at [427, 461] on div at bounding box center [646, 348] width 1292 height 1010
click at [346, 442] on div at bounding box center [646, 348] width 1292 height 1010
click at [369, 415] on div at bounding box center [646, 348] width 1292 height 1010
click at [356, 417] on div at bounding box center [646, 348] width 1292 height 1010
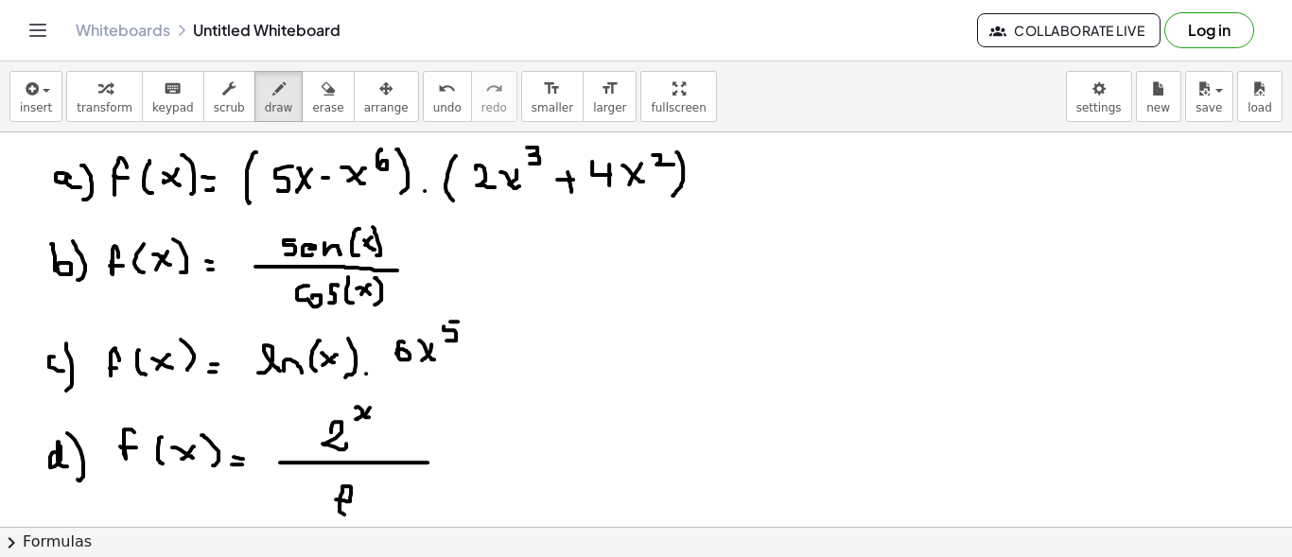
click at [355, 515] on div at bounding box center [646, 348] width 1292 height 1010
click at [375, 485] on div at bounding box center [646, 348] width 1292 height 1010
click at [361, 482] on div at bounding box center [646, 348] width 1292 height 1010
click at [355, 477] on div at bounding box center [646, 348] width 1292 height 1010
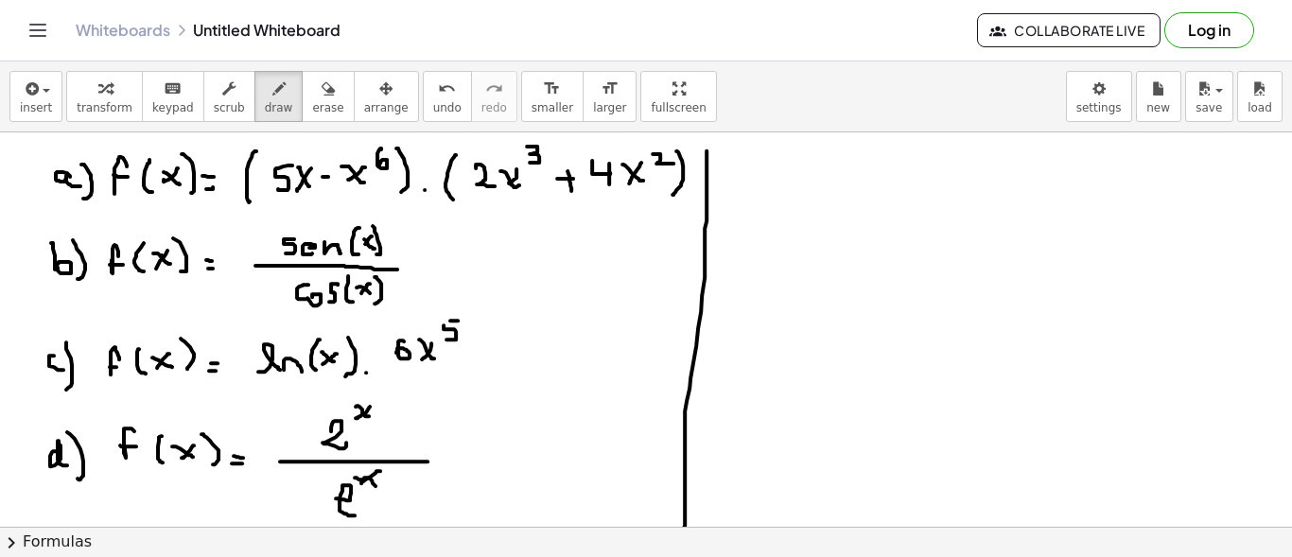
drag, startPoint x: 706, startPoint y: 178, endPoint x: 683, endPoint y: 499, distance: 322.4
click at [680, 535] on div "insert select one: Math Expression Function Text Youtube Video Graphing Geometr…" at bounding box center [646, 309] width 1292 height 496
drag, startPoint x: 718, startPoint y: 185, endPoint x: 721, endPoint y: 168, distance: 17.3
click at [721, 167] on div at bounding box center [646, 347] width 1292 height 1010
click at [722, 183] on div at bounding box center [646, 347] width 1292 height 1010
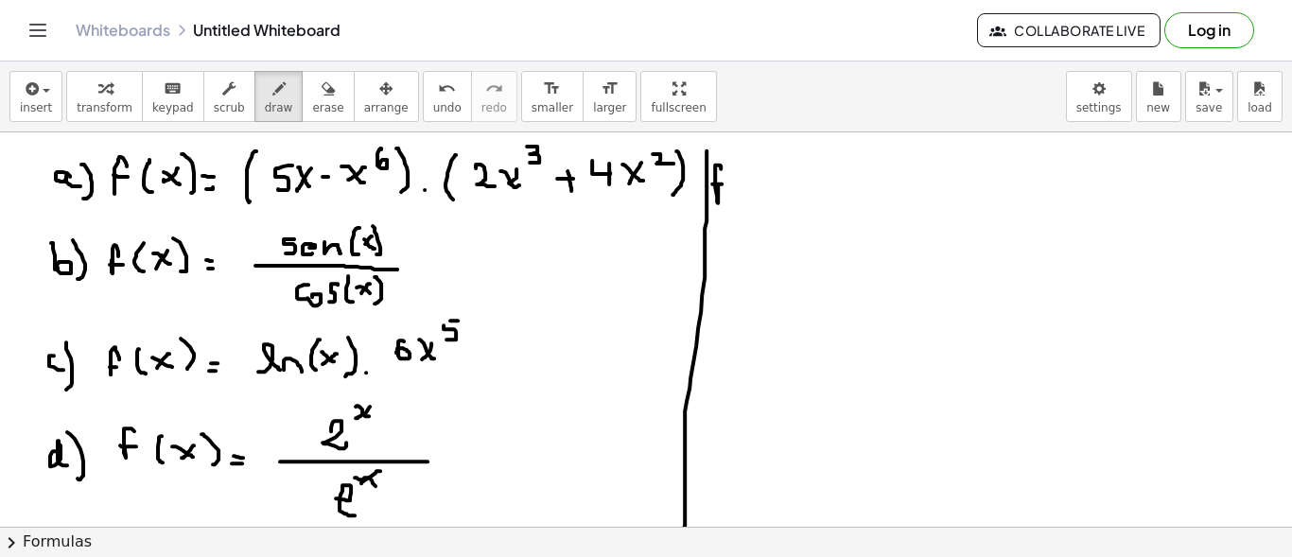
click at [729, 165] on div at bounding box center [646, 347] width 1292 height 1010
drag, startPoint x: 748, startPoint y: 172, endPoint x: 752, endPoint y: 200, distance: 27.7
click at [751, 200] on div at bounding box center [646, 347] width 1292 height 1010
click at [773, 188] on div at bounding box center [646, 347] width 1292 height 1010
click at [760, 183] on div at bounding box center [646, 347] width 1292 height 1010
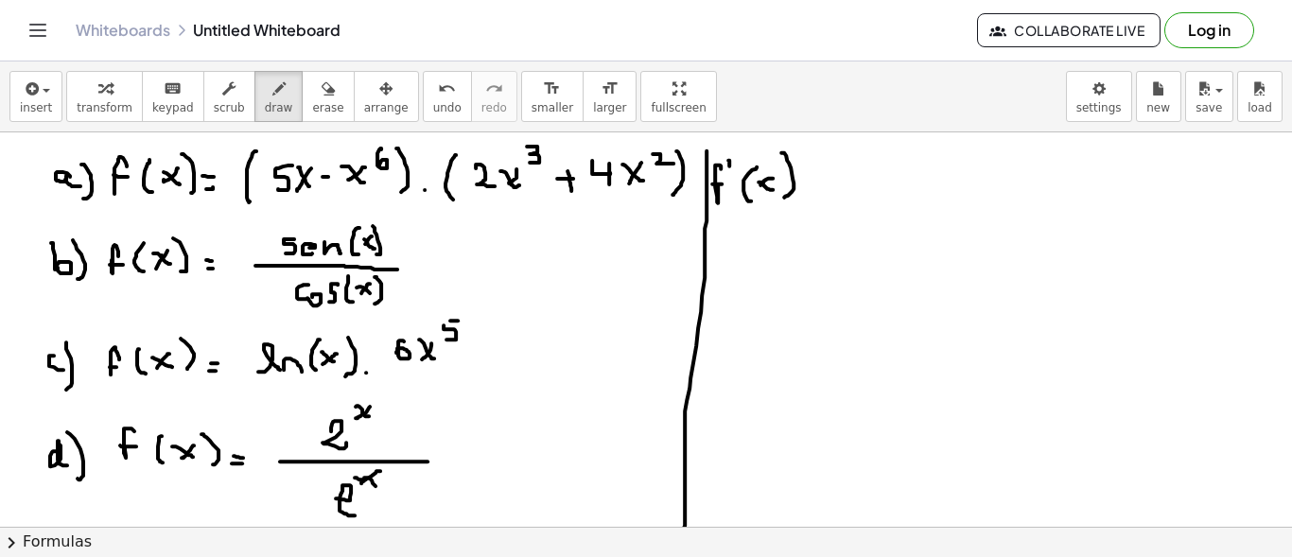
drag, startPoint x: 784, startPoint y: 151, endPoint x: 769, endPoint y: 197, distance: 47.9
click at [777, 197] on div at bounding box center [646, 347] width 1292 height 1010
drag, startPoint x: 765, startPoint y: 179, endPoint x: 756, endPoint y: 190, distance: 14.8
click at [756, 190] on div at bounding box center [646, 347] width 1292 height 1010
click at [757, 176] on div at bounding box center [646, 347] width 1292 height 1010
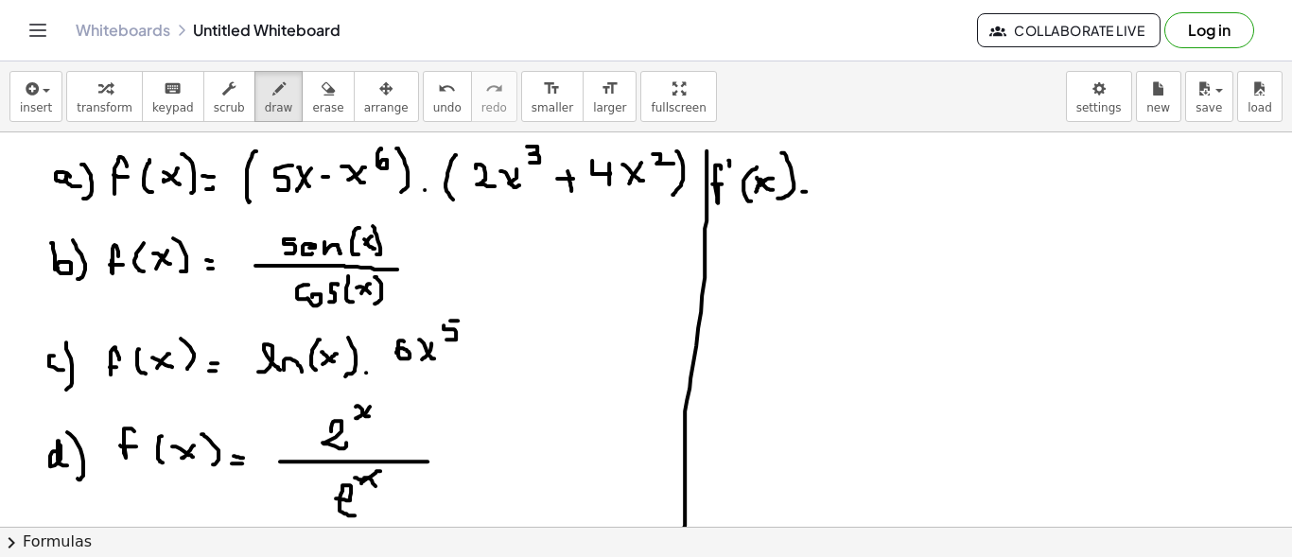
click at [806, 190] on div at bounding box center [646, 347] width 1292 height 1010
click at [806, 182] on div at bounding box center [646, 347] width 1292 height 1010
drag, startPoint x: 836, startPoint y: 156, endPoint x: 829, endPoint y: 192, distance: 36.5
click at [829, 192] on div at bounding box center [646, 347] width 1292 height 1010
drag, startPoint x: 849, startPoint y: 165, endPoint x: 860, endPoint y: 165, distance: 10.4
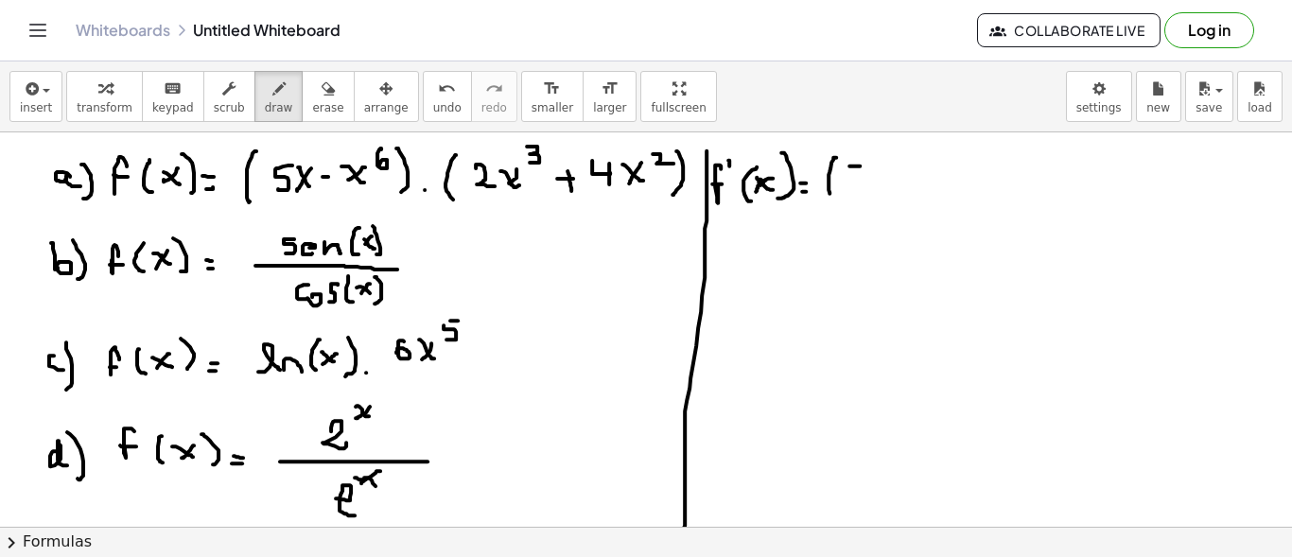
click at [860, 165] on div at bounding box center [646, 347] width 1292 height 1010
drag, startPoint x: 845, startPoint y: 169, endPoint x: 843, endPoint y: 188, distance: 19.0
click at [843, 188] on div at bounding box center [646, 347] width 1292 height 1010
click at [875, 181] on div at bounding box center [646, 347] width 1292 height 1010
drag, startPoint x: 901, startPoint y: 170, endPoint x: 903, endPoint y: 191, distance: 20.9
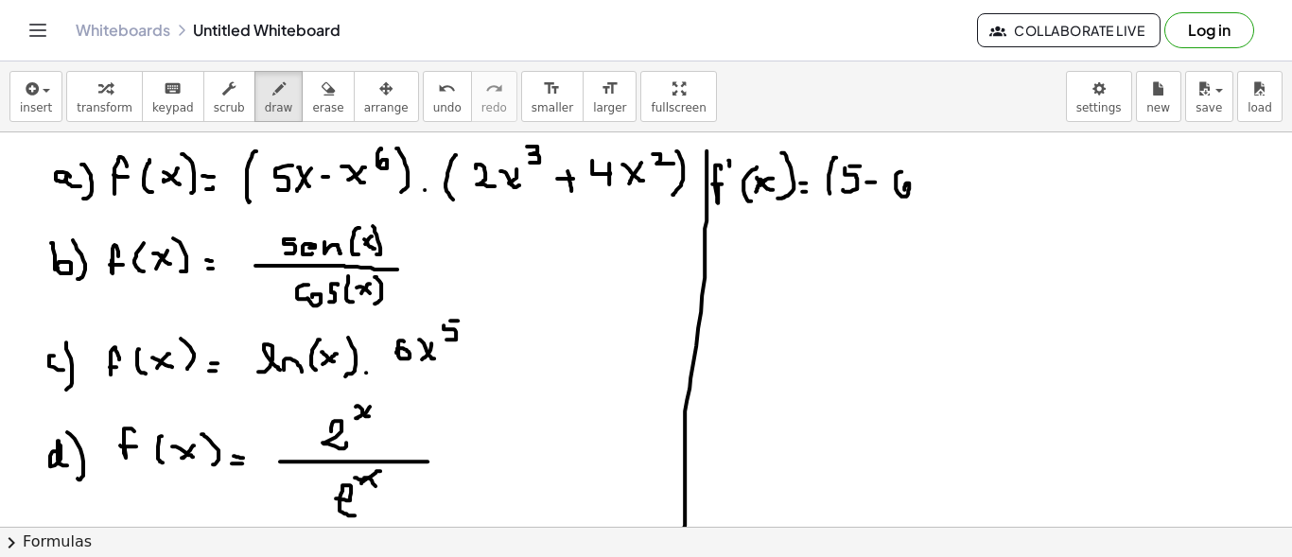
click at [903, 191] on div at bounding box center [646, 347] width 1292 height 1010
drag, startPoint x: 923, startPoint y: 187, endPoint x: 930, endPoint y: 197, distance: 11.5
click at [930, 198] on div at bounding box center [646, 347] width 1292 height 1010
drag, startPoint x: 931, startPoint y: 176, endPoint x: 922, endPoint y: 183, distance: 10.8
click at [919, 192] on div at bounding box center [646, 347] width 1292 height 1010
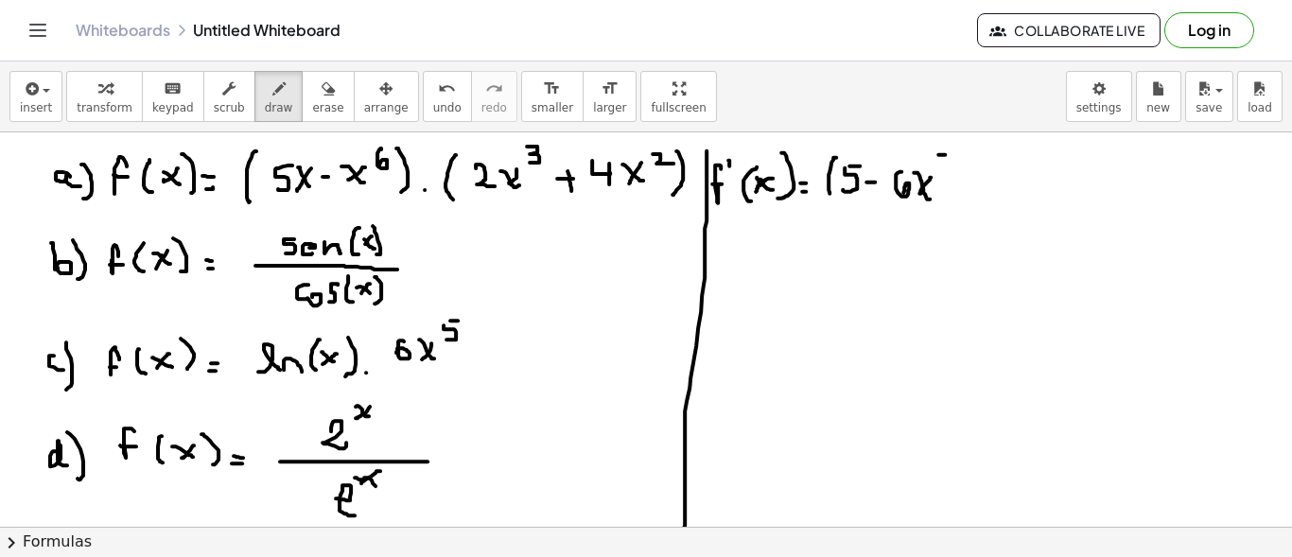
click at [945, 153] on div at bounding box center [646, 347] width 1292 height 1010
drag, startPoint x: 939, startPoint y: 158, endPoint x: 936, endPoint y: 174, distance: 16.3
click at [935, 170] on div at bounding box center [646, 347] width 1292 height 1010
drag, startPoint x: 955, startPoint y: 152, endPoint x: 955, endPoint y: 202, distance: 50.1
click at [955, 202] on div at bounding box center [646, 347] width 1292 height 1010
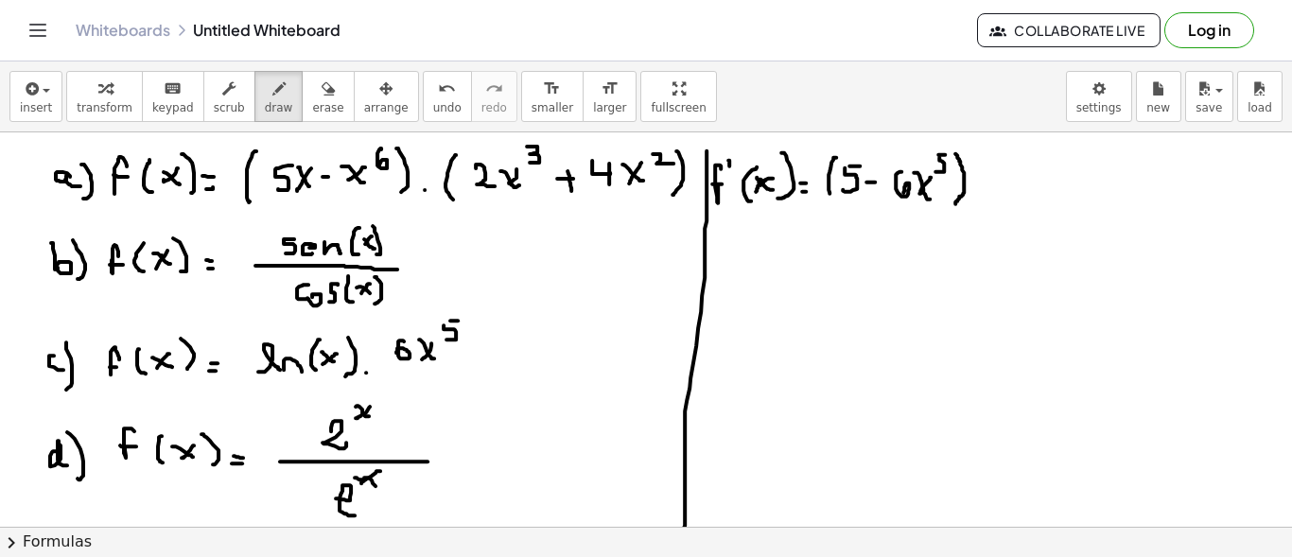
click at [980, 198] on div at bounding box center [646, 347] width 1292 height 1010
drag, startPoint x: 1004, startPoint y: 161, endPoint x: 1007, endPoint y: 205, distance: 44.5
click at [1007, 211] on div at bounding box center [646, 347] width 1292 height 1010
drag, startPoint x: 1009, startPoint y: 181, endPoint x: 1027, endPoint y: 191, distance: 20.8
click at [1027, 198] on div at bounding box center [646, 347] width 1292 height 1010
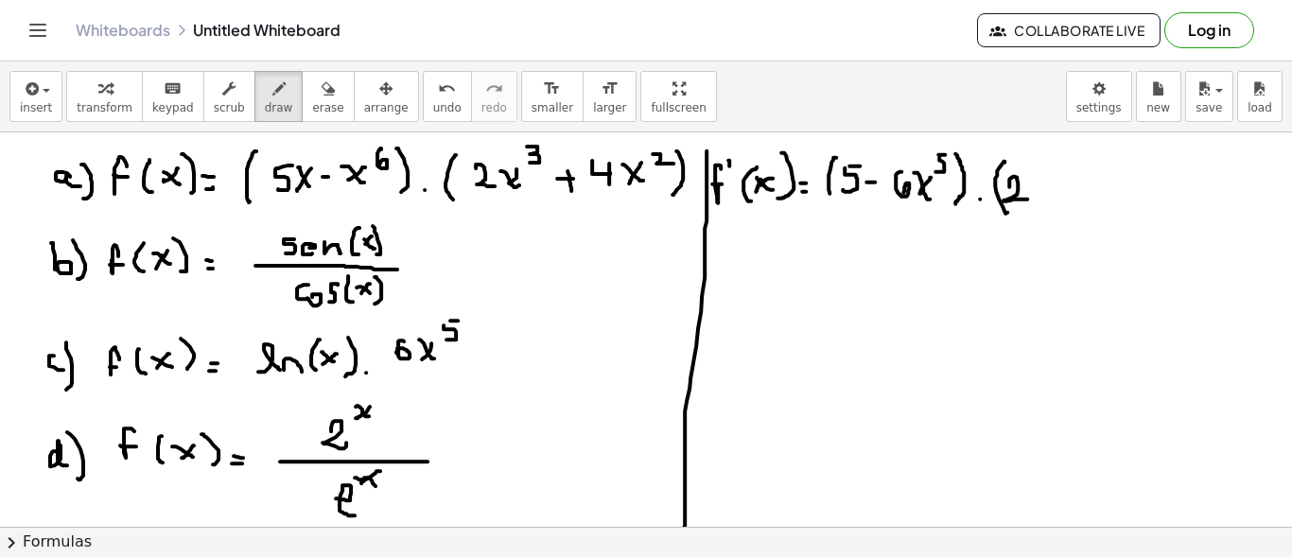
click at [1055, 197] on div at bounding box center [646, 347] width 1292 height 1010
drag, startPoint x: 1051, startPoint y: 189, endPoint x: 1051, endPoint y: 175, distance: 14.2
click at [1041, 195] on div at bounding box center [646, 347] width 1292 height 1010
drag, startPoint x: 1062, startPoint y: 166, endPoint x: 1075, endPoint y: 183, distance: 21.6
click at [1063, 179] on div at bounding box center [646, 347] width 1292 height 1010
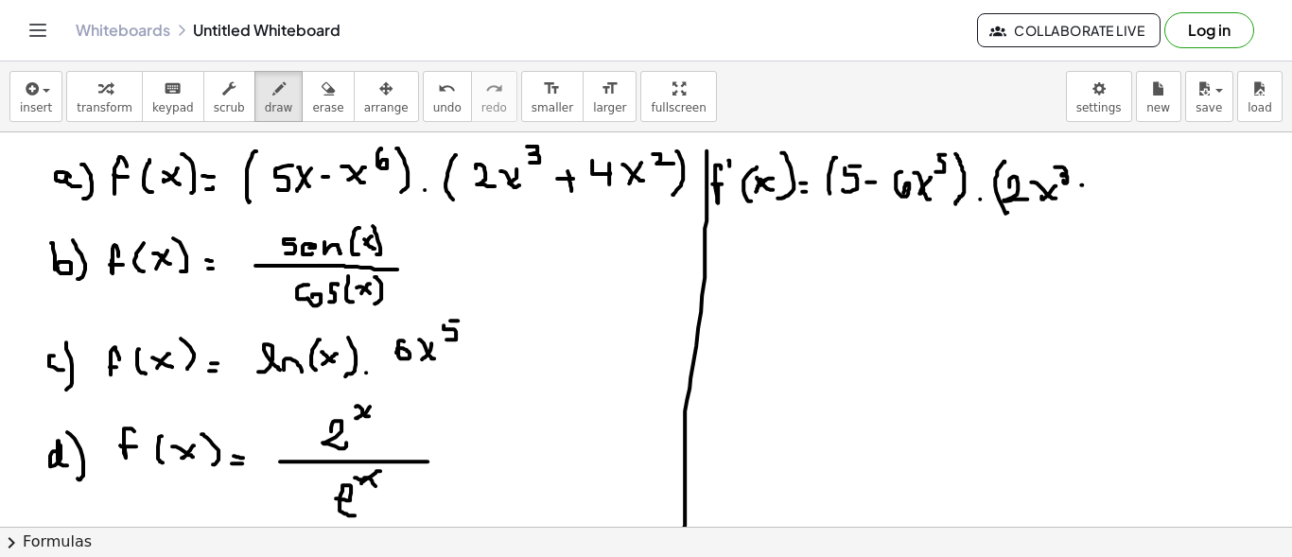
drag, startPoint x: 1082, startPoint y: 183, endPoint x: 1094, endPoint y: 183, distance: 12.3
click at [1094, 183] on div at bounding box center [646, 347] width 1292 height 1010
drag, startPoint x: 1087, startPoint y: 178, endPoint x: 1088, endPoint y: 197, distance: 18.9
click at [1088, 197] on div at bounding box center [646, 347] width 1292 height 1010
drag, startPoint x: 1108, startPoint y: 173, endPoint x: 1125, endPoint y: 179, distance: 17.9
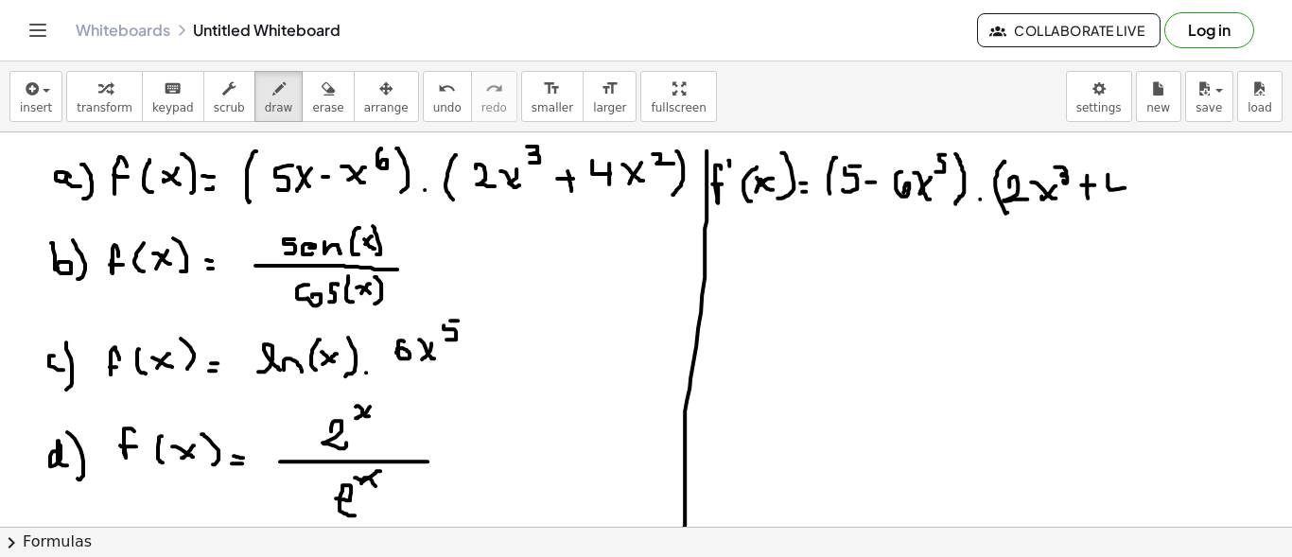
click at [1125, 185] on div at bounding box center [646, 347] width 1292 height 1010
click at [1124, 198] on div at bounding box center [646, 347] width 1292 height 1010
click at [1151, 195] on div at bounding box center [646, 347] width 1292 height 1010
click at [1138, 198] on div at bounding box center [646, 347] width 1292 height 1010
drag, startPoint x: 1157, startPoint y: 166, endPoint x: 1169, endPoint y: 174, distance: 15.0
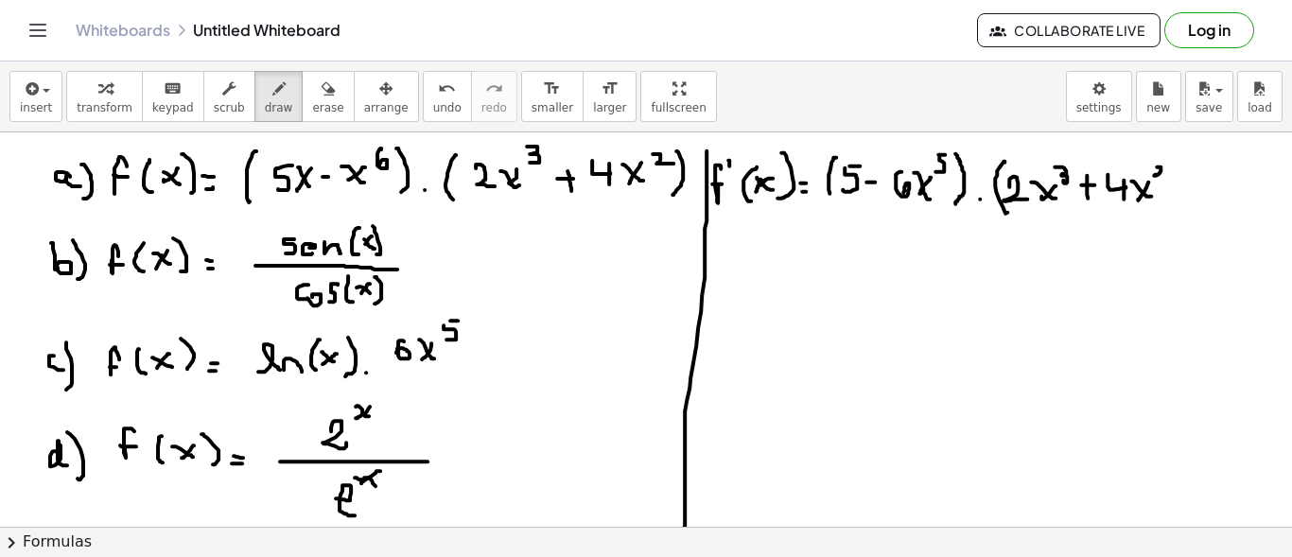
click at [1168, 174] on div at bounding box center [646, 347] width 1292 height 1010
drag, startPoint x: 1178, startPoint y: 161, endPoint x: 1177, endPoint y: 203, distance: 42.6
click at [1177, 206] on div at bounding box center [646, 347] width 1292 height 1010
drag, startPoint x: 1212, startPoint y: 183, endPoint x: 1231, endPoint y: 183, distance: 18.9
click at [1231, 183] on div at bounding box center [646, 347] width 1292 height 1010
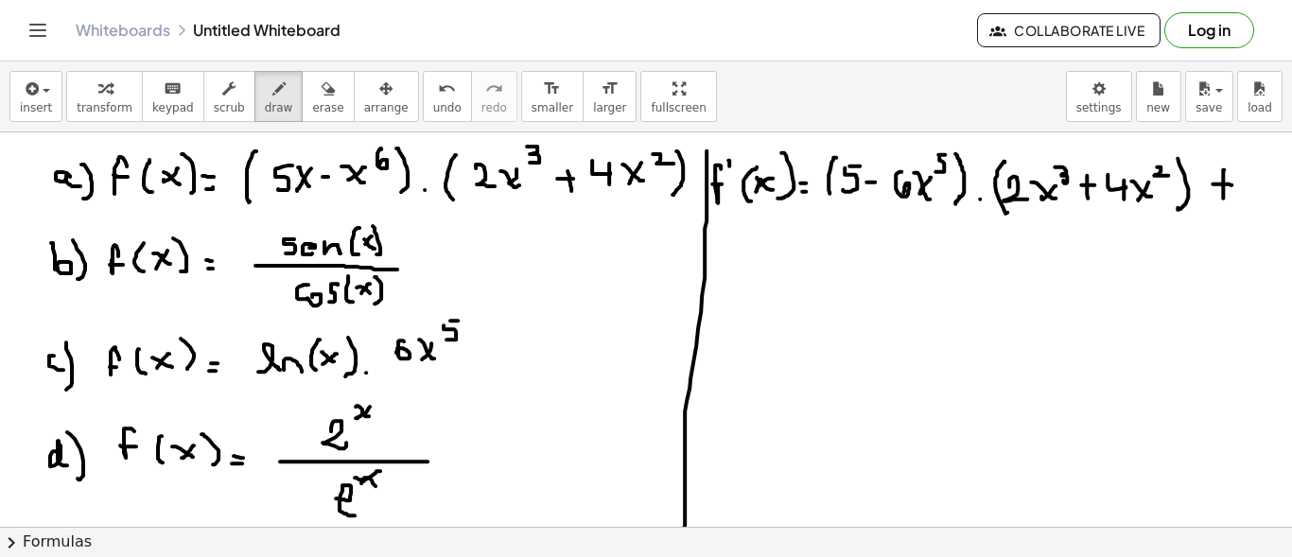
drag, startPoint x: 1223, startPoint y: 197, endPoint x: 761, endPoint y: 288, distance: 470.4
click at [1223, 198] on div at bounding box center [646, 347] width 1292 height 1010
drag, startPoint x: 756, startPoint y: 234, endPoint x: 759, endPoint y: 269, distance: 35.1
click at [756, 274] on div at bounding box center [646, 347] width 1292 height 1010
click at [781, 243] on div at bounding box center [646, 347] width 1292 height 1010
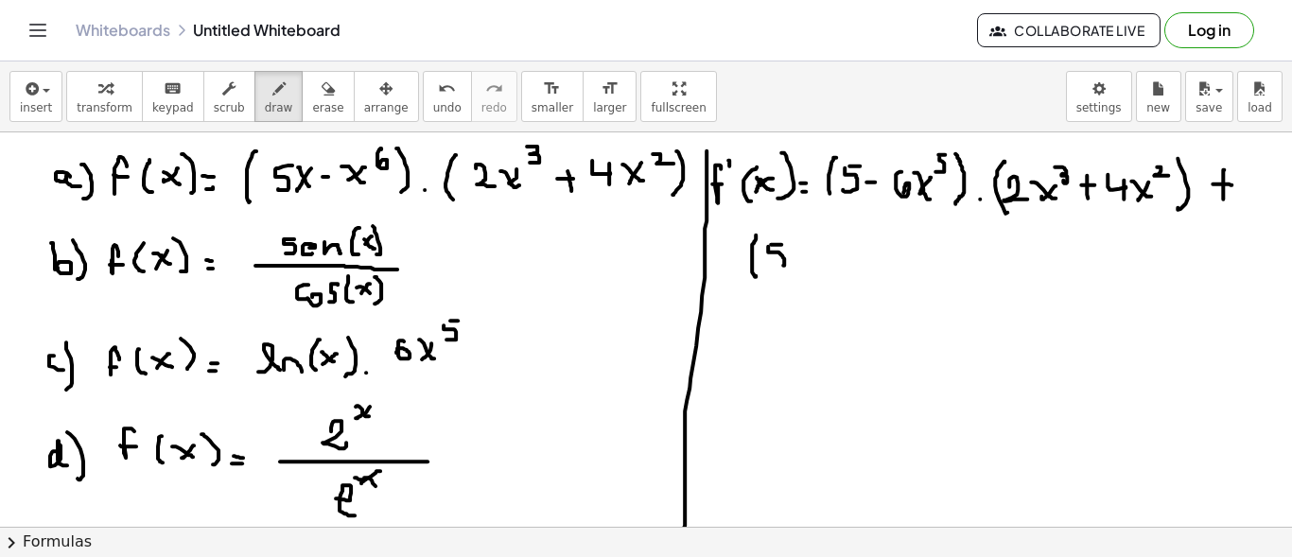
drag, startPoint x: 768, startPoint y: 251, endPoint x: 767, endPoint y: 262, distance: 11.4
click at [765, 264] on div at bounding box center [646, 347] width 1292 height 1010
drag, startPoint x: 794, startPoint y: 250, endPoint x: 808, endPoint y: 262, distance: 18.1
click at [808, 262] on div at bounding box center [646, 347] width 1292 height 1010
drag, startPoint x: 796, startPoint y: 259, endPoint x: 811, endPoint y: 261, distance: 14.3
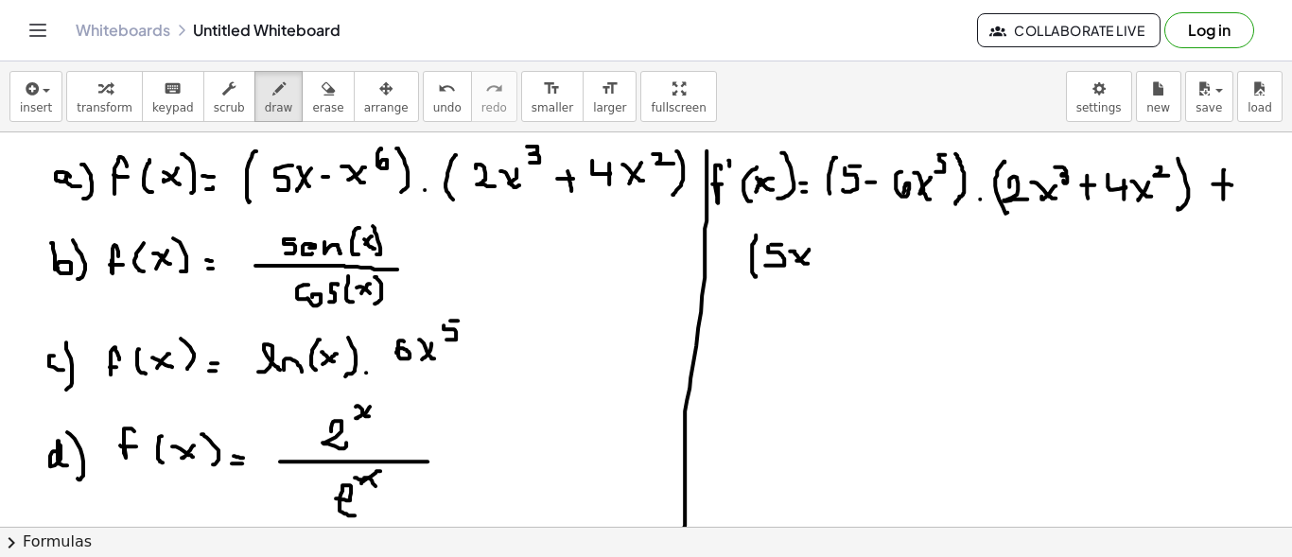
click at [794, 261] on div at bounding box center [646, 347] width 1292 height 1010
drag, startPoint x: 824, startPoint y: 257, endPoint x: 839, endPoint y: 257, distance: 15.1
click at [837, 257] on div at bounding box center [646, 347] width 1292 height 1010
drag, startPoint x: 854, startPoint y: 249, endPoint x: 877, endPoint y: 257, distance: 24.2
click at [875, 269] on div at bounding box center [646, 347] width 1292 height 1010
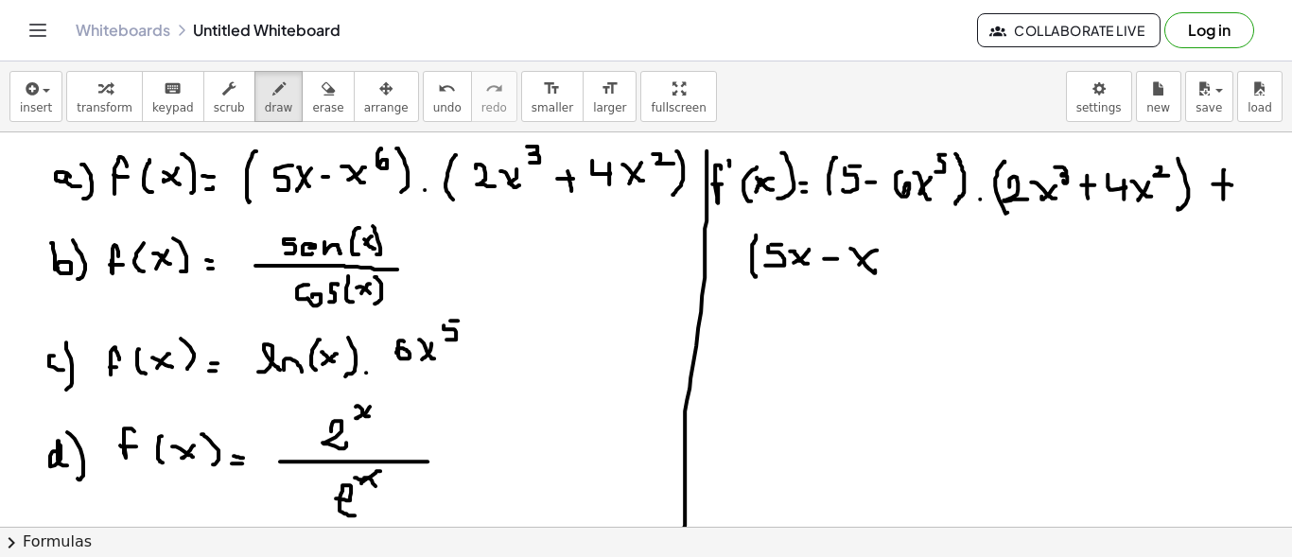
drag, startPoint x: 875, startPoint y: 249, endPoint x: 858, endPoint y: 267, distance: 24.8
click at [858, 267] on div at bounding box center [646, 347] width 1292 height 1010
drag, startPoint x: 889, startPoint y: 236, endPoint x: 926, endPoint y: 245, distance: 37.9
click at [886, 250] on div at bounding box center [646, 347] width 1292 height 1010
drag, startPoint x: 917, startPoint y: 234, endPoint x: 927, endPoint y: 278, distance: 45.4
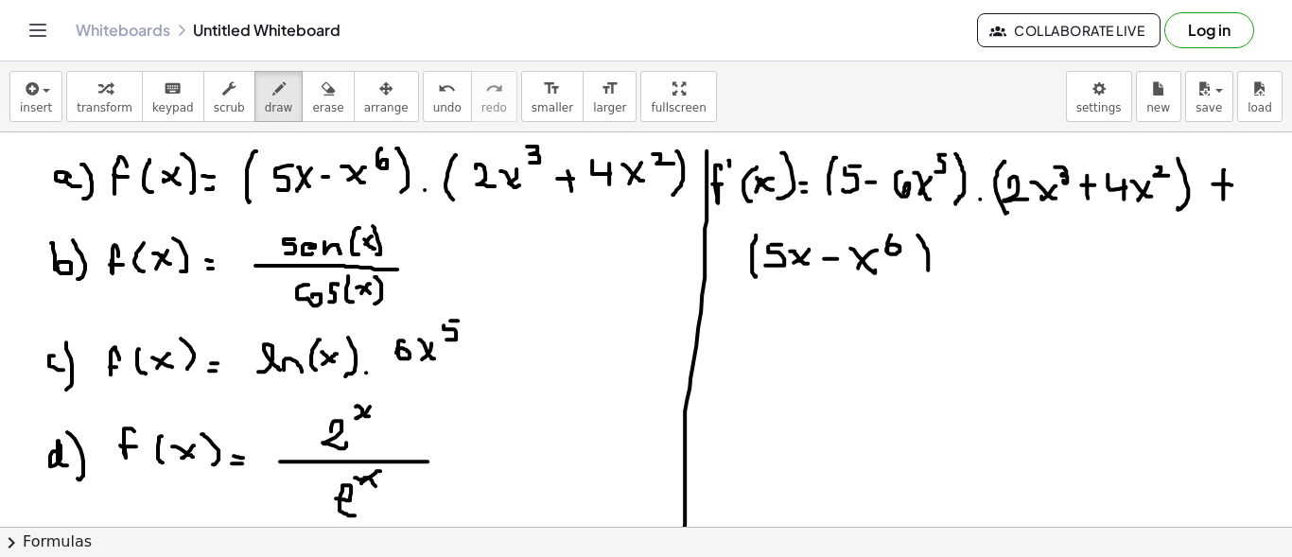
click at [909, 288] on div at bounding box center [646, 347] width 1292 height 1010
click at [943, 272] on div at bounding box center [646, 347] width 1292 height 1010
drag, startPoint x: 976, startPoint y: 235, endPoint x: 971, endPoint y: 281, distance: 46.6
click at [971, 281] on div at bounding box center [646, 347] width 1292 height 1010
drag, startPoint x: 824, startPoint y: 194, endPoint x: 967, endPoint y: 212, distance: 143.9
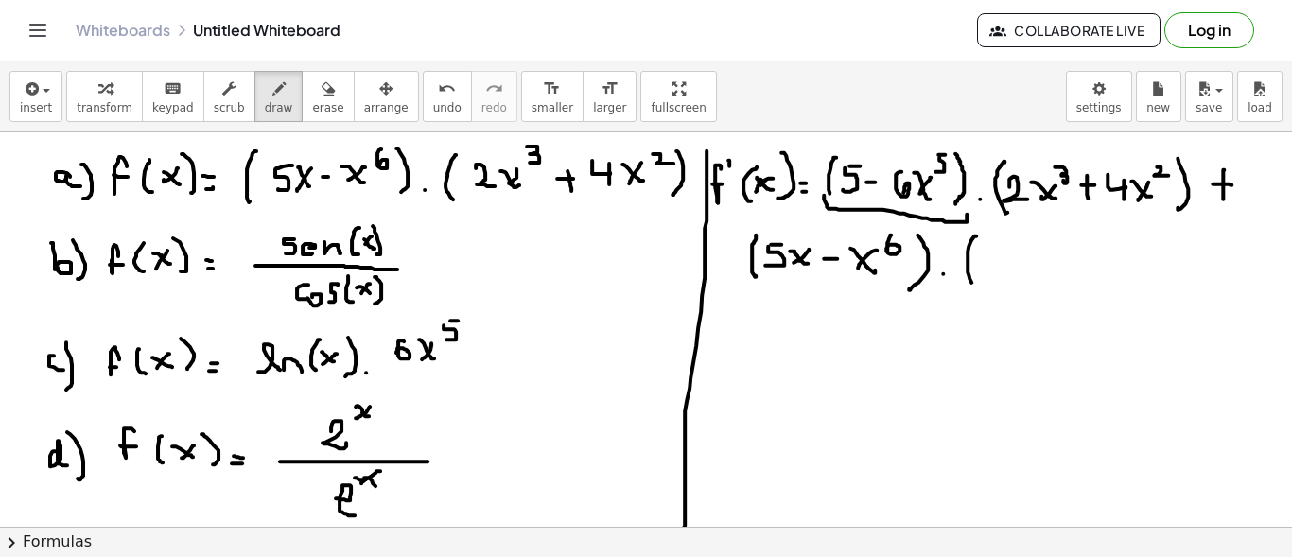
click at [967, 212] on div at bounding box center [646, 347] width 1292 height 1010
drag, startPoint x: 1001, startPoint y: 217, endPoint x: 1196, endPoint y: 209, distance: 195.9
click at [1201, 201] on div at bounding box center [646, 347] width 1292 height 1010
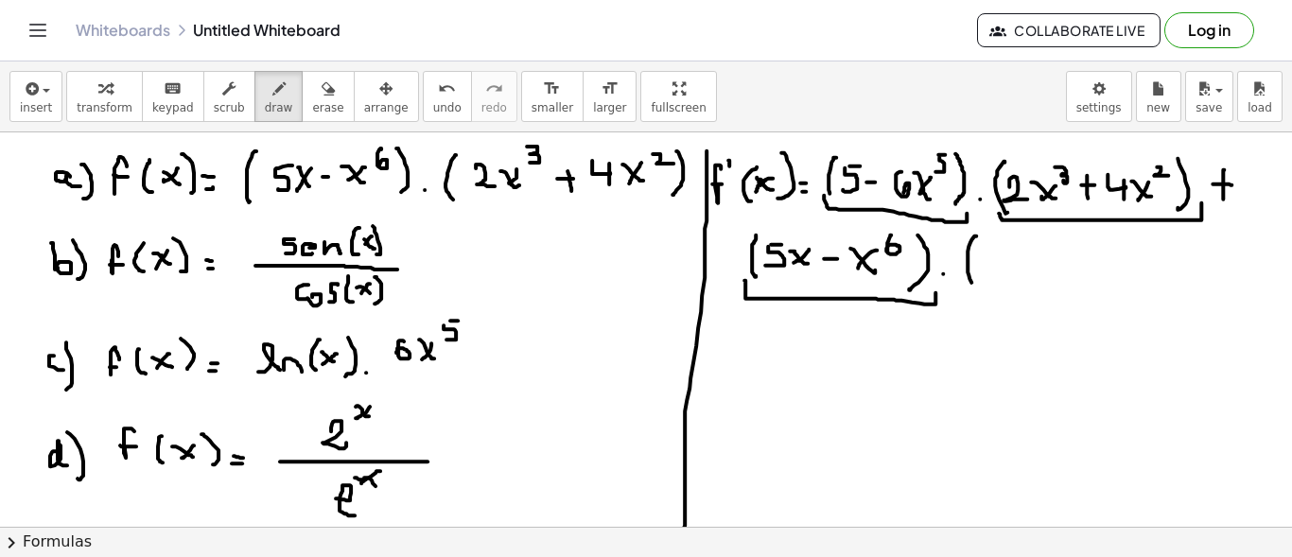
drag, startPoint x: 744, startPoint y: 279, endPoint x: 930, endPoint y: 294, distance: 186.0
click at [934, 291] on div at bounding box center [646, 347] width 1292 height 1010
drag, startPoint x: 965, startPoint y: 297, endPoint x: 1204, endPoint y: 277, distance: 240.1
click at [1213, 288] on div at bounding box center [646, 347] width 1292 height 1010
drag, startPoint x: 1183, startPoint y: 239, endPoint x: 1186, endPoint y: 287, distance: 47.4
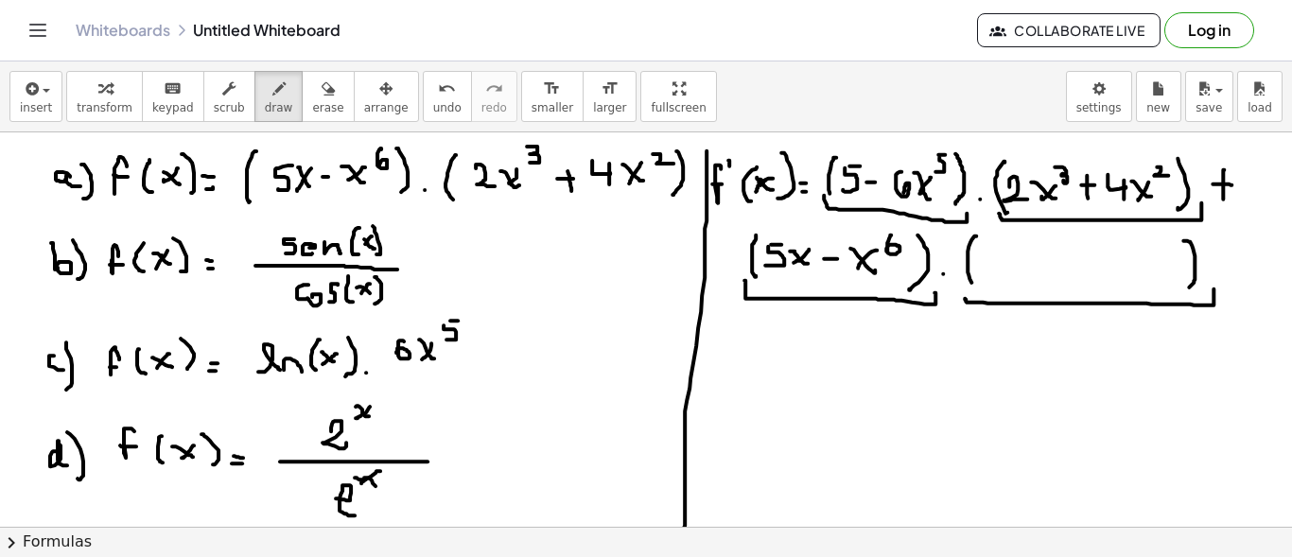
click at [1186, 287] on div at bounding box center [646, 347] width 1292 height 1010
drag, startPoint x: 1003, startPoint y: 253, endPoint x: 1001, endPoint y: 268, distance: 14.3
click at [1001, 268] on div at bounding box center [646, 347] width 1292 height 1010
drag, startPoint x: 1021, startPoint y: 256, endPoint x: 1038, endPoint y: 265, distance: 18.2
click at [1037, 269] on div at bounding box center [646, 347] width 1292 height 1010
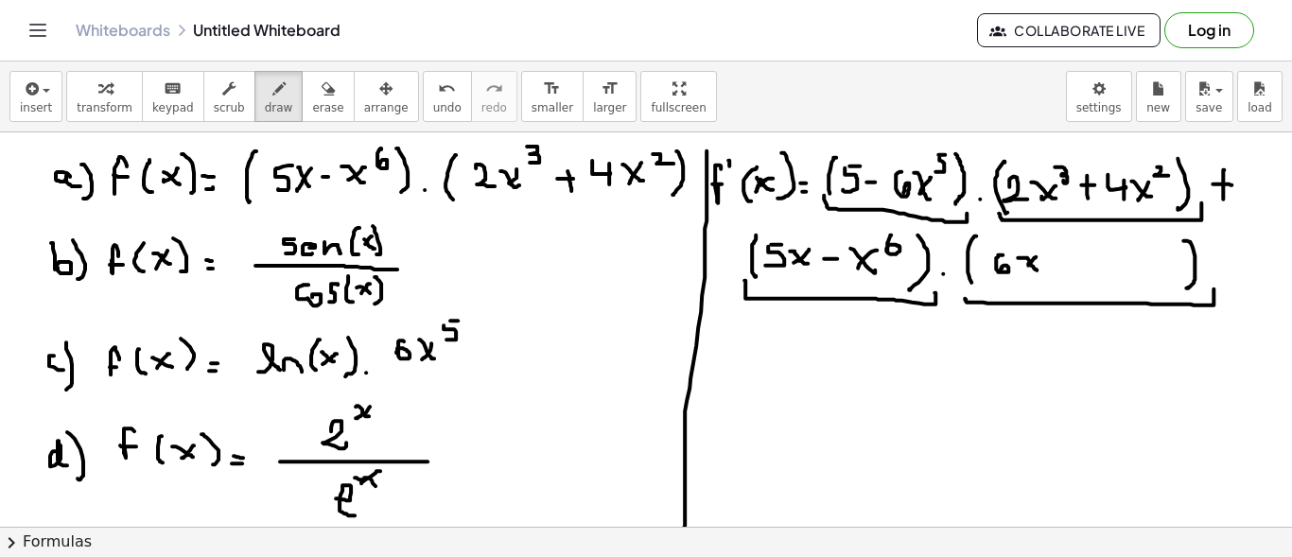
click at [1026, 265] on div at bounding box center [646, 347] width 1292 height 1010
drag, startPoint x: 1048, startPoint y: 231, endPoint x: 1060, endPoint y: 241, distance: 16.1
click at [1060, 241] on div at bounding box center [646, 347] width 1292 height 1010
drag, startPoint x: 1066, startPoint y: 261, endPoint x: 1079, endPoint y: 260, distance: 13.3
click at [1079, 260] on div at bounding box center [646, 347] width 1292 height 1010
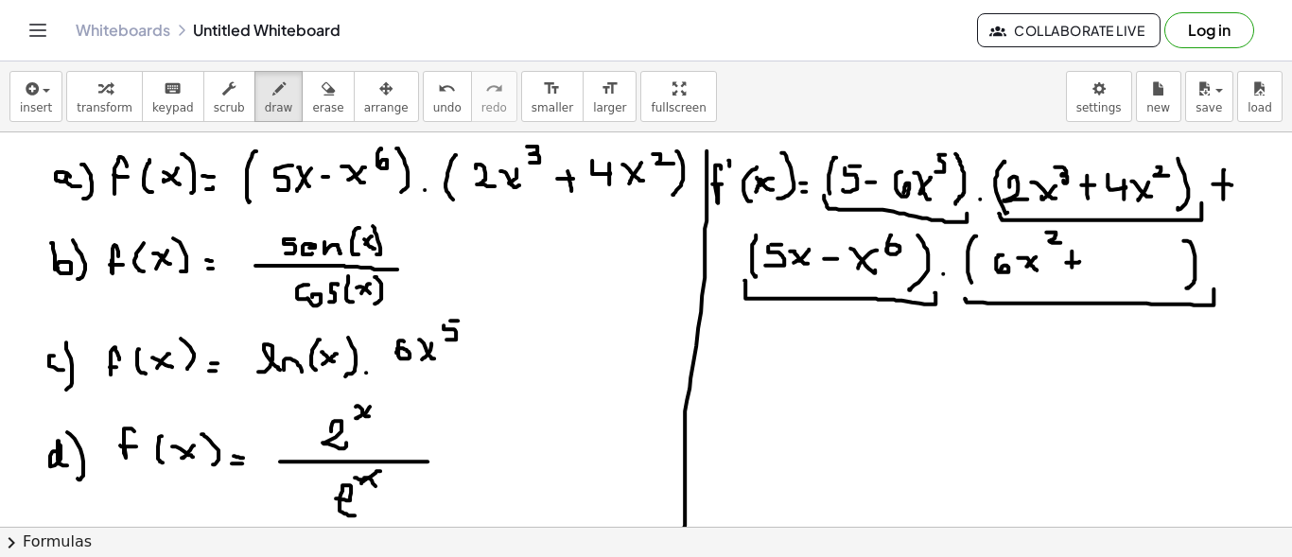
drag, startPoint x: 1072, startPoint y: 250, endPoint x: 1071, endPoint y: 268, distance: 18.0
click at [1071, 268] on div at bounding box center [646, 347] width 1292 height 1010
click at [1103, 249] on div at bounding box center [646, 347] width 1292 height 1010
drag, startPoint x: 1121, startPoint y: 251, endPoint x: 1153, endPoint y: 267, distance: 36.0
click at [1151, 277] on div at bounding box center [646, 347] width 1292 height 1010
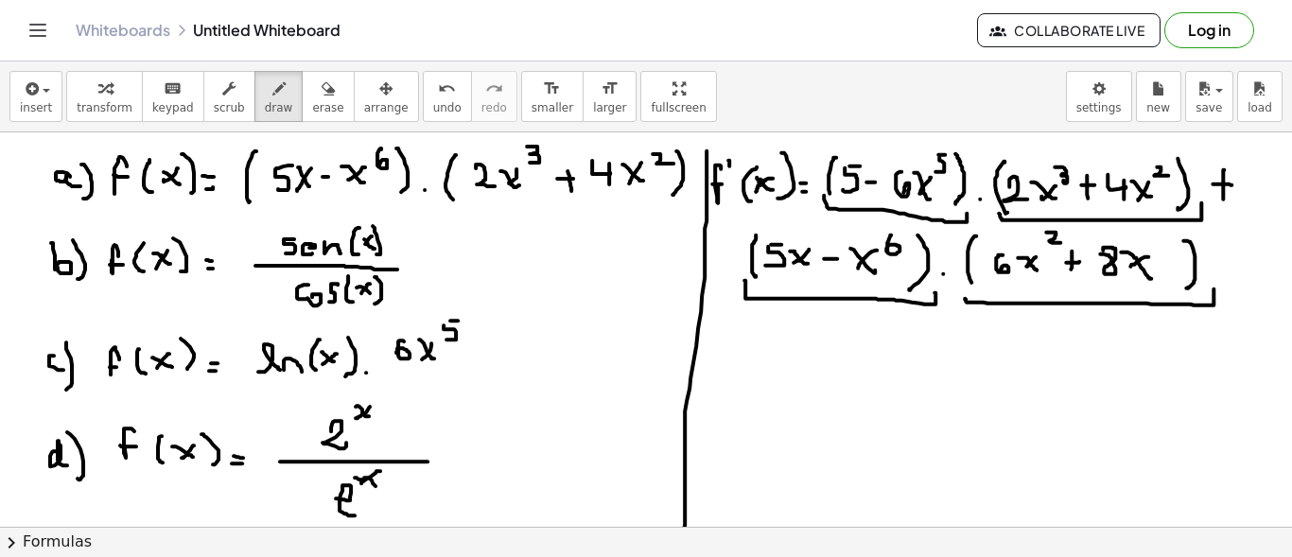
drag, startPoint x: 1148, startPoint y: 255, endPoint x: 1128, endPoint y: 267, distance: 22.9
click at [1128, 267] on div at bounding box center [646, 347] width 1292 height 1010
click at [322, 83] on icon "button" at bounding box center [328, 89] width 13 height 23
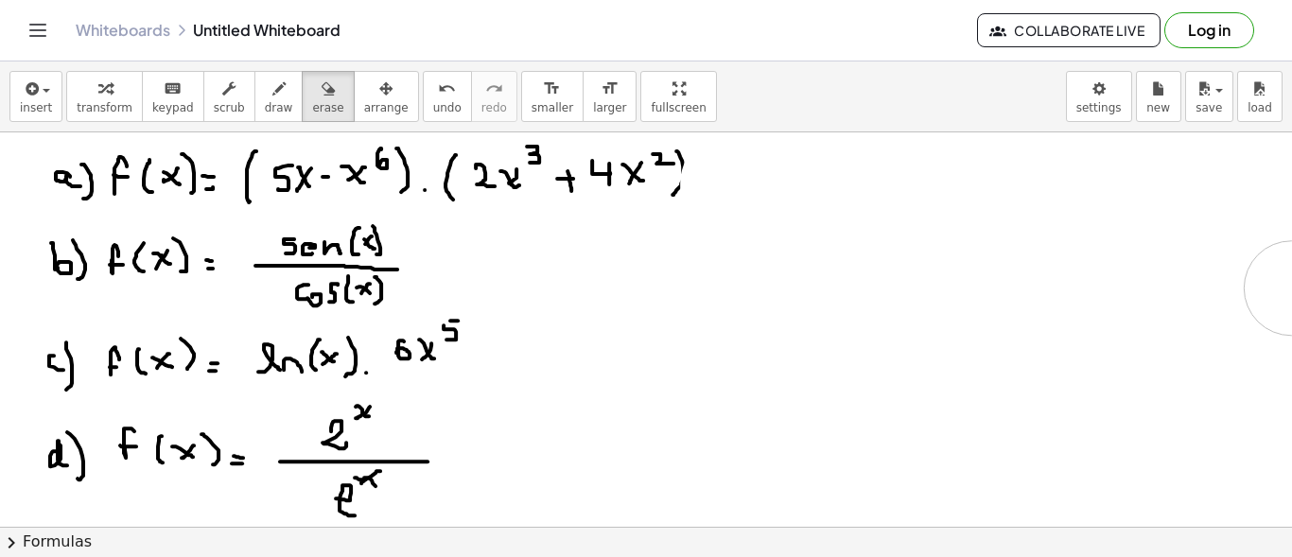
drag, startPoint x: 713, startPoint y: 491, endPoint x: 1287, endPoint y: 270, distance: 614.9
click at [1291, 286] on div "×" at bounding box center [646, 329] width 1292 height 394
click at [265, 102] on span "draw" at bounding box center [279, 107] width 28 height 13
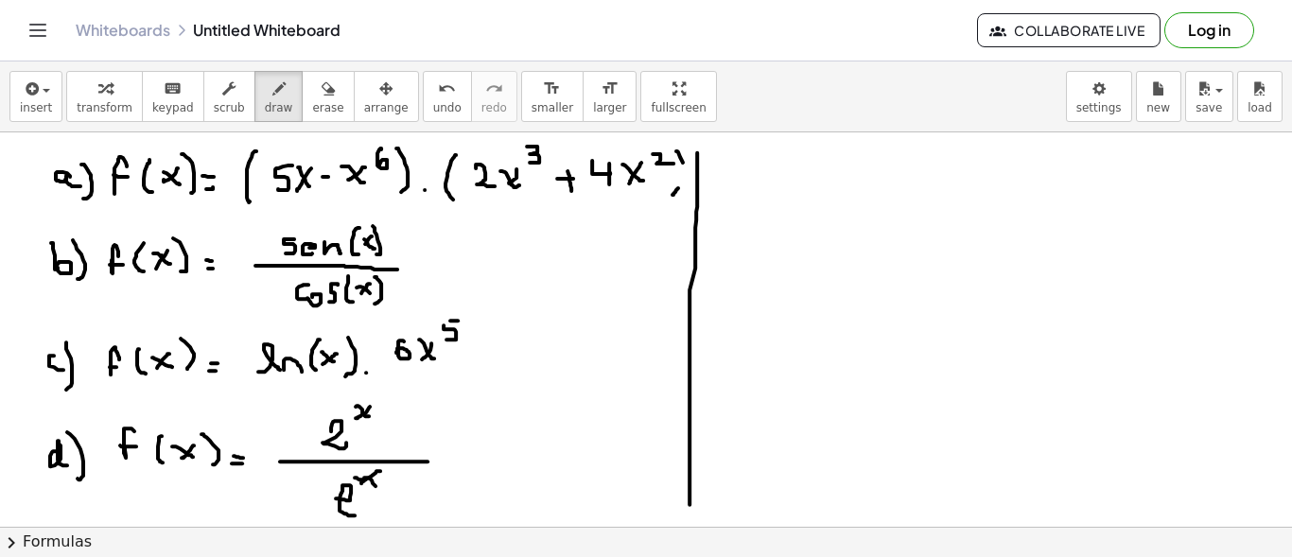
drag, startPoint x: 697, startPoint y: 151, endPoint x: 687, endPoint y: 514, distance: 362.4
click at [690, 518] on div at bounding box center [646, 347] width 1292 height 1010
drag, startPoint x: 725, startPoint y: 174, endPoint x: 733, endPoint y: 184, distance: 12.9
click at [728, 187] on div at bounding box center [646, 347] width 1292 height 1010
drag, startPoint x: 732, startPoint y: 161, endPoint x: 732, endPoint y: 207, distance: 46.3
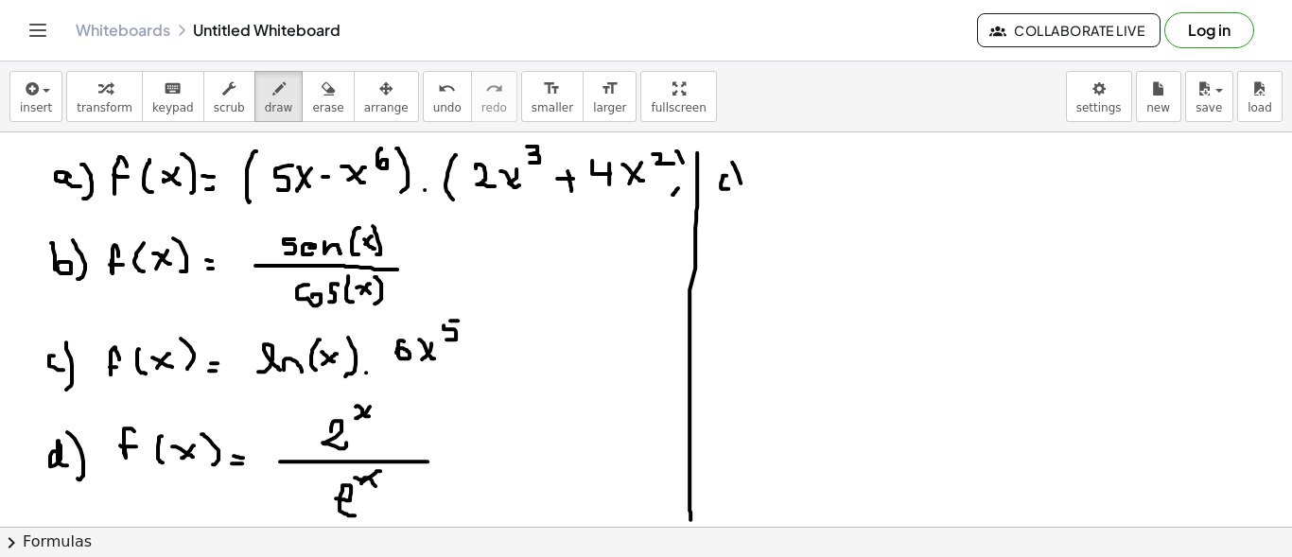
click at [732, 207] on div at bounding box center [646, 347] width 1292 height 1010
drag, startPoint x: 762, startPoint y: 200, endPoint x: 764, endPoint y: 172, distance: 27.5
click at [765, 161] on div at bounding box center [646, 347] width 1292 height 1010
drag, startPoint x: 757, startPoint y: 182, endPoint x: 772, endPoint y: 182, distance: 15.1
click at [770, 182] on div at bounding box center [646, 347] width 1292 height 1010
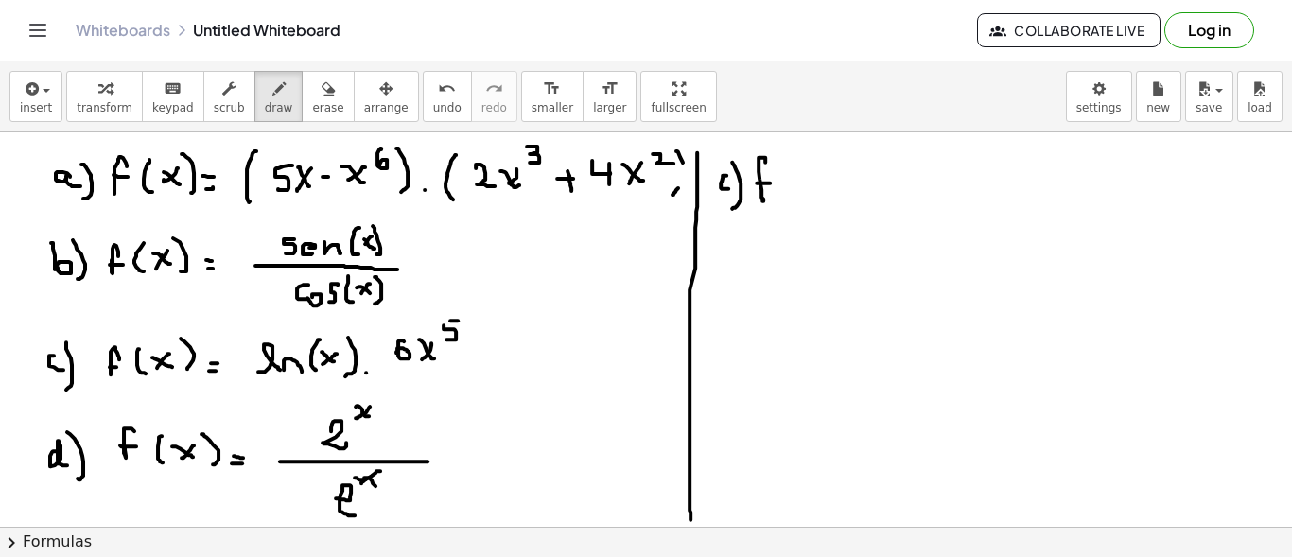
click at [776, 174] on div at bounding box center [646, 347] width 1292 height 1010
drag, startPoint x: 786, startPoint y: 185, endPoint x: 801, endPoint y: 186, distance: 15.2
click at [794, 201] on div at bounding box center [646, 347] width 1292 height 1010
click at [817, 193] on div at bounding box center [646, 347] width 1292 height 1010
drag, startPoint x: 811, startPoint y: 187, endPoint x: 803, endPoint y: 196, distance: 11.4
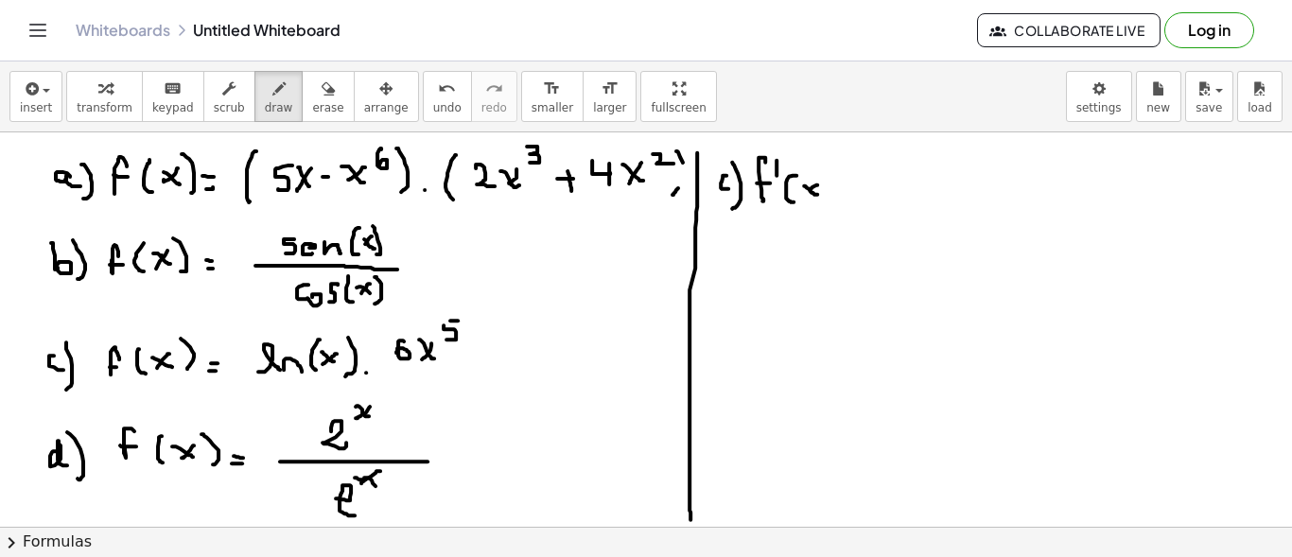
click at [803, 196] on div at bounding box center [646, 347] width 1292 height 1010
drag, startPoint x: 822, startPoint y: 166, endPoint x: 829, endPoint y: 205, distance: 39.5
click at [829, 205] on div at bounding box center [646, 347] width 1292 height 1010
click at [866, 202] on div at bounding box center [646, 347] width 1292 height 1010
click at [864, 192] on div at bounding box center [646, 347] width 1292 height 1010
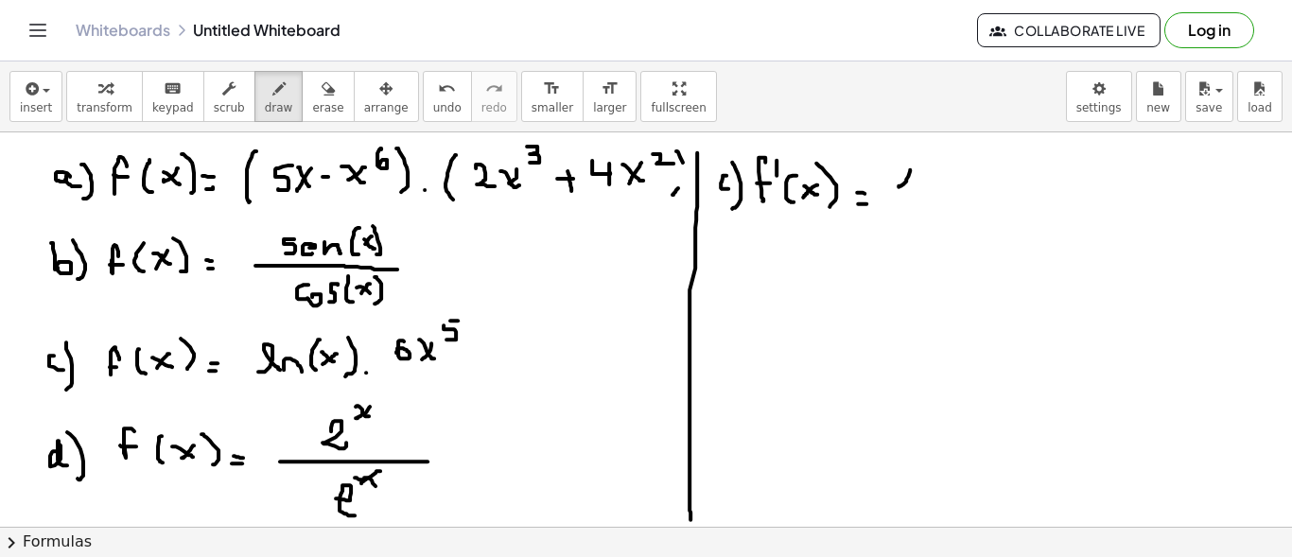
drag, startPoint x: 908, startPoint y: 175, endPoint x: 911, endPoint y: 190, distance: 15.4
click at [911, 190] on div at bounding box center [646, 347] width 1292 height 1010
drag, startPoint x: 898, startPoint y: 199, endPoint x: 923, endPoint y: 217, distance: 30.5
click at [934, 205] on div at bounding box center [646, 347] width 1292 height 1010
drag, startPoint x: 909, startPoint y: 214, endPoint x: 933, endPoint y: 218, distance: 24.9
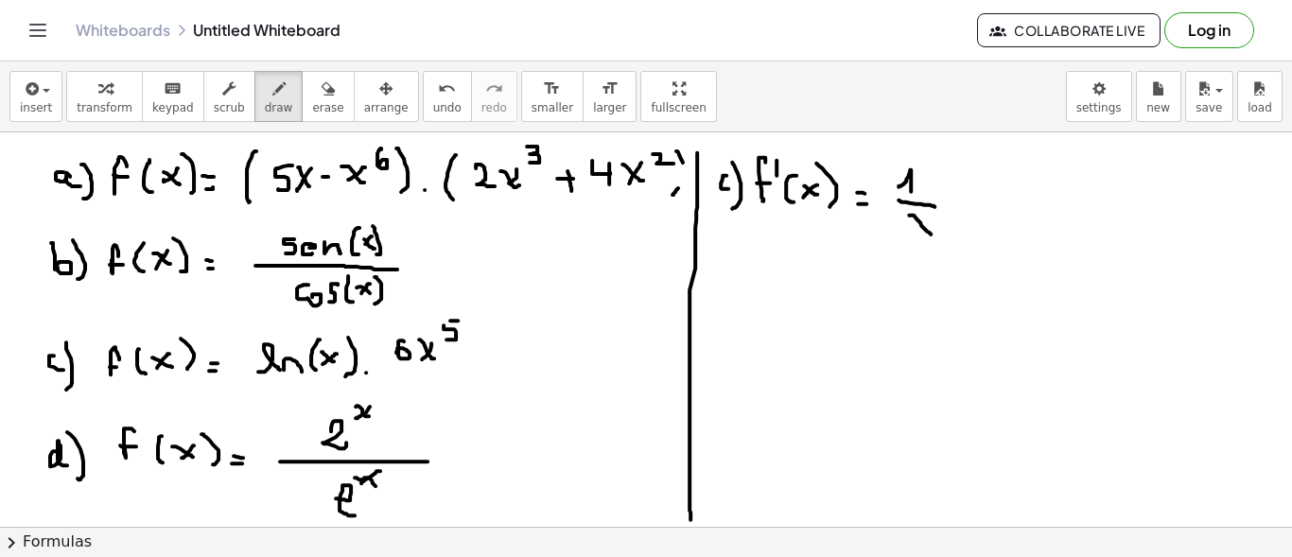
click at [933, 233] on div at bounding box center [646, 347] width 1292 height 1010
click at [909, 228] on div at bounding box center [646, 347] width 1292 height 1010
click at [949, 206] on div at bounding box center [646, 347] width 1292 height 1010
drag, startPoint x: 973, startPoint y: 174, endPoint x: 966, endPoint y: 198, distance: 24.8
click at [962, 198] on div at bounding box center [646, 347] width 1292 height 1010
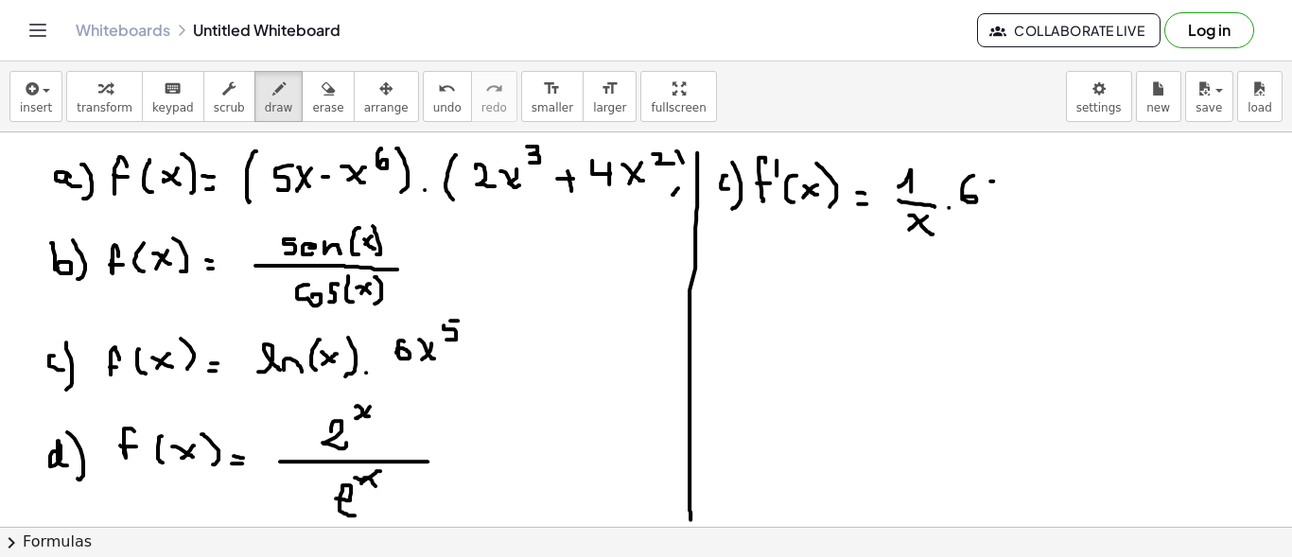
drag, startPoint x: 993, startPoint y: 180, endPoint x: 1007, endPoint y: 199, distance: 23.6
click at [1007, 201] on div at bounding box center [646, 347] width 1292 height 1010
click at [989, 201] on div at bounding box center [646, 347] width 1292 height 1010
click at [1026, 164] on div at bounding box center [646, 347] width 1292 height 1010
drag, startPoint x: 1015, startPoint y: 167, endPoint x: 1012, endPoint y: 181, distance: 13.5
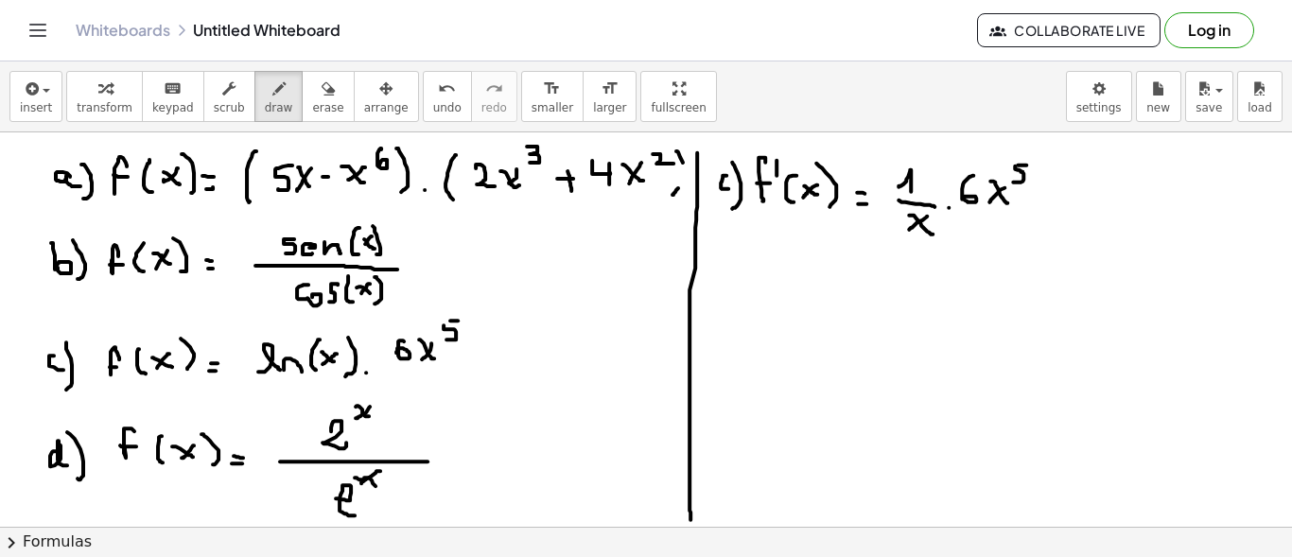
click at [1012, 181] on div at bounding box center [646, 347] width 1292 height 1010
drag, startPoint x: 1035, startPoint y: 191, endPoint x: 1049, endPoint y: 190, distance: 14.2
click at [1049, 191] on div at bounding box center [646, 347] width 1292 height 1010
drag, startPoint x: 1045, startPoint y: 183, endPoint x: 1048, endPoint y: 200, distance: 16.3
click at [1047, 199] on div at bounding box center [646, 347] width 1292 height 1010
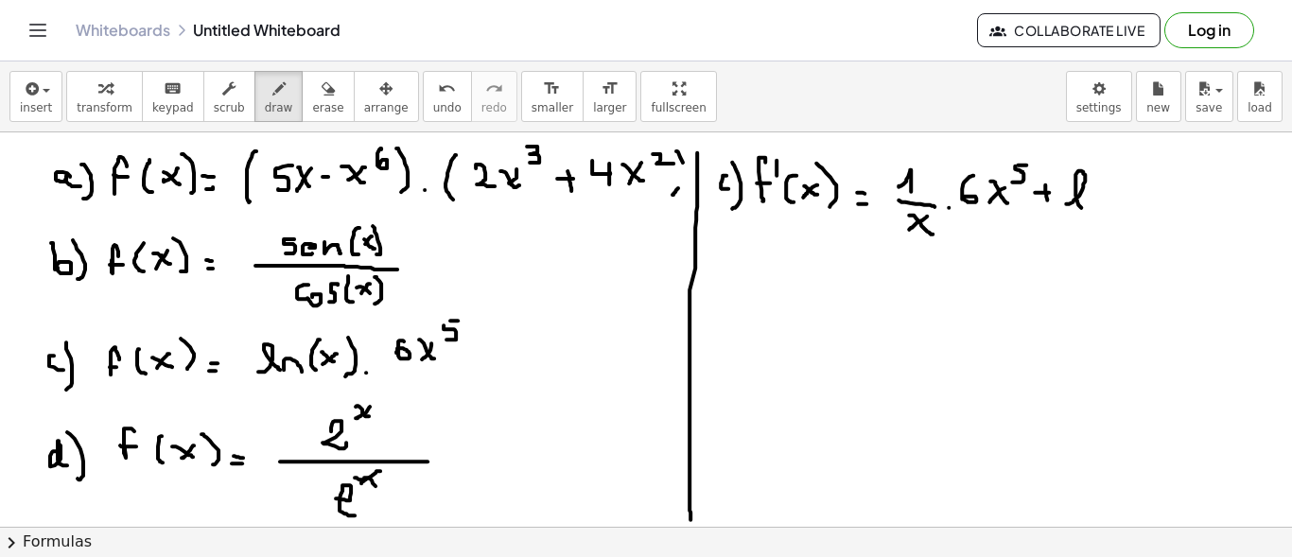
drag, startPoint x: 1073, startPoint y: 201, endPoint x: 1081, endPoint y: 206, distance: 10.2
click at [1081, 206] on div at bounding box center [646, 347] width 1292 height 1010
drag, startPoint x: 1090, startPoint y: 196, endPoint x: 1105, endPoint y: 208, distance: 19.5
click at [1102, 208] on div at bounding box center [646, 347] width 1292 height 1010
drag, startPoint x: 1121, startPoint y: 174, endPoint x: 1118, endPoint y: 199, distance: 24.8
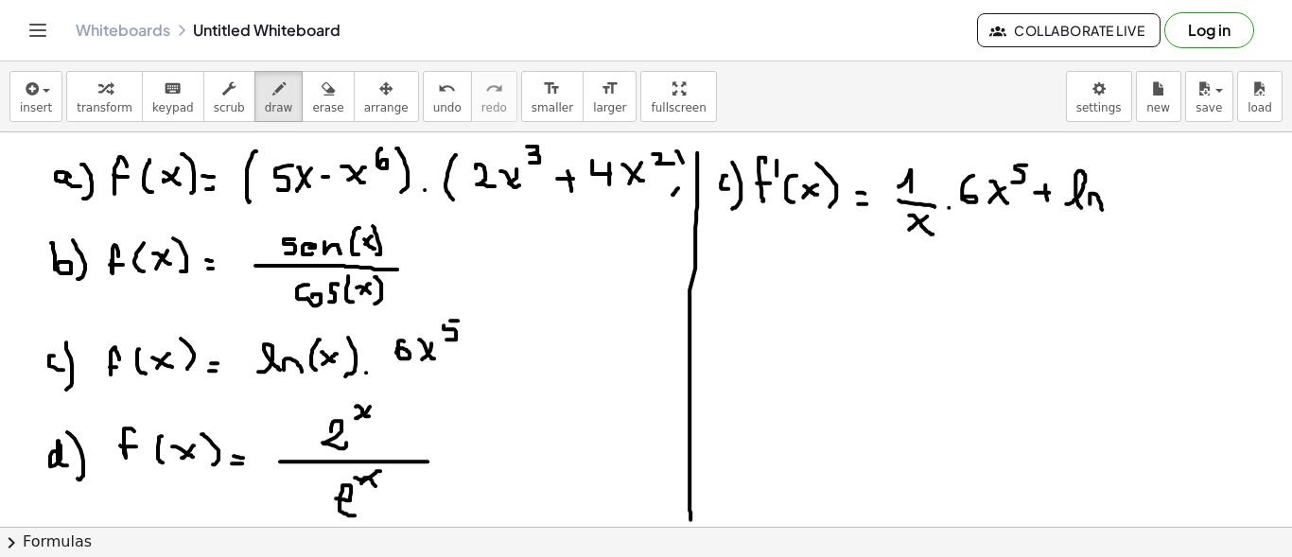
click at [1115, 200] on div at bounding box center [646, 347] width 1292 height 1010
drag, startPoint x: 1128, startPoint y: 183, endPoint x: 1143, endPoint y: 195, distance: 18.9
click at [1143, 195] on div at bounding box center [646, 347] width 1292 height 1010
click at [1131, 194] on div at bounding box center [646, 347] width 1292 height 1010
drag, startPoint x: 1151, startPoint y: 179, endPoint x: 1154, endPoint y: 203, distance: 24.8
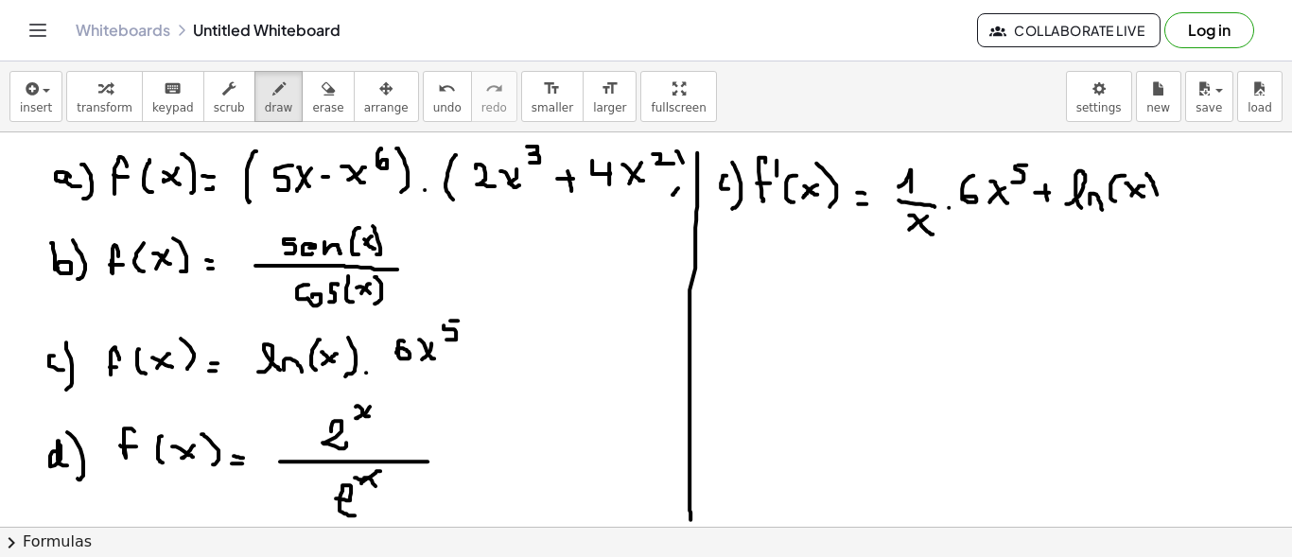
click at [1154, 203] on div at bounding box center [646, 347] width 1292 height 1010
click at [1173, 198] on div at bounding box center [646, 347] width 1292 height 1010
drag, startPoint x: 1189, startPoint y: 174, endPoint x: 1190, endPoint y: 198, distance: 23.7
click at [1188, 198] on div at bounding box center [646, 347] width 1292 height 1010
drag, startPoint x: 1211, startPoint y: 187, endPoint x: 1221, endPoint y: 193, distance: 11.9
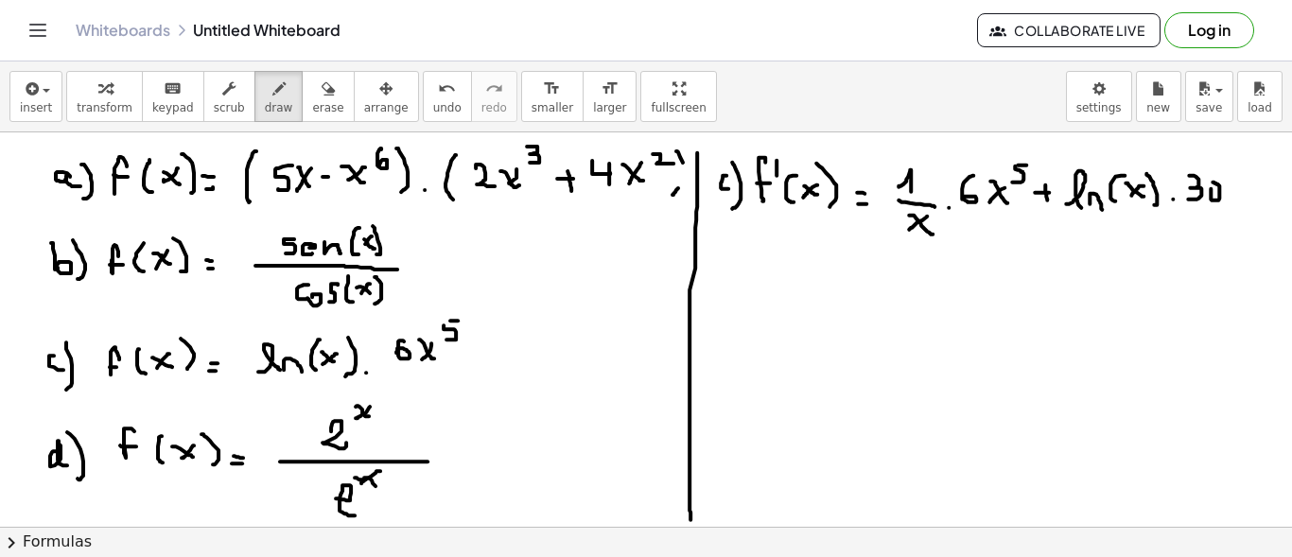
click at [1211, 191] on div at bounding box center [646, 347] width 1292 height 1010
drag, startPoint x: 1230, startPoint y: 182, endPoint x: 1244, endPoint y: 198, distance: 21.4
click at [1244, 198] on div at bounding box center [646, 347] width 1292 height 1010
drag, startPoint x: 1238, startPoint y: 185, endPoint x: 1228, endPoint y: 201, distance: 18.4
click at [1228, 201] on div at bounding box center [646, 347] width 1292 height 1010
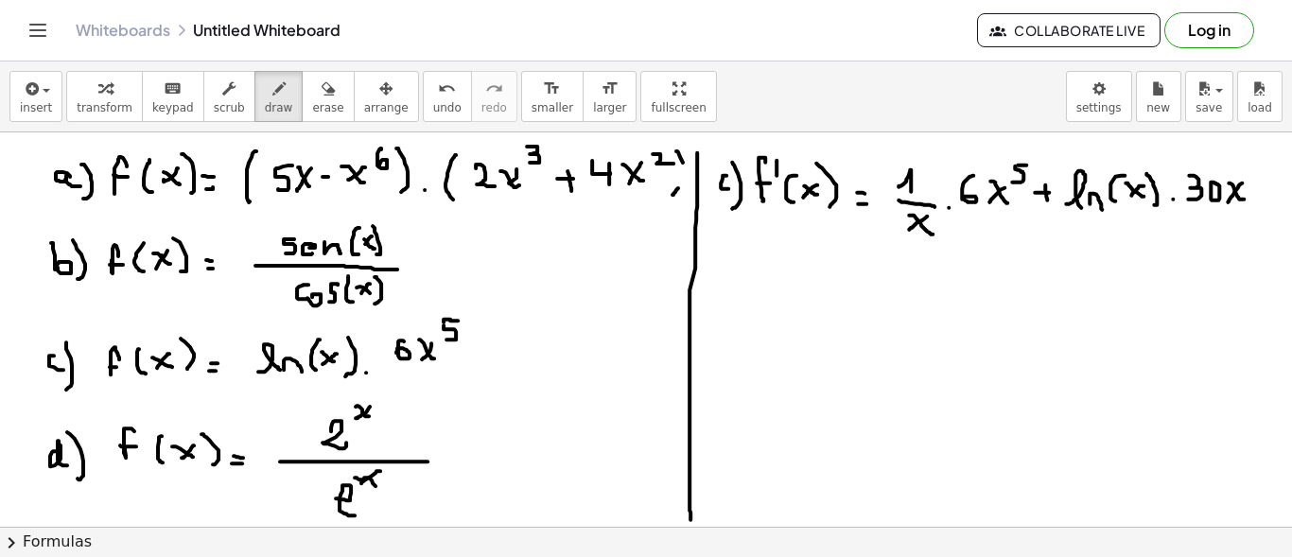
drag, startPoint x: 450, startPoint y: 318, endPoint x: 444, endPoint y: 330, distance: 14.0
click at [444, 322] on div at bounding box center [646, 347] width 1292 height 1010
click at [1255, 165] on div at bounding box center [646, 347] width 1292 height 1010
drag, startPoint x: 1257, startPoint y: 158, endPoint x: 1257, endPoint y: 170, distance: 12.3
click at [1257, 170] on div at bounding box center [646, 347] width 1292 height 1010
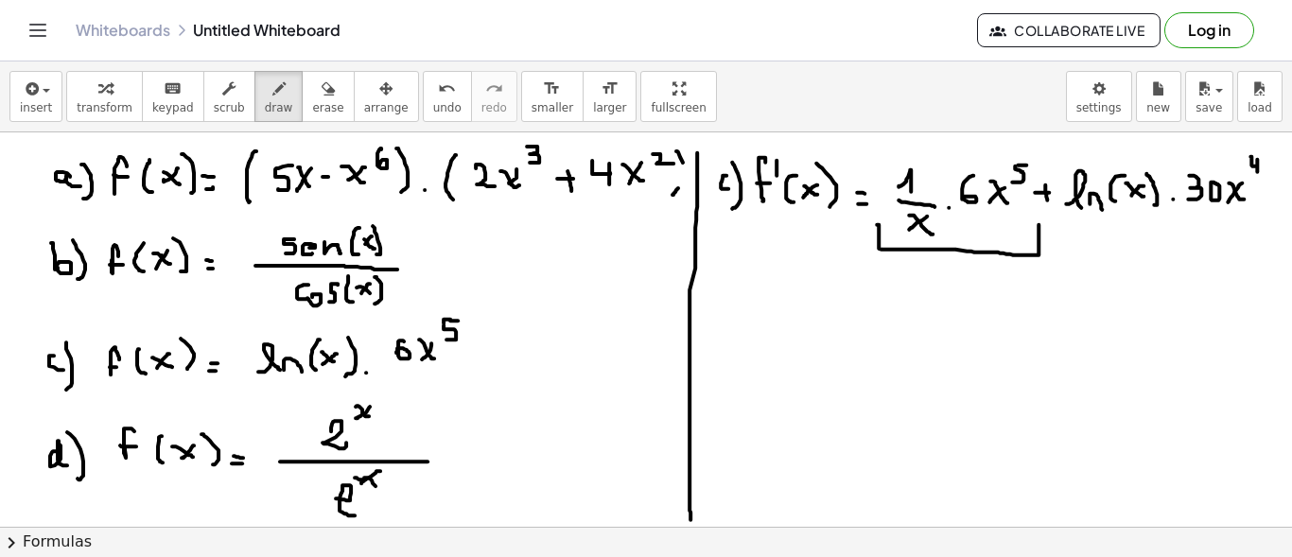
drag, startPoint x: 877, startPoint y: 223, endPoint x: 968, endPoint y: 246, distance: 93.6
click at [1037, 222] on div at bounding box center [646, 347] width 1292 height 1010
drag, startPoint x: 896, startPoint y: 223, endPoint x: 943, endPoint y: 221, distance: 47.3
click at [943, 221] on div at bounding box center [646, 347] width 1292 height 1010
drag, startPoint x: 1026, startPoint y: 157, endPoint x: 1013, endPoint y: 182, distance: 27.9
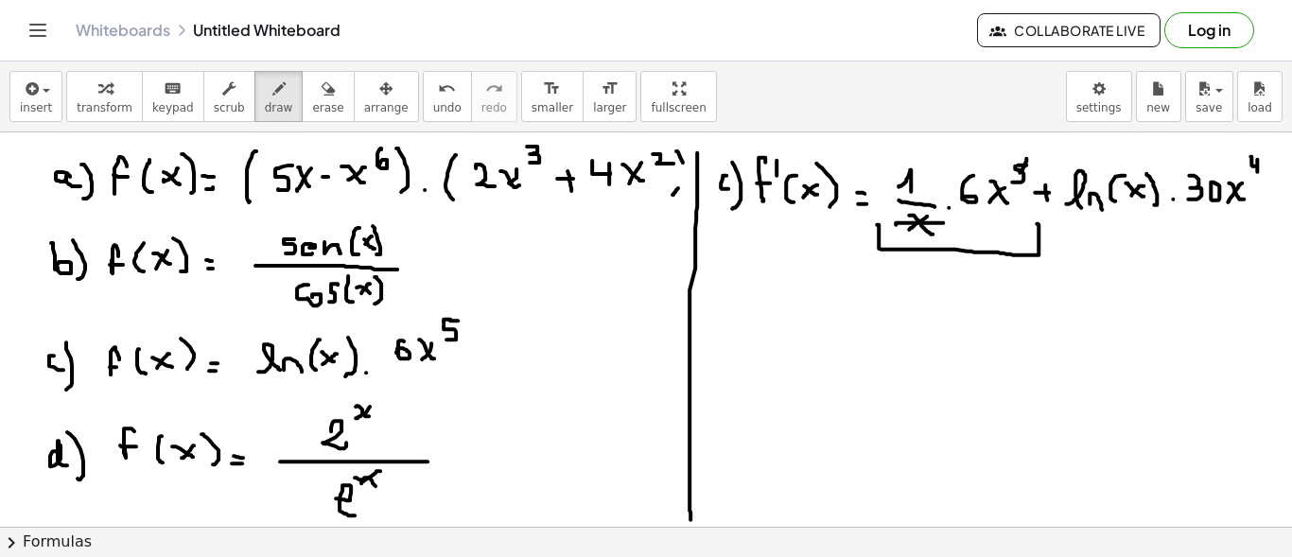
click at [1013, 182] on div at bounding box center [646, 347] width 1292 height 1010
drag, startPoint x: 1039, startPoint y: 147, endPoint x: 1047, endPoint y: 157, distance: 12.9
click at [1047, 157] on div at bounding box center [646, 347] width 1292 height 1010
drag, startPoint x: 1048, startPoint y: 149, endPoint x: 1046, endPoint y: 165, distance: 15.3
click at [1046, 165] on div at bounding box center [646, 347] width 1292 height 1010
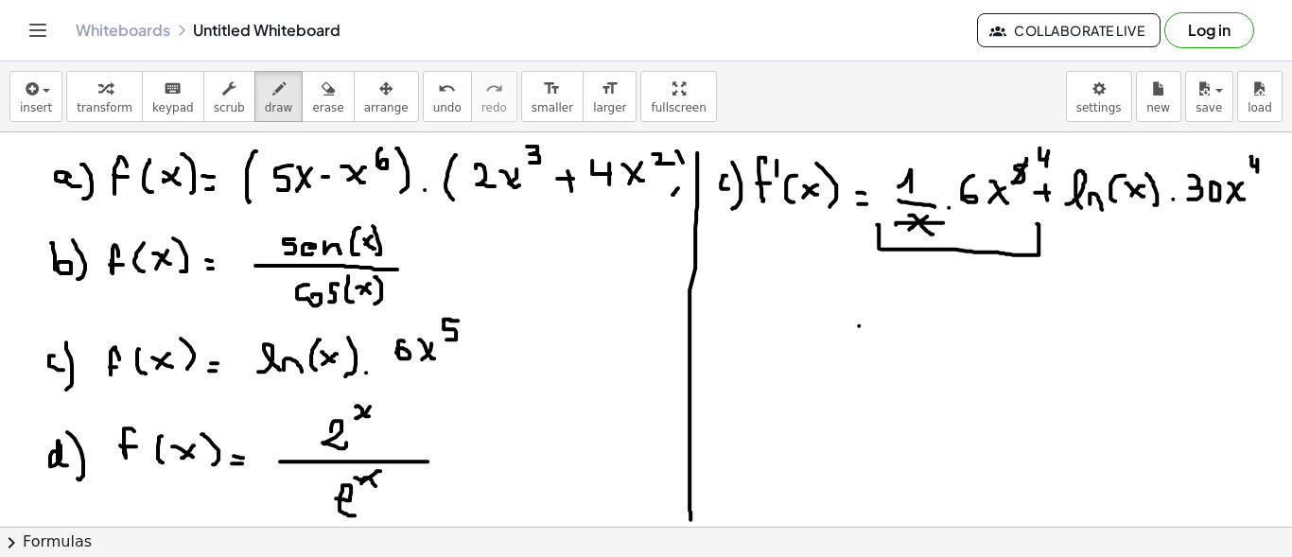
drag, startPoint x: 859, startPoint y: 324, endPoint x: 873, endPoint y: 321, distance: 14.7
click at [873, 323] on div at bounding box center [646, 347] width 1292 height 1010
drag, startPoint x: 867, startPoint y: 315, endPoint x: 881, endPoint y: 314, distance: 14.2
click at [879, 314] on div at bounding box center [646, 347] width 1292 height 1010
drag, startPoint x: 924, startPoint y: 291, endPoint x: 931, endPoint y: 311, distance: 20.9
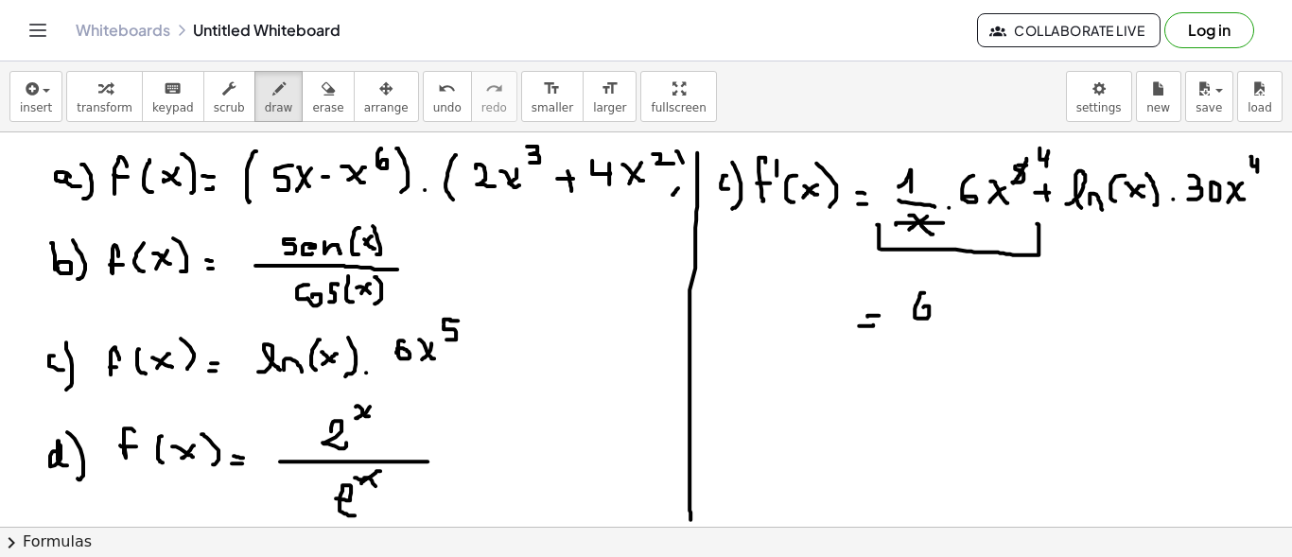
click at [918, 311] on div at bounding box center [646, 347] width 1292 height 1010
drag, startPoint x: 946, startPoint y: 293, endPoint x: 957, endPoint y: 313, distance: 22.9
click at [957, 313] on div at bounding box center [646, 347] width 1292 height 1010
drag, startPoint x: 956, startPoint y: 299, endPoint x: 941, endPoint y: 320, distance: 25.7
click at [941, 320] on div at bounding box center [646, 347] width 1292 height 1010
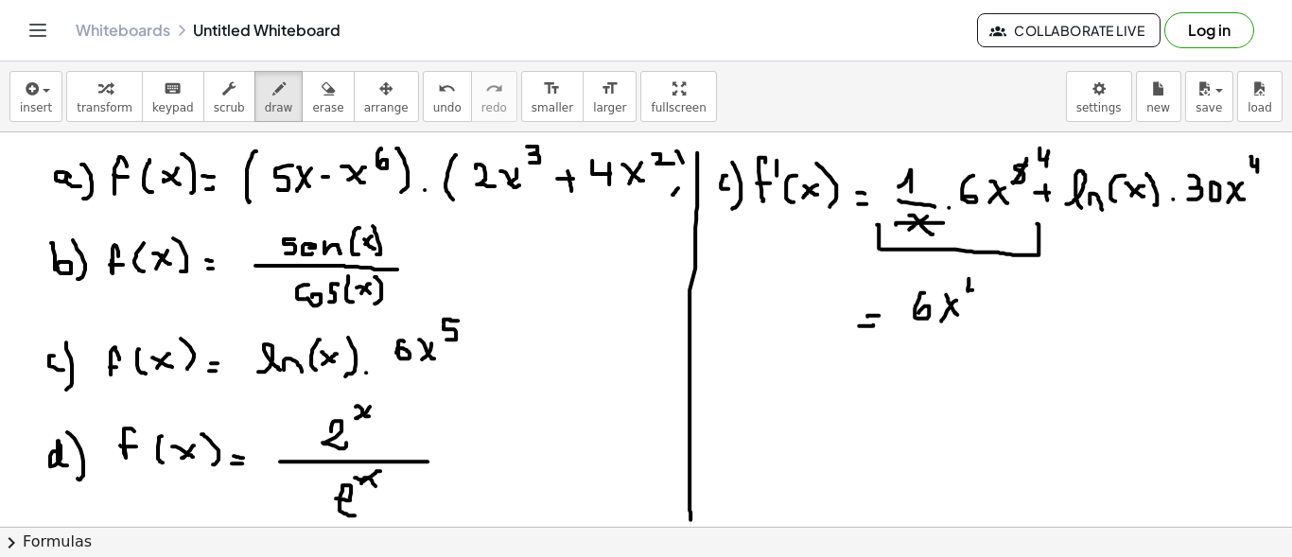
drag, startPoint x: 968, startPoint y: 277, endPoint x: 980, endPoint y: 288, distance: 16.1
click at [979, 288] on div at bounding box center [646, 347] width 1292 height 1010
drag, startPoint x: 980, startPoint y: 285, endPoint x: 979, endPoint y: 299, distance: 14.2
click at [979, 299] on div at bounding box center [646, 347] width 1292 height 1010
drag, startPoint x: 993, startPoint y: 310, endPoint x: 1007, endPoint y: 307, distance: 14.5
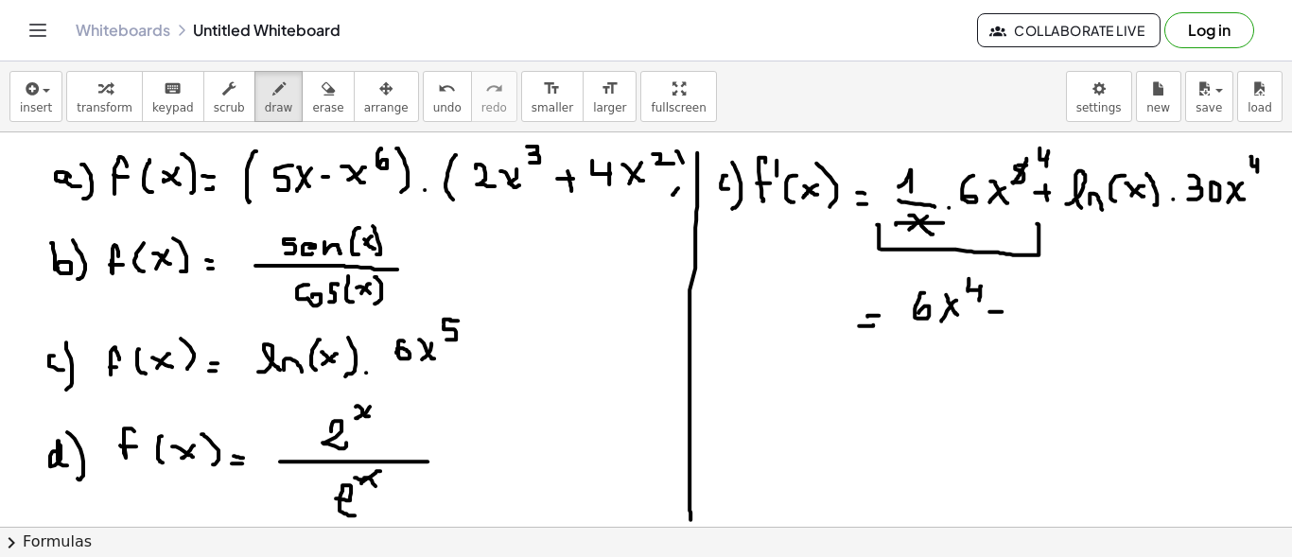
click at [1012, 310] on div at bounding box center [646, 347] width 1292 height 1010
drag, startPoint x: 1003, startPoint y: 304, endPoint x: 1003, endPoint y: 320, distance: 16.1
click at [1003, 320] on div at bounding box center [646, 347] width 1292 height 1010
click at [1054, 317] on div at bounding box center [646, 347] width 1292 height 1010
drag, startPoint x: 1057, startPoint y: 309, endPoint x: 1075, endPoint y: 320, distance: 20.8
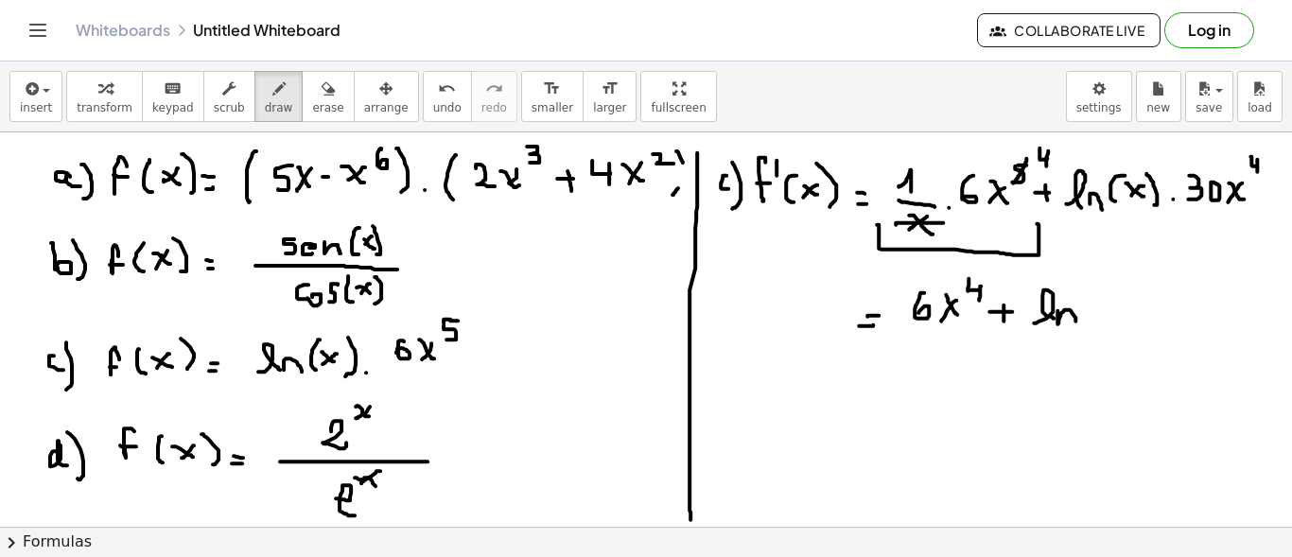
click at [1075, 320] on div at bounding box center [646, 347] width 1292 height 1010
drag, startPoint x: 1092, startPoint y: 293, endPoint x: 1096, endPoint y: 323, distance: 29.6
click at [1096, 324] on div at bounding box center [646, 347] width 1292 height 1010
drag, startPoint x: 1108, startPoint y: 307, endPoint x: 1121, endPoint y: 315, distance: 14.4
click at [1121, 315] on div at bounding box center [646, 347] width 1292 height 1010
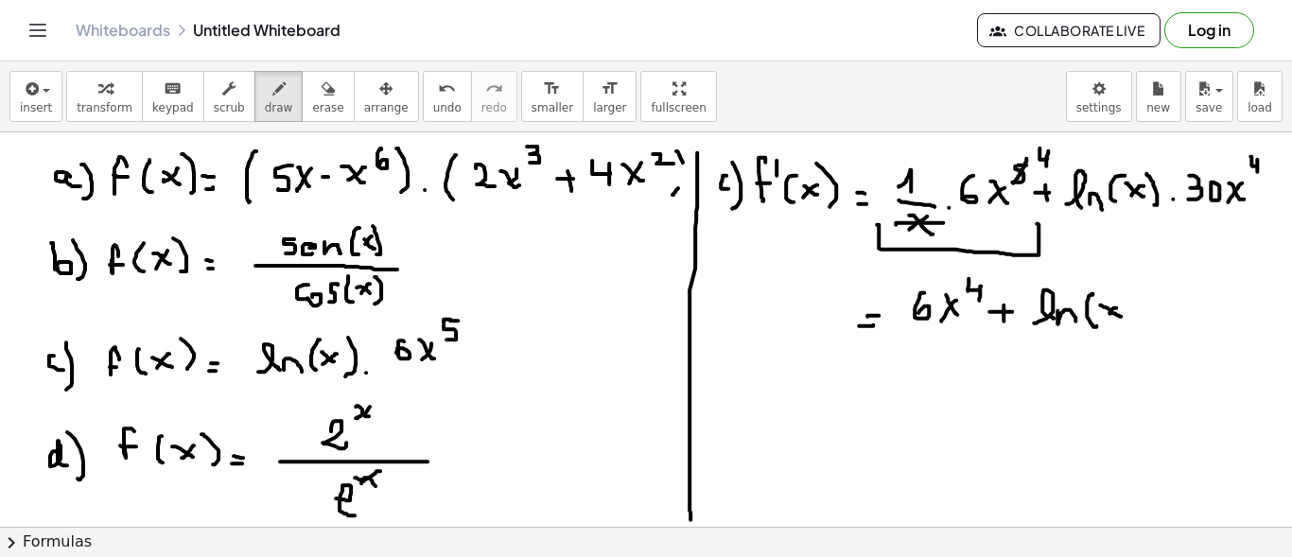
click at [1107, 315] on div at bounding box center [646, 347] width 1292 height 1010
drag, startPoint x: 1123, startPoint y: 289, endPoint x: 1126, endPoint y: 328, distance: 39.0
click at [1125, 329] on div at bounding box center [646, 347] width 1292 height 1010
click at [1151, 322] on div at bounding box center [646, 347] width 1292 height 1010
drag, startPoint x: 1161, startPoint y: 294, endPoint x: 1168, endPoint y: 315, distance: 21.8
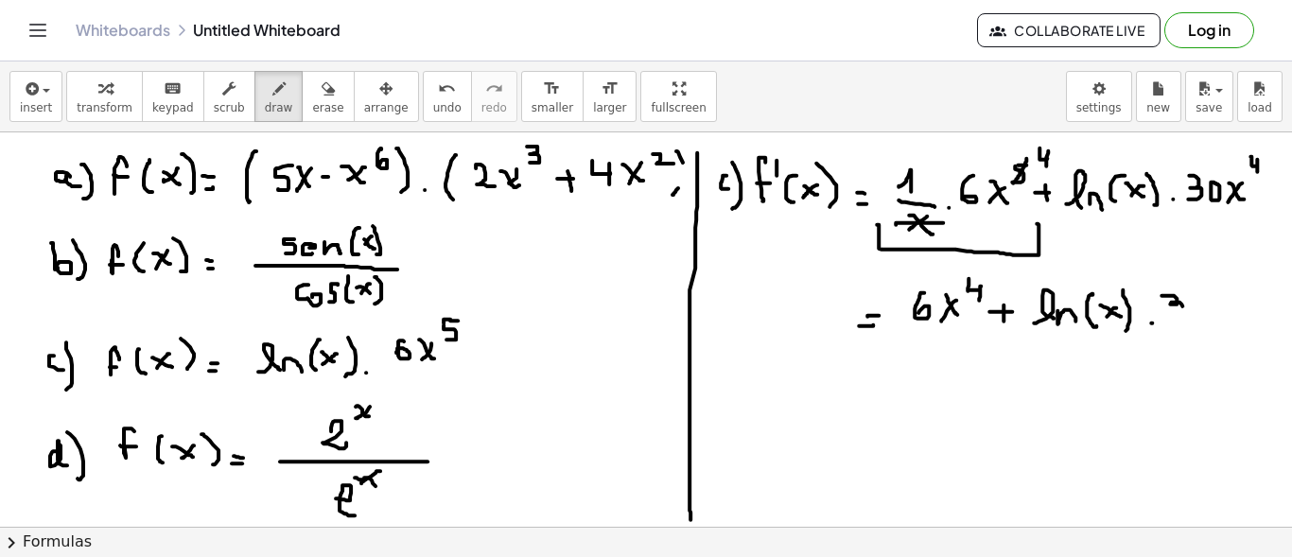
click at [1168, 316] on div at bounding box center [646, 347] width 1292 height 1010
click at [1192, 307] on div at bounding box center [646, 347] width 1292 height 1010
drag, startPoint x: 1211, startPoint y: 295, endPoint x: 1224, endPoint y: 310, distance: 20.1
click at [1223, 310] on div at bounding box center [646, 347] width 1292 height 1010
drag, startPoint x: 1226, startPoint y: 297, endPoint x: 1214, endPoint y: 310, distance: 17.4
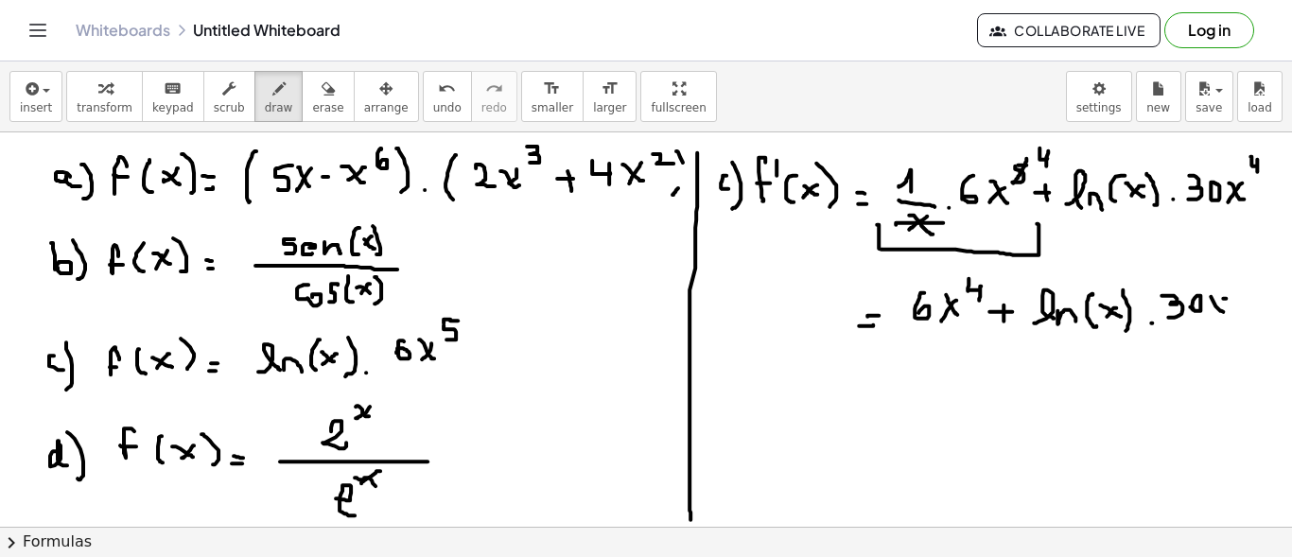
click at [1214, 310] on div at bounding box center [646, 347] width 1292 height 1010
drag, startPoint x: 1239, startPoint y: 272, endPoint x: 1250, endPoint y: 279, distance: 13.1
click at [1250, 283] on div at bounding box center [646, 347] width 1292 height 1010
click at [1250, 295] on div at bounding box center [646, 347] width 1292 height 1010
click at [714, 380] on div at bounding box center [646, 347] width 1292 height 1010
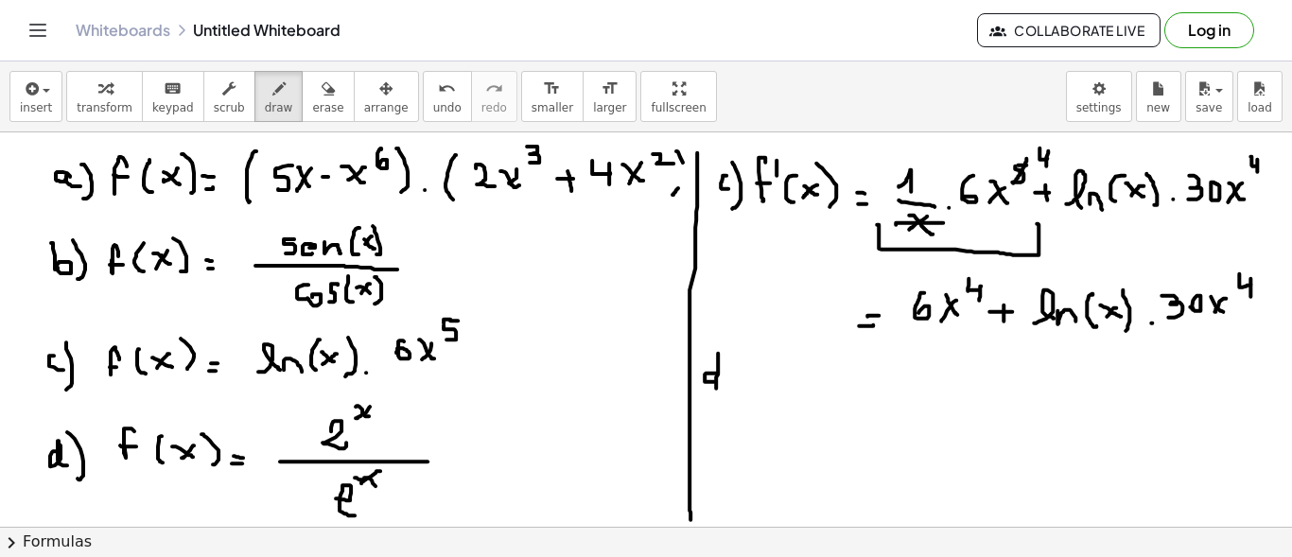
drag, startPoint x: 718, startPoint y: 355, endPoint x: 714, endPoint y: 388, distance: 33.3
click at [714, 390] on div at bounding box center [646, 347] width 1292 height 1010
drag, startPoint x: 727, startPoint y: 343, endPoint x: 720, endPoint y: 402, distance: 59.1
click at [720, 402] on div at bounding box center [646, 347] width 1292 height 1010
click at [759, 358] on div at bounding box center [646, 347] width 1292 height 1010
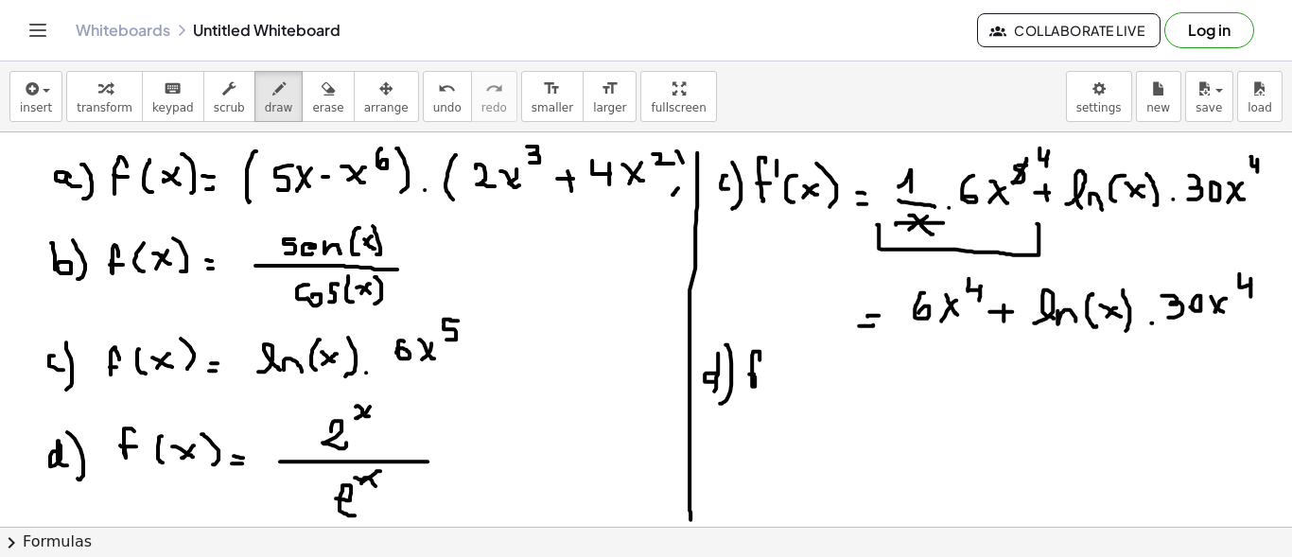
drag, startPoint x: 749, startPoint y: 373, endPoint x: 761, endPoint y: 373, distance: 12.3
click at [760, 373] on div at bounding box center [646, 347] width 1292 height 1010
drag, startPoint x: 770, startPoint y: 350, endPoint x: 770, endPoint y: 365, distance: 15.1
click at [770, 365] on div at bounding box center [646, 347] width 1292 height 1010
drag, startPoint x: 781, startPoint y: 358, endPoint x: 784, endPoint y: 385, distance: 26.6
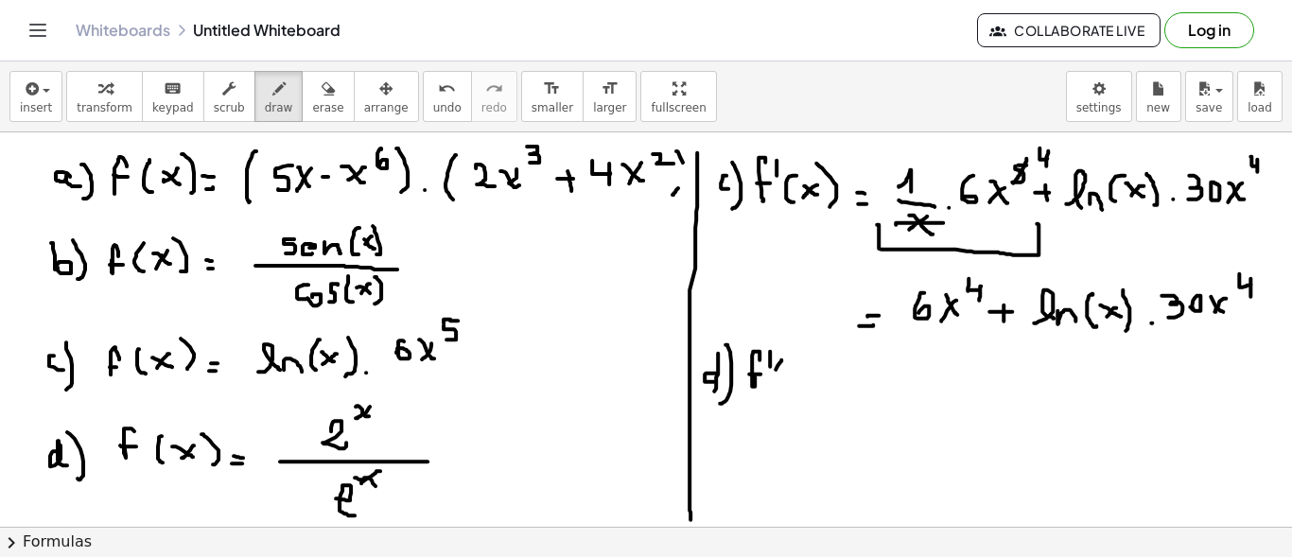
click at [781, 385] on div at bounding box center [646, 347] width 1292 height 1010
drag, startPoint x: 800, startPoint y: 375, endPoint x: 805, endPoint y: 366, distance: 9.7
click at [804, 375] on div at bounding box center [646, 347] width 1292 height 1010
click at [791, 379] on div at bounding box center [646, 347] width 1292 height 1010
drag, startPoint x: 805, startPoint y: 355, endPoint x: 815, endPoint y: 396, distance: 42.9
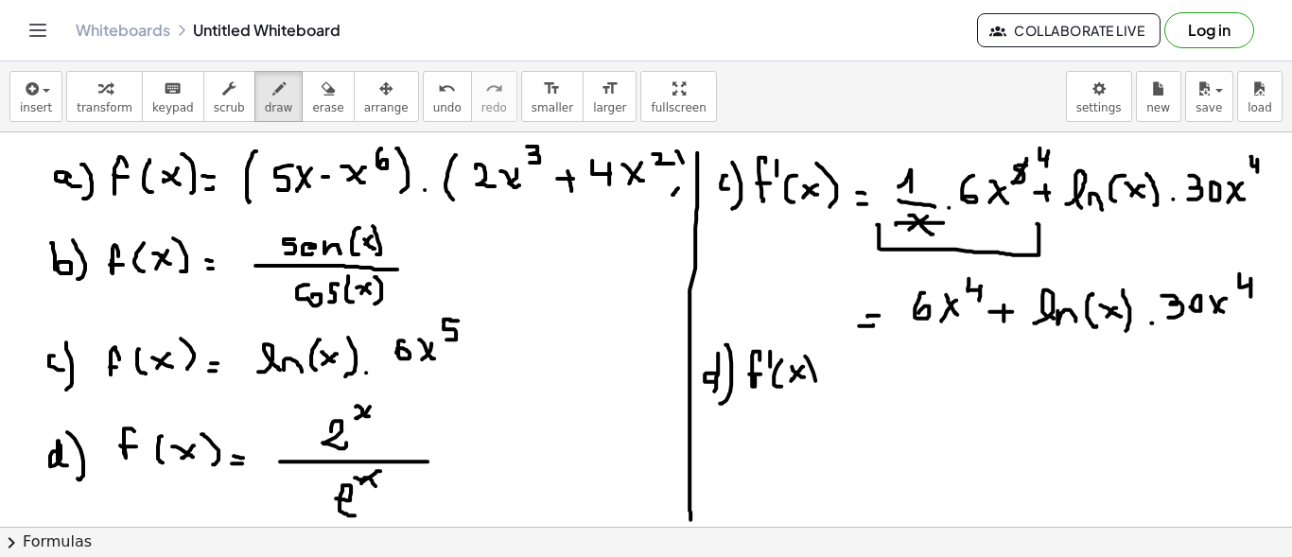
click at [815, 396] on div at bounding box center [646, 347] width 1292 height 1010
click at [838, 389] on div at bounding box center [646, 347] width 1292 height 1010
drag, startPoint x: 825, startPoint y: 378, endPoint x: 838, endPoint y: 378, distance: 13.2
click at [837, 378] on div at bounding box center [646, 347] width 1292 height 1010
click at [877, 387] on div at bounding box center [646, 347] width 1292 height 1010
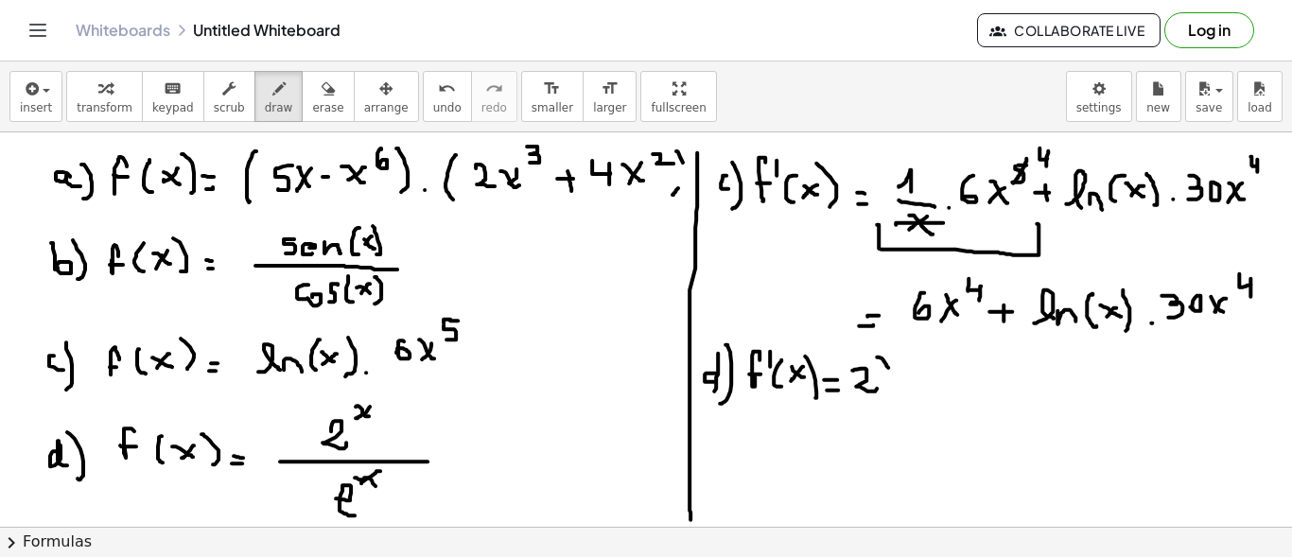
click at [889, 367] on div at bounding box center [646, 347] width 1292 height 1010
click at [881, 366] on div at bounding box center [646, 347] width 1292 height 1010
click at [894, 391] on div at bounding box center [646, 347] width 1292 height 1010
click at [922, 394] on div at bounding box center [646, 347] width 1292 height 1010
click at [936, 386] on div at bounding box center [646, 347] width 1292 height 1010
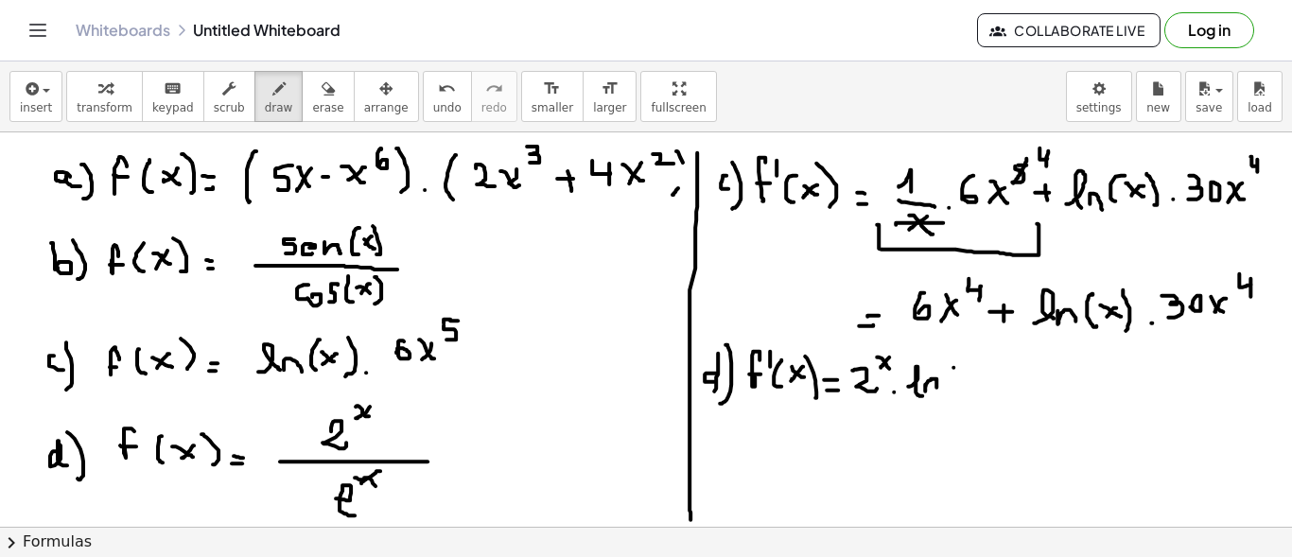
click at [951, 392] on div at bounding box center [646, 347] width 1292 height 1010
click at [968, 385] on div at bounding box center [646, 347] width 1292 height 1010
click at [972, 391] on div at bounding box center [646, 347] width 1292 height 1010
click at [985, 385] on div at bounding box center [646, 347] width 1292 height 1010
click at [1006, 380] on div at bounding box center [646, 347] width 1292 height 1010
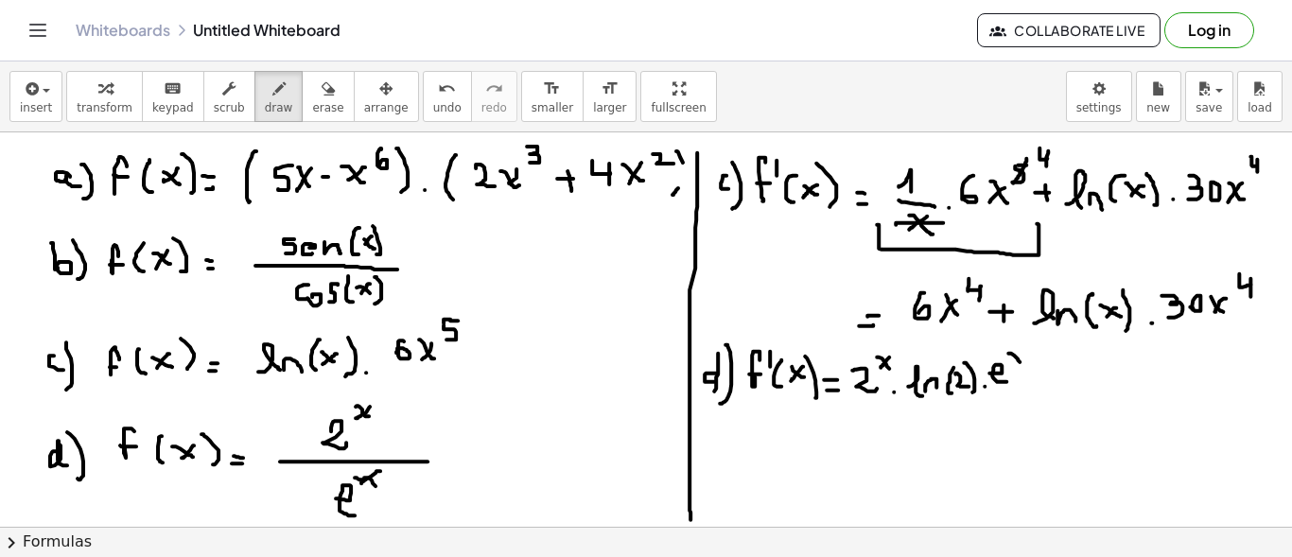
click at [1024, 365] on div at bounding box center [646, 347] width 1292 height 1010
click at [1010, 367] on div at bounding box center [646, 347] width 1292 height 1010
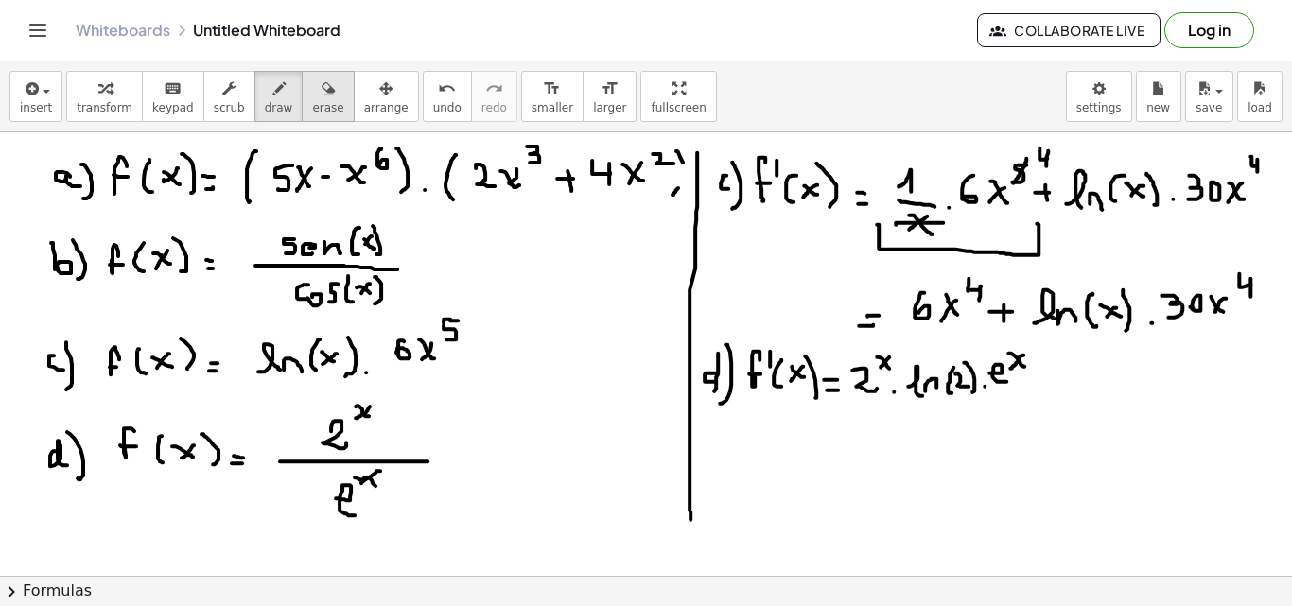
click at [312, 105] on span "erase" at bounding box center [327, 107] width 31 height 13
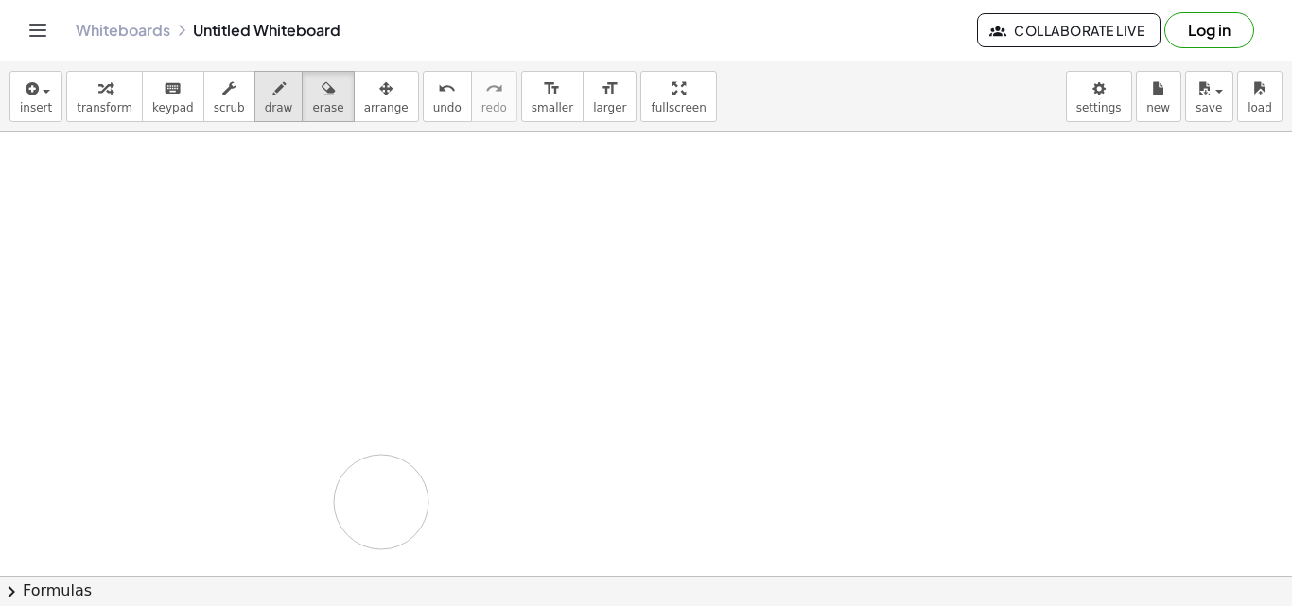
drag, startPoint x: 1, startPoint y: 157, endPoint x: 247, endPoint y: 81, distance: 257.3
click at [360, 488] on div at bounding box center [646, 347] width 1292 height 1010
click at [265, 101] on span "draw" at bounding box center [279, 107] width 28 height 13
click at [138, 175] on div at bounding box center [646, 347] width 1292 height 1010
drag, startPoint x: 113, startPoint y: 193, endPoint x: 130, endPoint y: 193, distance: 17.0
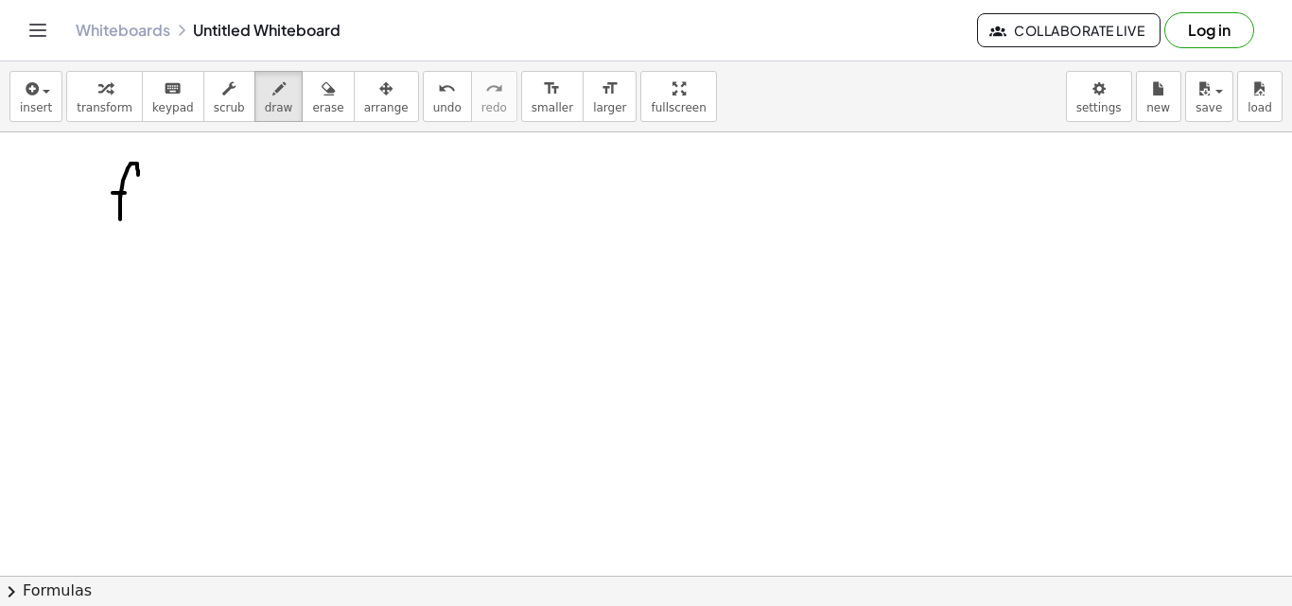
click at [130, 193] on div at bounding box center [646, 347] width 1292 height 1010
drag, startPoint x: 158, startPoint y: 170, endPoint x: 166, endPoint y: 224, distance: 54.6
click at [158, 226] on div at bounding box center [646, 347] width 1292 height 1010
drag, startPoint x: 185, startPoint y: 185, endPoint x: 186, endPoint y: 201, distance: 15.2
click at [184, 189] on div at bounding box center [646, 347] width 1292 height 1010
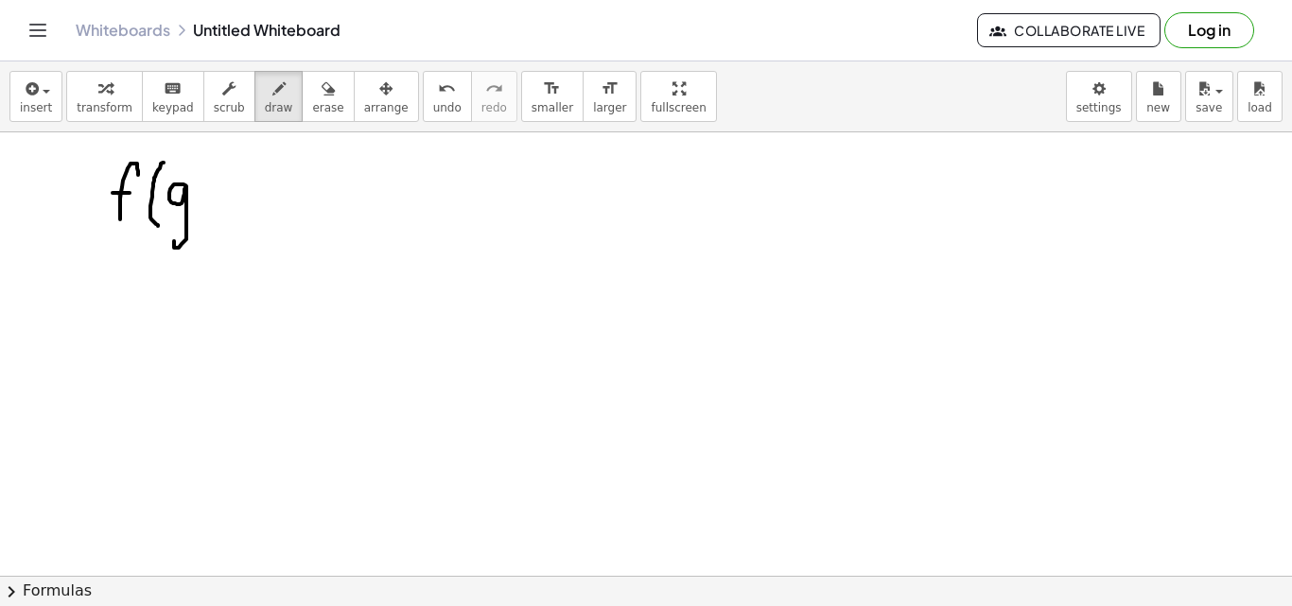
drag, startPoint x: 186, startPoint y: 201, endPoint x: 176, endPoint y: 232, distance: 32.9
click at [174, 239] on div at bounding box center [646, 347] width 1292 height 1010
drag, startPoint x: 216, startPoint y: 166, endPoint x: 215, endPoint y: 201, distance: 34.1
click at [207, 218] on div at bounding box center [646, 347] width 1292 height 1010
drag, startPoint x: 220, startPoint y: 190, endPoint x: 240, endPoint y: 199, distance: 21.6
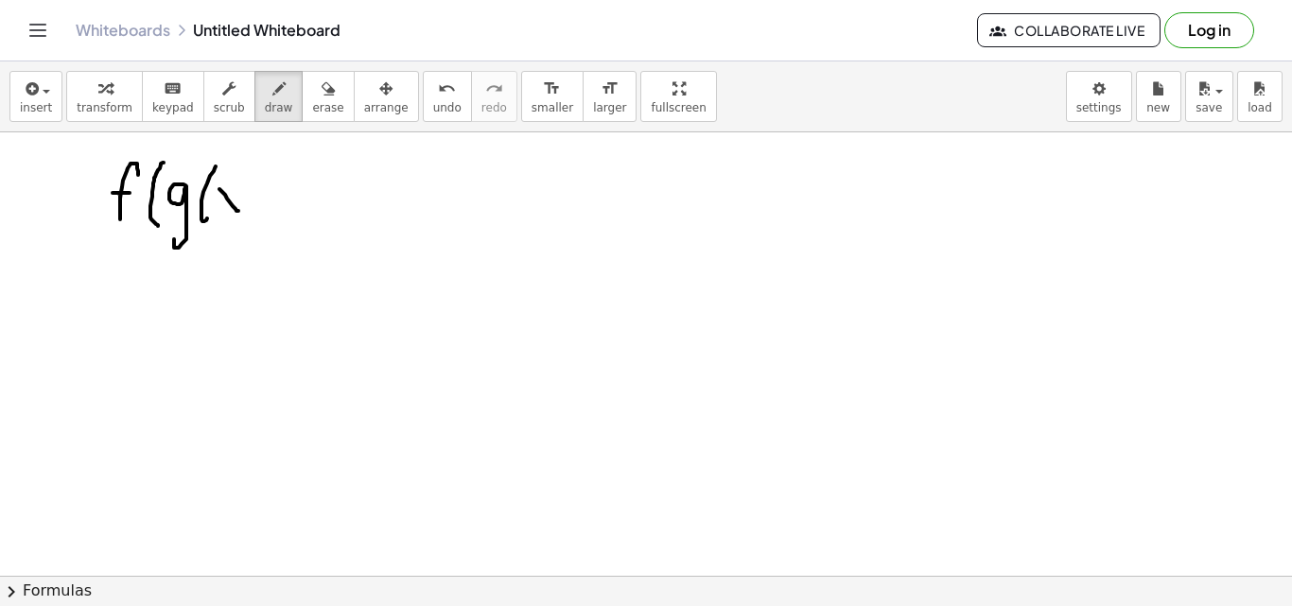
click at [239, 211] on div at bounding box center [646, 347] width 1292 height 1010
drag, startPoint x: 239, startPoint y: 197, endPoint x: 221, endPoint y: 213, distance: 24.1
click at [221, 213] on div at bounding box center [646, 347] width 1292 height 1010
drag, startPoint x: 245, startPoint y: 183, endPoint x: 254, endPoint y: 218, distance: 36.2
click at [252, 224] on div at bounding box center [646, 347] width 1292 height 1010
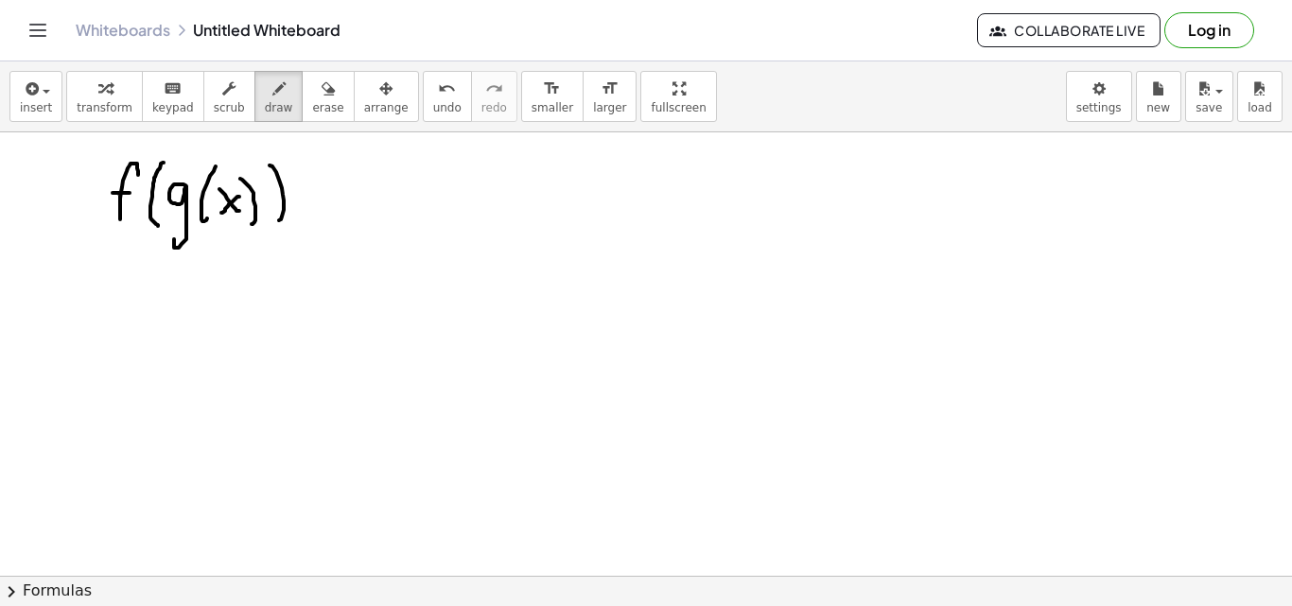
drag, startPoint x: 270, startPoint y: 166, endPoint x: 273, endPoint y: 221, distance: 55.9
click at [275, 221] on div at bounding box center [646, 347] width 1292 height 1010
click at [118, 143] on div at bounding box center [646, 347] width 1292 height 1010
drag, startPoint x: 99, startPoint y: 145, endPoint x: 128, endPoint y: 253, distance: 111.5
click at [123, 255] on div at bounding box center [646, 347] width 1292 height 1010
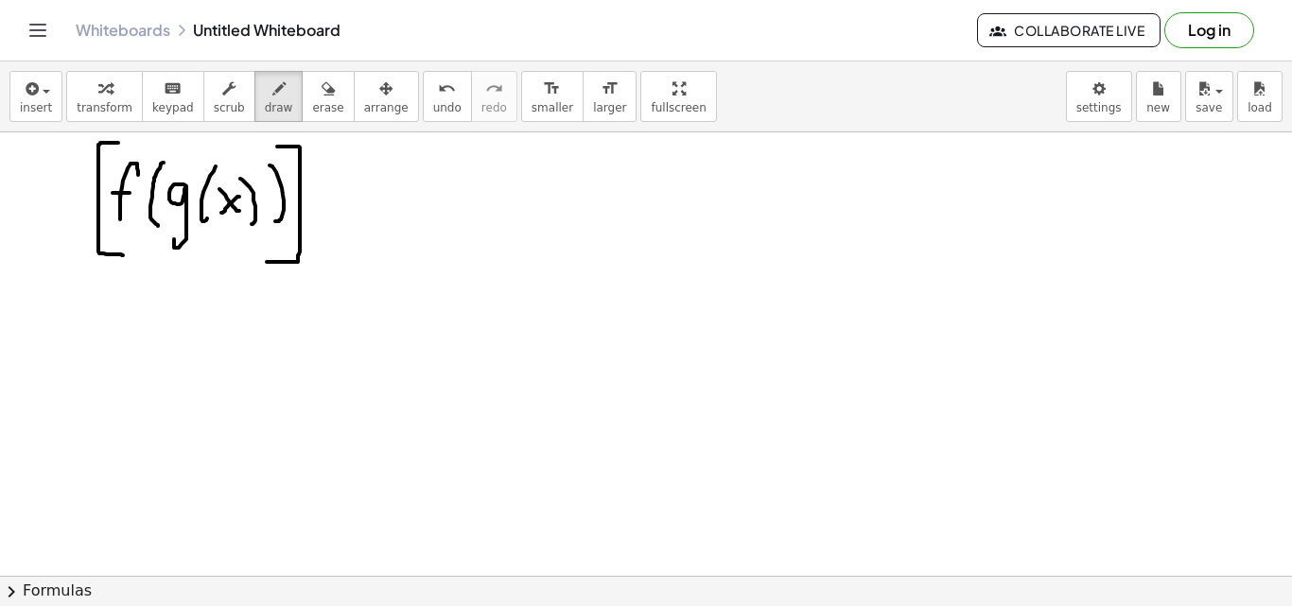
drag, startPoint x: 291, startPoint y: 147, endPoint x: 267, endPoint y: 262, distance: 118.0
click at [267, 262] on div at bounding box center [646, 347] width 1292 height 1010
drag, startPoint x: 326, startPoint y: 149, endPoint x: 326, endPoint y: 166, distance: 16.1
click at [326, 166] on div at bounding box center [646, 347] width 1292 height 1010
click at [358, 216] on div at bounding box center [646, 347] width 1292 height 1010
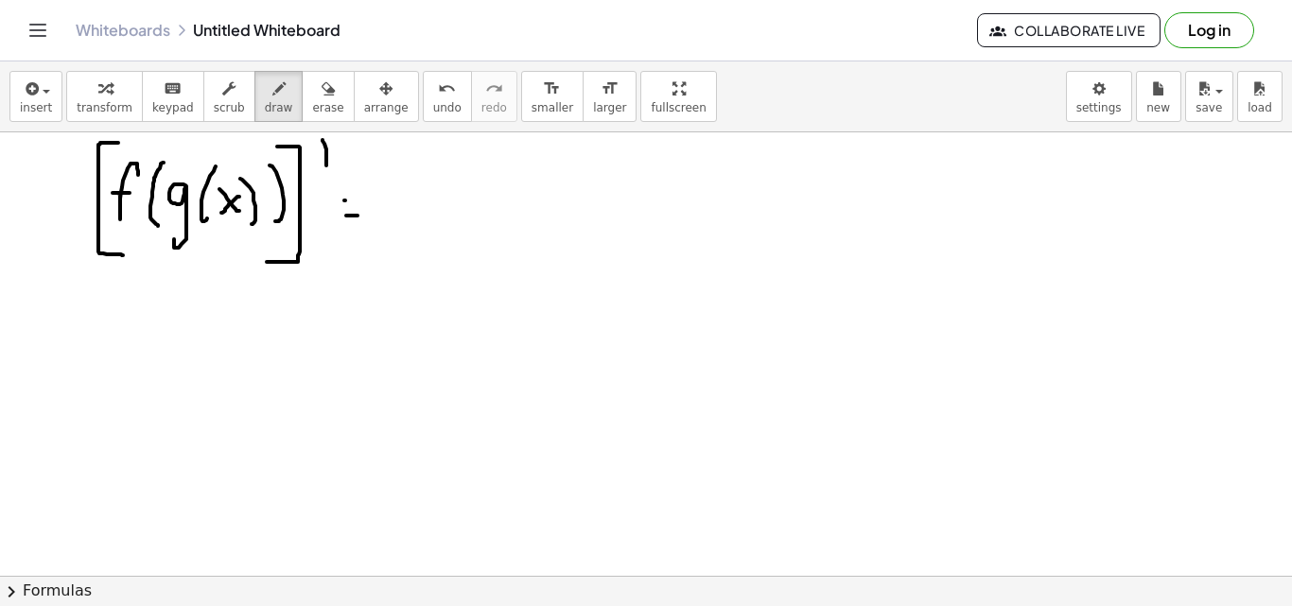
drag, startPoint x: 345, startPoint y: 201, endPoint x: 366, endPoint y: 201, distance: 20.8
click at [356, 201] on div at bounding box center [646, 347] width 1292 height 1010
drag, startPoint x: 405, startPoint y: 218, endPoint x: 416, endPoint y: 183, distance: 37.7
click at [420, 178] on div at bounding box center [646, 347] width 1292 height 1010
drag, startPoint x: 398, startPoint y: 201, endPoint x: 427, endPoint y: 187, distance: 31.3
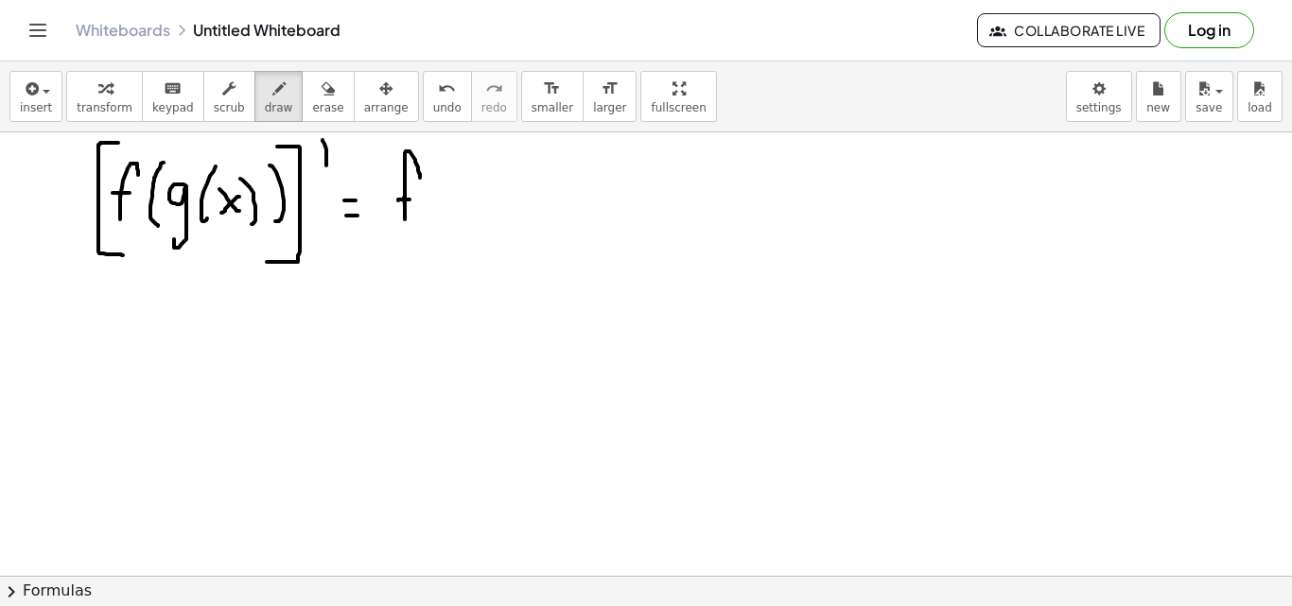
click at [412, 200] on div at bounding box center [646, 347] width 1292 height 1010
drag, startPoint x: 436, startPoint y: 153, endPoint x: 438, endPoint y: 170, distance: 17.1
click at [438, 170] on div at bounding box center [646, 347] width 1292 height 1010
drag, startPoint x: 462, startPoint y: 170, endPoint x: 479, endPoint y: 204, distance: 37.7
click at [463, 218] on div at bounding box center [646, 347] width 1292 height 1010
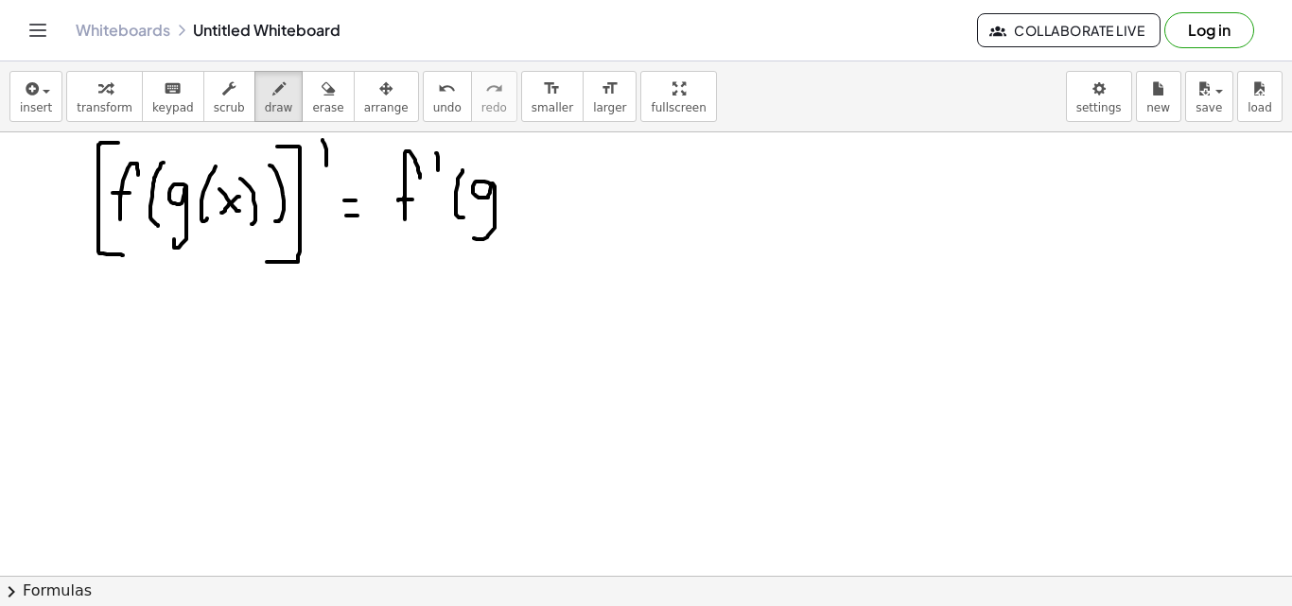
drag, startPoint x: 473, startPoint y: 186, endPoint x: 473, endPoint y: 232, distance: 45.4
click at [473, 235] on div at bounding box center [646, 347] width 1292 height 1010
drag, startPoint x: 525, startPoint y: 162, endPoint x: 534, endPoint y: 198, distance: 37.2
click at [529, 202] on div at bounding box center [646, 347] width 1292 height 1010
click at [561, 194] on div at bounding box center [646, 347] width 1292 height 1010
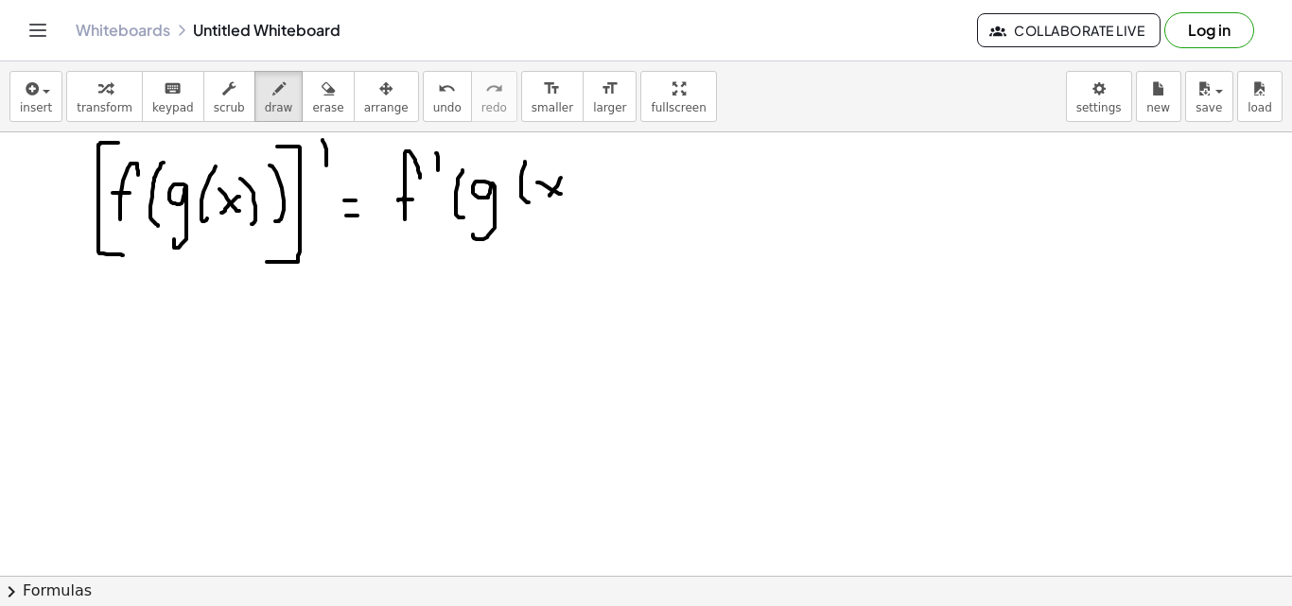
click at [550, 196] on div at bounding box center [646, 347] width 1292 height 1010
drag, startPoint x: 592, startPoint y: 178, endPoint x: 598, endPoint y: 188, distance: 11.9
click at [587, 212] on div at bounding box center [646, 347] width 1292 height 1010
drag, startPoint x: 617, startPoint y: 180, endPoint x: 613, endPoint y: 220, distance: 40.8
click at [613, 220] on div at bounding box center [646, 347] width 1292 height 1010
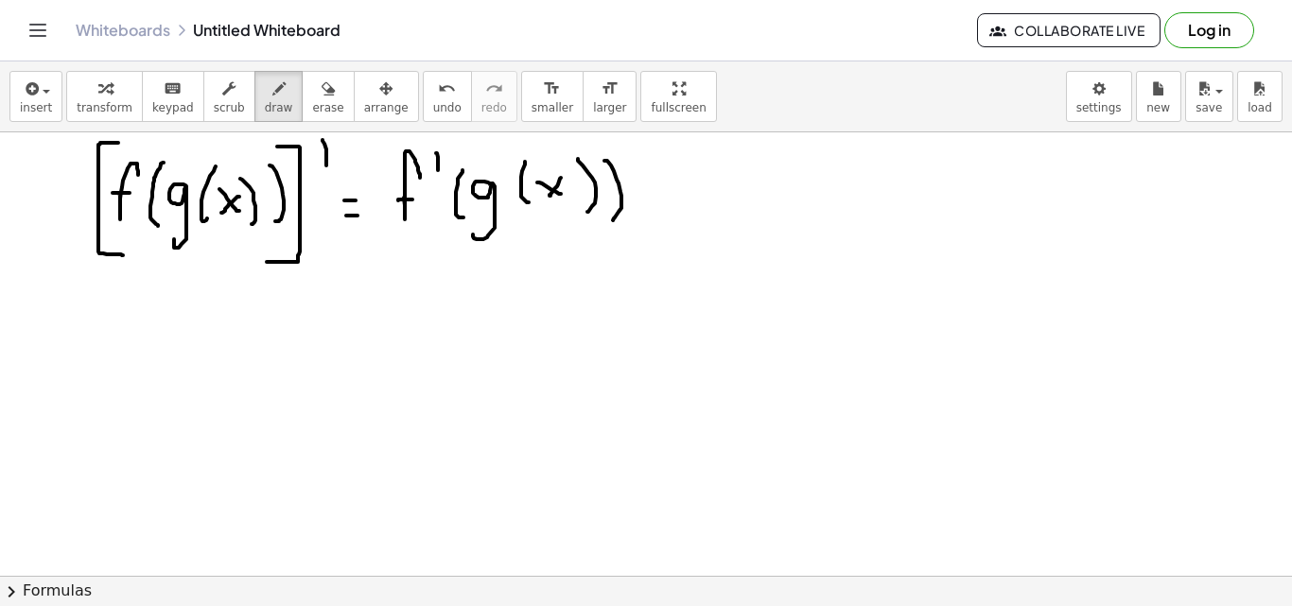
click at [645, 210] on div at bounding box center [646, 347] width 1292 height 1010
click at [703, 186] on div at bounding box center [646, 347] width 1292 height 1010
drag, startPoint x: 703, startPoint y: 186, endPoint x: 688, endPoint y: 224, distance: 40.7
click at [687, 229] on div at bounding box center [646, 347] width 1292 height 1010
drag, startPoint x: 719, startPoint y: 154, endPoint x: 724, endPoint y: 174, distance: 20.7
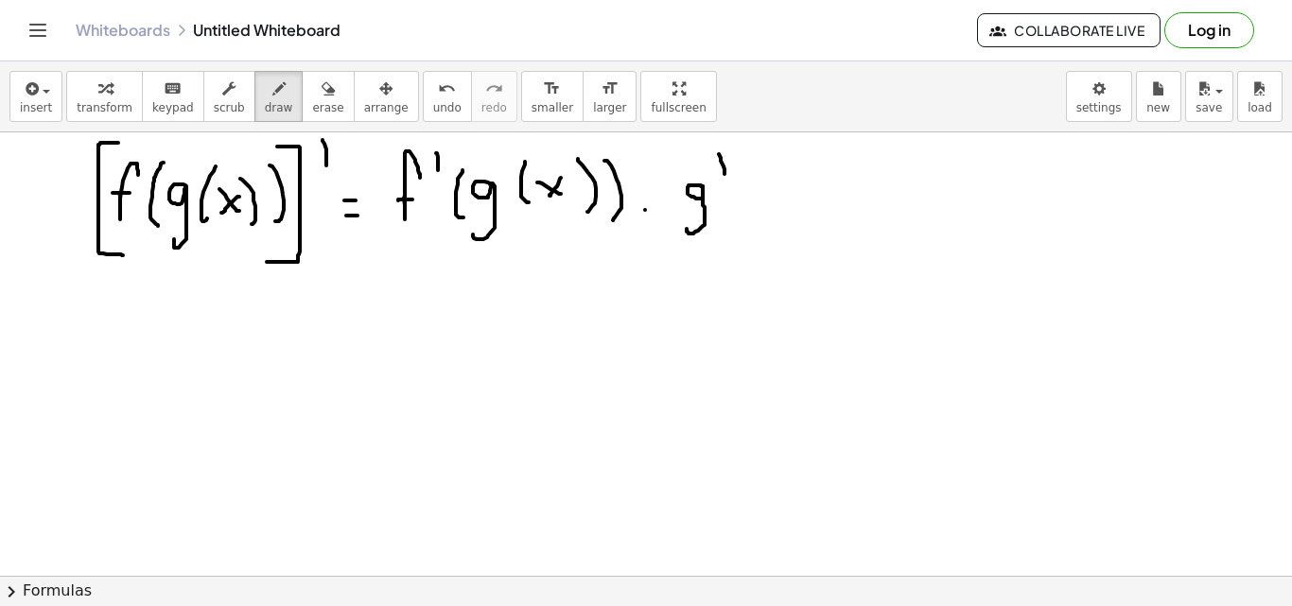
click at [724, 174] on div at bounding box center [646, 347] width 1292 height 1010
drag, startPoint x: 772, startPoint y: 170, endPoint x: 772, endPoint y: 207, distance: 36.9
click at [771, 213] on div at bounding box center [646, 347] width 1292 height 1010
drag, startPoint x: 795, startPoint y: 190, endPoint x: 808, endPoint y: 190, distance: 12.3
click at [808, 196] on div at bounding box center [646, 347] width 1292 height 1010
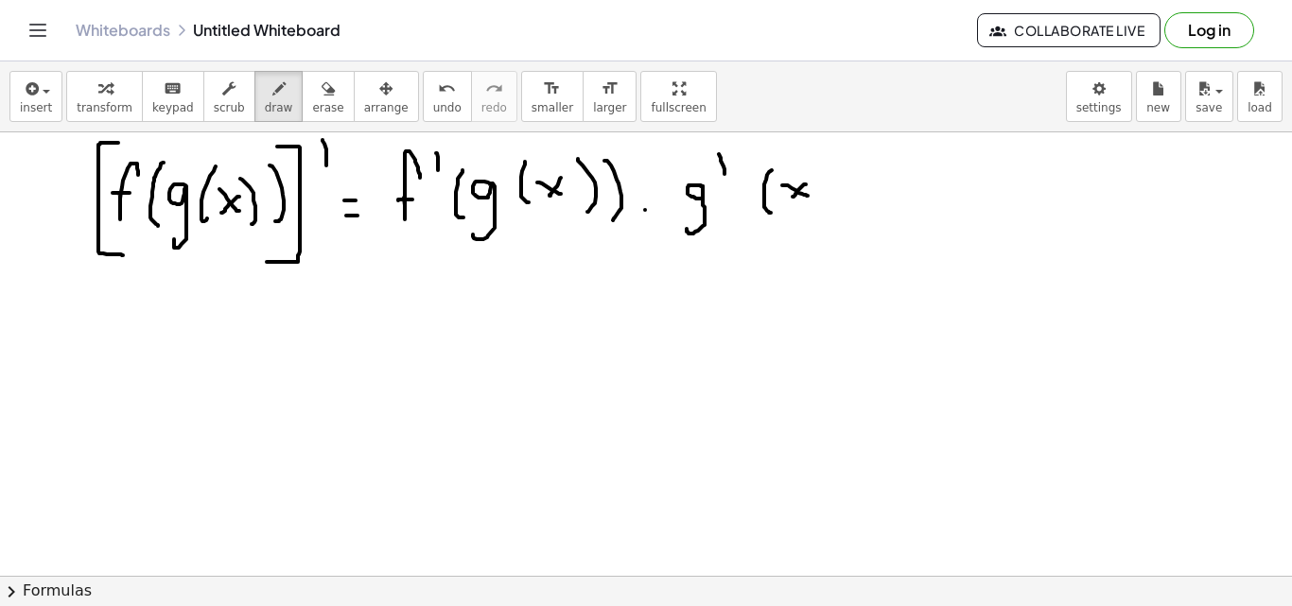
drag, startPoint x: 803, startPoint y: 185, endPoint x: 811, endPoint y: 165, distance: 22.5
click at [792, 197] on div at bounding box center [646, 347] width 1292 height 1010
drag, startPoint x: 819, startPoint y: 153, endPoint x: 821, endPoint y: 215, distance: 61.5
click at [821, 216] on div at bounding box center [646, 347] width 1292 height 1010
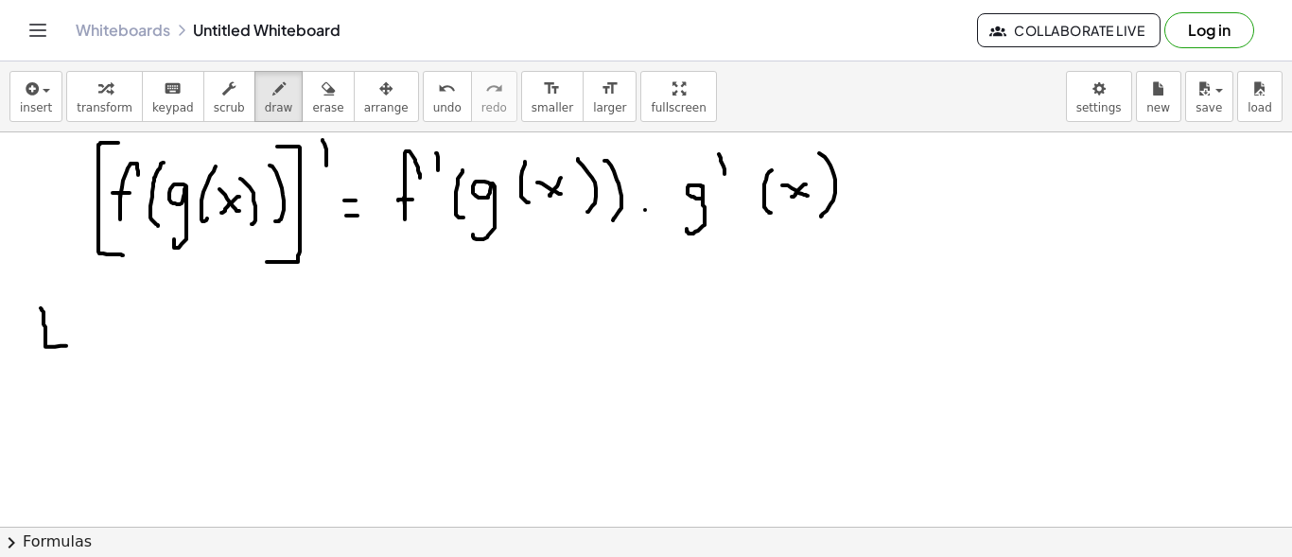
drag, startPoint x: 41, startPoint y: 306, endPoint x: 66, endPoint y: 344, distance: 45.6
click at [66, 344] on div at bounding box center [646, 347] width 1292 height 1010
drag, startPoint x: 43, startPoint y: 307, endPoint x: 53, endPoint y: 307, distance: 10.4
click at [53, 307] on div at bounding box center [646, 347] width 1292 height 1010
click at [54, 321] on div at bounding box center [646, 347] width 1292 height 1010
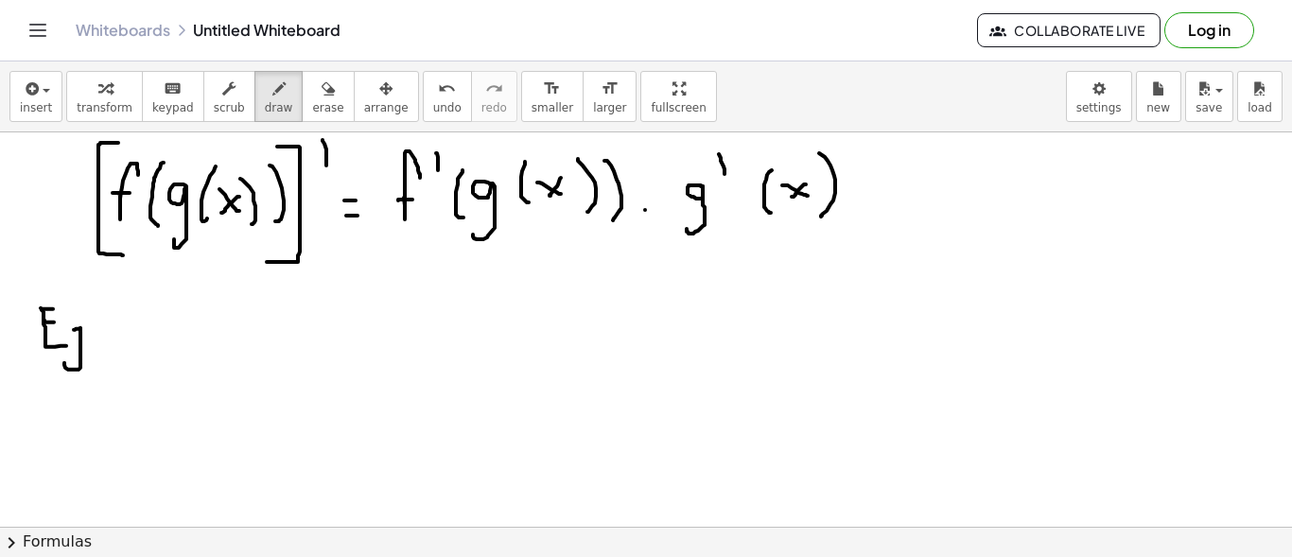
click at [62, 359] on div at bounding box center [646, 347] width 1292 height 1010
click at [89, 366] on div at bounding box center [646, 347] width 1292 height 1010
click at [108, 337] on div at bounding box center [646, 347] width 1292 height 1010
click at [108, 352] on div at bounding box center [646, 347] width 1292 height 1010
click at [86, 346] on div at bounding box center [646, 347] width 1292 height 1010
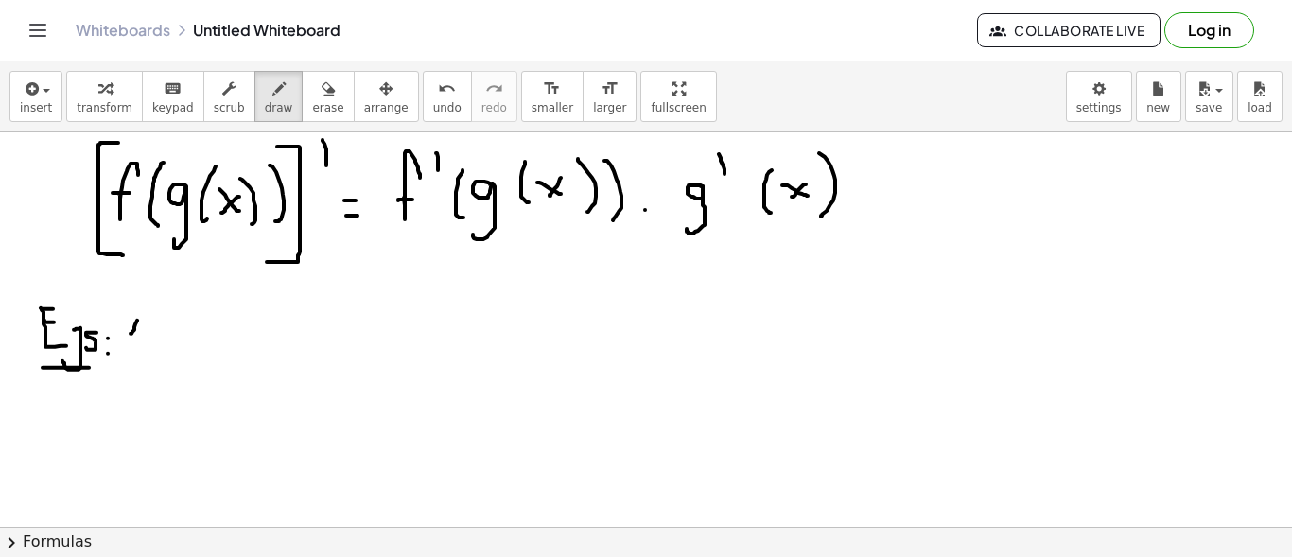
click at [137, 351] on div at bounding box center [646, 347] width 1292 height 1010
click at [136, 365] on div at bounding box center [646, 347] width 1292 height 1010
click at [209, 317] on div at bounding box center [646, 347] width 1292 height 1010
click at [206, 328] on div at bounding box center [646, 347] width 1292 height 1010
click at [227, 358] on div at bounding box center [646, 347] width 1292 height 1010
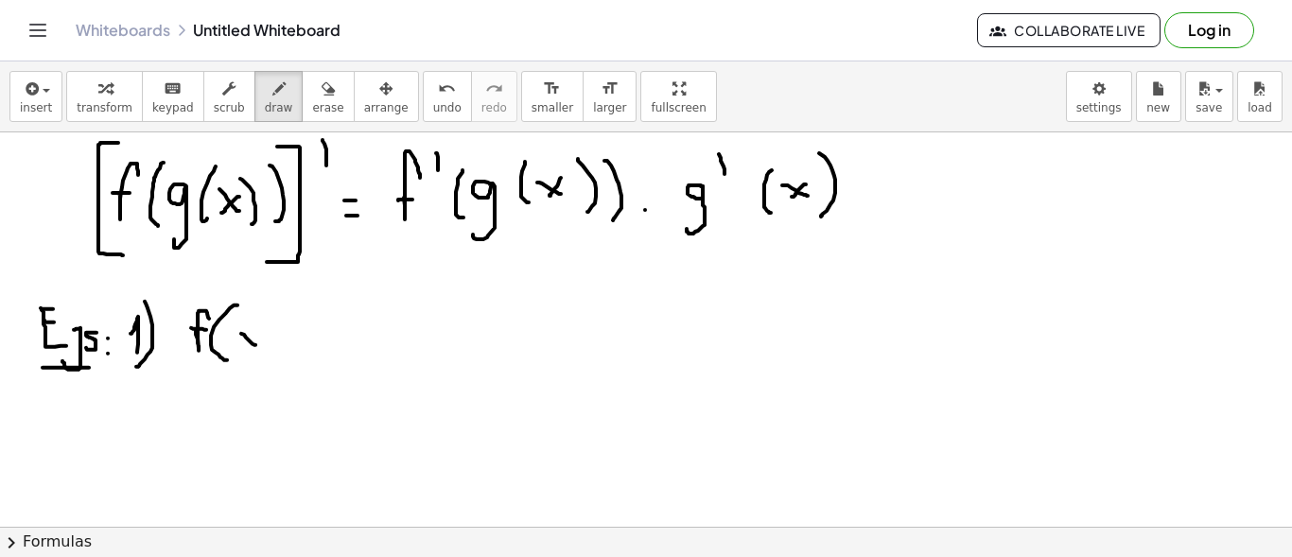
click at [256, 343] on div at bounding box center [646, 347] width 1292 height 1010
click at [244, 343] on div at bounding box center [646, 347] width 1292 height 1010
click at [261, 358] on div at bounding box center [646, 347] width 1292 height 1010
click at [293, 346] on div at bounding box center [646, 347] width 1292 height 1010
click at [290, 336] on div at bounding box center [646, 347] width 1292 height 1010
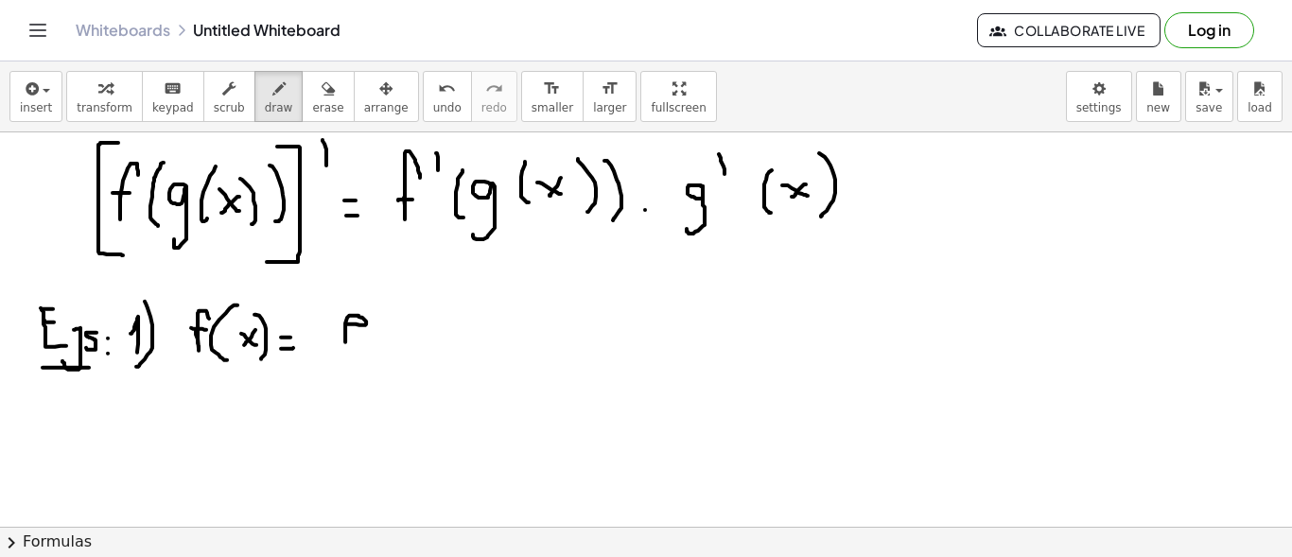
click at [366, 342] on div at bounding box center [646, 347] width 1292 height 1010
click at [397, 300] on div at bounding box center [646, 347] width 1292 height 1010
click at [402, 293] on div at bounding box center [646, 347] width 1292 height 1010
click at [420, 303] on div at bounding box center [646, 347] width 1292 height 1010
click at [445, 300] on div at bounding box center [646, 347] width 1292 height 1010
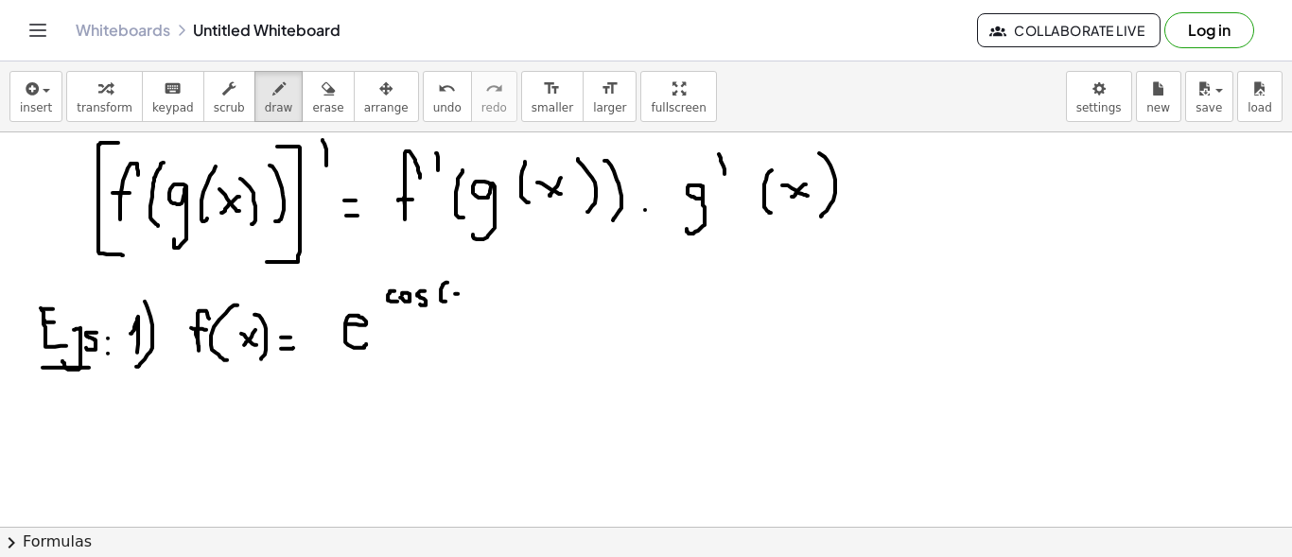
click at [471, 301] on div at bounding box center [646, 347] width 1292 height 1010
click at [460, 303] on div at bounding box center [646, 347] width 1292 height 1010
click at [482, 310] on div at bounding box center [646, 347] width 1292 height 1010
click at [204, 411] on div at bounding box center [646, 347] width 1292 height 1010
click at [198, 428] on div at bounding box center [646, 347] width 1292 height 1010
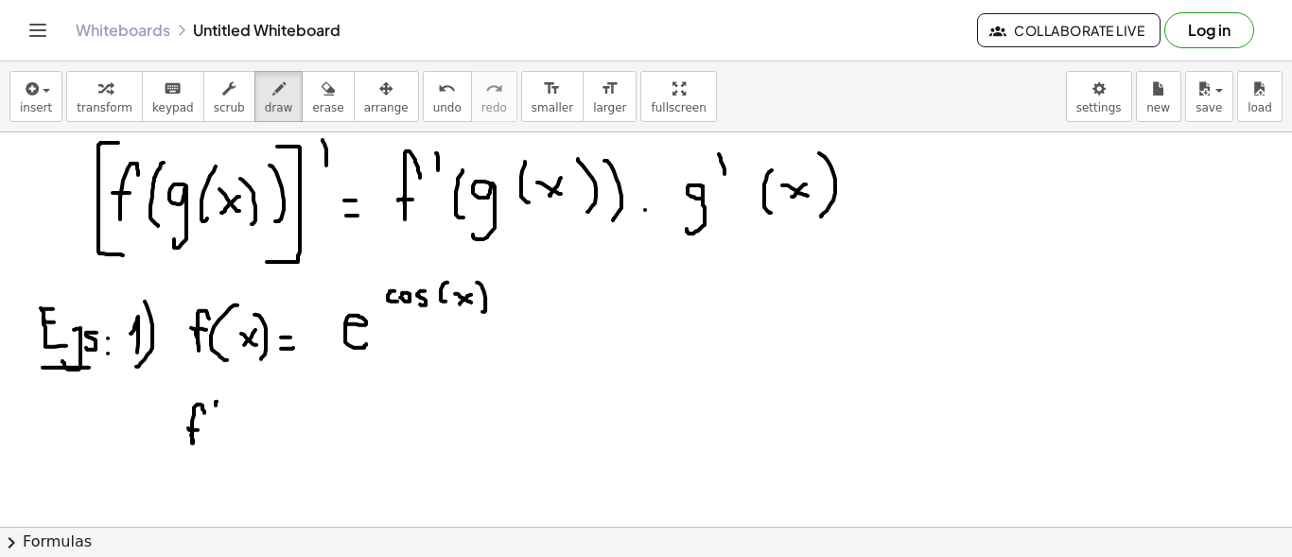
click at [218, 408] on div at bounding box center [646, 347] width 1292 height 1010
click at [233, 439] on div at bounding box center [646, 347] width 1292 height 1010
click at [256, 428] on div at bounding box center [646, 347] width 1292 height 1010
click at [245, 427] on div at bounding box center [646, 347] width 1292 height 1010
click at [257, 438] on div at bounding box center [646, 347] width 1292 height 1010
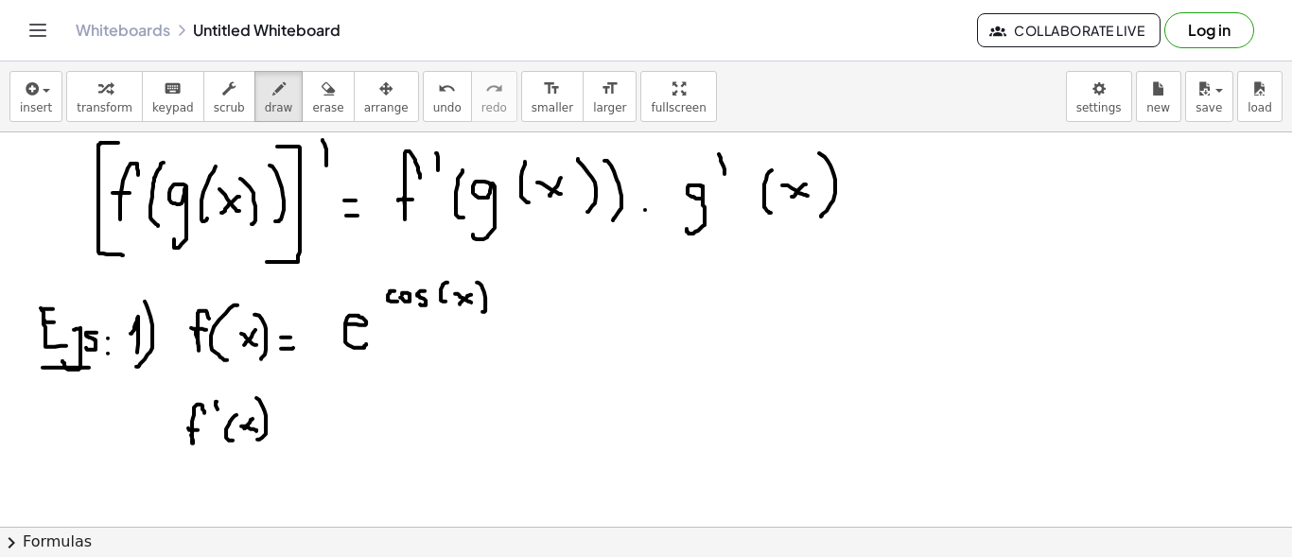
click at [243, 428] on div at bounding box center [646, 347] width 1292 height 1010
click at [282, 426] on div at bounding box center [646, 347] width 1292 height 1010
click at [284, 417] on div at bounding box center [646, 347] width 1292 height 1010
drag, startPoint x: 324, startPoint y: 415, endPoint x: 373, endPoint y: 412, distance: 48.3
click at [354, 431] on div at bounding box center [646, 347] width 1292 height 1010
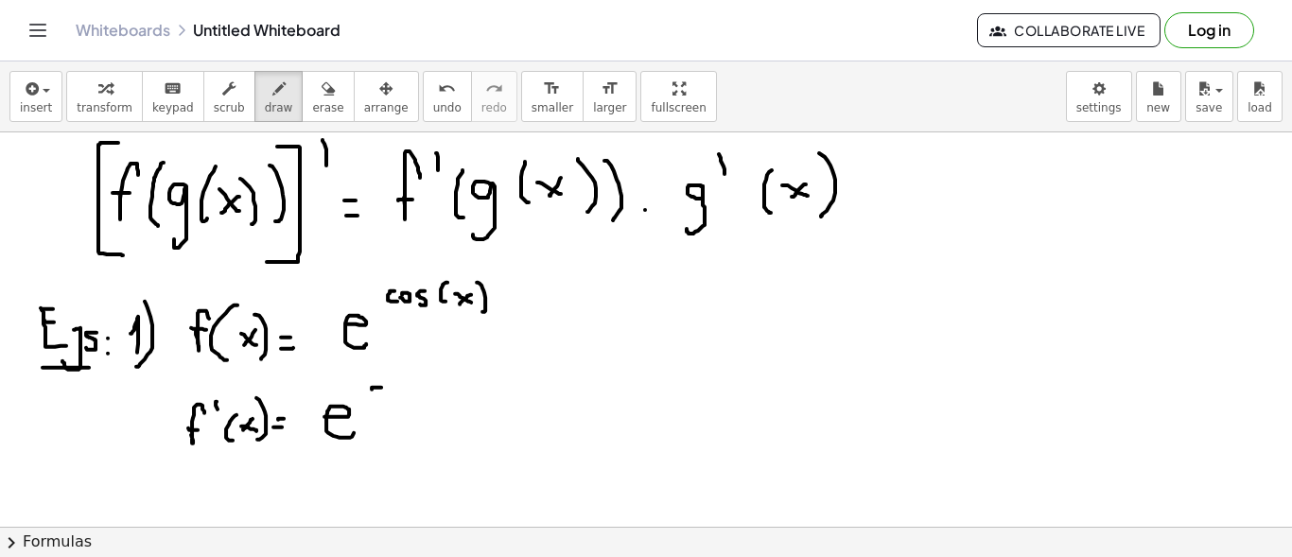
drag, startPoint x: 381, startPoint y: 386, endPoint x: 386, endPoint y: 396, distance: 11.4
click at [384, 396] on div at bounding box center [646, 347] width 1292 height 1010
click at [387, 391] on div at bounding box center [646, 347] width 1292 height 1010
drag, startPoint x: 421, startPoint y: 376, endPoint x: 440, endPoint y: 390, distance: 23.1
click at [410, 397] on div at bounding box center [646, 347] width 1292 height 1010
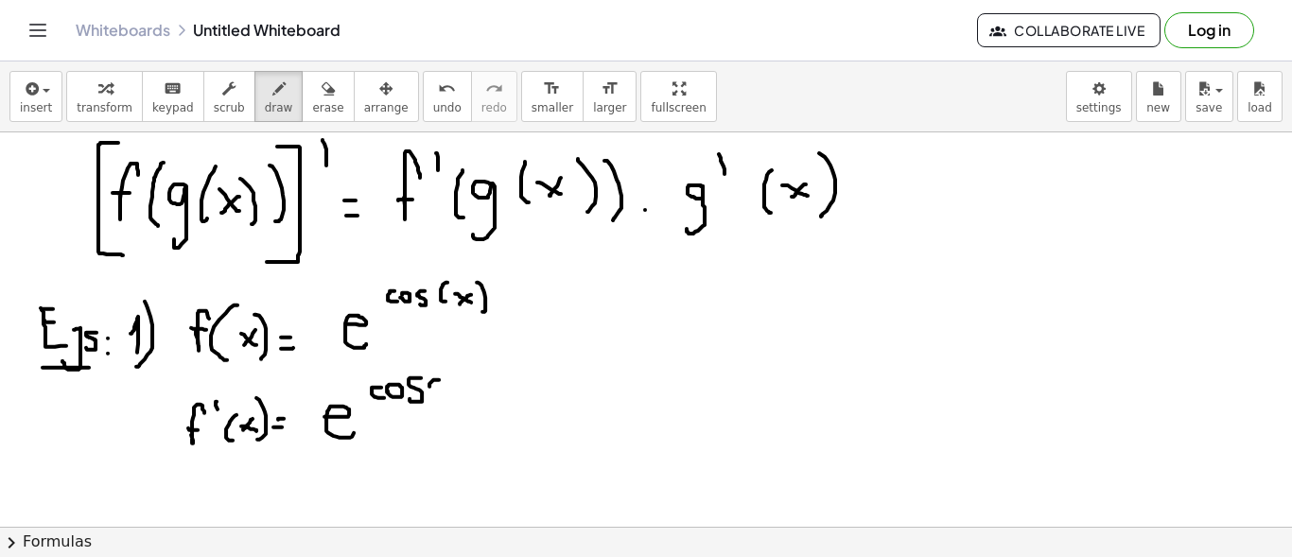
drag, startPoint x: 429, startPoint y: 385, endPoint x: 440, endPoint y: 396, distance: 15.4
click at [440, 396] on div at bounding box center [646, 347] width 1292 height 1010
drag, startPoint x: 446, startPoint y: 388, endPoint x: 460, endPoint y: 395, distance: 15.3
click at [460, 395] on div at bounding box center [646, 347] width 1292 height 1010
click at [446, 392] on div at bounding box center [646, 347] width 1292 height 1010
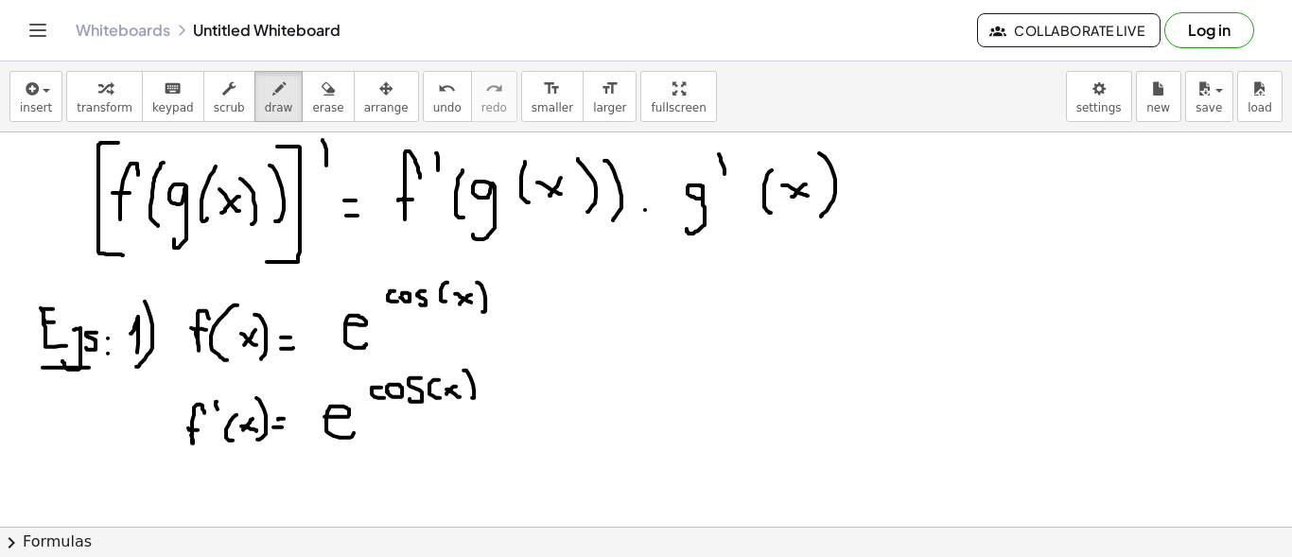
drag, startPoint x: 463, startPoint y: 369, endPoint x: 467, endPoint y: 398, distance: 29.6
click at [468, 396] on div at bounding box center [646, 347] width 1292 height 1010
click at [488, 440] on div at bounding box center [646, 347] width 1292 height 1010
drag, startPoint x: 515, startPoint y: 408, endPoint x: 519, endPoint y: 436, distance: 28.8
click at [515, 436] on div at bounding box center [646, 347] width 1292 height 1010
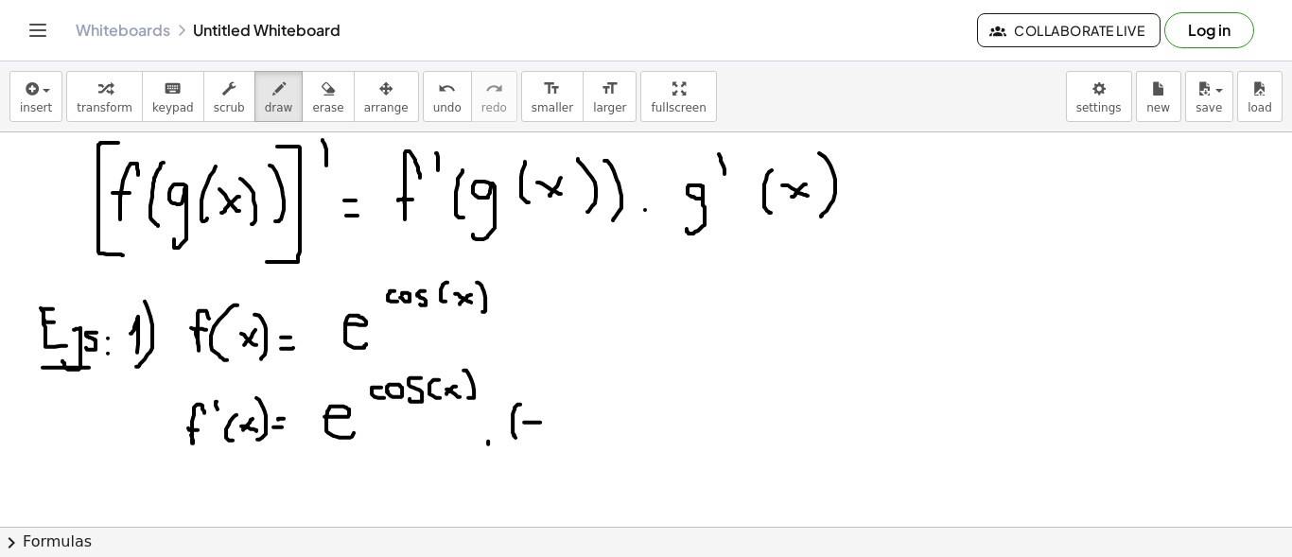
drag, startPoint x: 539, startPoint y: 421, endPoint x: 554, endPoint y: 417, distance: 15.6
click at [542, 421] on div at bounding box center [646, 347] width 1292 height 1010
drag, startPoint x: 566, startPoint y: 408, endPoint x: 556, endPoint y: 429, distance: 23.7
click at [556, 431] on div at bounding box center [646, 347] width 1292 height 1010
drag, startPoint x: 584, startPoint y: 420, endPoint x: 589, endPoint y: 409, distance: 12.7
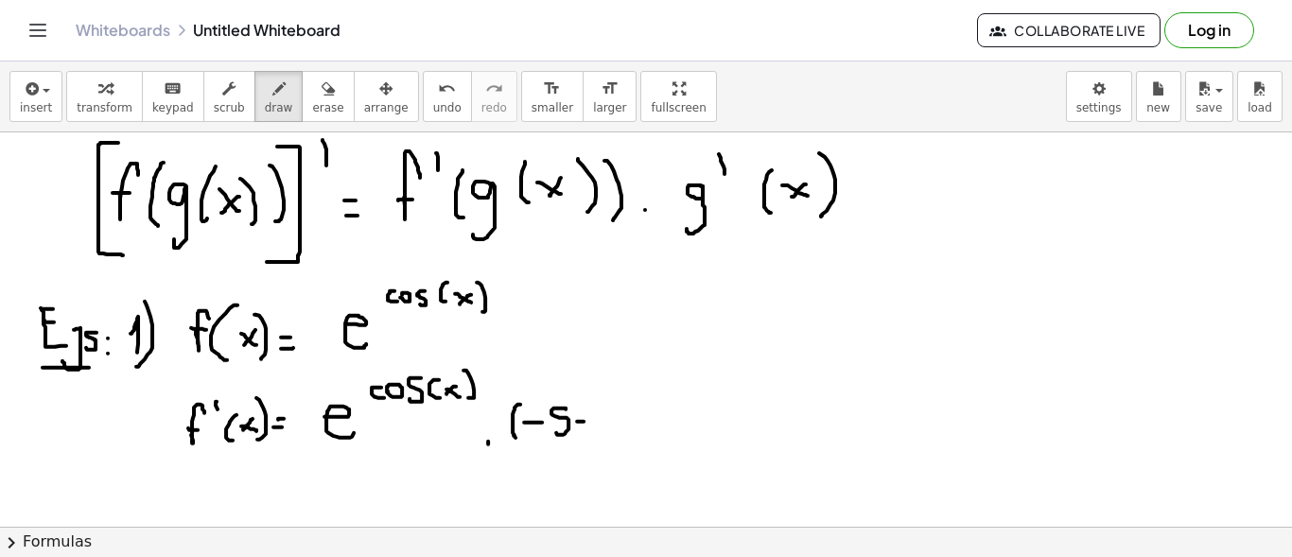
click at [590, 416] on div at bounding box center [646, 347] width 1292 height 1010
drag, startPoint x: 584, startPoint y: 408, endPoint x: 595, endPoint y: 427, distance: 22.4
click at [593, 435] on div at bounding box center [646, 347] width 1292 height 1010
drag, startPoint x: 587, startPoint y: 403, endPoint x: 589, endPoint y: 418, distance: 15.3
click at [587, 418] on div at bounding box center [646, 347] width 1292 height 1010
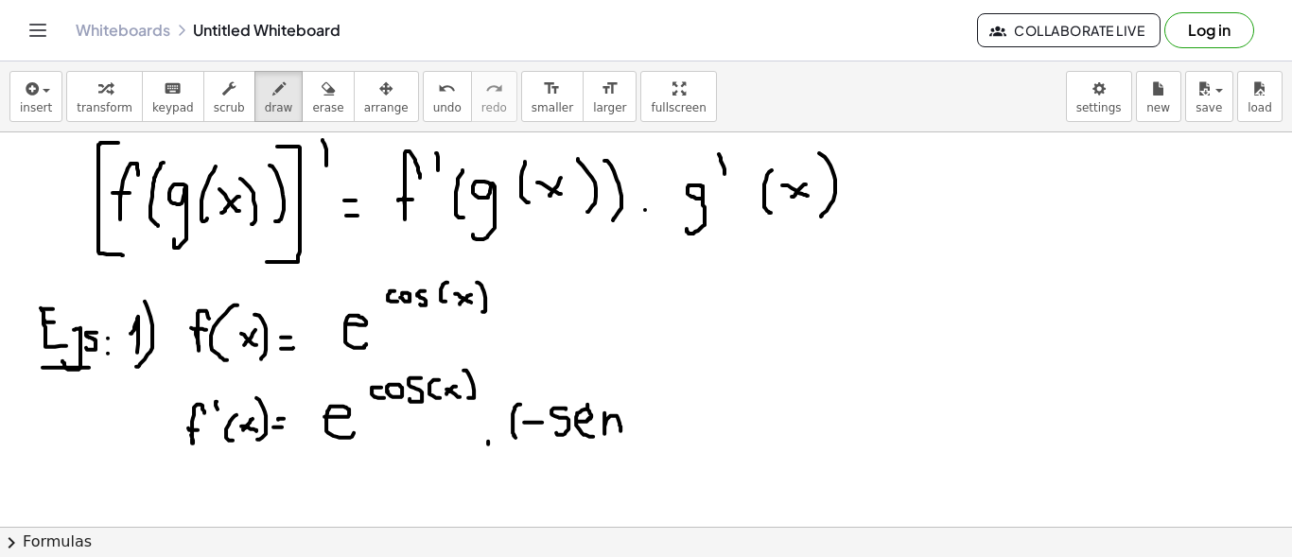
drag, startPoint x: 604, startPoint y: 414, endPoint x: 627, endPoint y: 428, distance: 26.8
click at [621, 430] on div at bounding box center [646, 347] width 1292 height 1010
drag, startPoint x: 635, startPoint y: 402, endPoint x: 646, endPoint y: 421, distance: 22.1
click at [637, 430] on div at bounding box center [646, 347] width 1292 height 1010
drag, startPoint x: 652, startPoint y: 410, endPoint x: 669, endPoint y: 422, distance: 20.5
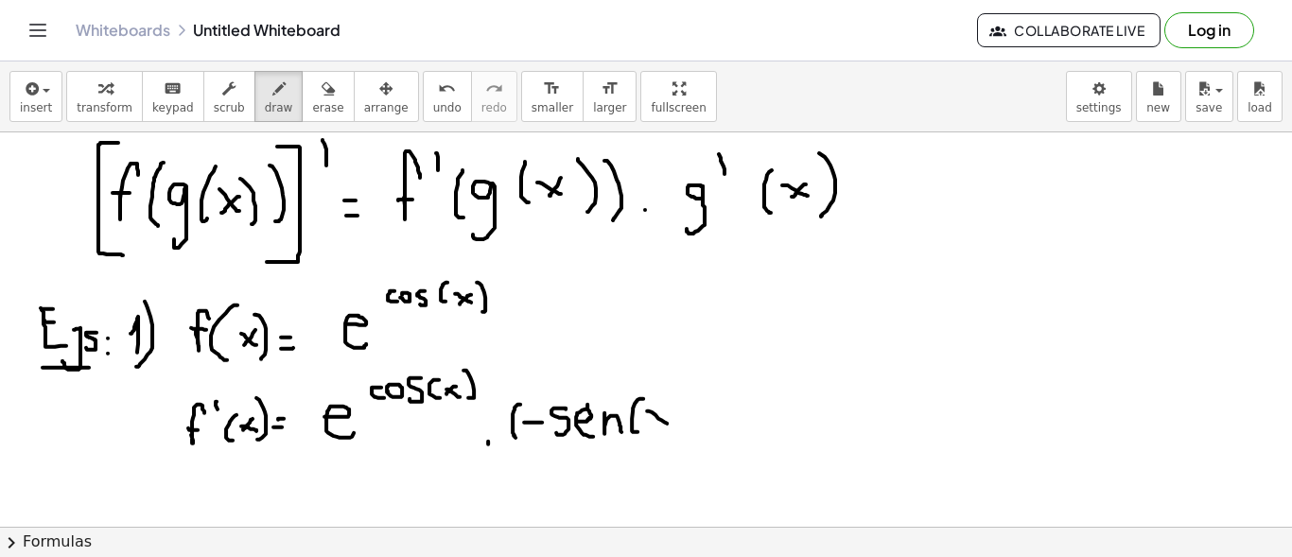
click at [669, 422] on div at bounding box center [646, 347] width 1292 height 1010
click at [655, 422] on div at bounding box center [646, 347] width 1292 height 1010
drag, startPoint x: 677, startPoint y: 398, endPoint x: 685, endPoint y: 427, distance: 30.3
click at [685, 427] on div at bounding box center [646, 347] width 1292 height 1010
drag, startPoint x: 692, startPoint y: 390, endPoint x: 703, endPoint y: 429, distance: 41.1
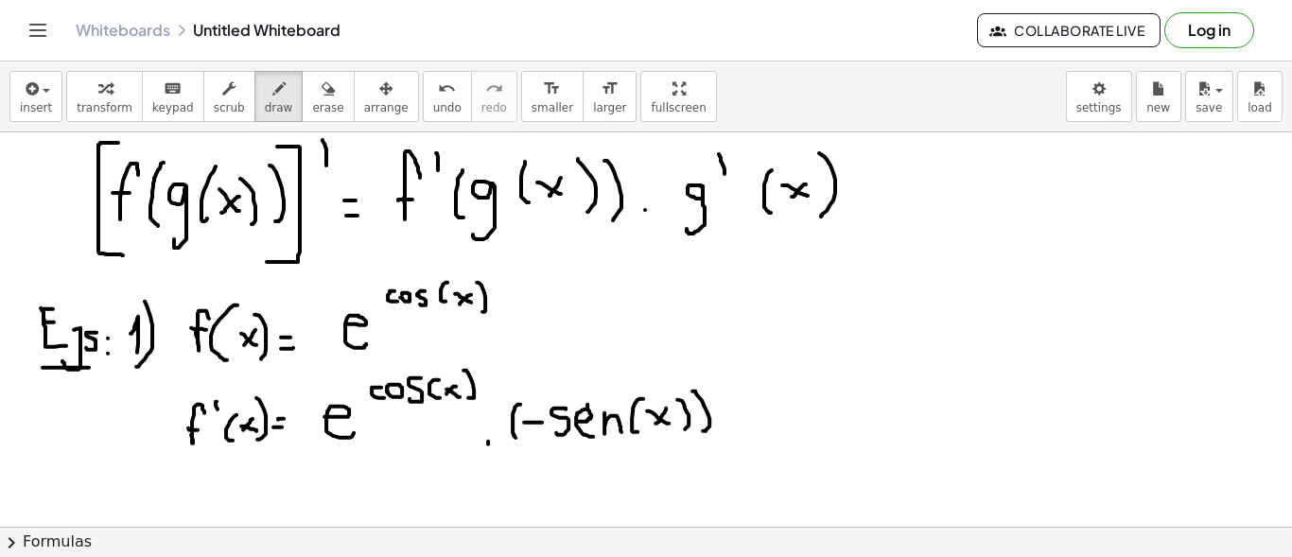
click at [703, 429] on div at bounding box center [646, 347] width 1292 height 1010
click at [312, 102] on span "erase" at bounding box center [327, 107] width 31 height 13
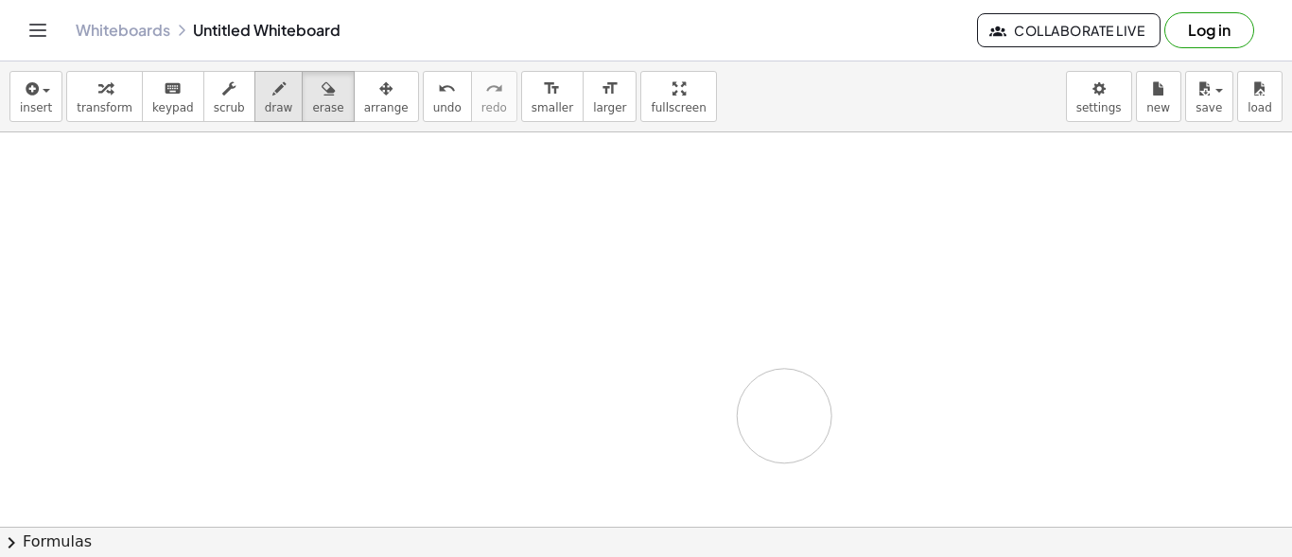
drag, startPoint x: 55, startPoint y: 196, endPoint x: 260, endPoint y: 97, distance: 227.6
click at [782, 411] on div at bounding box center [646, 347] width 1292 height 1010
click at [272, 97] on icon "button" at bounding box center [278, 89] width 13 height 23
drag, startPoint x: 46, startPoint y: 179, endPoint x: 68, endPoint y: 168, distance: 24.1
click at [62, 193] on div at bounding box center [646, 347] width 1292 height 1010
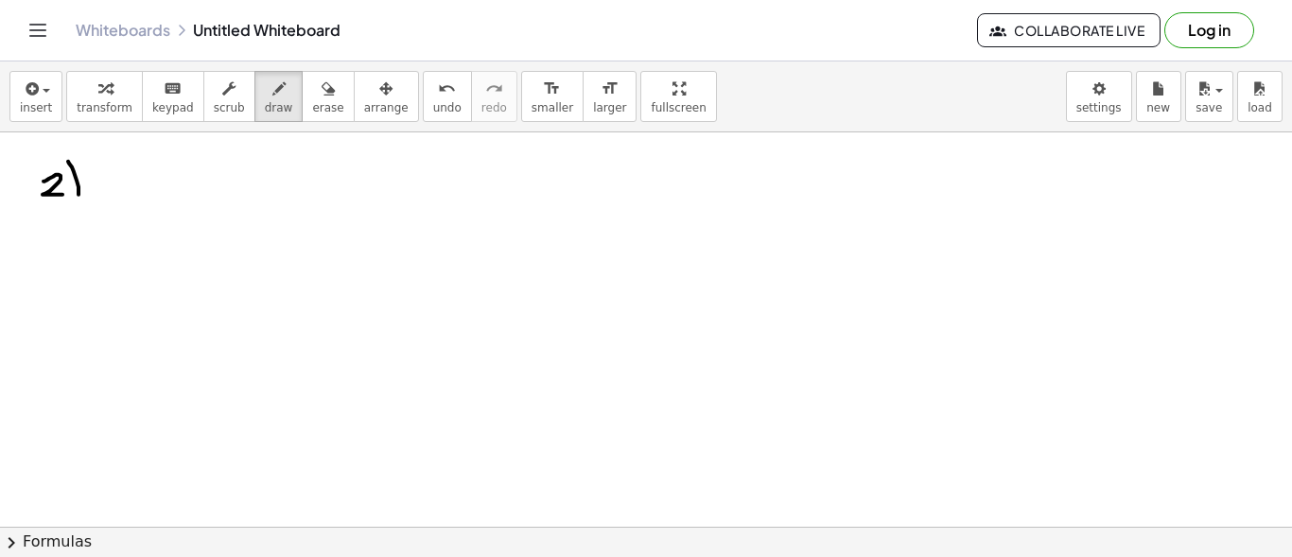
drag, startPoint x: 68, startPoint y: 160, endPoint x: 67, endPoint y: 216, distance: 55.8
click at [68, 216] on div at bounding box center [646, 347] width 1292 height 1010
click at [132, 174] on div at bounding box center [646, 347] width 1292 height 1010
drag, startPoint x: 111, startPoint y: 194, endPoint x: 133, endPoint y: 191, distance: 22.9
click at [131, 192] on div at bounding box center [646, 347] width 1292 height 1010
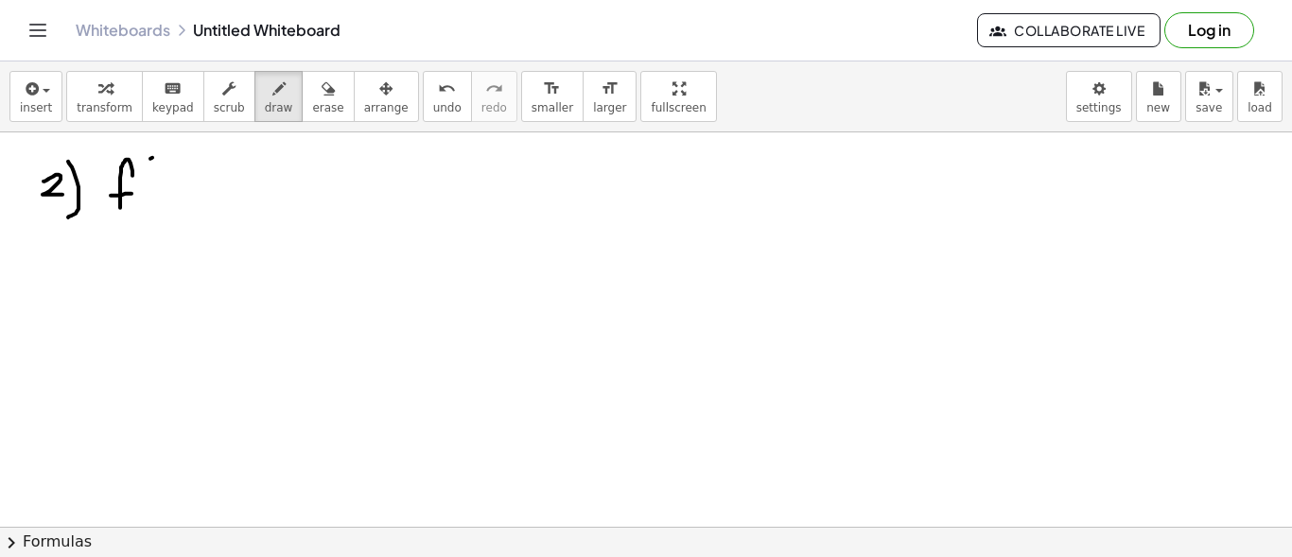
drag, startPoint x: 150, startPoint y: 157, endPoint x: 151, endPoint y: 204, distance: 47.3
click at [149, 205] on div at bounding box center [646, 347] width 1292 height 1010
drag, startPoint x: 170, startPoint y: 183, endPoint x: 184, endPoint y: 192, distance: 17.1
click at [183, 192] on div at bounding box center [646, 347] width 1292 height 1010
click at [168, 194] on div at bounding box center [646, 347] width 1292 height 1010
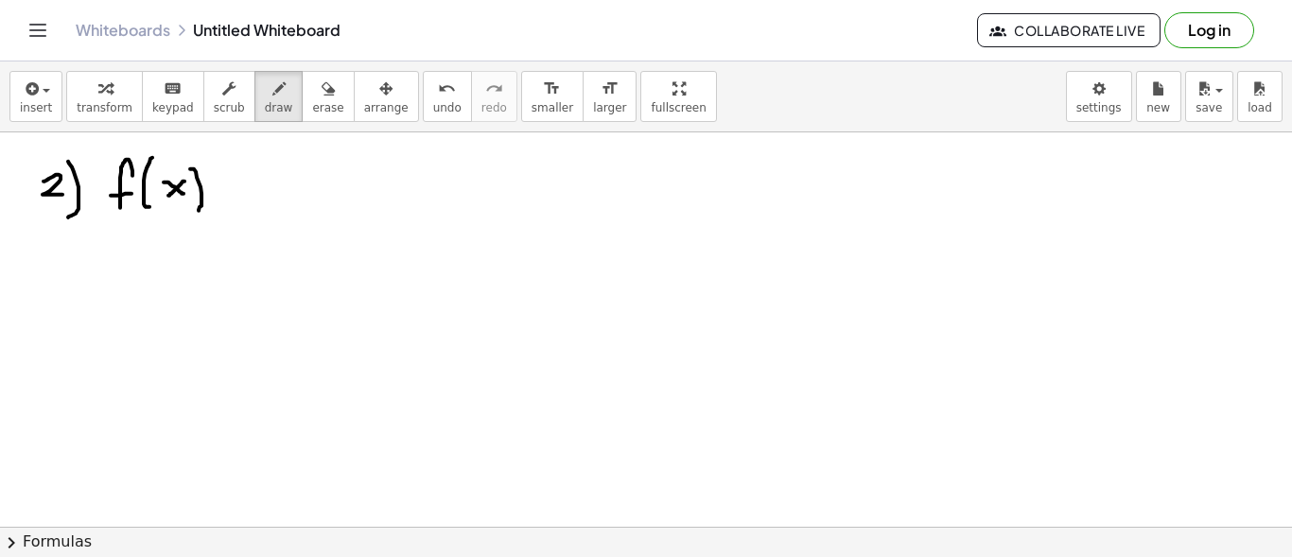
drag, startPoint x: 192, startPoint y: 167, endPoint x: 199, endPoint y: 209, distance: 42.1
click at [199, 209] on div at bounding box center [646, 347] width 1292 height 1010
click at [229, 204] on div at bounding box center [646, 347] width 1292 height 1010
click at [234, 198] on div at bounding box center [646, 347] width 1292 height 1010
drag, startPoint x: 275, startPoint y: 204, endPoint x: 324, endPoint y: 185, distance: 52.7
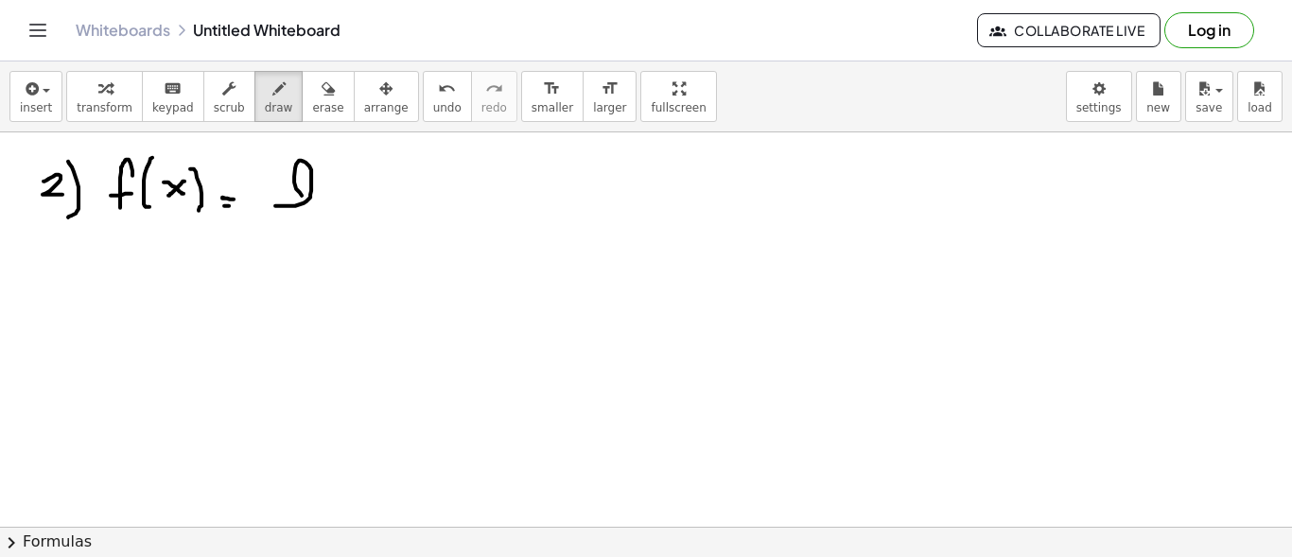
click at [310, 199] on div at bounding box center [646, 347] width 1292 height 1010
drag, startPoint x: 324, startPoint y: 185, endPoint x: 349, endPoint y: 201, distance: 28.9
click at [343, 200] on div at bounding box center [646, 347] width 1292 height 1010
drag, startPoint x: 388, startPoint y: 158, endPoint x: 399, endPoint y: 188, distance: 32.3
click at [378, 194] on div at bounding box center [646, 347] width 1292 height 1010
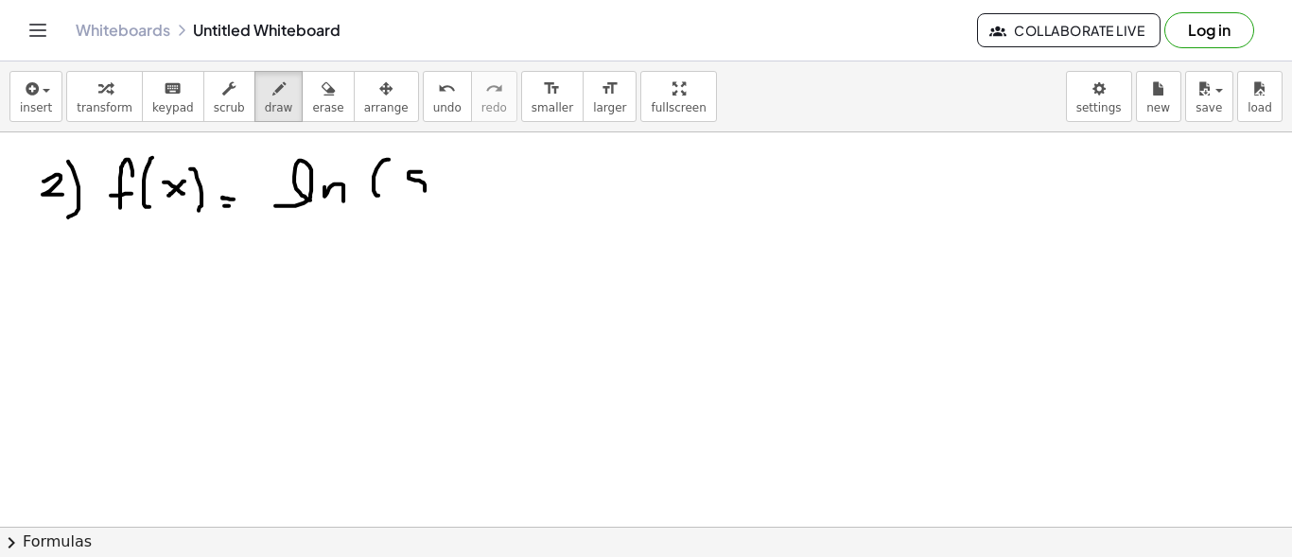
drag, startPoint x: 409, startPoint y: 171, endPoint x: 427, endPoint y: 182, distance: 21.6
click at [413, 188] on div at bounding box center [646, 347] width 1292 height 1010
drag, startPoint x: 435, startPoint y: 180, endPoint x: 457, endPoint y: 181, distance: 21.8
click at [450, 196] on div at bounding box center [646, 347] width 1292 height 1010
drag, startPoint x: 459, startPoint y: 189, endPoint x: 499, endPoint y: 183, distance: 41.2
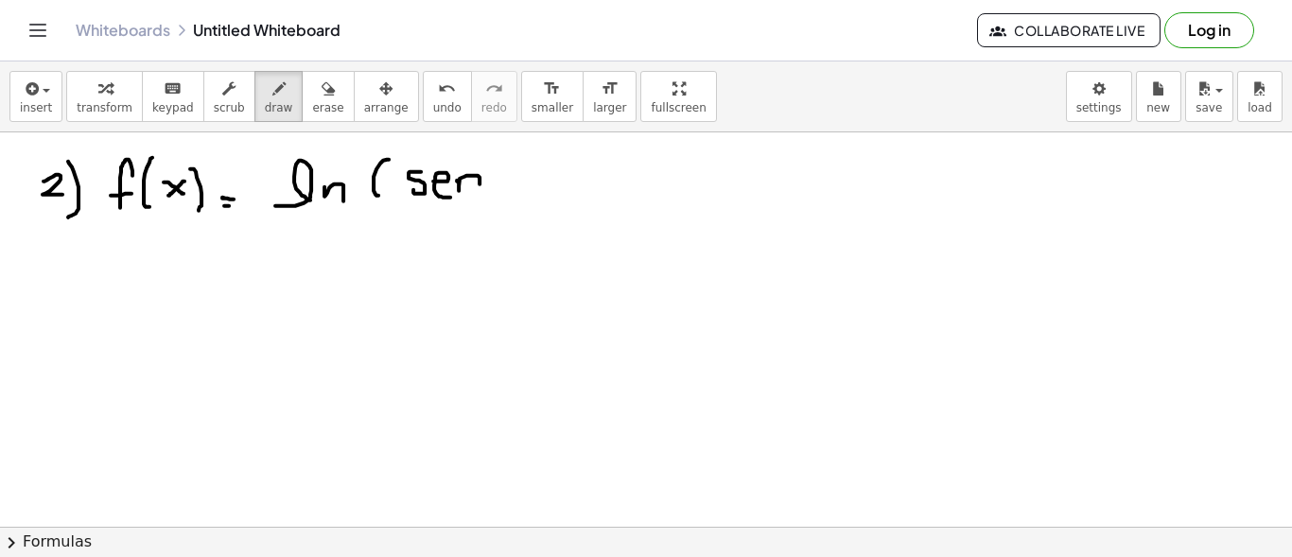
click at [481, 193] on div at bounding box center [646, 347] width 1292 height 1010
drag, startPoint x: 506, startPoint y: 162, endPoint x: 504, endPoint y: 199, distance: 36.9
click at [504, 199] on div at bounding box center [646, 347] width 1292 height 1010
drag, startPoint x: 534, startPoint y: 165, endPoint x: 547, endPoint y: 178, distance: 18.1
click at [547, 178] on div at bounding box center [646, 347] width 1292 height 1010
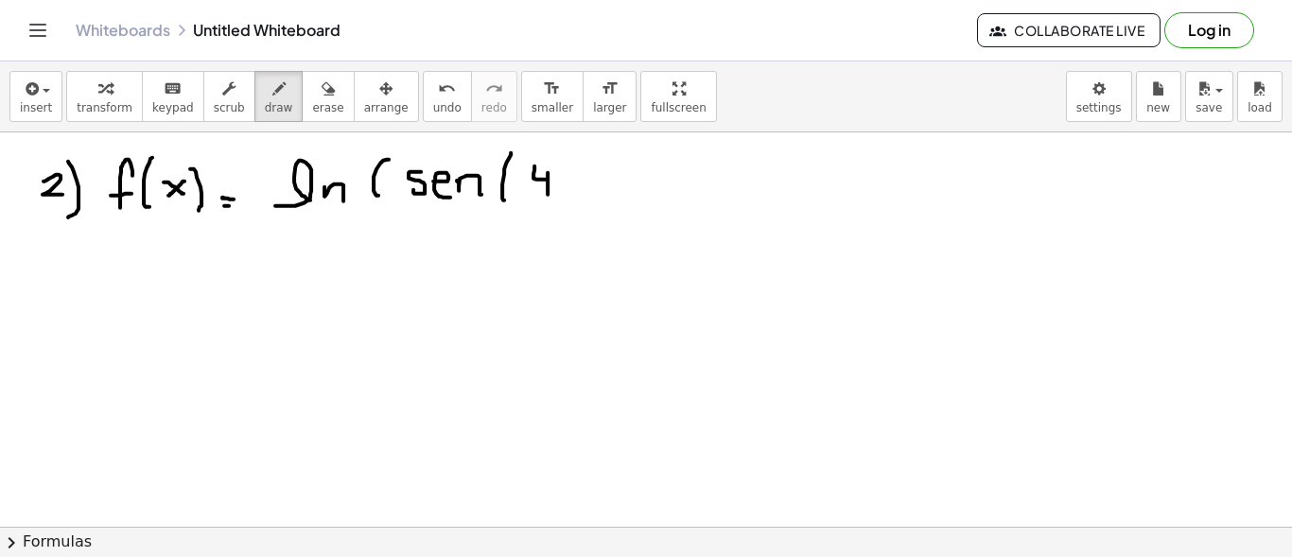
drag, startPoint x: 548, startPoint y: 171, endPoint x: 556, endPoint y: 182, distance: 13.4
click at [549, 193] on div at bounding box center [646, 347] width 1292 height 1010
drag, startPoint x: 566, startPoint y: 174, endPoint x: 582, endPoint y: 183, distance: 18.7
click at [580, 189] on div at bounding box center [646, 347] width 1292 height 1010
click at [563, 187] on div at bounding box center [646, 347] width 1292 height 1010
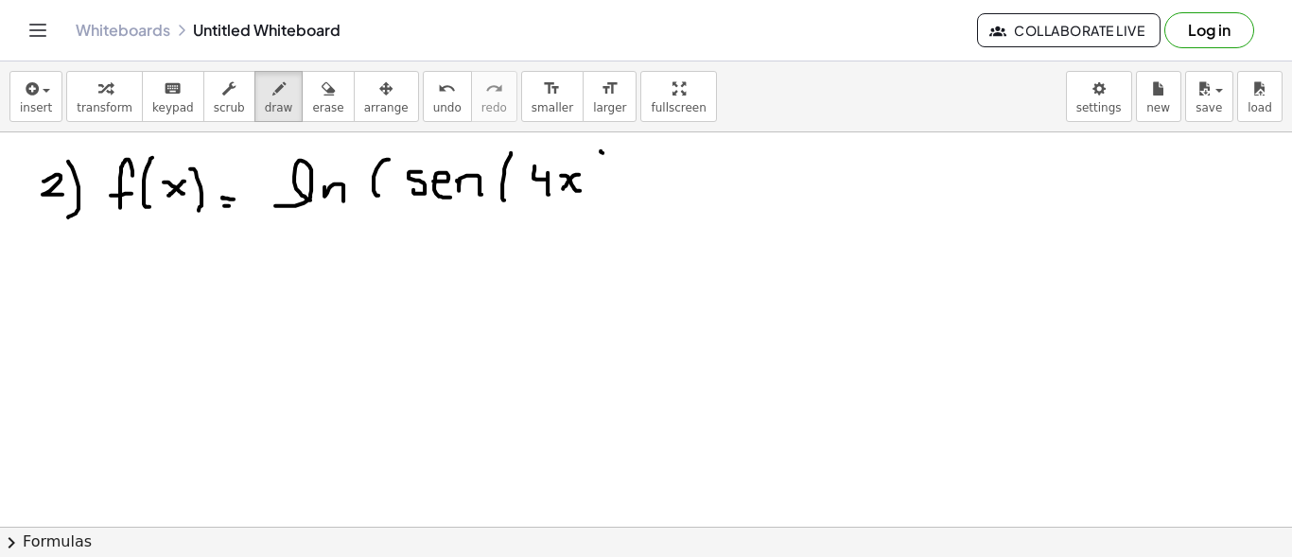
click at [604, 151] on div at bounding box center [646, 347] width 1292 height 1010
drag, startPoint x: 595, startPoint y: 152, endPoint x: 595, endPoint y: 165, distance: 12.3
click at [595, 165] on div at bounding box center [646, 347] width 1292 height 1010
click at [621, 176] on div at bounding box center [646, 347] width 1292 height 1010
drag, startPoint x: 617, startPoint y: 167, endPoint x: 616, endPoint y: 193, distance: 25.6
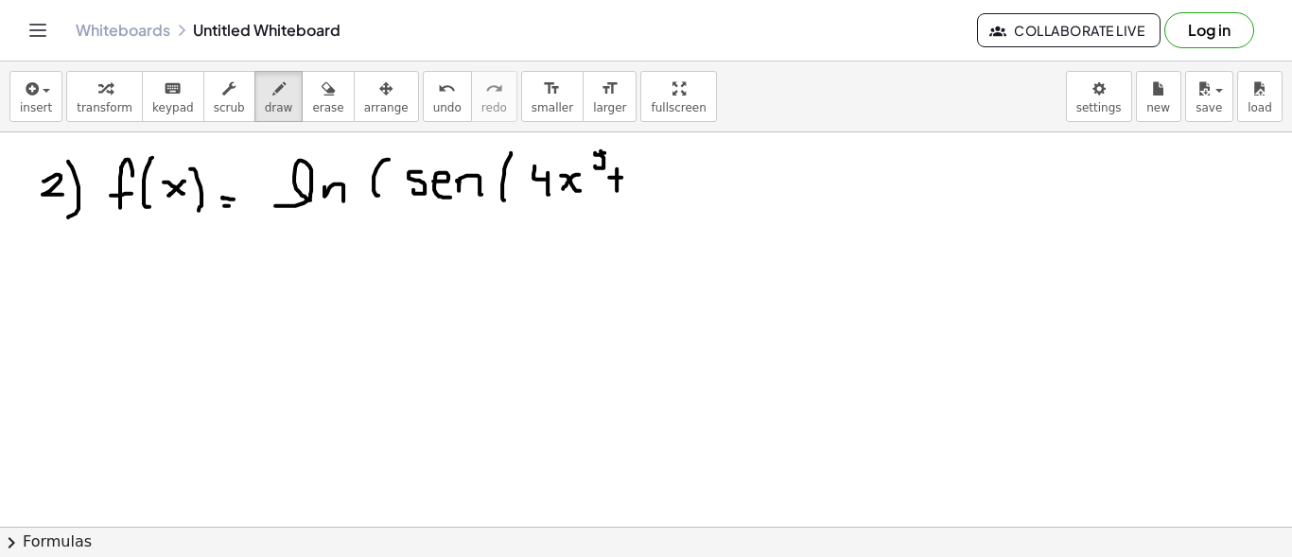
click at [615, 192] on div at bounding box center [646, 347] width 1292 height 1010
click at [636, 174] on div at bounding box center [646, 347] width 1292 height 1010
click at [687, 192] on div at bounding box center [646, 347] width 1292 height 1010
click at [669, 189] on div at bounding box center [646, 347] width 1292 height 1010
click at [713, 185] on div at bounding box center [646, 347] width 1292 height 1010
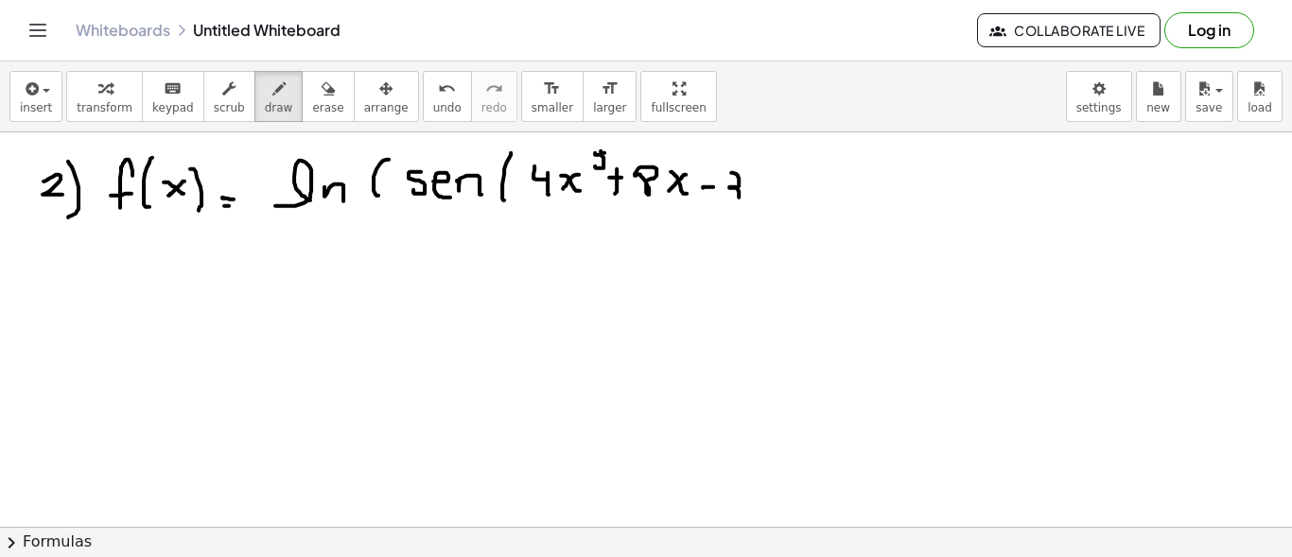
click at [730, 199] on div at bounding box center [646, 347] width 1292 height 1010
click at [758, 203] on div at bounding box center [646, 347] width 1292 height 1010
click at [781, 210] on div at bounding box center [646, 347] width 1292 height 1010
drag, startPoint x: 101, startPoint y: 299, endPoint x: 97, endPoint y: 289, distance: 10.2
click at [109, 276] on div at bounding box center [646, 347] width 1292 height 1010
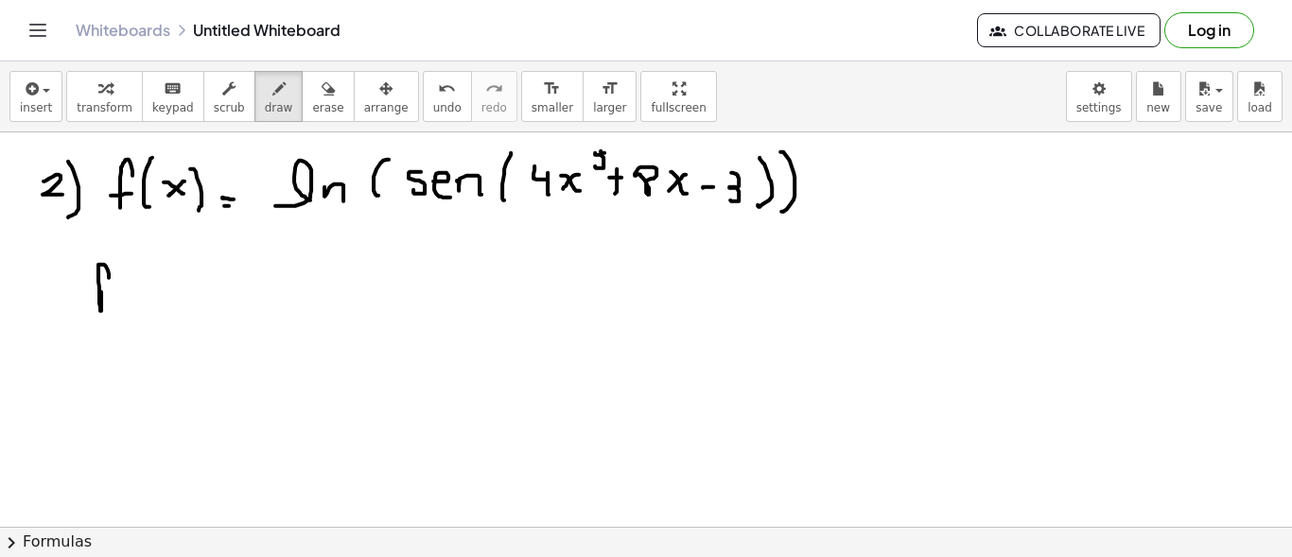
click at [111, 289] on div at bounding box center [646, 347] width 1292 height 1010
click at [127, 280] on div at bounding box center [646, 347] width 1292 height 1010
click at [149, 312] on div at bounding box center [646, 347] width 1292 height 1010
click at [177, 295] on div at bounding box center [646, 347] width 1292 height 1010
click at [160, 297] on div at bounding box center [646, 347] width 1292 height 1010
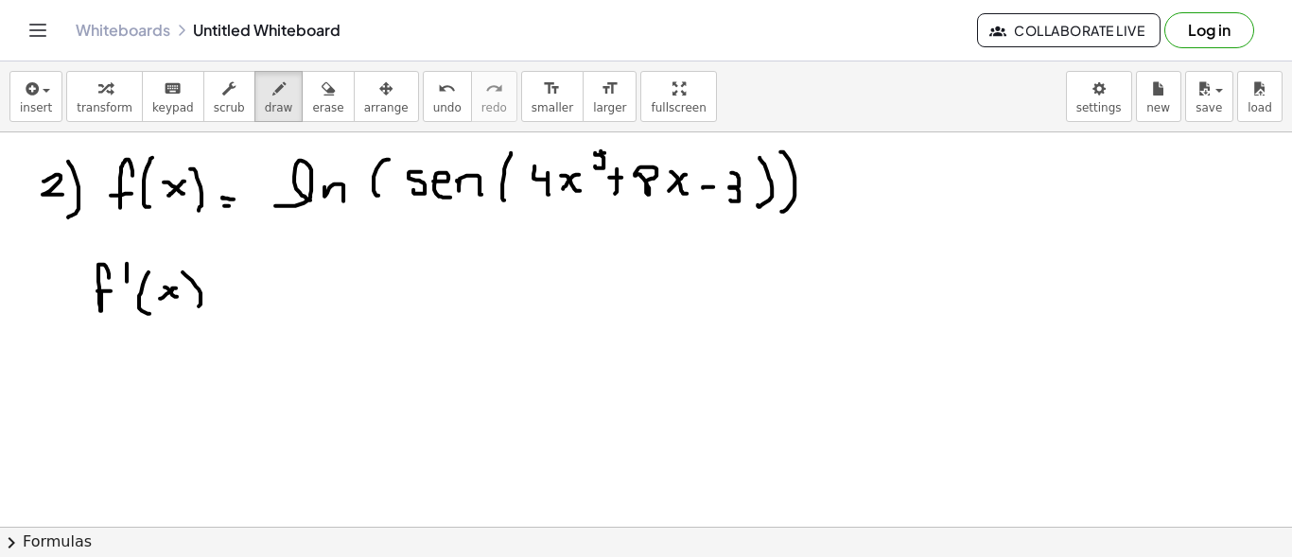
click at [196, 305] on div at bounding box center [646, 347] width 1292 height 1010
click at [224, 301] on div at bounding box center [646, 347] width 1292 height 1010
click at [224, 290] on div at bounding box center [646, 347] width 1292 height 1010
click at [518, 295] on div at bounding box center [646, 347] width 1292 height 1010
click at [389, 285] on div at bounding box center [646, 347] width 1292 height 1010
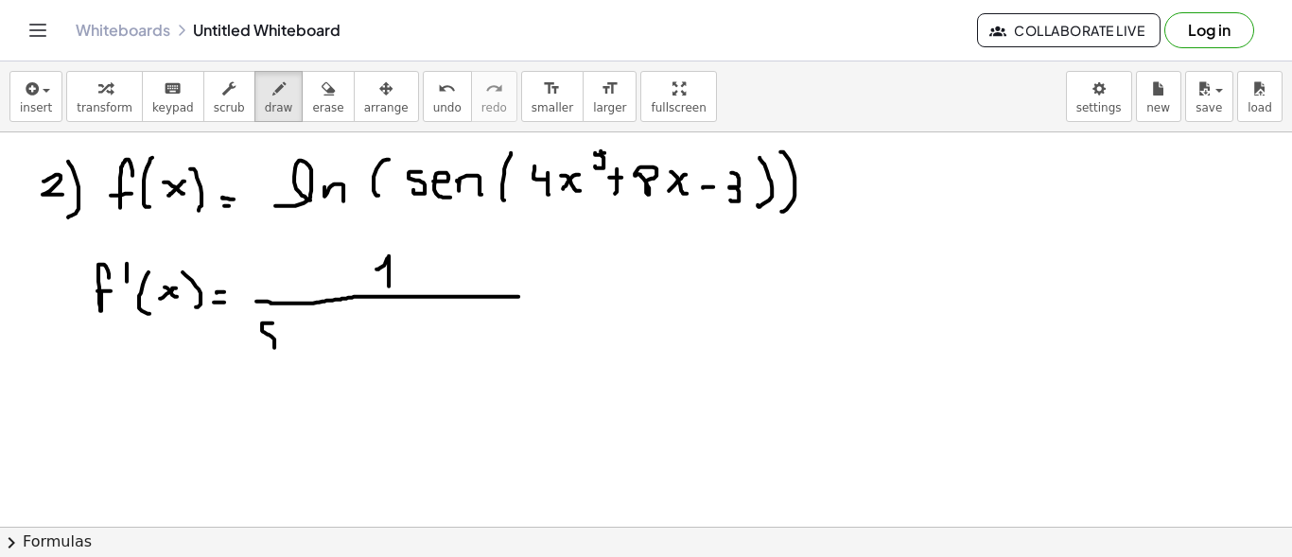
click at [263, 348] on div at bounding box center [646, 347] width 1292 height 1010
click at [288, 357] on div at bounding box center [646, 347] width 1292 height 1010
click at [295, 339] on div at bounding box center [646, 347] width 1292 height 1010
click at [311, 352] on div at bounding box center [646, 347] width 1292 height 1010
click at [296, 343] on div at bounding box center [646, 347] width 1292 height 1010
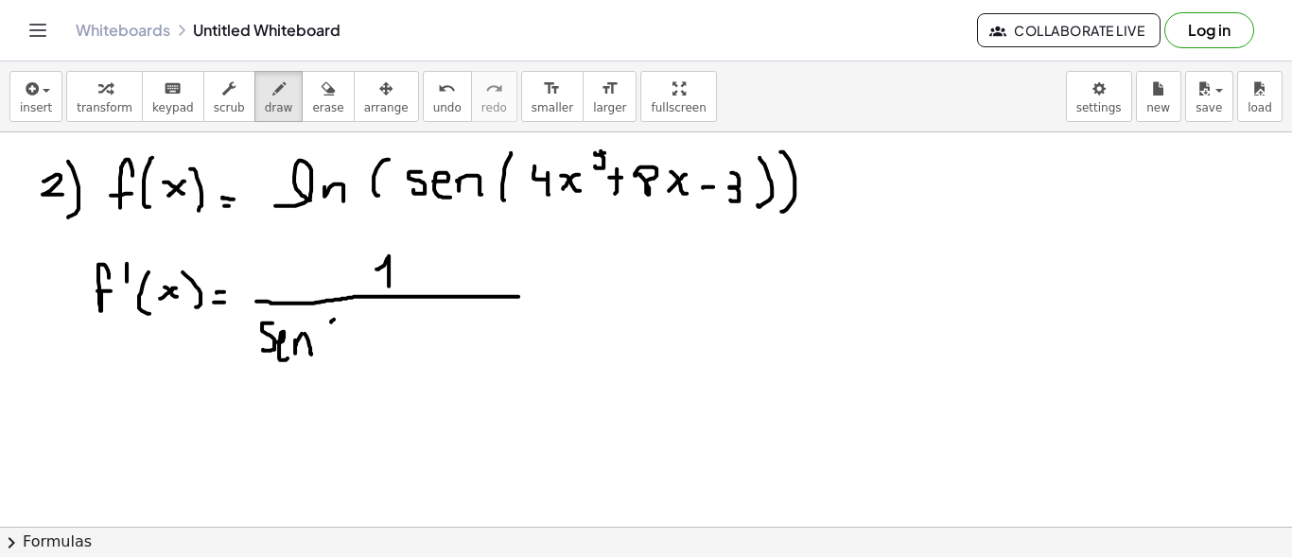
click at [329, 360] on div at bounding box center [646, 347] width 1292 height 1010
click at [350, 341] on div at bounding box center [646, 347] width 1292 height 1010
click at [348, 358] on div at bounding box center [646, 347] width 1292 height 1010
click at [371, 357] on div at bounding box center [646, 347] width 1292 height 1010
click at [358, 360] on div at bounding box center [646, 347] width 1292 height 1010
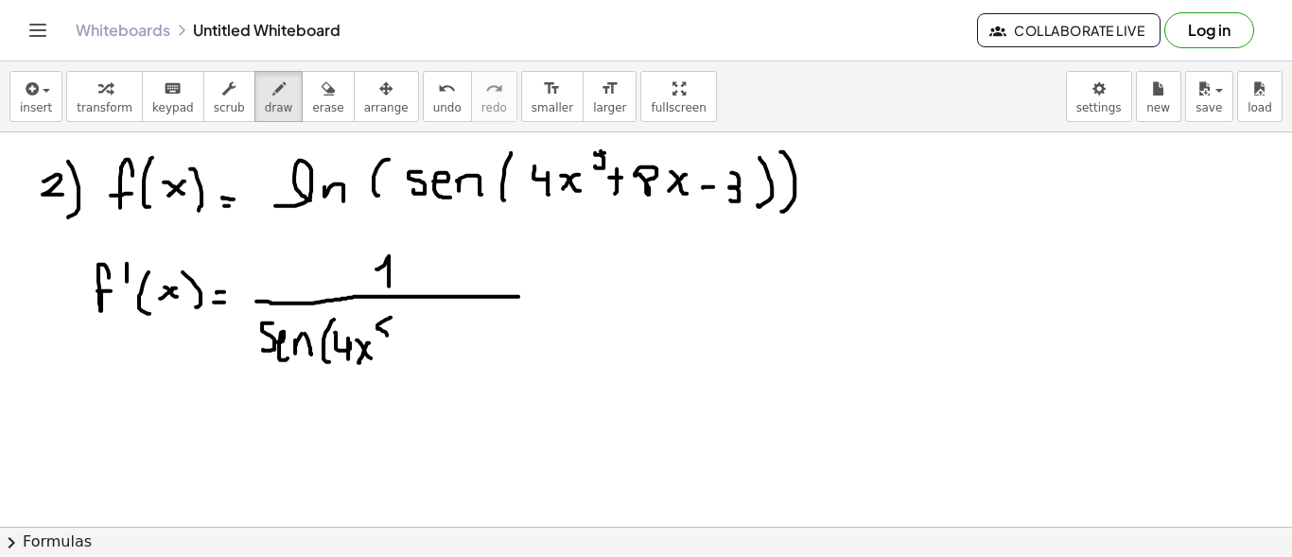
click at [379, 338] on div at bounding box center [646, 347] width 1292 height 1010
click at [405, 342] on div at bounding box center [646, 347] width 1292 height 1010
click at [395, 356] on div at bounding box center [646, 347] width 1292 height 1010
click at [414, 334] on div at bounding box center [646, 347] width 1292 height 1010
click at [440, 351] on div at bounding box center [646, 347] width 1292 height 1010
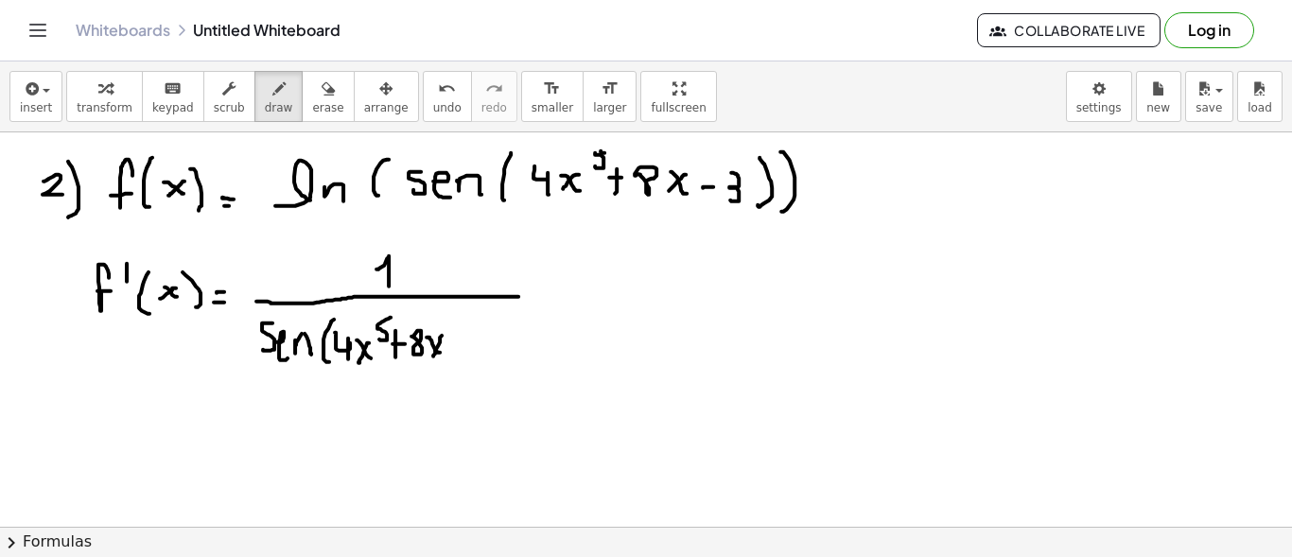
click at [433, 355] on div at bounding box center [646, 347] width 1292 height 1010
click at [465, 341] on div at bounding box center [646, 347] width 1292 height 1010
click at [482, 353] on div at bounding box center [646, 347] width 1292 height 1010
click at [511, 359] on div at bounding box center [646, 347] width 1292 height 1010
click at [541, 293] on div at bounding box center [646, 347] width 1292 height 1010
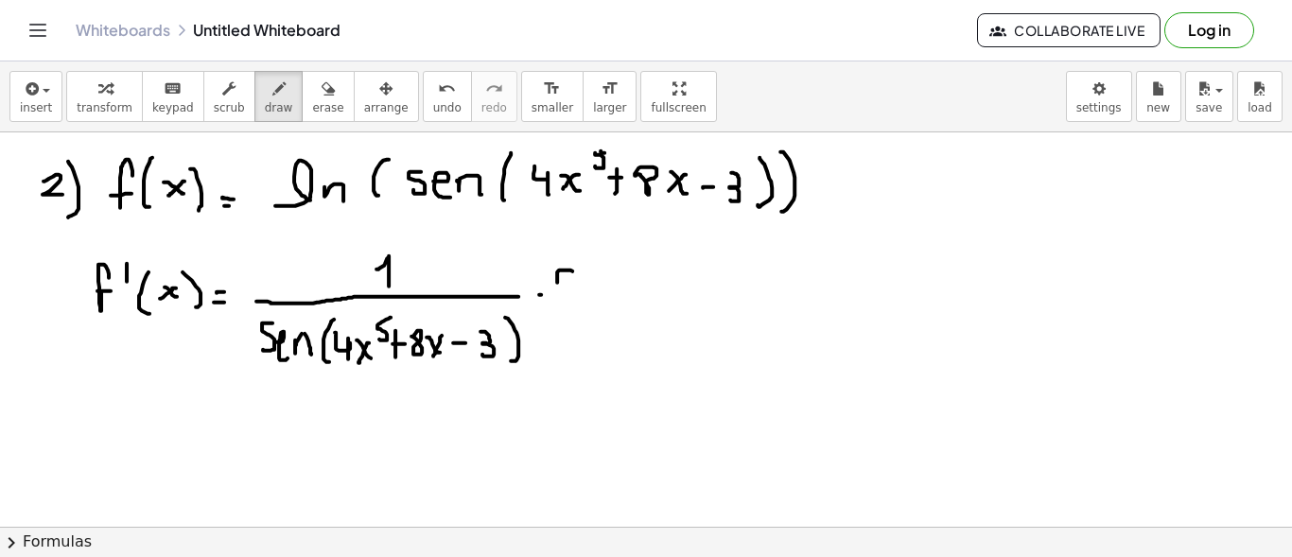
click at [573, 288] on div at bounding box center [646, 347] width 1292 height 1010
click at [575, 281] on div at bounding box center [646, 347] width 1292 height 1010
click at [607, 292] on div at bounding box center [646, 347] width 1292 height 1010
click at [640, 292] on div at bounding box center [646, 347] width 1292 height 1010
click at [672, 280] on div at bounding box center [646, 347] width 1292 height 1010
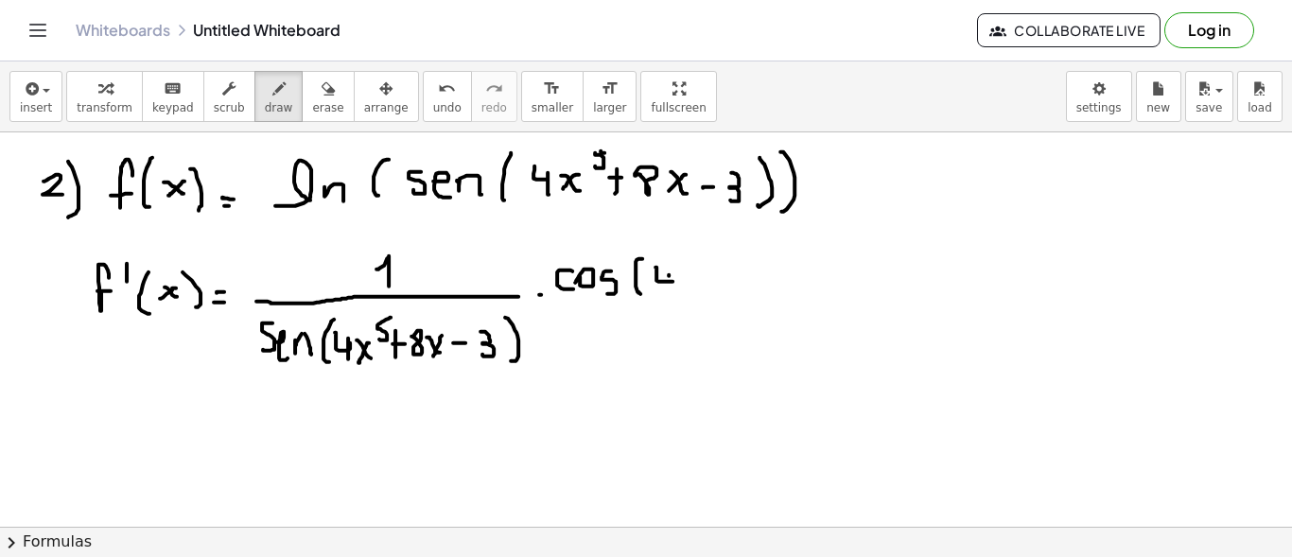
click at [669, 292] on div at bounding box center [646, 347] width 1292 height 1010
click at [701, 286] on div at bounding box center [646, 347] width 1292 height 1010
click at [686, 290] on div at bounding box center [646, 347] width 1292 height 1010
click at [712, 258] on div at bounding box center [646, 347] width 1292 height 1010
click at [744, 275] on div at bounding box center [646, 347] width 1292 height 1010
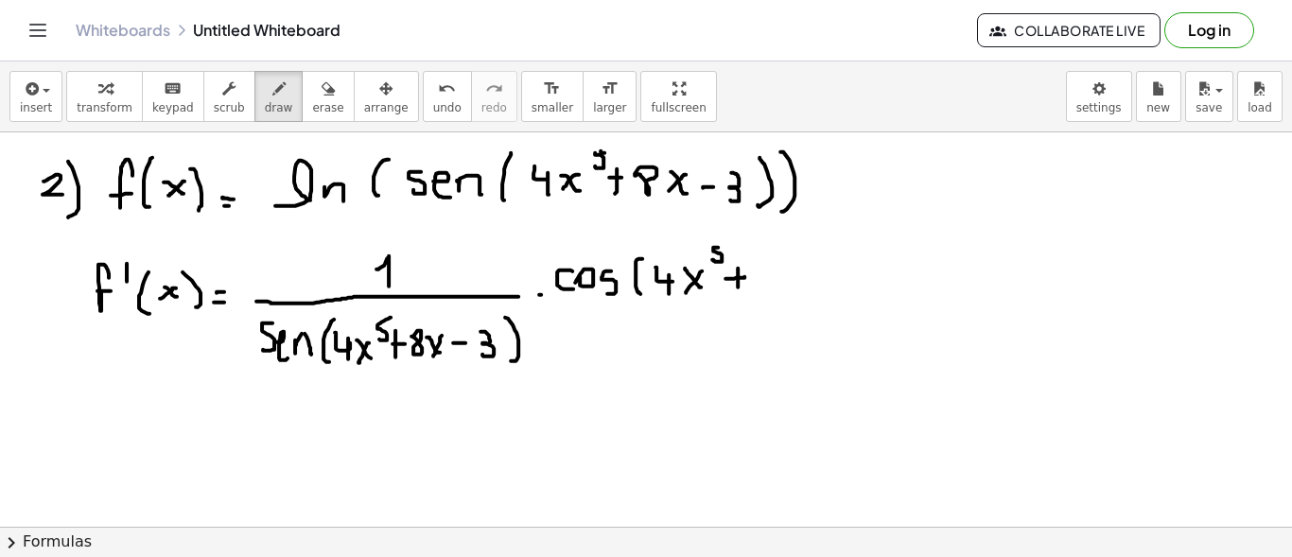
click at [738, 287] on div at bounding box center [646, 347] width 1292 height 1010
click at [755, 271] on div at bounding box center [646, 347] width 1292 height 1010
click at [791, 289] on div at bounding box center [646, 347] width 1292 height 1010
click at [779, 293] on div at bounding box center [646, 347] width 1292 height 1010
click at [817, 283] on div at bounding box center [646, 347] width 1292 height 1010
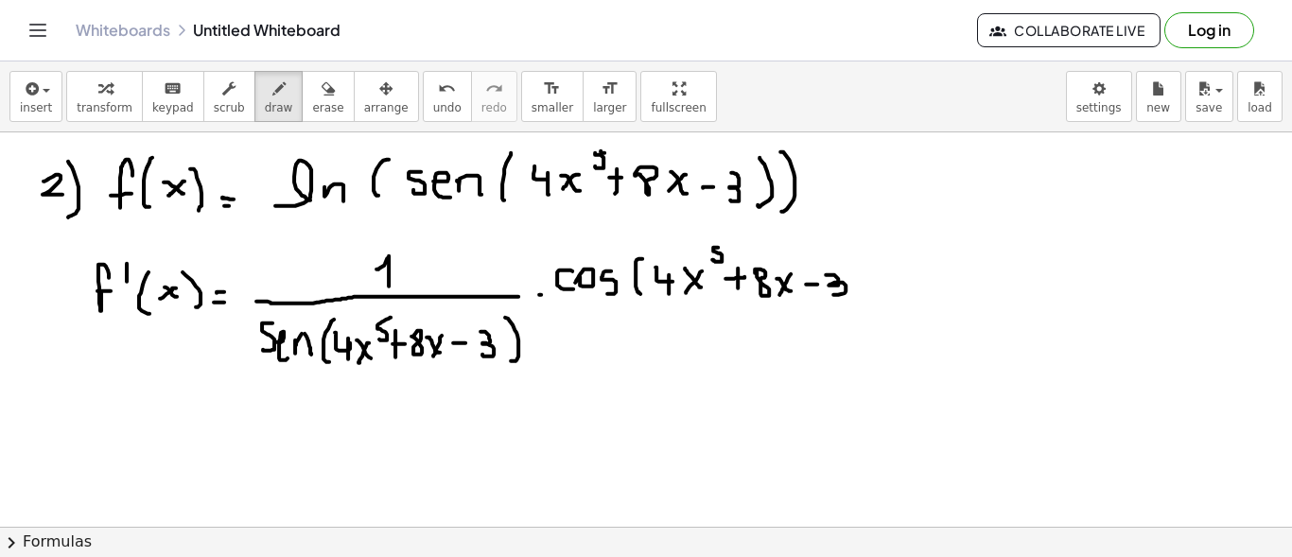
click at [828, 290] on div at bounding box center [646, 347] width 1292 height 1010
click at [863, 305] on div at bounding box center [646, 347] width 1292 height 1010
click at [889, 295] on div at bounding box center [646, 347] width 1292 height 1010
click at [918, 305] on div at bounding box center [646, 347] width 1292 height 1010
drag, startPoint x: 935, startPoint y: 272, endPoint x: 955, endPoint y: 293, distance: 28.8
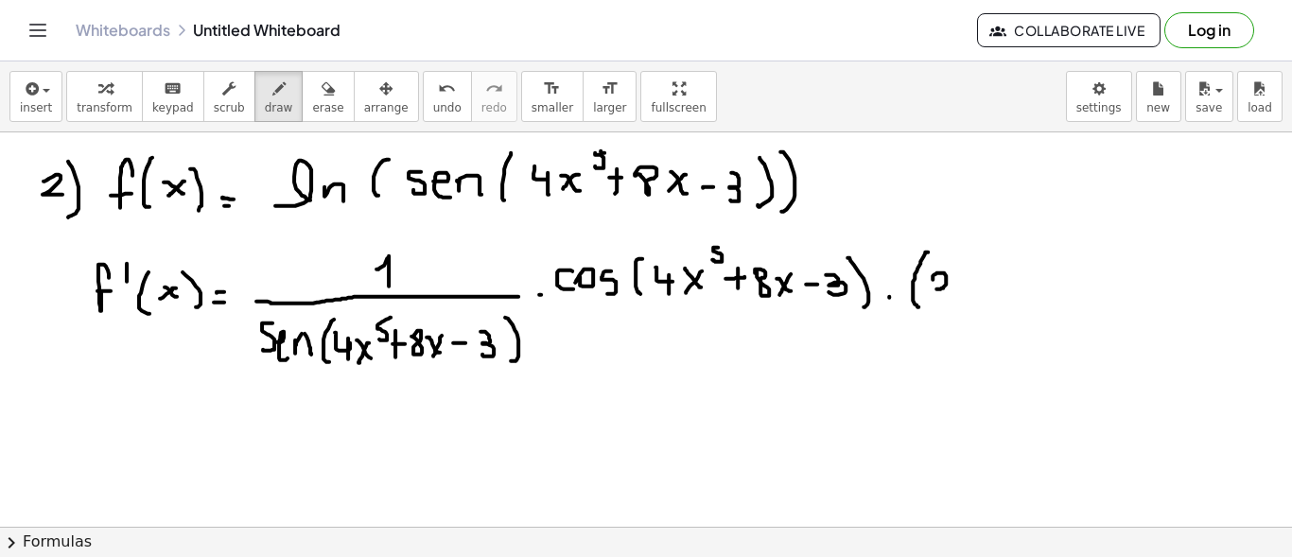
click at [953, 294] on div at bounding box center [646, 347] width 1292 height 1010
click at [957, 280] on div at bounding box center [646, 347] width 1292 height 1010
drag, startPoint x: 977, startPoint y: 273, endPoint x: 993, endPoint y: 288, distance: 22.1
click at [991, 289] on div at bounding box center [646, 347] width 1292 height 1010
click at [976, 286] on div at bounding box center [646, 347] width 1292 height 1010
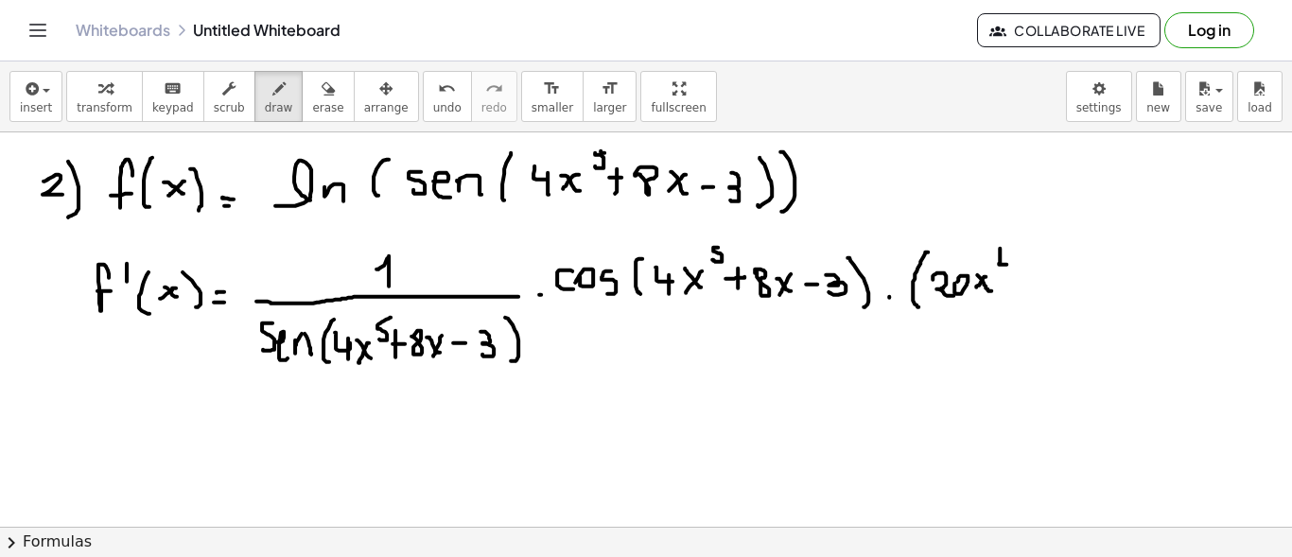
click at [1006, 261] on div at bounding box center [646, 347] width 1292 height 1010
drag, startPoint x: 1004, startPoint y: 253, endPoint x: 1004, endPoint y: 272, distance: 18.9
click at [1004, 272] on div at bounding box center [646, 347] width 1292 height 1010
drag, startPoint x: 1020, startPoint y: 282, endPoint x: 1039, endPoint y: 286, distance: 20.2
click at [1039, 286] on div at bounding box center [646, 347] width 1292 height 1010
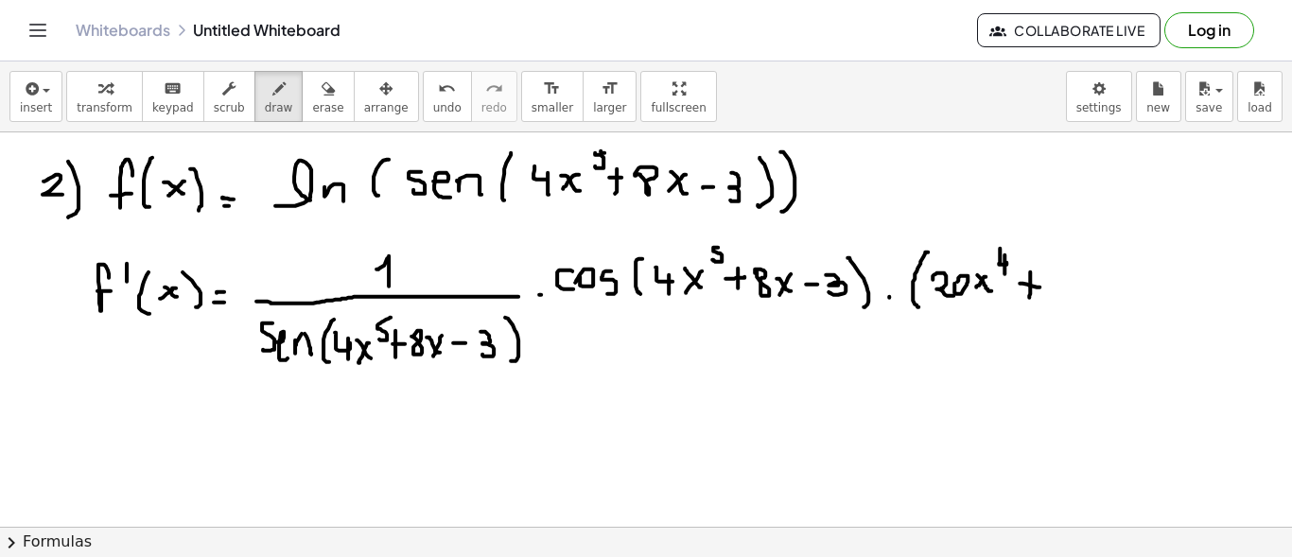
drag, startPoint x: 1030, startPoint y: 270, endPoint x: 1029, endPoint y: 296, distance: 25.6
click at [1029, 296] on div at bounding box center [646, 347] width 1292 height 1010
drag, startPoint x: 1064, startPoint y: 280, endPoint x: 1054, endPoint y: 269, distance: 15.4
click at [1054, 269] on div at bounding box center [646, 347] width 1292 height 1010
drag, startPoint x: 1077, startPoint y: 244, endPoint x: 1063, endPoint y: 326, distance: 83.5
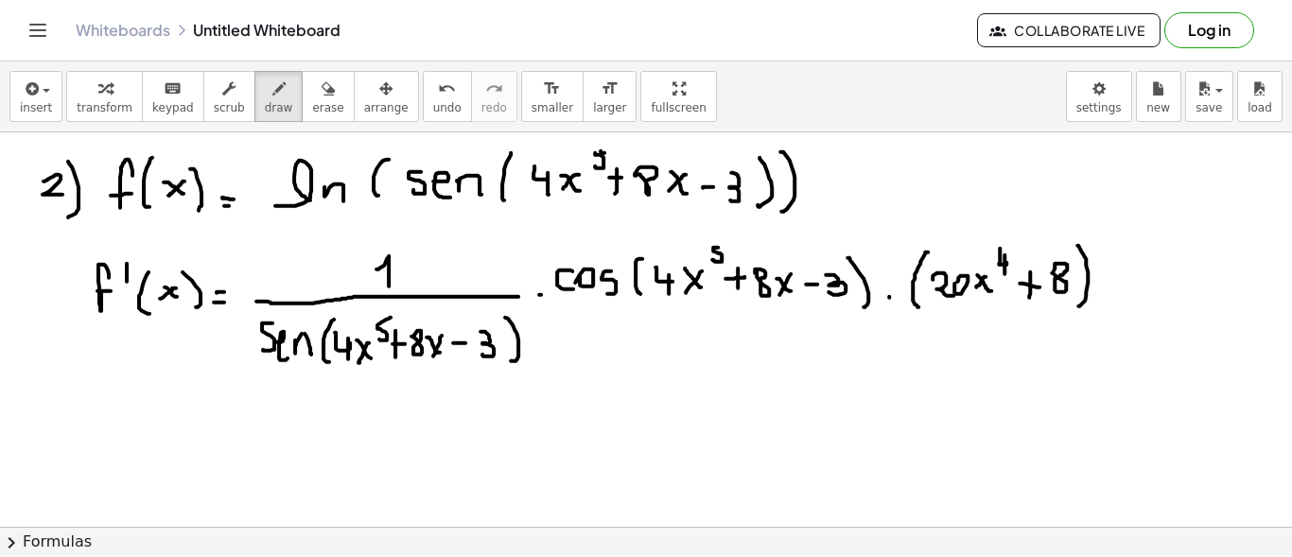
click at [1074, 306] on div at bounding box center [646, 347] width 1292 height 1010
drag, startPoint x: 305, startPoint y: 108, endPoint x: 242, endPoint y: 137, distance: 69.8
click at [312, 108] on span "erase" at bounding box center [327, 107] width 31 height 13
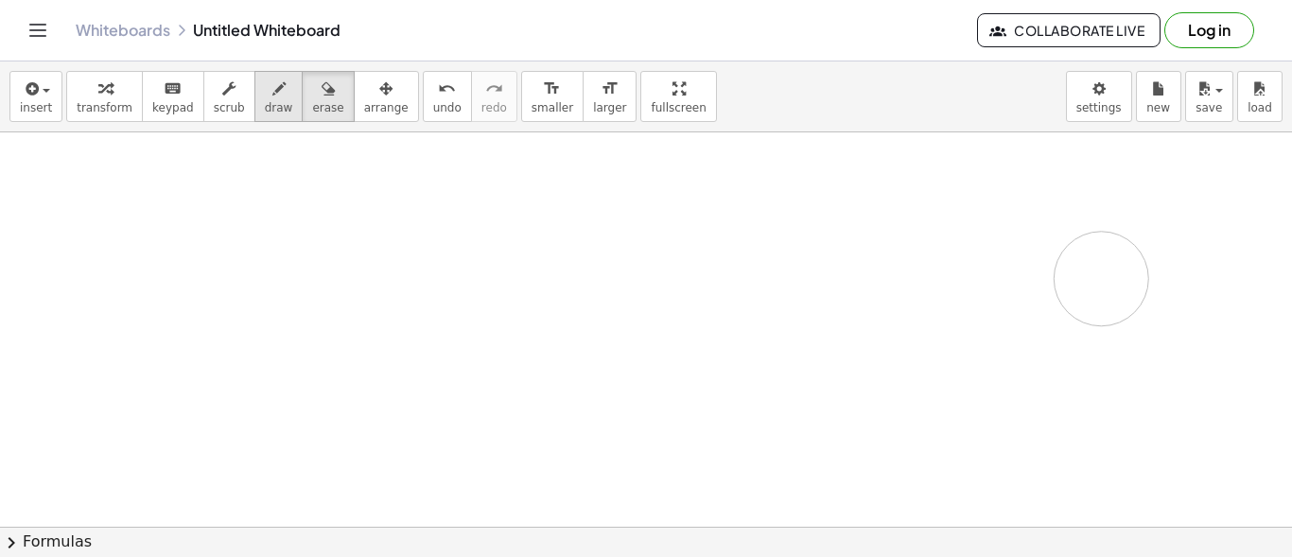
drag, startPoint x: 9, startPoint y: 203, endPoint x: 257, endPoint y: 80, distance: 276.6
click at [1101, 281] on div at bounding box center [646, 347] width 1292 height 1010
click at [272, 81] on icon "button" at bounding box center [278, 89] width 13 height 23
drag, startPoint x: 60, startPoint y: 190, endPoint x: 83, endPoint y: 204, distance: 27.6
click at [77, 216] on div at bounding box center [646, 347] width 1292 height 1010
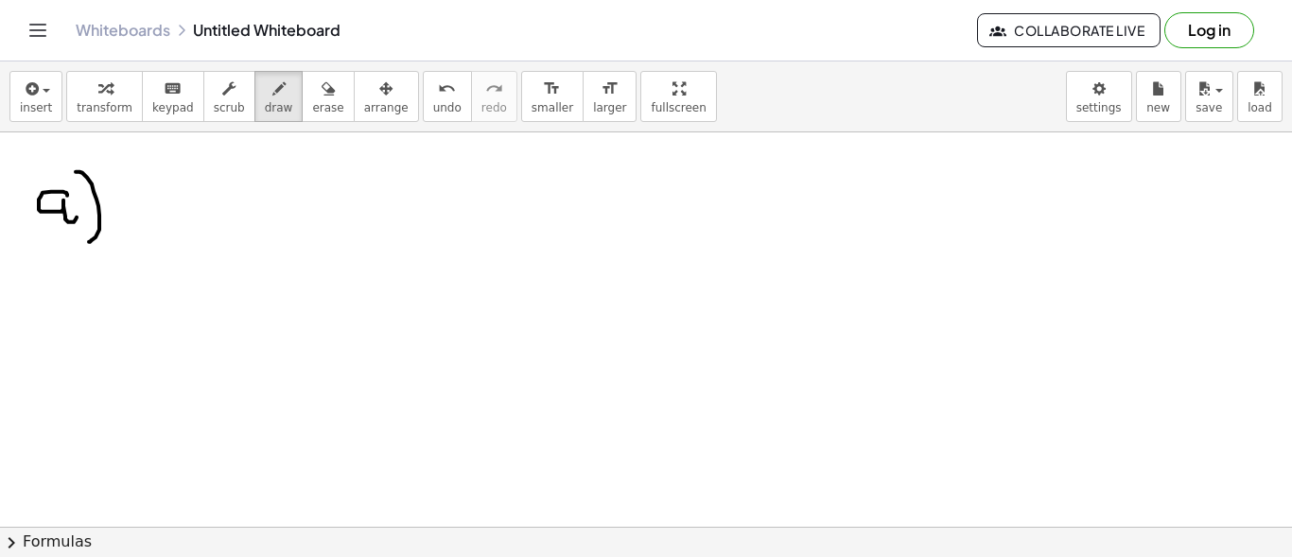
drag, startPoint x: 76, startPoint y: 170, endPoint x: 145, endPoint y: 226, distance: 88.8
click at [87, 239] on div at bounding box center [646, 347] width 1292 height 1010
click at [159, 176] on div at bounding box center [646, 347] width 1292 height 1010
drag, startPoint x: 145, startPoint y: 202, endPoint x: 179, endPoint y: 184, distance: 38.5
click at [165, 202] on div at bounding box center [646, 347] width 1292 height 1010
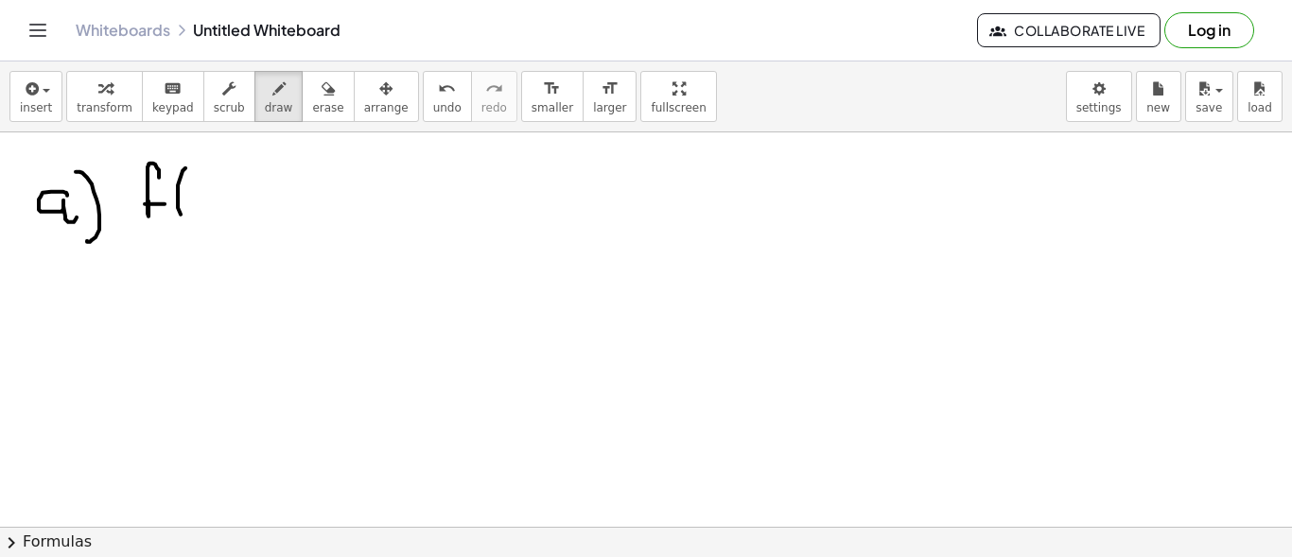
drag, startPoint x: 185, startPoint y: 166, endPoint x: 197, endPoint y: 216, distance: 50.5
click at [191, 218] on div at bounding box center [646, 347] width 1292 height 1010
drag, startPoint x: 221, startPoint y: 200, endPoint x: 232, endPoint y: 202, distance: 10.8
click at [227, 202] on div at bounding box center [646, 347] width 1292 height 1010
drag, startPoint x: 226, startPoint y: 191, endPoint x: 215, endPoint y: 203, distance: 16.7
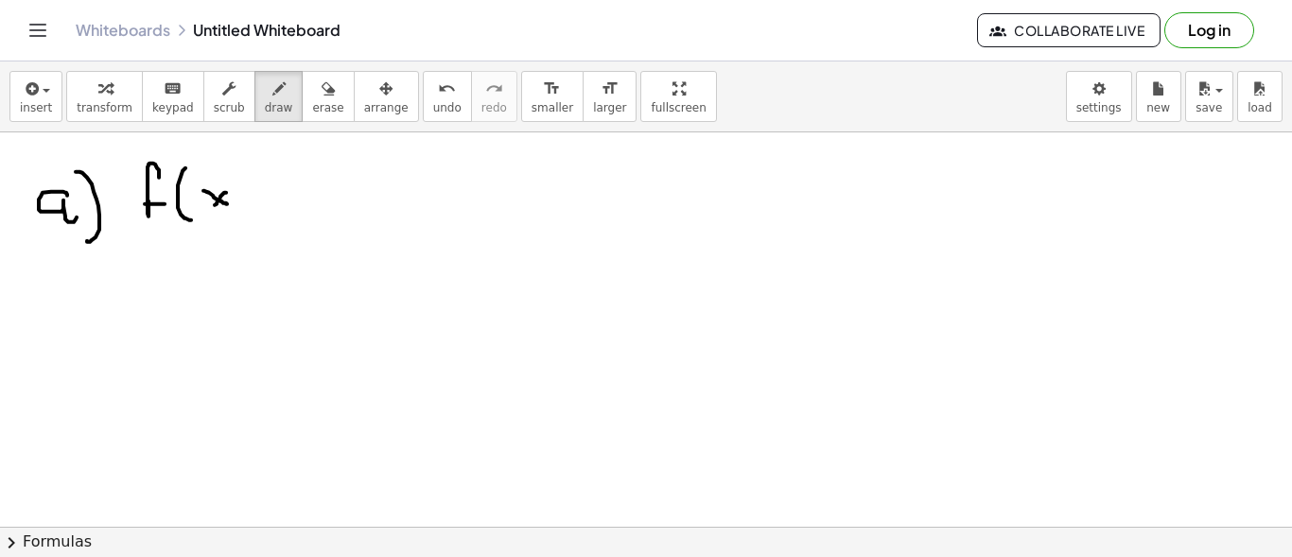
click at [215, 203] on div at bounding box center [646, 347] width 1292 height 1010
drag, startPoint x: 248, startPoint y: 183, endPoint x: 249, endPoint y: 210, distance: 26.5
click at [249, 210] on div at bounding box center [646, 347] width 1292 height 1010
drag, startPoint x: 299, startPoint y: 213, endPoint x: 310, endPoint y: 212, distance: 11.4
click at [310, 213] on div at bounding box center [646, 347] width 1292 height 1010
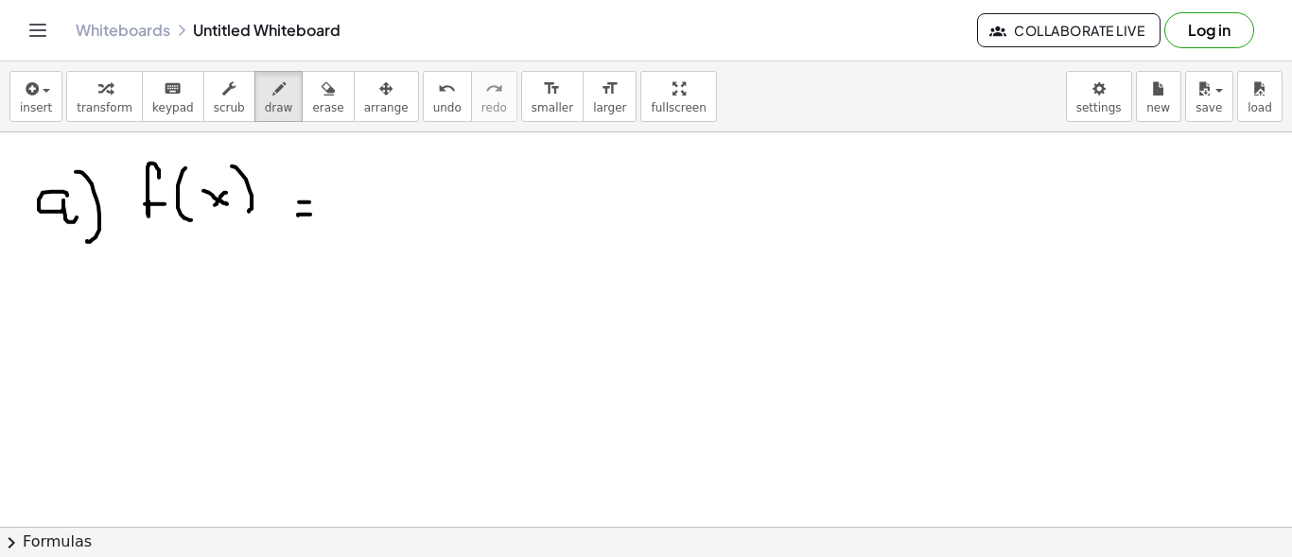
click at [310, 201] on div at bounding box center [646, 347] width 1292 height 1010
drag, startPoint x: 343, startPoint y: 206, endPoint x: 529, endPoint y: 167, distance: 189.4
click at [593, 149] on div at bounding box center [646, 347] width 1292 height 1010
drag, startPoint x: 406, startPoint y: 187, endPoint x: 428, endPoint y: 208, distance: 30.8
click at [428, 208] on div at bounding box center [646, 347] width 1292 height 1010
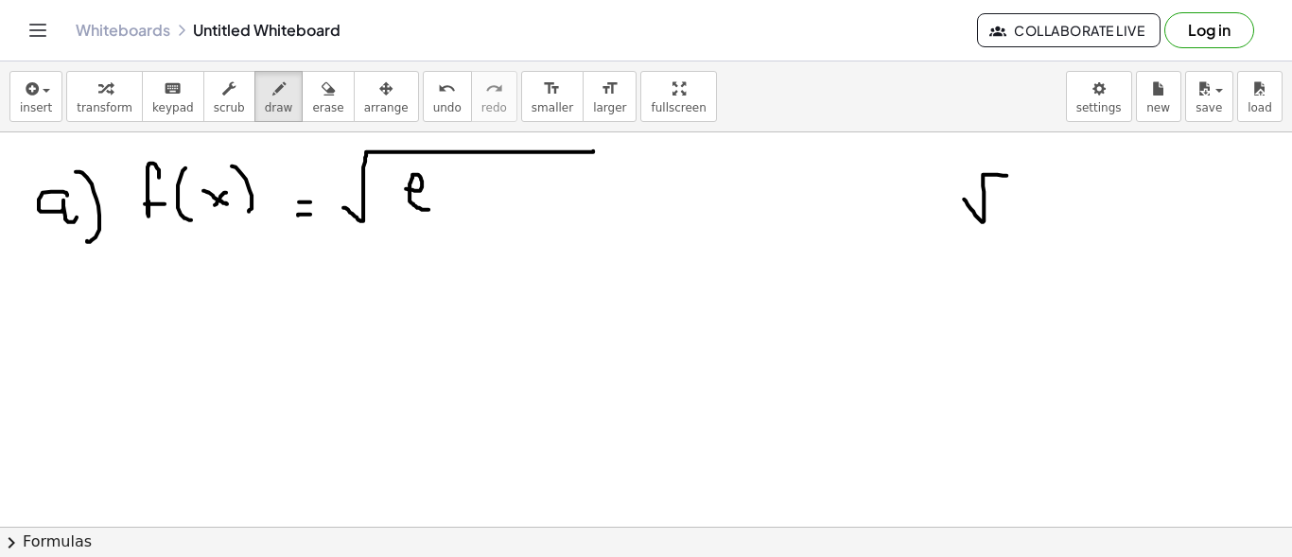
drag, startPoint x: 966, startPoint y: 200, endPoint x: 1007, endPoint y: 189, distance: 42.9
click at [1023, 174] on div at bounding box center [646, 347] width 1292 height 1010
drag, startPoint x: 1003, startPoint y: 192, endPoint x: 1019, endPoint y: 203, distance: 18.9
click at [1018, 205] on div at bounding box center [646, 347] width 1292 height 1010
drag, startPoint x: 1013, startPoint y: 195, endPoint x: 1000, endPoint y: 211, distance: 20.8
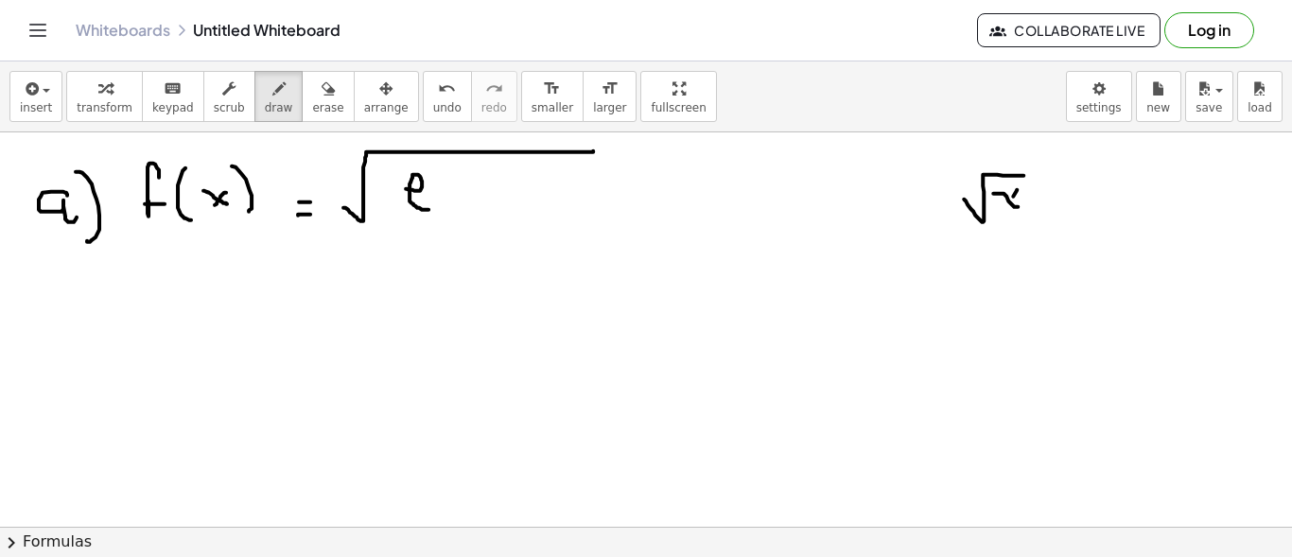
click at [1000, 211] on div at bounding box center [646, 347] width 1292 height 1010
drag, startPoint x: 1186, startPoint y: 179, endPoint x: 1194, endPoint y: 185, distance: 10.1
click at [1194, 185] on div at bounding box center [646, 347] width 1292 height 1010
drag, startPoint x: 1157, startPoint y: 201, endPoint x: 1228, endPoint y: 201, distance: 70.9
click at [1238, 201] on div at bounding box center [646, 347] width 1292 height 1010
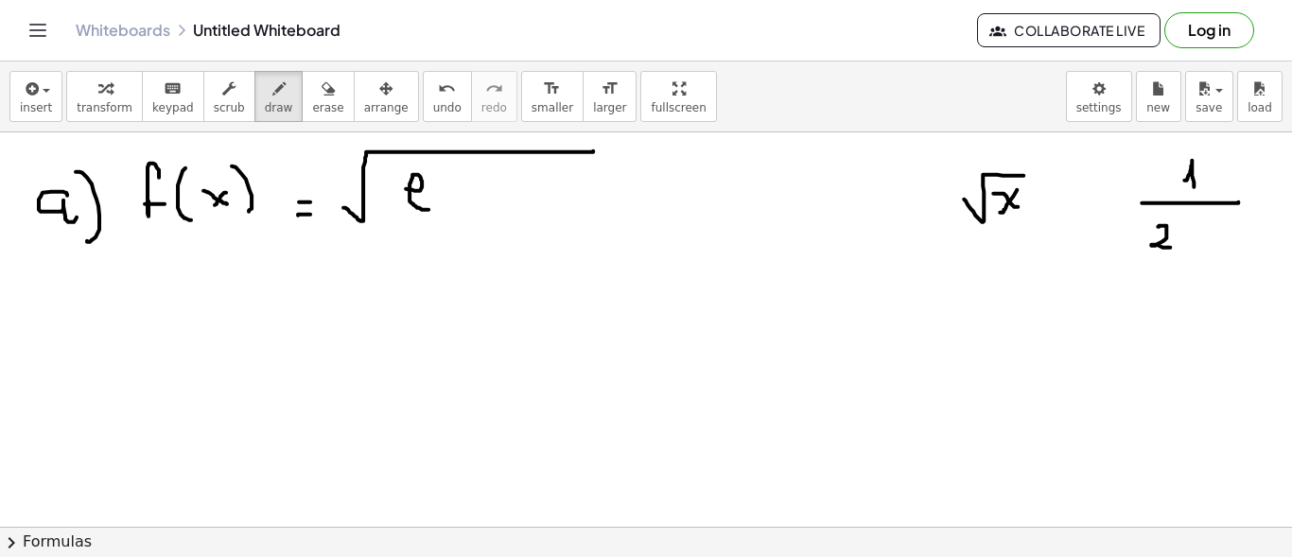
drag, startPoint x: 1158, startPoint y: 225, endPoint x: 1174, endPoint y: 245, distance: 25.6
click at [1172, 246] on div at bounding box center [646, 347] width 1292 height 1010
click at [1180, 245] on div at bounding box center [646, 347] width 1292 height 1010
drag, startPoint x: 1195, startPoint y: 245, endPoint x: 1222, endPoint y: 213, distance: 42.3
click at [1222, 213] on div at bounding box center [646, 347] width 1292 height 1010
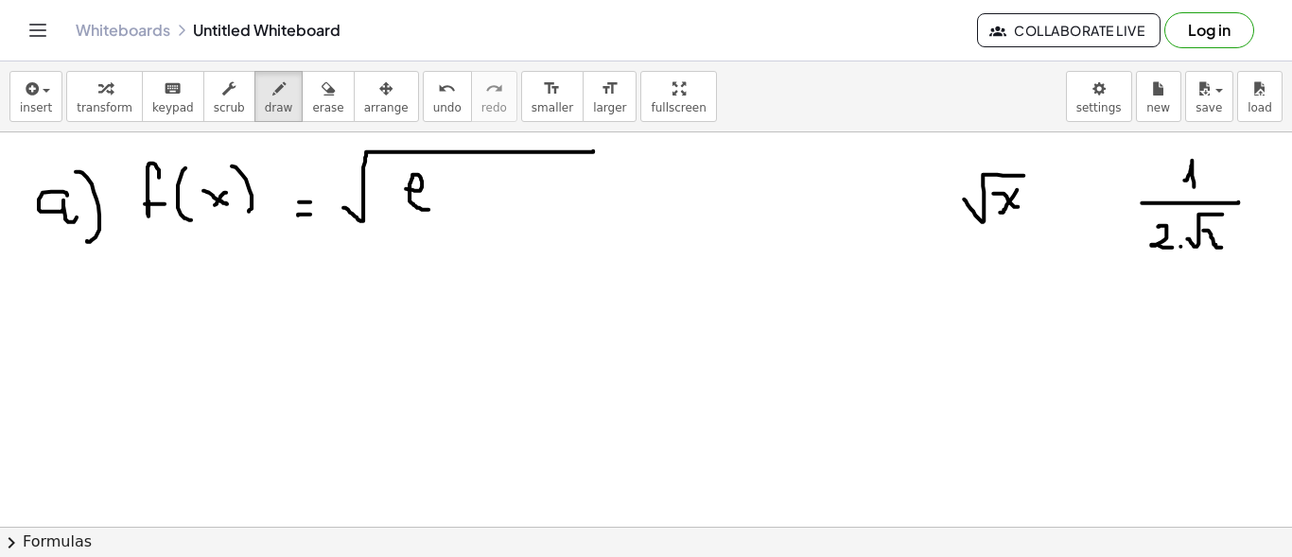
drag, startPoint x: 1204, startPoint y: 229, endPoint x: 1221, endPoint y: 246, distance: 24.1
click at [1221, 246] on div at bounding box center [646, 347] width 1292 height 1010
drag, startPoint x: 1221, startPoint y: 230, endPoint x: 1203, endPoint y: 247, distance: 24.8
click at [1203, 247] on div at bounding box center [646, 347] width 1292 height 1010
click at [460, 162] on div at bounding box center [646, 347] width 1292 height 1010
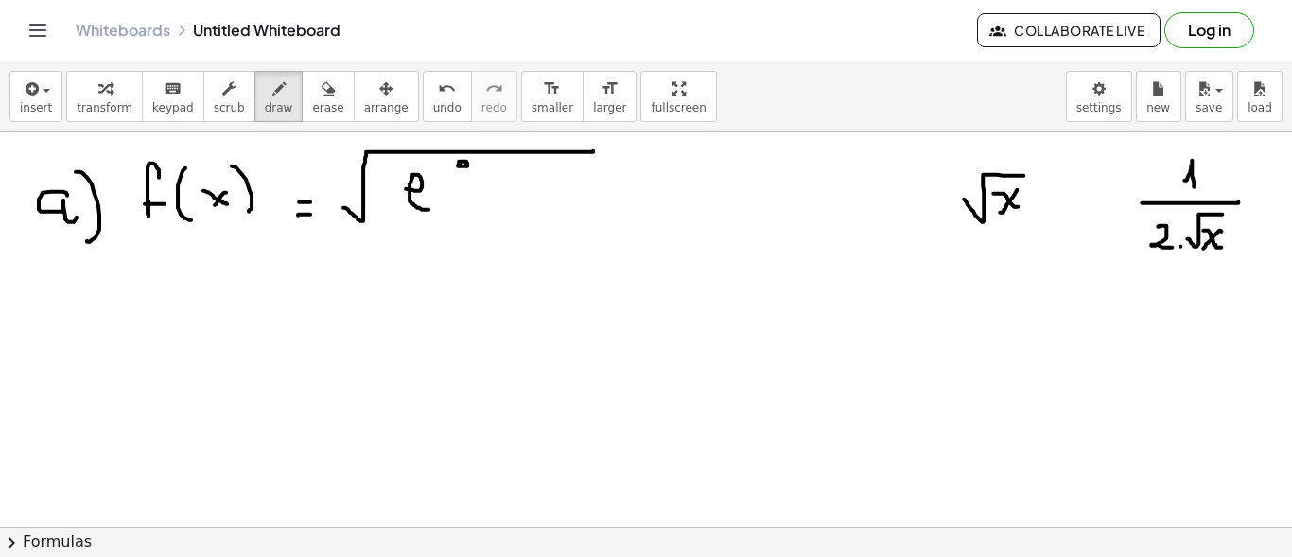
drag, startPoint x: 467, startPoint y: 163, endPoint x: 467, endPoint y: 176, distance: 13.2
click at [467, 176] on div at bounding box center [646, 347] width 1292 height 1010
drag, startPoint x: 477, startPoint y: 167, endPoint x: 487, endPoint y: 177, distance: 14.1
click at [487, 177] on div at bounding box center [646, 347] width 1292 height 1010
drag, startPoint x: 487, startPoint y: 168, endPoint x: 476, endPoint y: 178, distance: 14.8
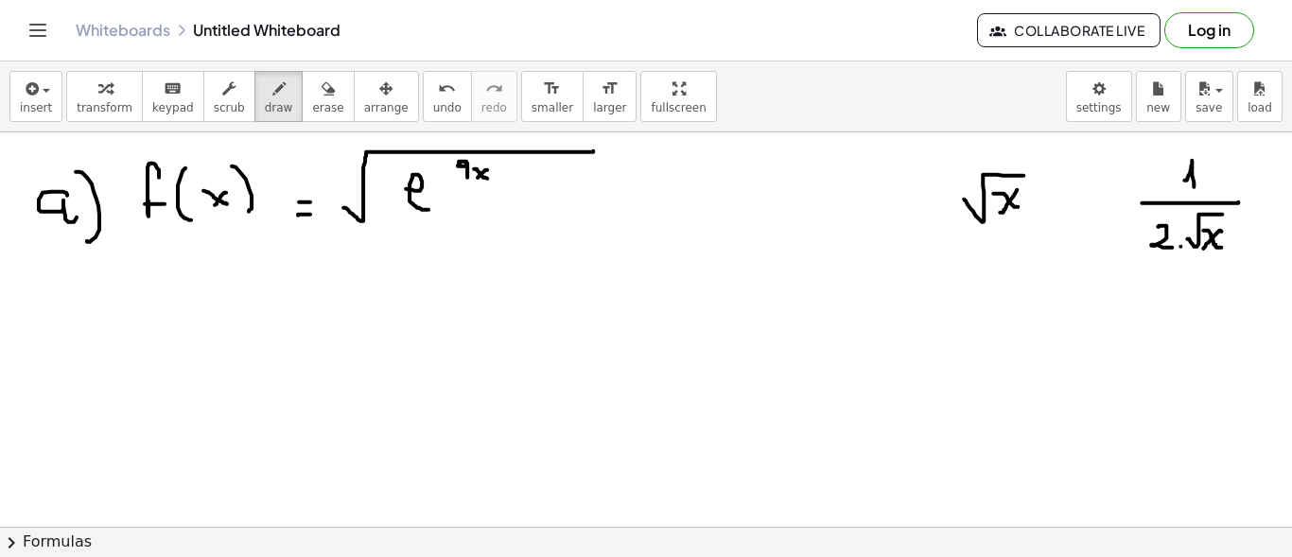
click at [475, 179] on div at bounding box center [646, 347] width 1292 height 1010
click at [503, 164] on div at bounding box center [646, 347] width 1292 height 1010
click at [516, 175] on div at bounding box center [646, 347] width 1292 height 1010
click at [539, 164] on div at bounding box center [646, 347] width 1292 height 1010
drag, startPoint x: 532, startPoint y: 166, endPoint x: 530, endPoint y: 179, distance: 12.4
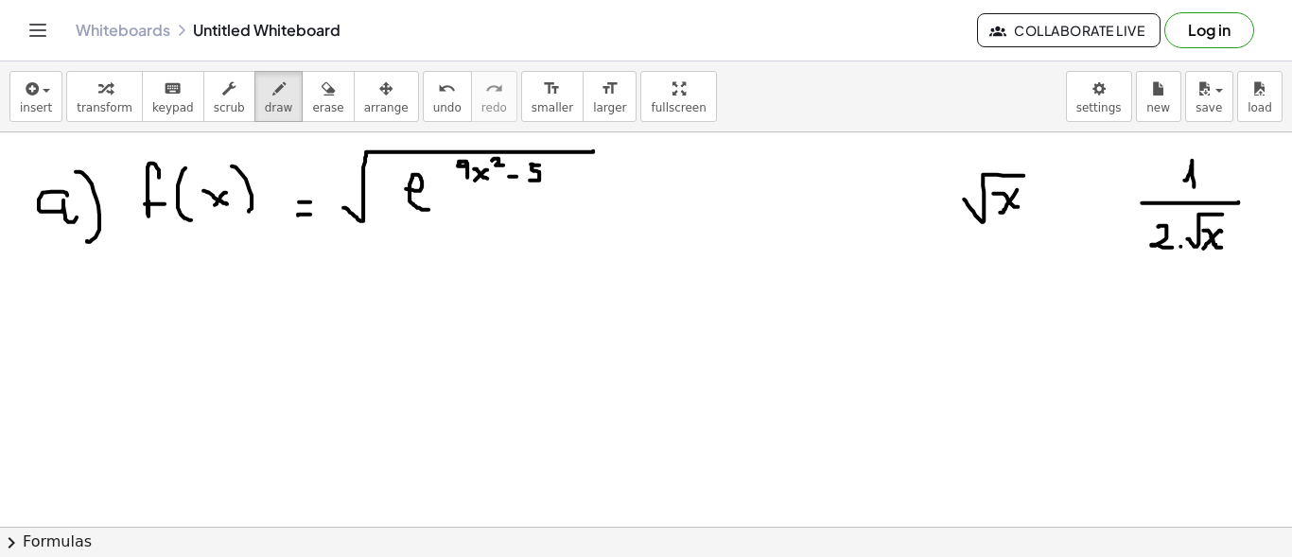
click at [530, 179] on div at bounding box center [646, 347] width 1292 height 1010
drag, startPoint x: 557, startPoint y: 166, endPoint x: 547, endPoint y: 177, distance: 15.4
click at [547, 177] on div at bounding box center [646, 347] width 1292 height 1010
drag, startPoint x: 549, startPoint y: 165, endPoint x: 557, endPoint y: 177, distance: 15.0
click at [557, 177] on div at bounding box center [646, 347] width 1292 height 1010
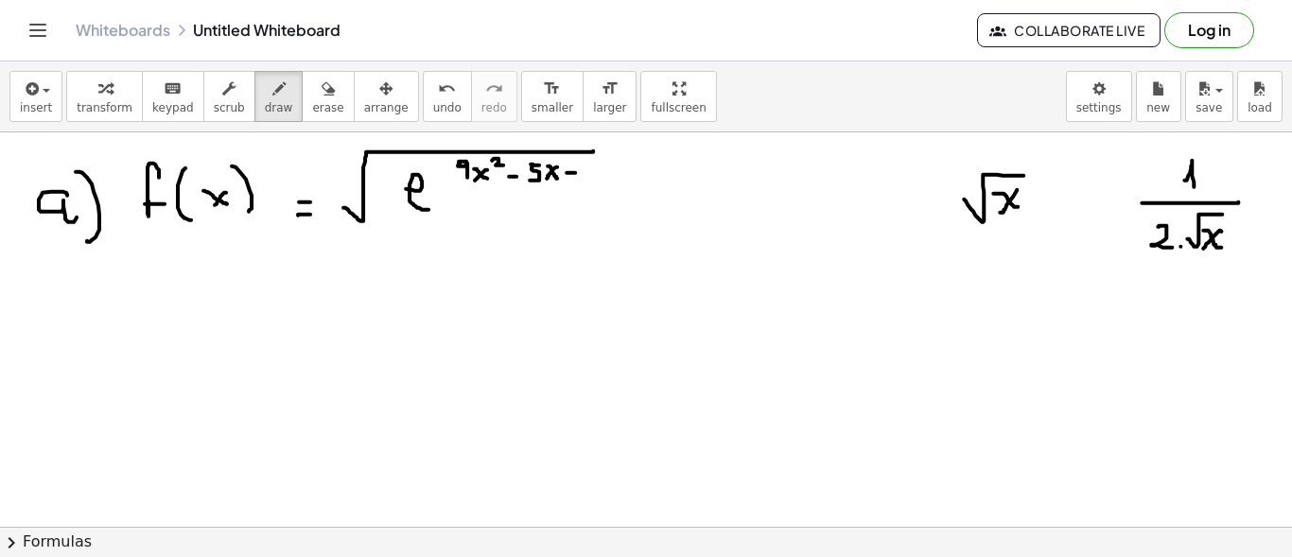
click at [576, 171] on div at bounding box center [646, 347] width 1292 height 1010
drag, startPoint x: 572, startPoint y: 162, endPoint x: 572, endPoint y: 181, distance: 18.9
click at [572, 181] on div at bounding box center [646, 347] width 1292 height 1010
drag, startPoint x: 589, startPoint y: 163, endPoint x: 579, endPoint y: 183, distance: 22.4
click at [581, 180] on div at bounding box center [646, 347] width 1292 height 1010
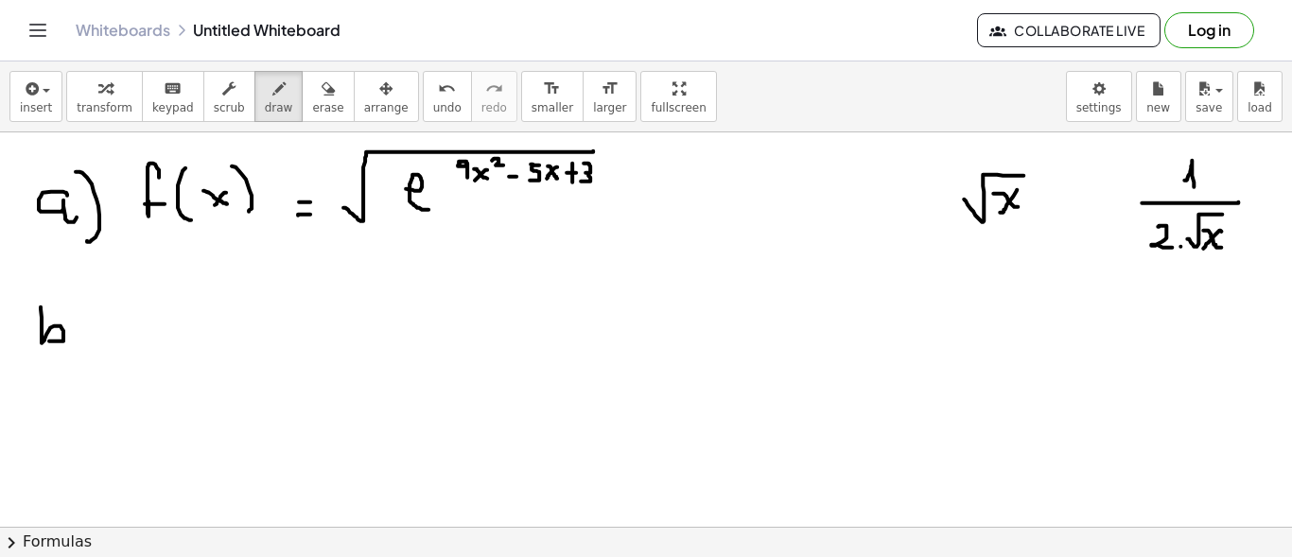
click at [45, 339] on div at bounding box center [646, 347] width 1292 height 1010
drag, startPoint x: 75, startPoint y: 332, endPoint x: 61, endPoint y: 363, distance: 34.3
click at [61, 363] on div at bounding box center [646, 347] width 1292 height 1010
drag, startPoint x: 119, startPoint y: 316, endPoint x: 106, endPoint y: 364, distance: 50.0
click at [103, 374] on div at bounding box center [646, 347] width 1292 height 1010
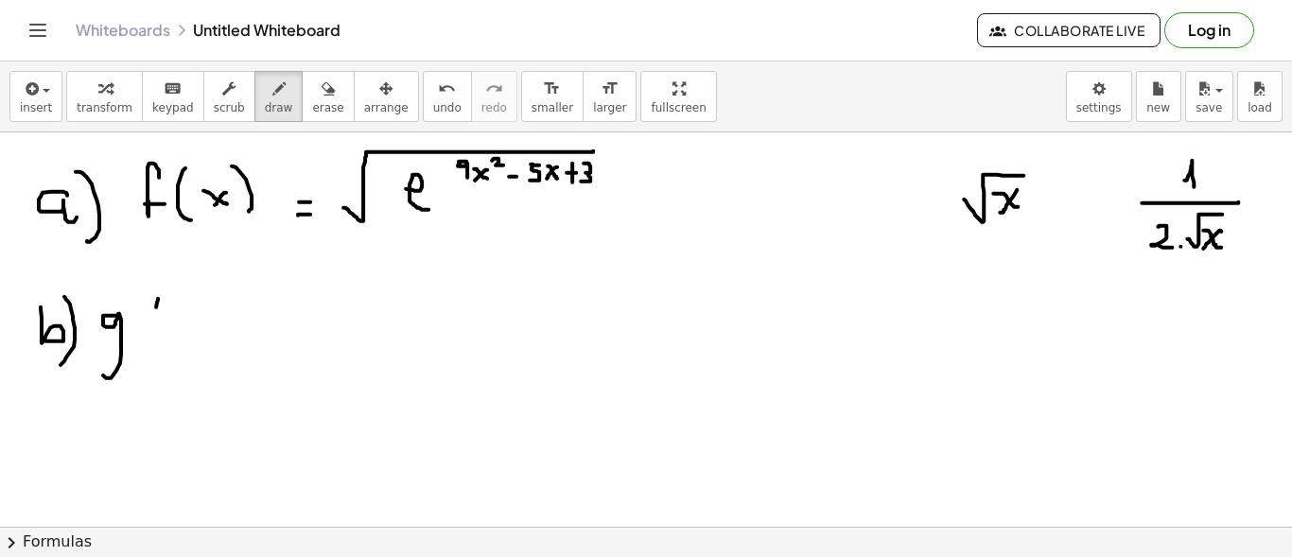
drag, startPoint x: 158, startPoint y: 297, endPoint x: 160, endPoint y: 331, distance: 34.1
click at [157, 332] on div at bounding box center [646, 347] width 1292 height 1010
drag, startPoint x: 180, startPoint y: 323, endPoint x: 186, endPoint y: 314, distance: 10.8
click at [185, 327] on div at bounding box center [646, 347] width 1292 height 1010
click at [169, 328] on div at bounding box center [646, 347] width 1292 height 1010
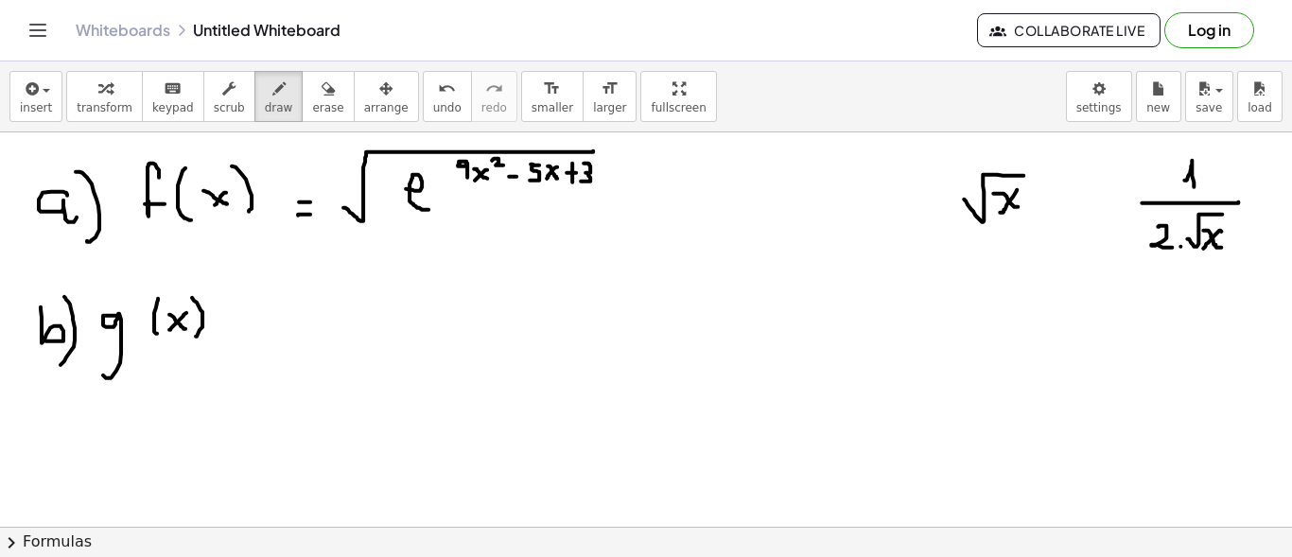
drag, startPoint x: 199, startPoint y: 305, endPoint x: 196, endPoint y: 338, distance: 33.2
click at [194, 338] on div at bounding box center [646, 347] width 1292 height 1010
click at [230, 335] on div at bounding box center [646, 347] width 1292 height 1010
drag, startPoint x: 222, startPoint y: 321, endPoint x: 237, endPoint y: 323, distance: 15.4
click at [235, 323] on div at bounding box center [646, 347] width 1292 height 1010
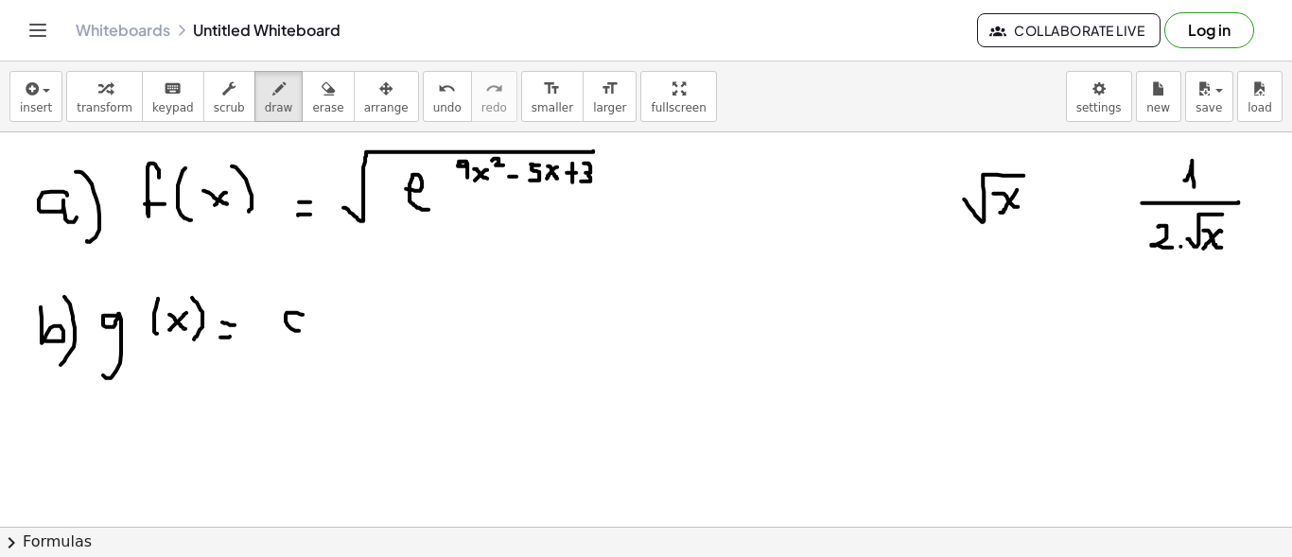
drag, startPoint x: 299, startPoint y: 312, endPoint x: 310, endPoint y: 323, distance: 15.4
click at [306, 329] on div at bounding box center [646, 347] width 1292 height 1010
click at [306, 323] on div at bounding box center [646, 347] width 1292 height 1010
drag, startPoint x: 341, startPoint y: 315, endPoint x: 342, endPoint y: 328, distance: 13.3
click at [333, 328] on div at bounding box center [646, 347] width 1292 height 1010
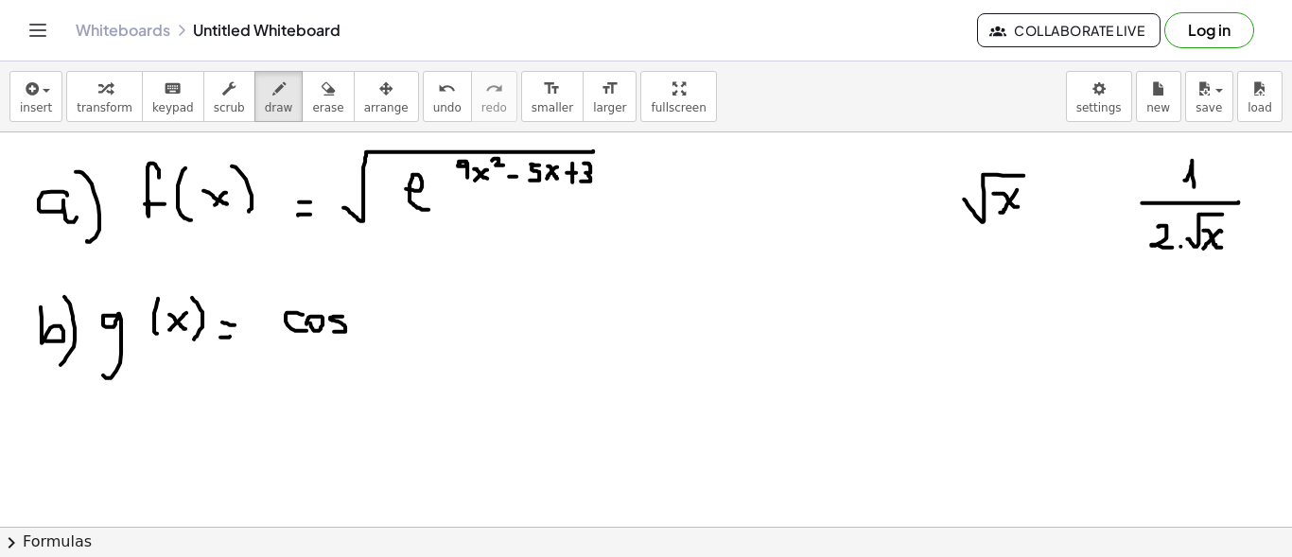
click at [375, 333] on div at bounding box center [646, 347] width 1292 height 1010
click at [433, 102] on span "undo" at bounding box center [447, 107] width 28 height 13
drag, startPoint x: 378, startPoint y: 295, endPoint x: 375, endPoint y: 341, distance: 46.5
click at [372, 341] on div at bounding box center [646, 347] width 1292 height 1010
drag, startPoint x: 402, startPoint y: 316, endPoint x: 400, endPoint y: 332, distance: 16.2
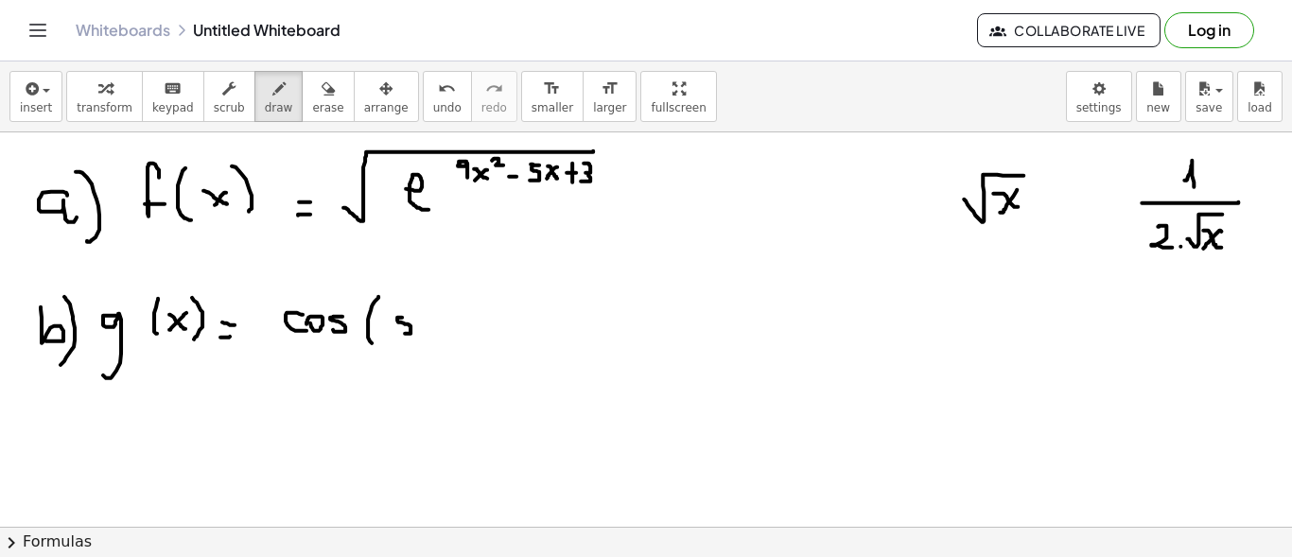
click at [400, 332] on div at bounding box center [646, 347] width 1292 height 1010
click at [433, 327] on div at bounding box center [646, 347] width 1292 height 1010
drag, startPoint x: 441, startPoint y: 313, endPoint x: 457, endPoint y: 324, distance: 19.7
click at [455, 325] on div at bounding box center [646, 347] width 1292 height 1010
drag, startPoint x: 481, startPoint y: 302, endPoint x: 475, endPoint y: 333, distance: 31.9
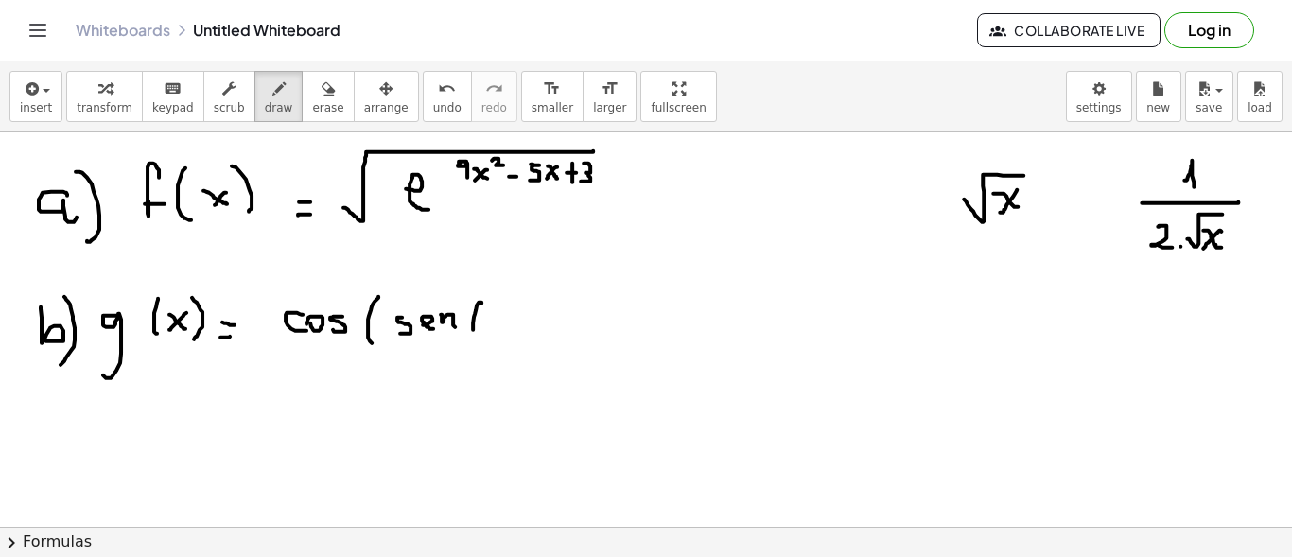
click at [475, 333] on div at bounding box center [646, 347] width 1292 height 1010
drag, startPoint x: 497, startPoint y: 303, endPoint x: 497, endPoint y: 327, distance: 24.6
click at [497, 327] on div at bounding box center [646, 347] width 1292 height 1010
click at [541, 323] on div at bounding box center [646, 347] width 1292 height 1010
drag, startPoint x: 539, startPoint y: 310, endPoint x: 521, endPoint y: 328, distance: 25.4
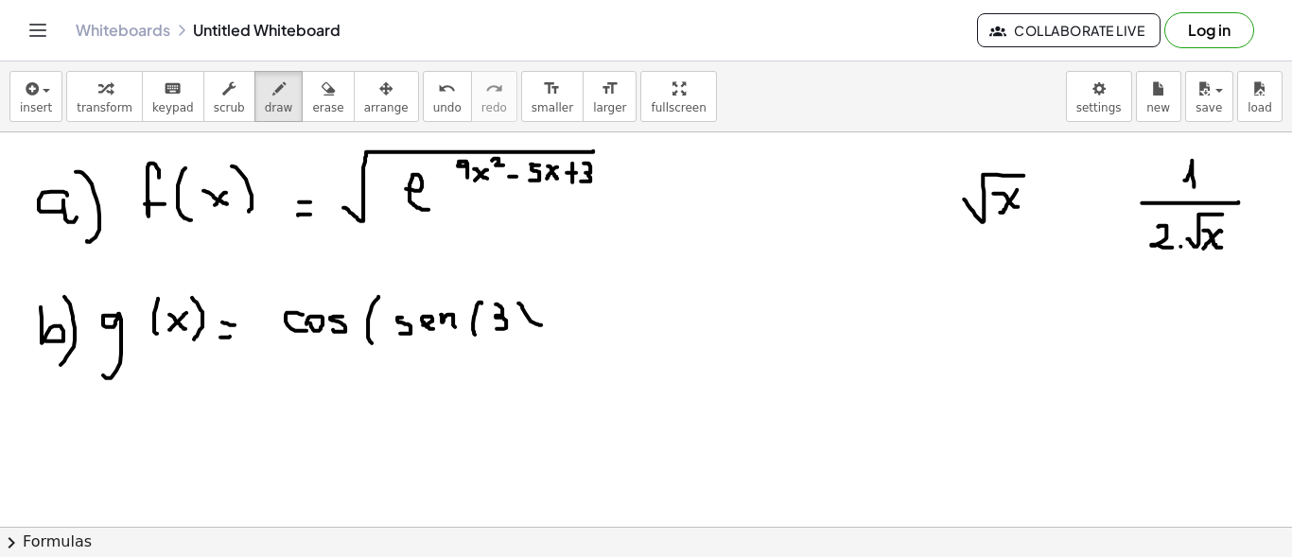
click at [521, 328] on div at bounding box center [646, 347] width 1292 height 1010
drag, startPoint x: 550, startPoint y: 297, endPoint x: 555, endPoint y: 322, distance: 25.0
click at [550, 330] on div at bounding box center [646, 347] width 1292 height 1010
drag, startPoint x: 579, startPoint y: 305, endPoint x: 579, endPoint y: 339, distance: 34.0
click at [579, 339] on div at bounding box center [646, 347] width 1292 height 1010
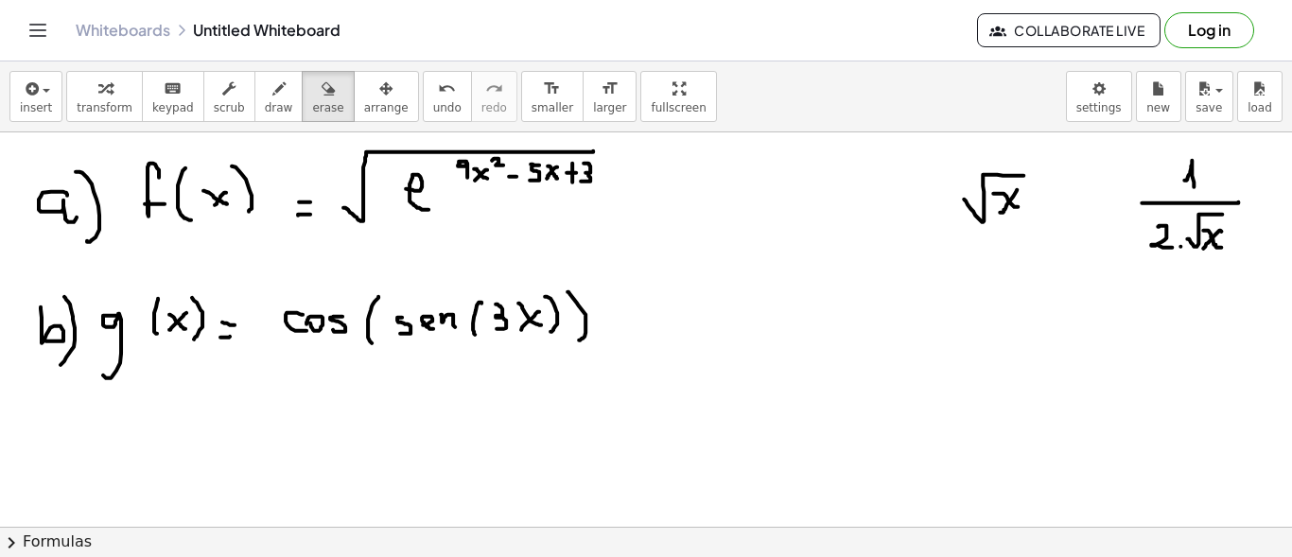
drag, startPoint x: 311, startPoint y: 87, endPoint x: 822, endPoint y: 131, distance: 512.6
click at [312, 87] on div "button" at bounding box center [327, 88] width 31 height 23
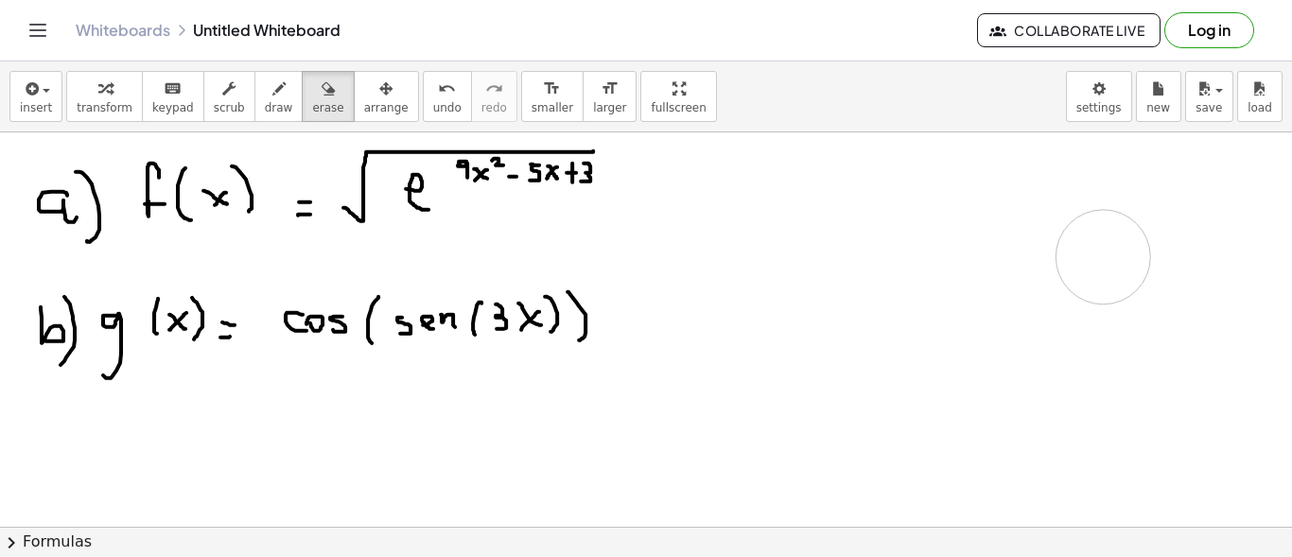
drag, startPoint x: 1009, startPoint y: 212, endPoint x: 1101, endPoint y: 255, distance: 101.5
click at [1101, 255] on div at bounding box center [646, 347] width 1292 height 1010
click at [268, 92] on button "draw" at bounding box center [278, 96] width 49 height 51
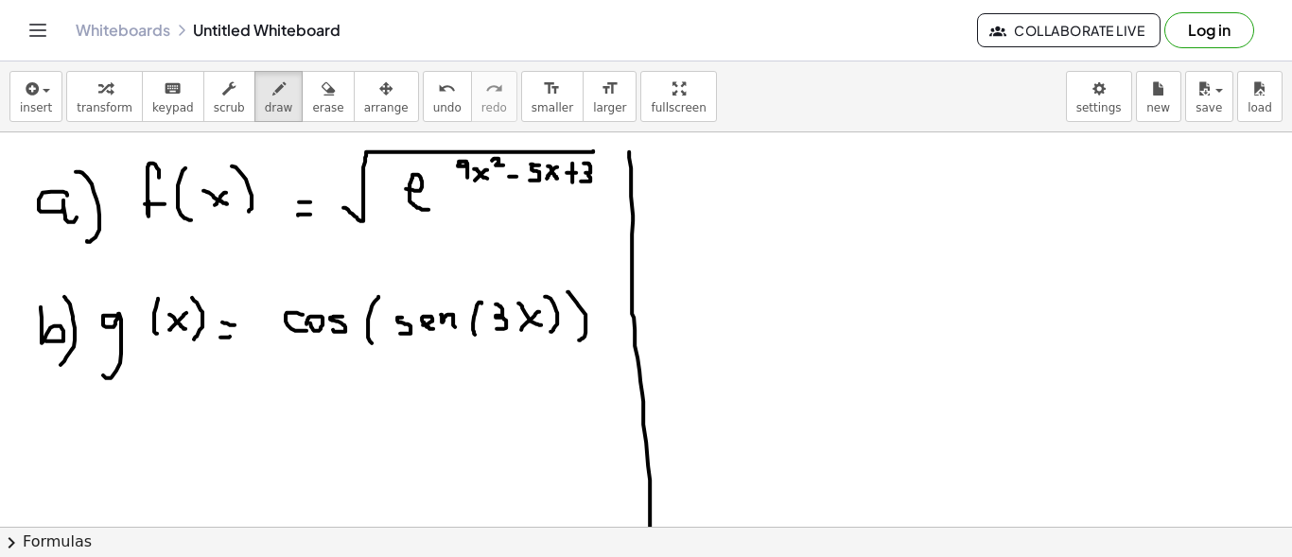
drag, startPoint x: 629, startPoint y: 150, endPoint x: 619, endPoint y: 427, distance: 276.4
click at [648, 529] on div "insert select one: Math Expression Function Text Youtube Video Graphing Geometr…" at bounding box center [646, 309] width 1292 height 496
click at [661, 183] on div at bounding box center [646, 347] width 1292 height 1010
drag, startPoint x: 646, startPoint y: 196, endPoint x: 665, endPoint y: 194, distance: 19.0
click at [657, 197] on div at bounding box center [646, 347] width 1292 height 1010
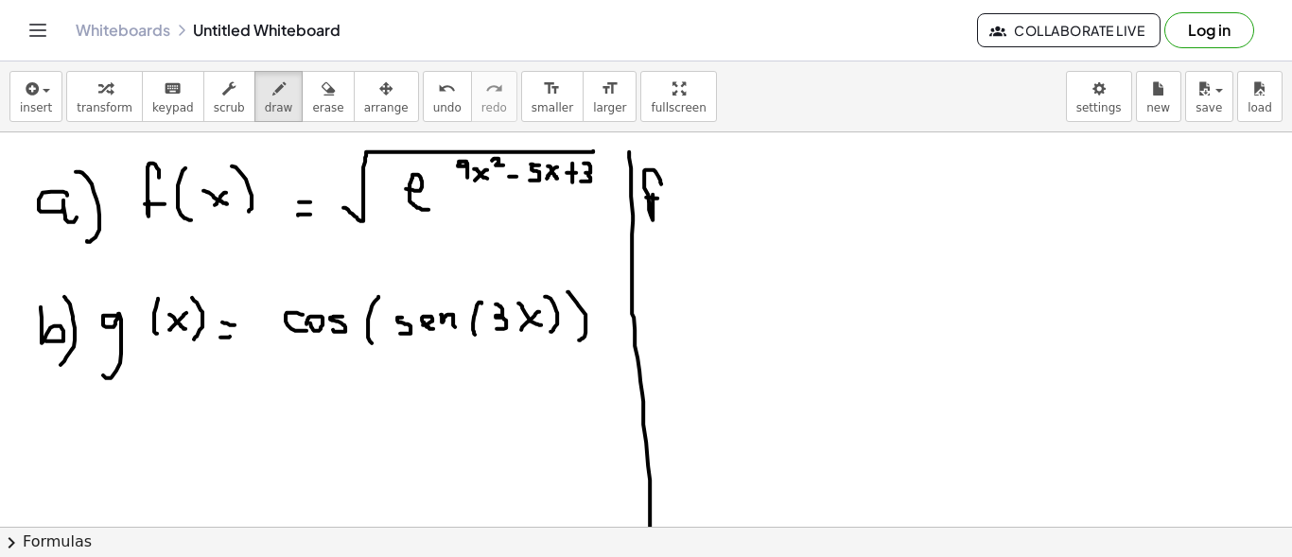
drag, startPoint x: 670, startPoint y: 168, endPoint x: 675, endPoint y: 183, distance: 16.2
click at [670, 176] on div at bounding box center [646, 347] width 1292 height 1010
drag, startPoint x: 694, startPoint y: 181, endPoint x: 695, endPoint y: 211, distance: 30.3
click at [692, 211] on div at bounding box center [646, 347] width 1292 height 1010
drag, startPoint x: 712, startPoint y: 201, endPoint x: 724, endPoint y: 208, distance: 14.0
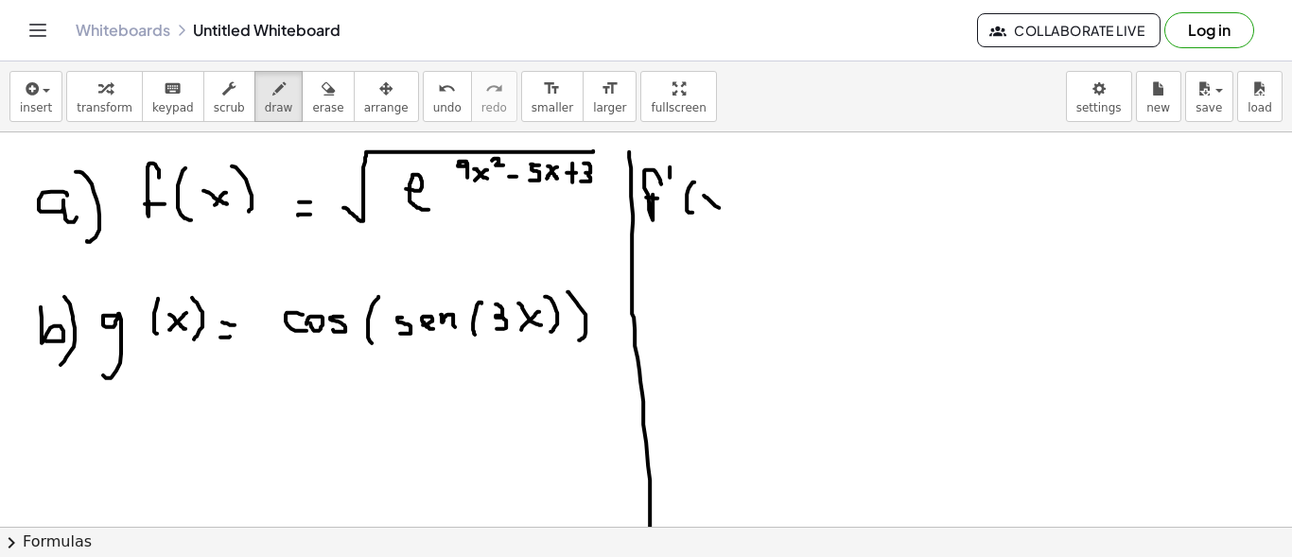
click at [724, 208] on div at bounding box center [646, 347] width 1292 height 1010
click at [706, 209] on div at bounding box center [646, 347] width 1292 height 1010
drag, startPoint x: 733, startPoint y: 179, endPoint x: 752, endPoint y: 221, distance: 46.6
click at [742, 227] on div at bounding box center [646, 347] width 1292 height 1010
click at [766, 216] on div at bounding box center [646, 347] width 1292 height 1010
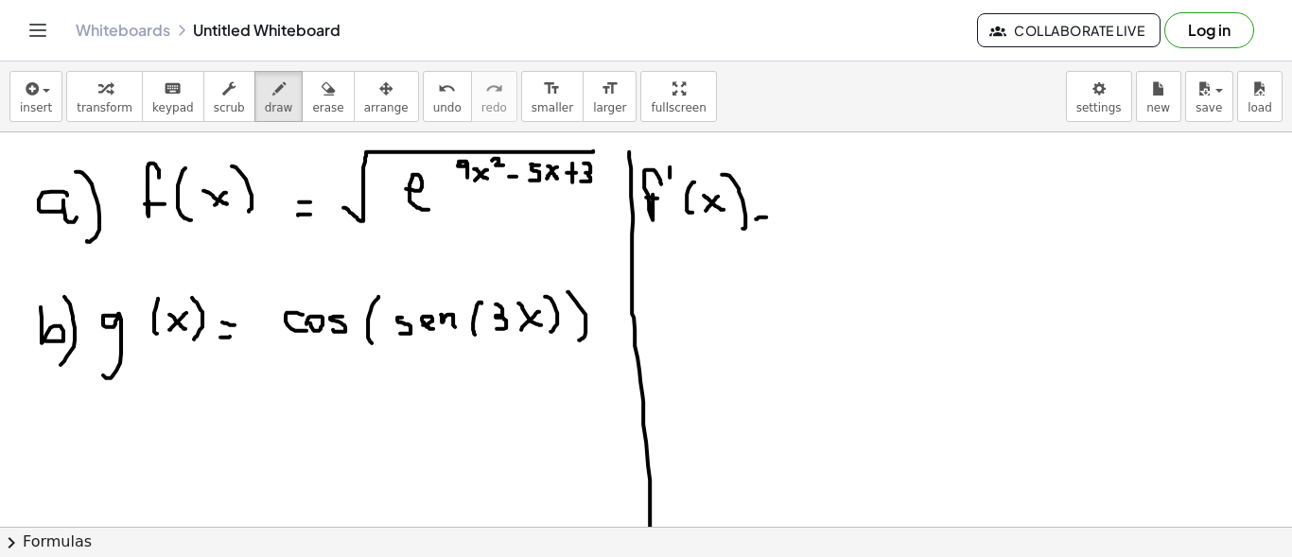
click at [765, 206] on div at bounding box center [646, 347] width 1292 height 1010
drag, startPoint x: 839, startPoint y: 183, endPoint x: 826, endPoint y: 213, distance: 32.2
click at [848, 198] on div at bounding box center [646, 347] width 1292 height 1010
drag, startPoint x: 783, startPoint y: 211, endPoint x: 958, endPoint y: 220, distance: 175.2
click at [958, 220] on div at bounding box center [646, 347] width 1292 height 1010
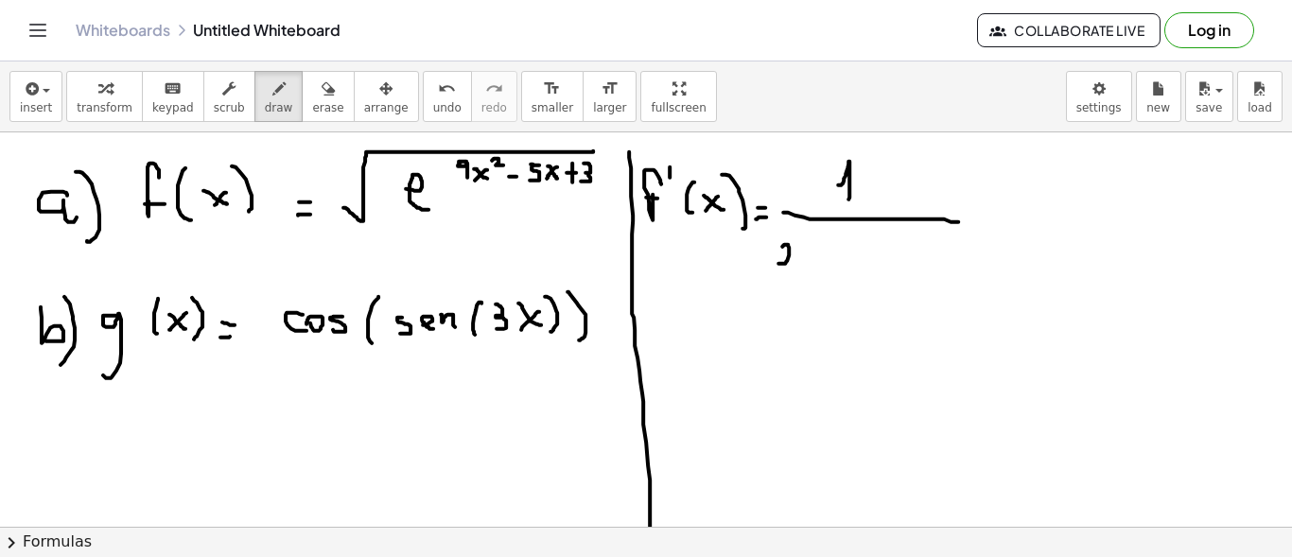
drag, startPoint x: 788, startPoint y: 243, endPoint x: 790, endPoint y: 268, distance: 24.7
click at [790, 268] on div at bounding box center [646, 347] width 1292 height 1010
click at [800, 265] on div at bounding box center [646, 347] width 1292 height 1010
drag, startPoint x: 817, startPoint y: 264, endPoint x: 824, endPoint y: 228, distance: 36.5
click at [824, 228] on div at bounding box center [646, 347] width 1292 height 1010
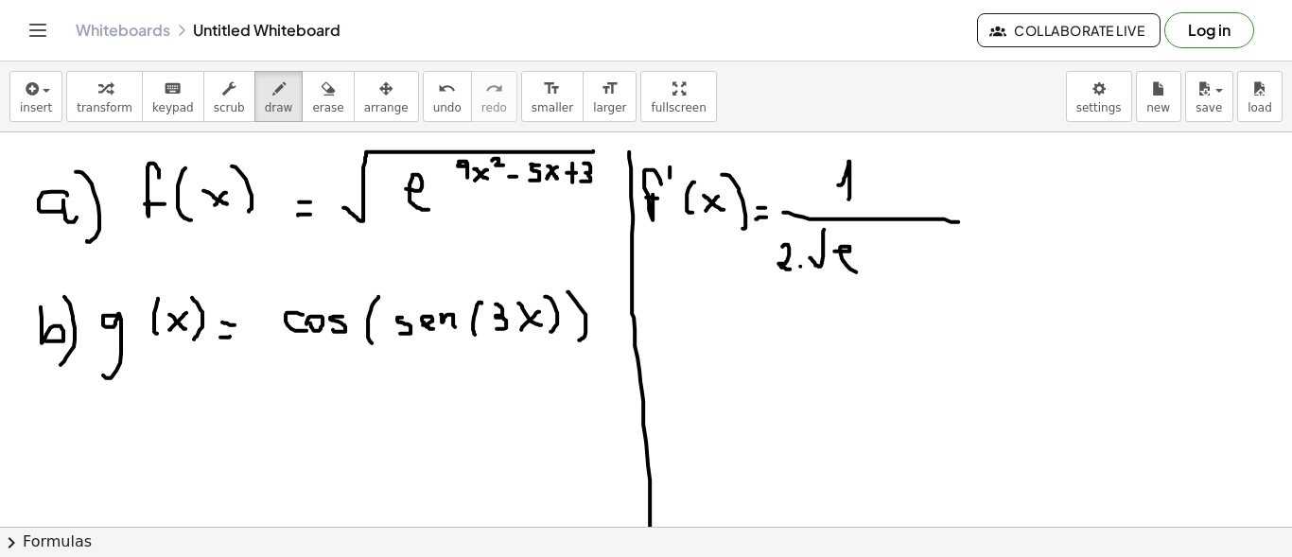
drag, startPoint x: 836, startPoint y: 250, endPoint x: 863, endPoint y: 269, distance: 33.3
click at [863, 270] on div at bounding box center [646, 347] width 1292 height 1010
click at [877, 240] on div at bounding box center [646, 347] width 1292 height 1010
click at [876, 253] on div at bounding box center [646, 347] width 1292 height 1010
click at [887, 248] on div at bounding box center [646, 347] width 1292 height 1010
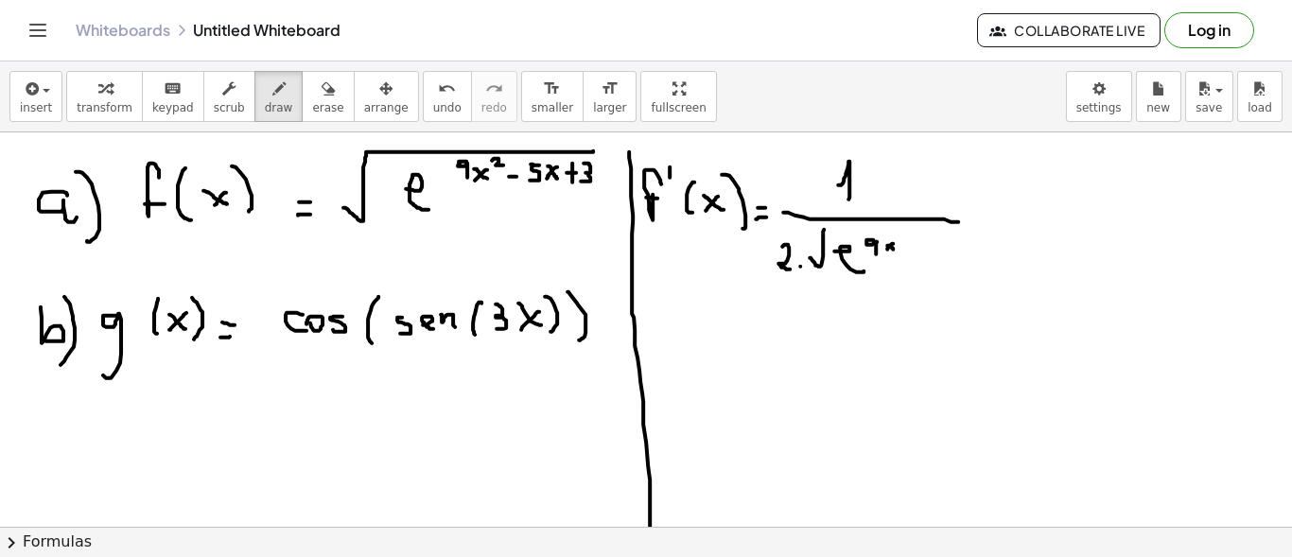
click at [894, 249] on div at bounding box center [646, 347] width 1292 height 1010
drag, startPoint x: 900, startPoint y: 232, endPoint x: 909, endPoint y: 238, distance: 10.8
click at [908, 237] on div at bounding box center [646, 347] width 1292 height 1010
click at [917, 251] on div at bounding box center [646, 347] width 1292 height 1010
click at [926, 252] on div at bounding box center [646, 347] width 1292 height 1010
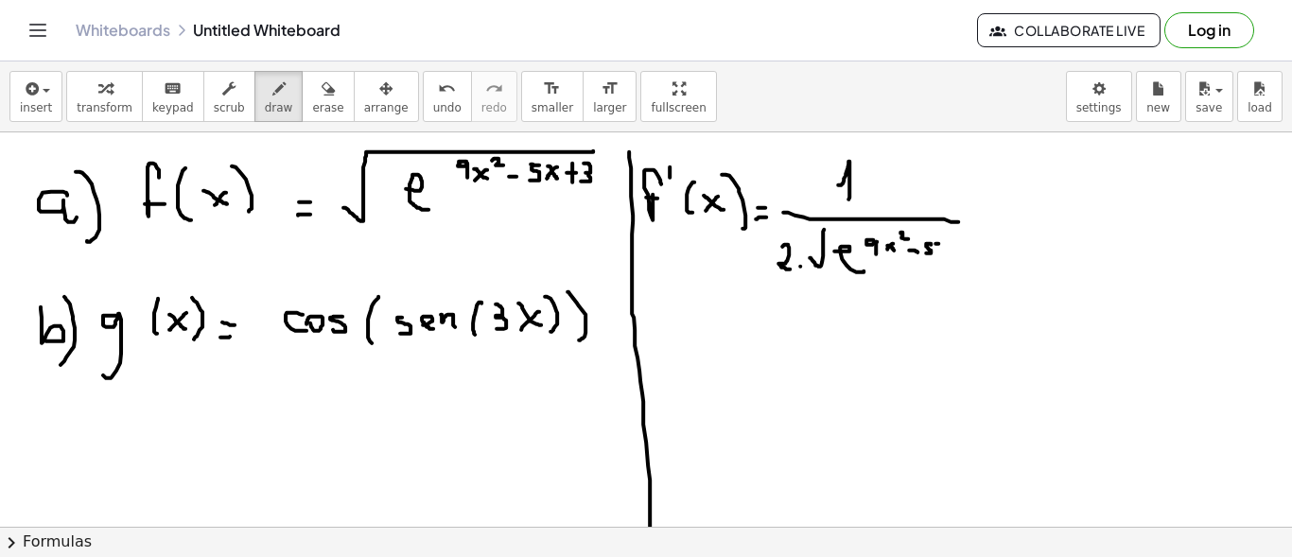
drag, startPoint x: 938, startPoint y: 242, endPoint x: 946, endPoint y: 251, distance: 11.4
click at [945, 251] on div at bounding box center [646, 347] width 1292 height 1010
click at [935, 253] on div at bounding box center [646, 347] width 1292 height 1010
drag, startPoint x: 947, startPoint y: 246, endPoint x: 957, endPoint y: 246, distance: 10.4
click at [957, 246] on div at bounding box center [646, 347] width 1292 height 1010
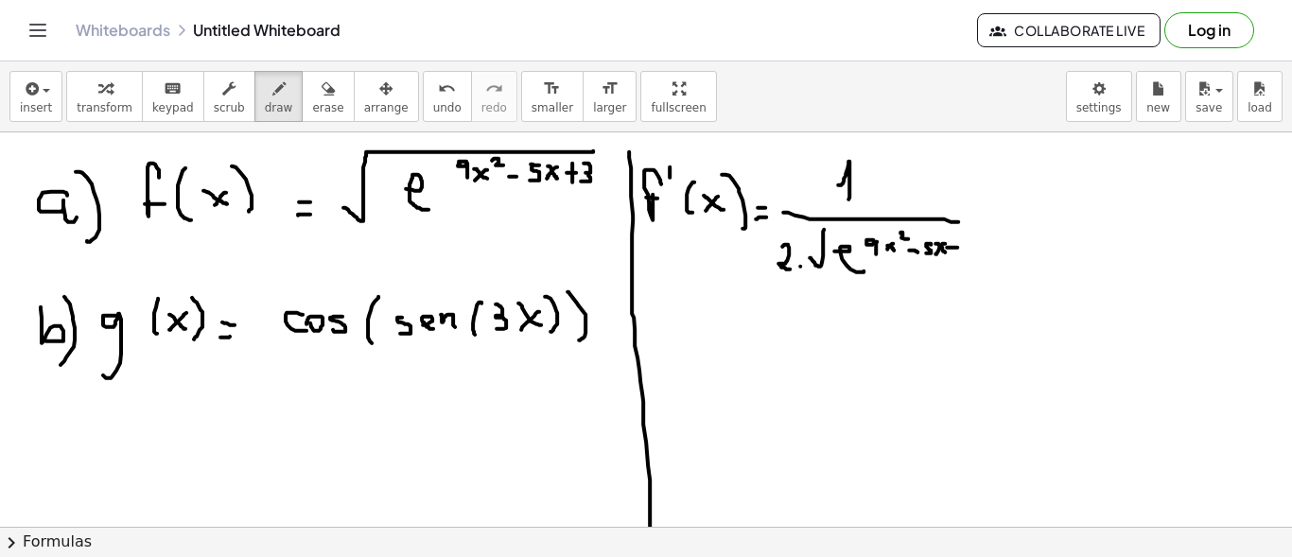
drag, startPoint x: 954, startPoint y: 238, endPoint x: 952, endPoint y: 253, distance: 15.3
click at [952, 253] on div at bounding box center [646, 347] width 1292 height 1010
drag, startPoint x: 966, startPoint y: 240, endPoint x: 881, endPoint y: 247, distance: 84.4
click at [962, 256] on div at bounding box center [646, 347] width 1292 height 1010
drag, startPoint x: 830, startPoint y: 232, endPoint x: 985, endPoint y: 232, distance: 155.1
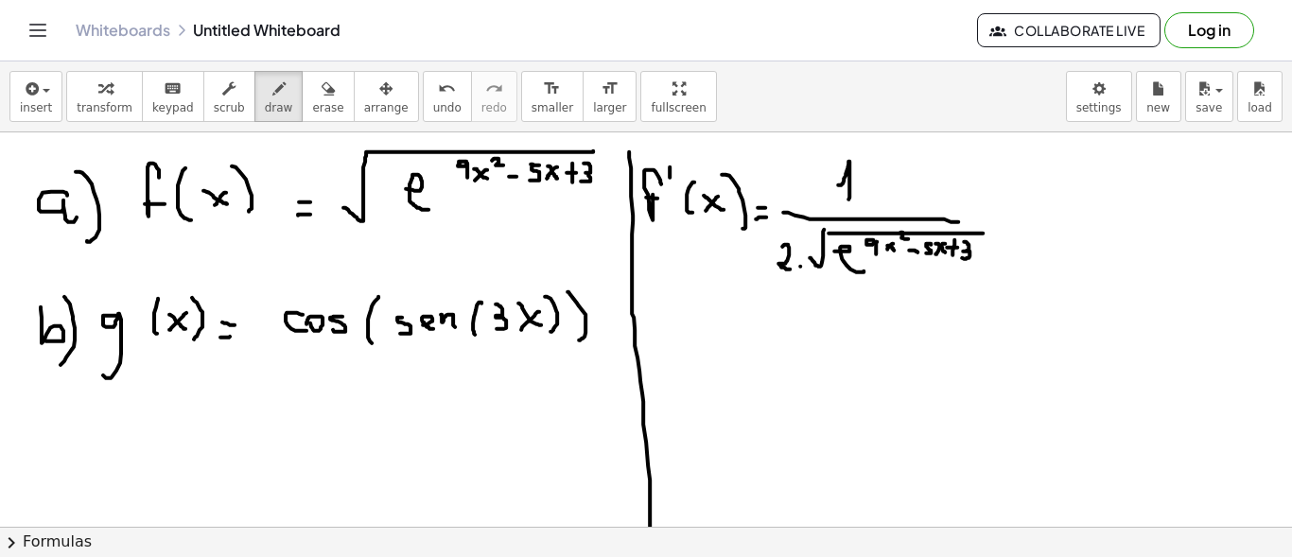
click at [985, 232] on div at bounding box center [646, 347] width 1292 height 1010
click at [992, 214] on div at bounding box center [646, 347] width 1292 height 1010
drag, startPoint x: 1013, startPoint y: 188, endPoint x: 1040, endPoint y: 192, distance: 27.7
click at [1038, 195] on div at bounding box center [646, 347] width 1292 height 1010
drag, startPoint x: 1049, startPoint y: 150, endPoint x: 1054, endPoint y: 166, distance: 15.9
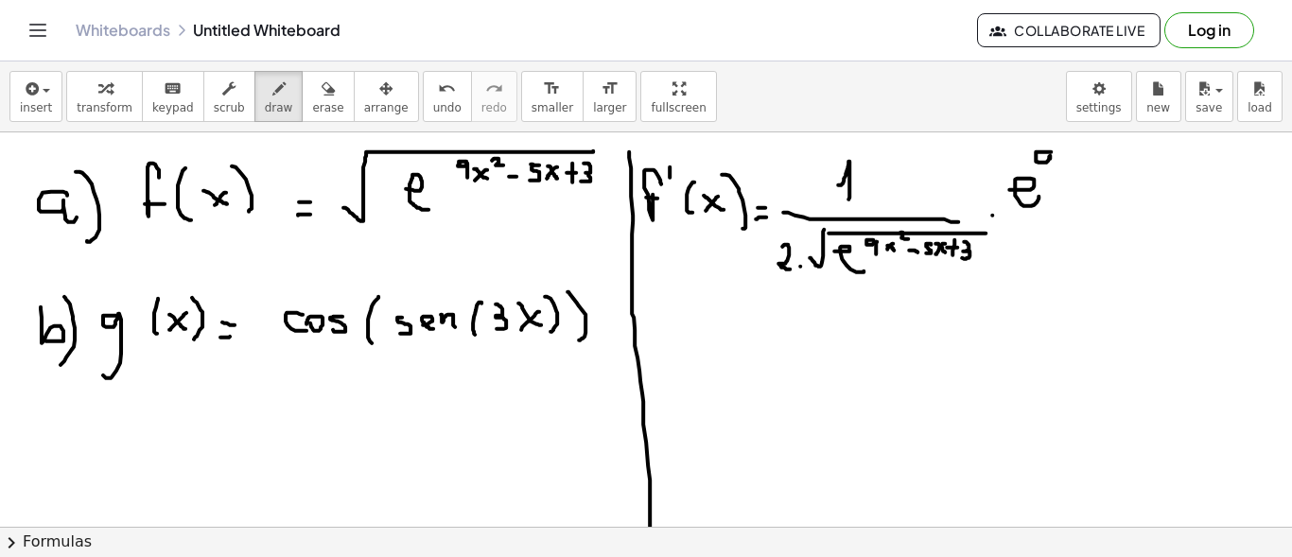
click at [1051, 170] on div at bounding box center [646, 347] width 1292 height 1010
click at [1071, 163] on div at bounding box center [646, 347] width 1292 height 1010
drag, startPoint x: 1069, startPoint y: 155, endPoint x: 1060, endPoint y: 166, distance: 13.4
click at [1060, 167] on div at bounding box center [646, 347] width 1292 height 1010
drag, startPoint x: 1081, startPoint y: 142, endPoint x: 1088, endPoint y: 165, distance: 23.6
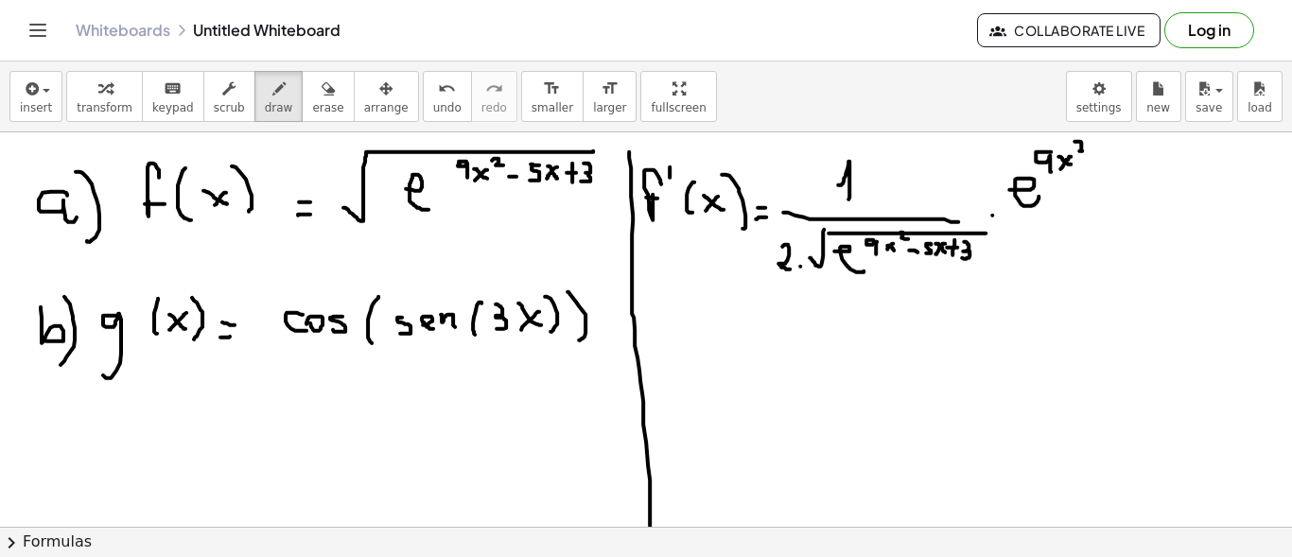
click at [1086, 152] on div at bounding box center [646, 347] width 1292 height 1010
drag, startPoint x: 1097, startPoint y: 164, endPoint x: 1115, endPoint y: 157, distance: 19.2
click at [1099, 164] on div at bounding box center [646, 347] width 1292 height 1010
drag, startPoint x: 1122, startPoint y: 151, endPoint x: 1129, endPoint y: 170, distance: 20.4
click at [1110, 172] on div at bounding box center [646, 347] width 1292 height 1010
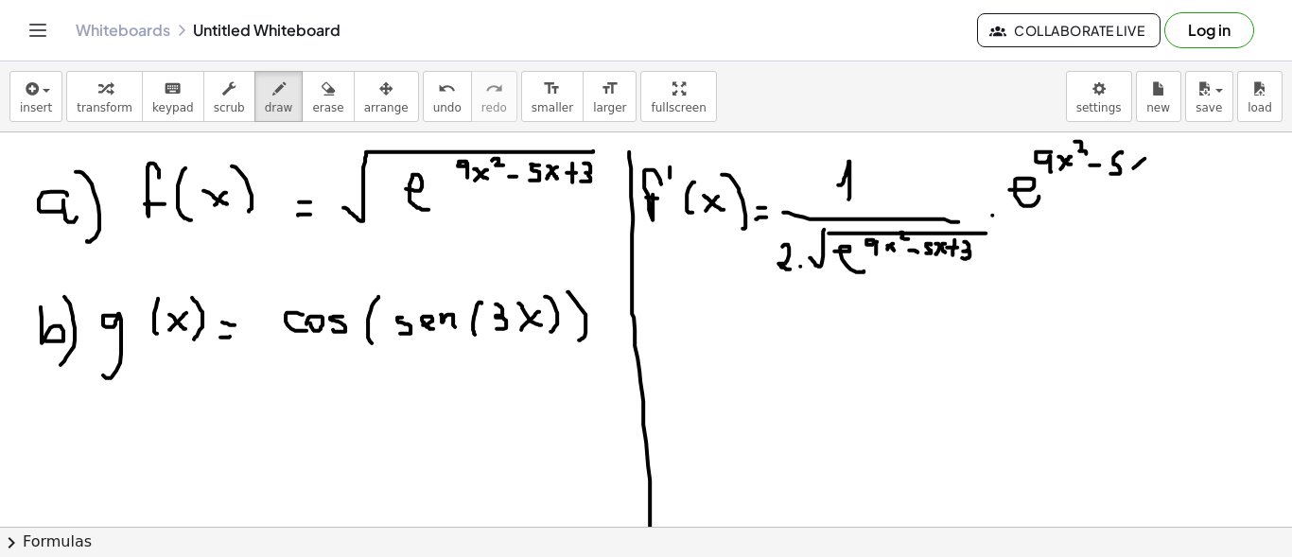
click at [1132, 168] on div at bounding box center [646, 347] width 1292 height 1010
drag, startPoint x: 1132, startPoint y: 154, endPoint x: 1145, endPoint y: 170, distance: 20.8
click at [1145, 170] on div at bounding box center [646, 347] width 1292 height 1010
click at [1160, 160] on div at bounding box center [646, 347] width 1292 height 1010
drag, startPoint x: 1156, startPoint y: 157, endPoint x: 1156, endPoint y: 173, distance: 16.1
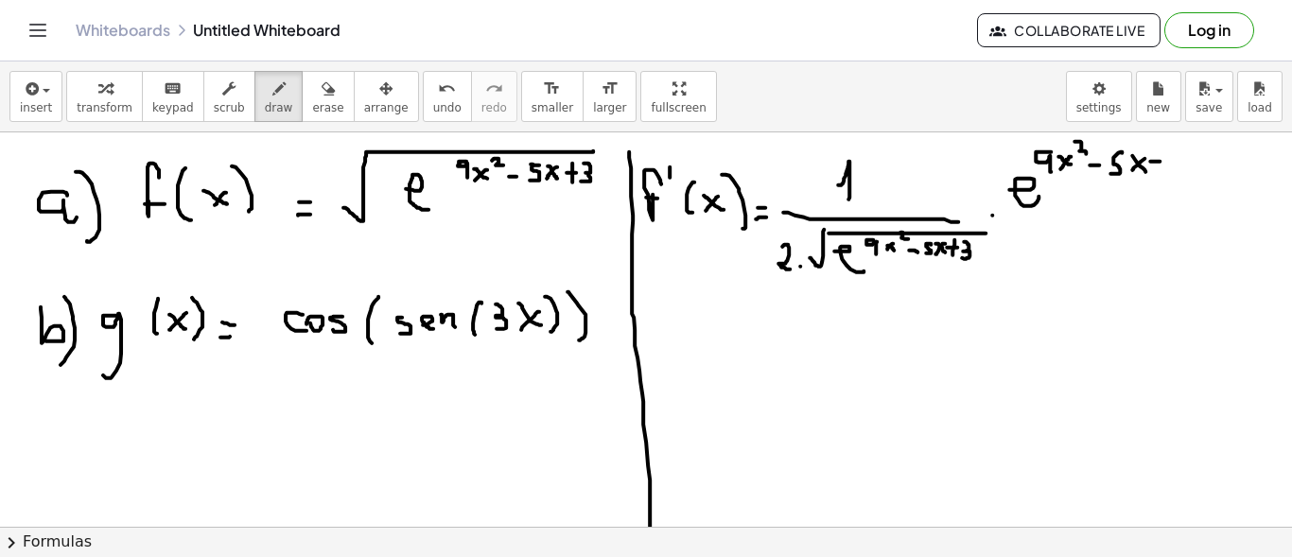
click at [1156, 173] on div at bounding box center [646, 347] width 1292 height 1010
drag, startPoint x: 1183, startPoint y: 161, endPoint x: 1173, endPoint y: 184, distance: 25.8
click at [1174, 184] on div at bounding box center [646, 347] width 1292 height 1010
click at [1201, 216] on div at bounding box center [646, 347] width 1292 height 1010
drag, startPoint x: 719, startPoint y: 303, endPoint x: 724, endPoint y: 330, distance: 28.0
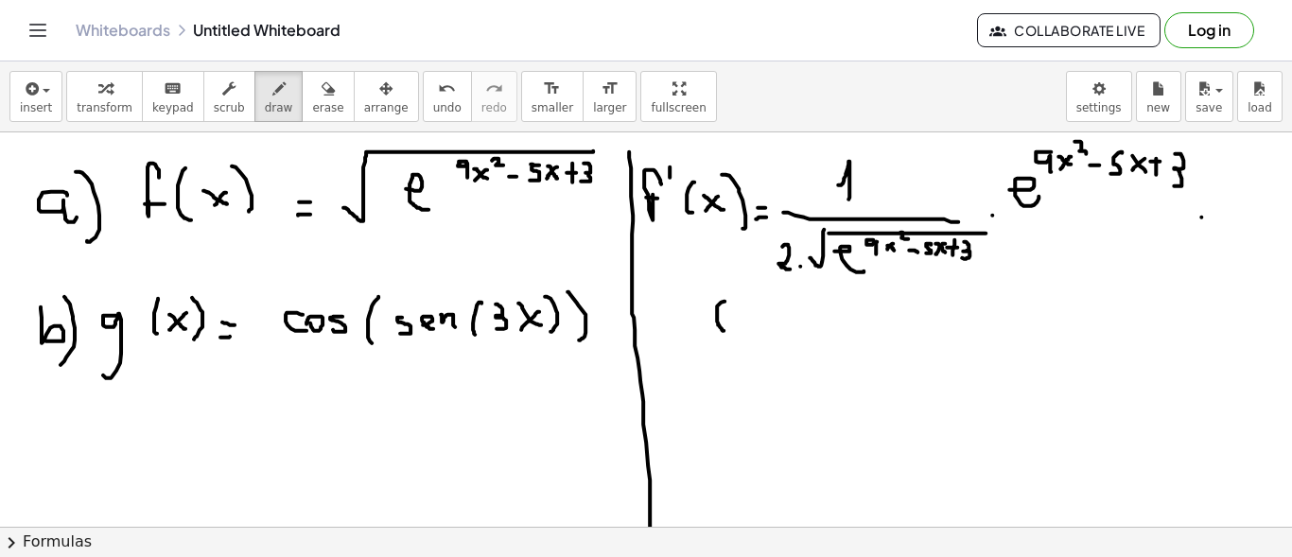
click at [724, 330] on div at bounding box center [646, 347] width 1292 height 1010
drag, startPoint x: 741, startPoint y: 313, endPoint x: 744, endPoint y: 333, distance: 20.2
click at [744, 333] on div at bounding box center [646, 347] width 1292 height 1010
click at [758, 306] on div at bounding box center [646, 347] width 1292 height 1010
drag, startPoint x: 780, startPoint y: 309, endPoint x: 795, endPoint y: 326, distance: 22.8
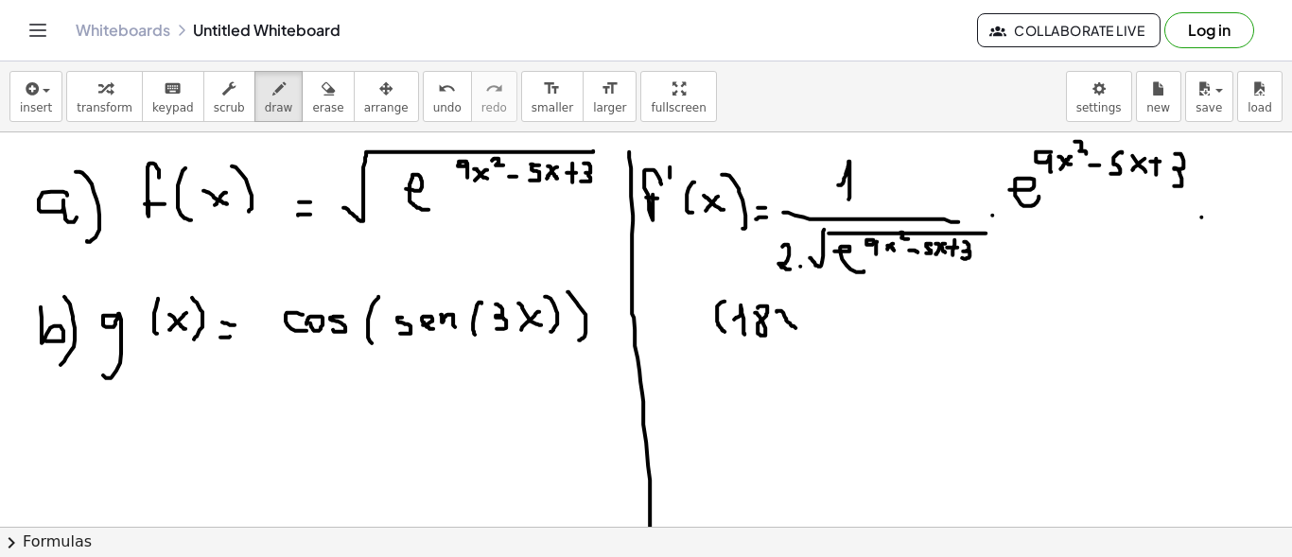
click at [795, 326] on div at bounding box center [646, 347] width 1292 height 1010
drag, startPoint x: 789, startPoint y: 311, endPoint x: 779, endPoint y: 322, distance: 14.1
click at [779, 322] on div at bounding box center [646, 347] width 1292 height 1010
drag, startPoint x: 811, startPoint y: 316, endPoint x: 825, endPoint y: 318, distance: 13.4
click at [825, 318] on div at bounding box center [646, 347] width 1292 height 1010
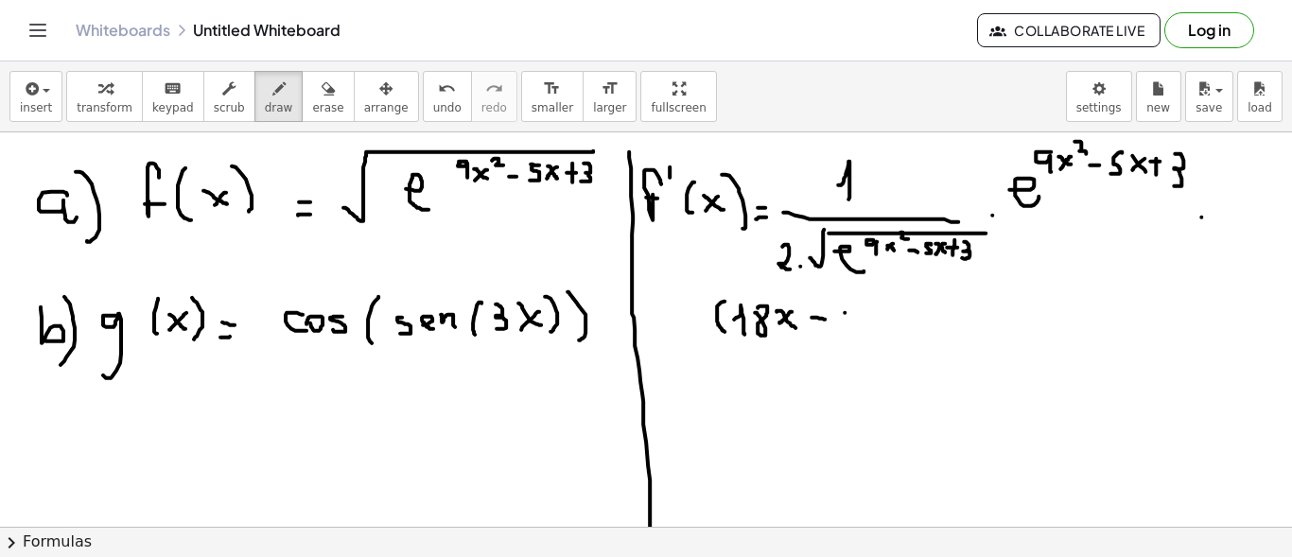
drag, startPoint x: 845, startPoint y: 311, endPoint x: 860, endPoint y: 311, distance: 15.1
click at [860, 311] on div at bounding box center [646, 347] width 1292 height 1010
drag, startPoint x: 845, startPoint y: 311, endPoint x: 841, endPoint y: 324, distance: 13.8
click at [841, 324] on div at bounding box center [646, 347] width 1292 height 1010
drag, startPoint x: 881, startPoint y: 319, endPoint x: 859, endPoint y: 341, distance: 32.1
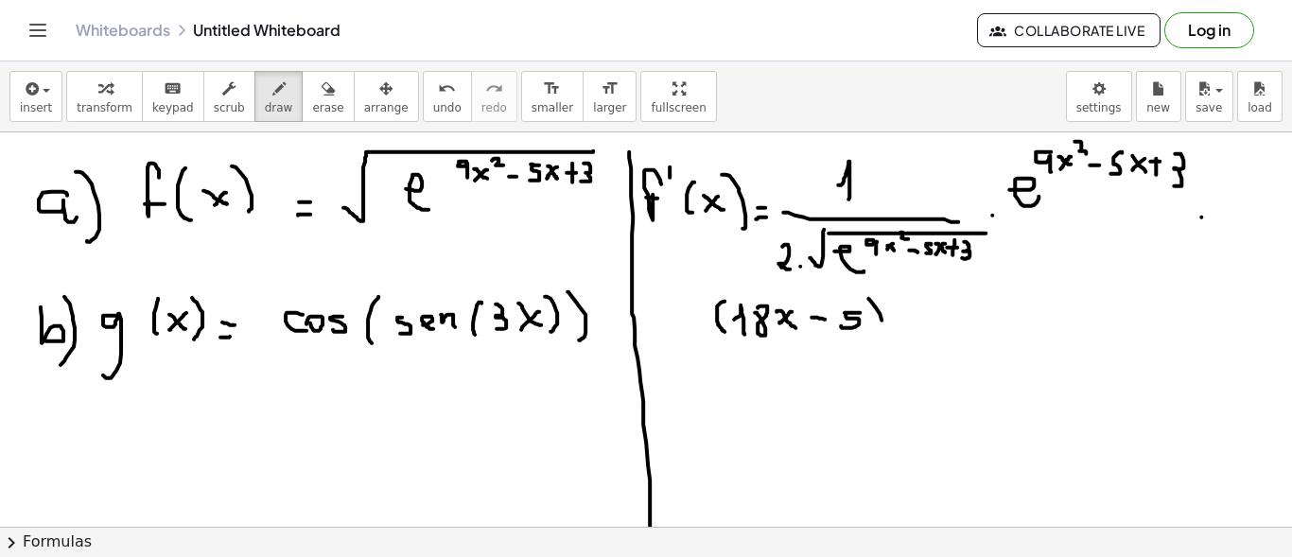
click at [871, 339] on div at bounding box center [646, 347] width 1292 height 1010
drag, startPoint x: 915, startPoint y: 318, endPoint x: 1236, endPoint y: 222, distance: 335.5
click at [1237, 222] on div at bounding box center [646, 347] width 1292 height 1010
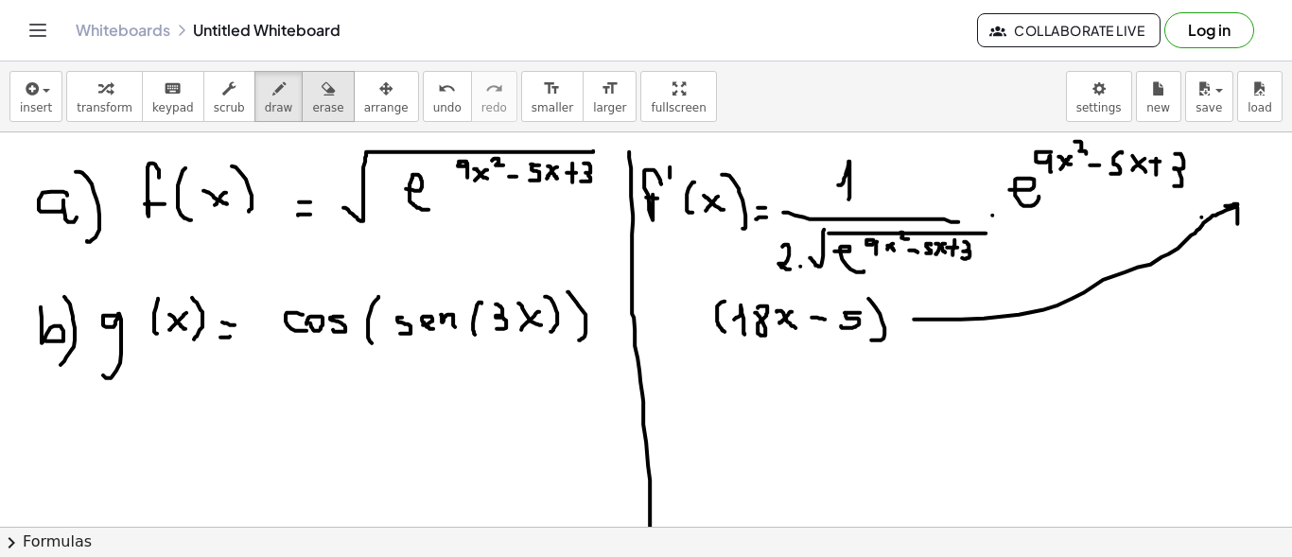
click at [312, 103] on span "erase" at bounding box center [327, 107] width 31 height 13
drag, startPoint x: 652, startPoint y: 508, endPoint x: 642, endPoint y: 406, distance: 102.6
click at [642, 406] on div at bounding box center [646, 347] width 1292 height 1010
drag, startPoint x: 253, startPoint y: 99, endPoint x: 169, endPoint y: 374, distance: 286.6
click at [272, 98] on icon "button" at bounding box center [278, 89] width 13 height 23
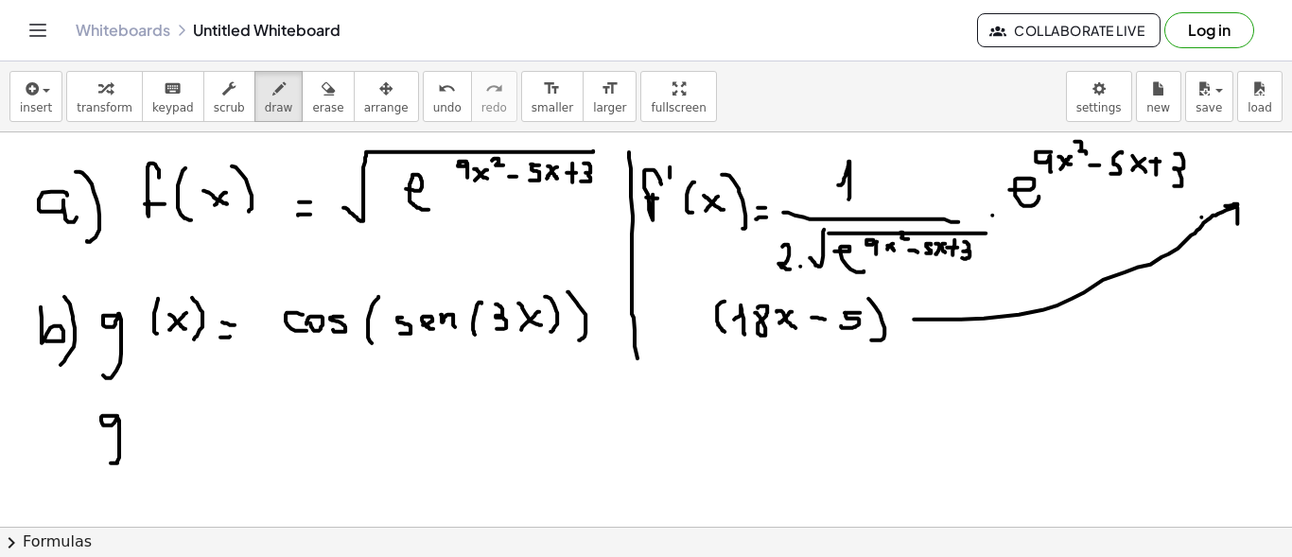
drag, startPoint x: 106, startPoint y: 414, endPoint x: 116, endPoint y: 436, distance: 24.1
click at [106, 455] on div at bounding box center [646, 347] width 1292 height 1010
drag, startPoint x: 125, startPoint y: 398, endPoint x: 128, endPoint y: 410, distance: 11.7
click at [128, 409] on div at bounding box center [646, 347] width 1292 height 1010
drag, startPoint x: 152, startPoint y: 408, endPoint x: 160, endPoint y: 425, distance: 18.6
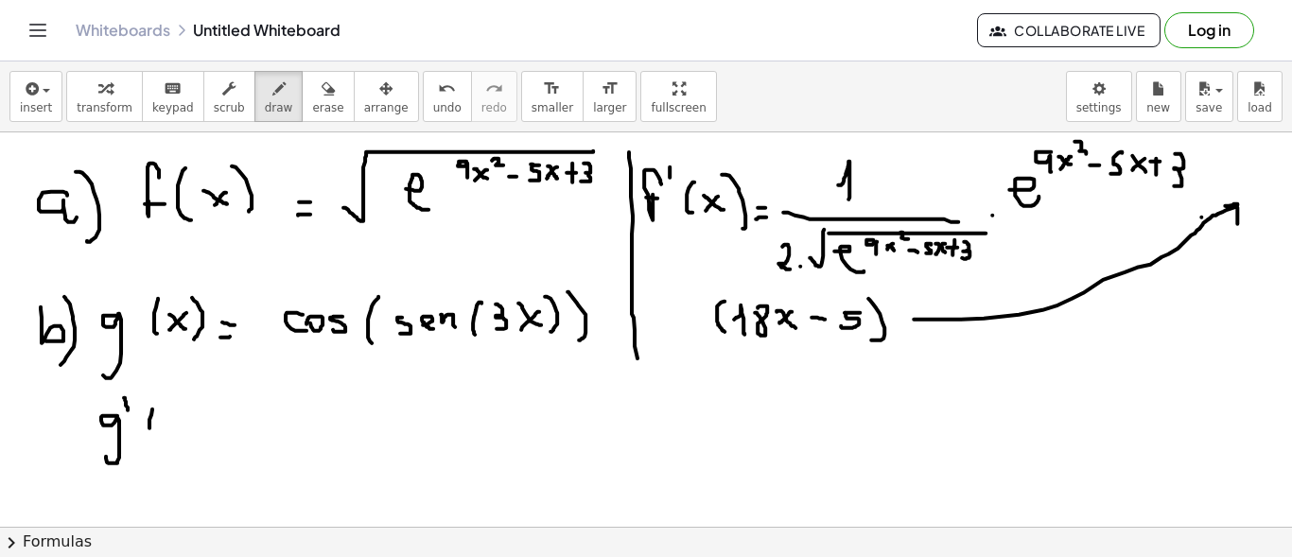
click at [153, 436] on div at bounding box center [646, 347] width 1292 height 1010
drag, startPoint x: 166, startPoint y: 417, endPoint x: 183, endPoint y: 427, distance: 19.5
click at [183, 430] on div at bounding box center [646, 347] width 1292 height 1010
drag, startPoint x: 172, startPoint y: 426, endPoint x: 163, endPoint y: 433, distance: 12.1
click at [163, 433] on div at bounding box center [646, 347] width 1292 height 1010
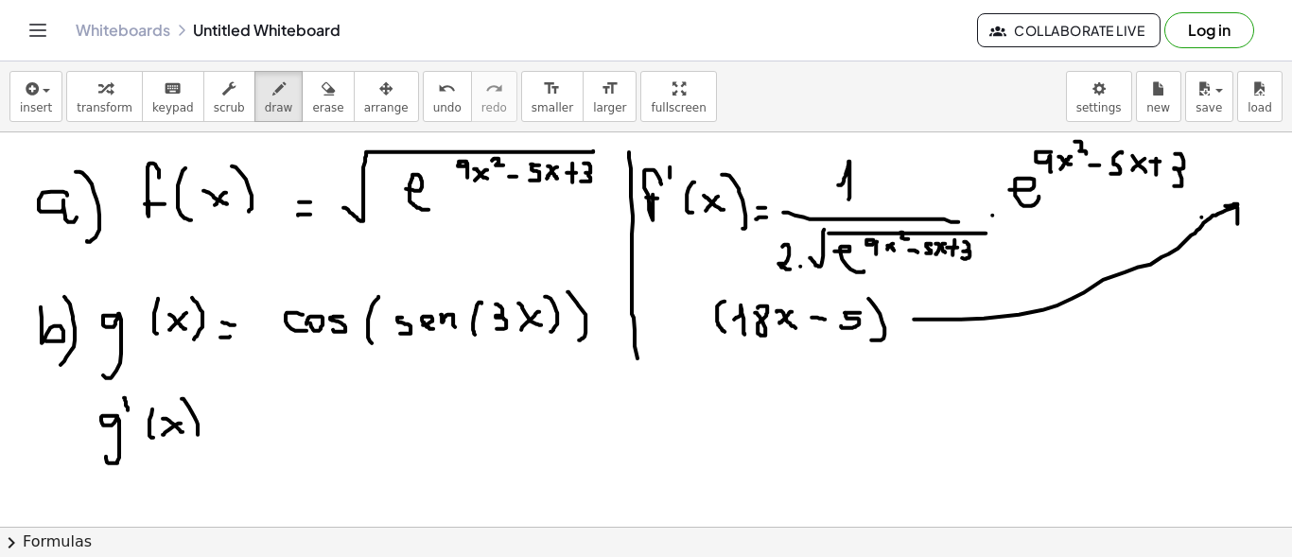
drag, startPoint x: 183, startPoint y: 397, endPoint x: 193, endPoint y: 437, distance: 40.8
click at [193, 437] on div at bounding box center [646, 347] width 1292 height 1010
click at [227, 434] on div at bounding box center [646, 347] width 1292 height 1010
drag, startPoint x: 218, startPoint y: 422, endPoint x: 230, endPoint y: 424, distance: 11.5
click at [230, 424] on div at bounding box center [646, 347] width 1292 height 1010
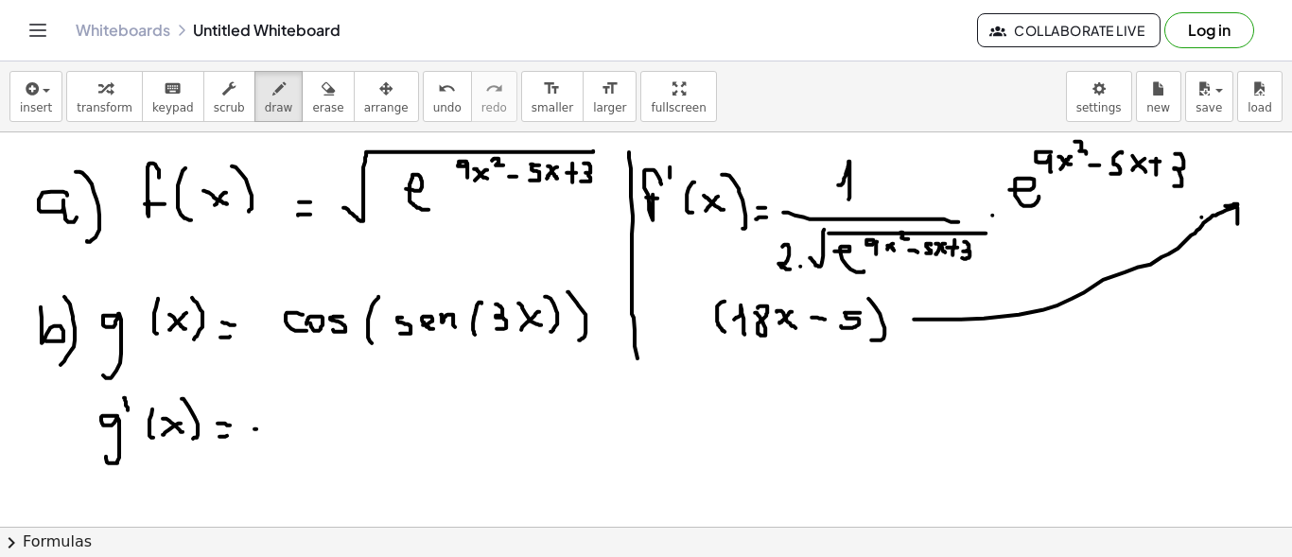
click at [265, 427] on div at bounding box center [646, 347] width 1292 height 1010
drag, startPoint x: 300, startPoint y: 415, endPoint x: 292, endPoint y: 430, distance: 16.9
click at [292, 432] on div at bounding box center [646, 347] width 1292 height 1010
drag, startPoint x: 313, startPoint y: 427, endPoint x: 325, endPoint y: 434, distance: 14.4
click at [324, 434] on div at bounding box center [646, 347] width 1292 height 1010
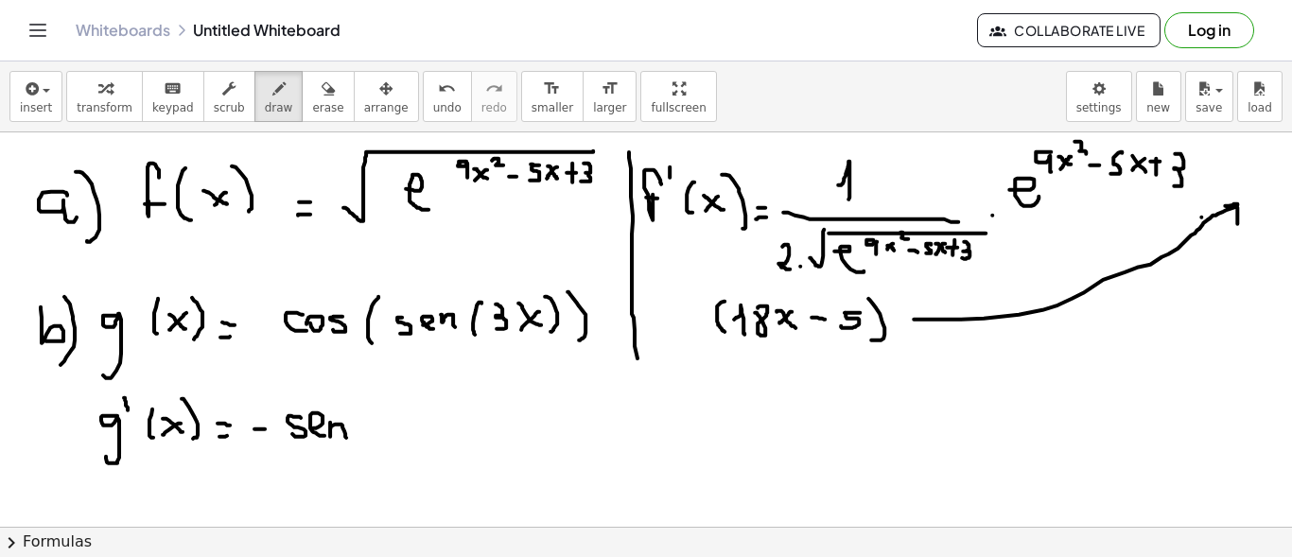
drag, startPoint x: 330, startPoint y: 422, endPoint x: 375, endPoint y: 421, distance: 44.5
click at [347, 436] on div at bounding box center [646, 347] width 1292 height 1010
drag, startPoint x: 373, startPoint y: 411, endPoint x: 383, endPoint y: 441, distance: 31.1
click at [378, 445] on div at bounding box center [646, 347] width 1292 height 1010
drag, startPoint x: 407, startPoint y: 411, endPoint x: 405, endPoint y: 428, distance: 17.1
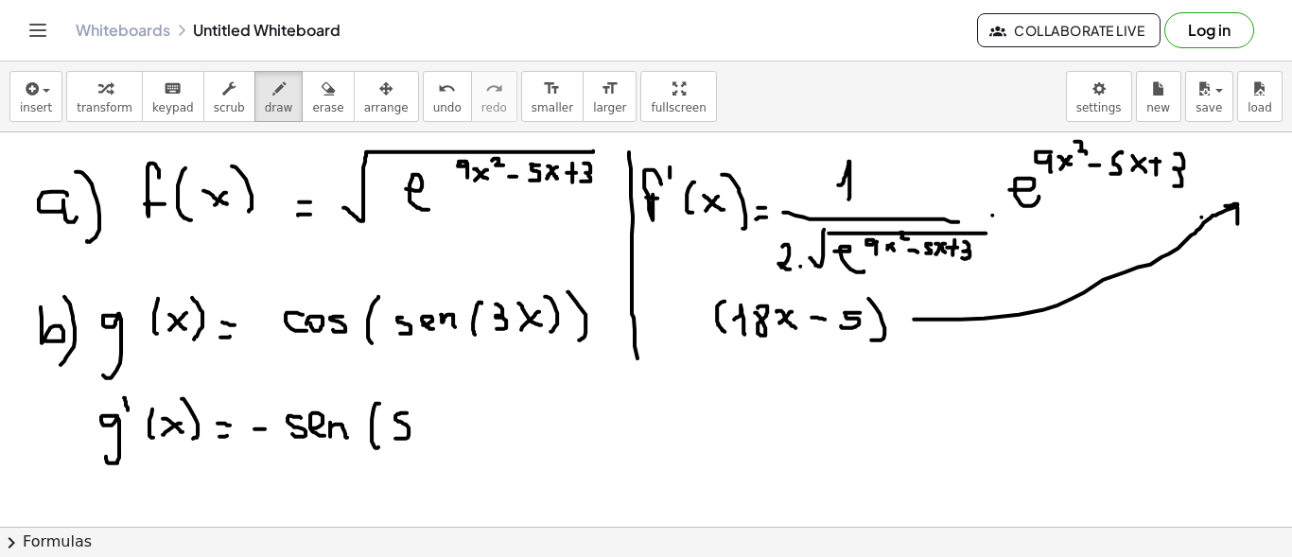
click at [394, 435] on div at bounding box center [646, 347] width 1292 height 1010
drag, startPoint x: 418, startPoint y: 426, endPoint x: 433, endPoint y: 437, distance: 18.9
click at [427, 437] on div at bounding box center [646, 347] width 1292 height 1010
drag, startPoint x: 451, startPoint y: 450, endPoint x: 463, endPoint y: 445, distance: 13.5
click at [463, 445] on div at bounding box center [646, 347] width 1292 height 1010
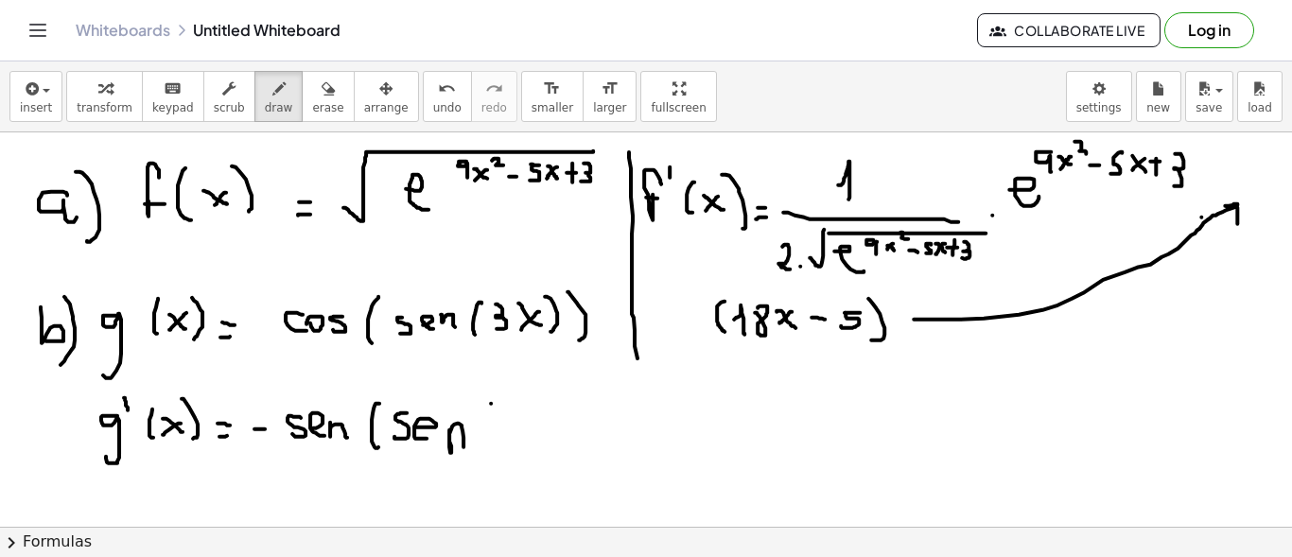
drag, startPoint x: 491, startPoint y: 402, endPoint x: 495, endPoint y: 445, distance: 42.7
click at [494, 445] on div at bounding box center [646, 347] width 1292 height 1010
drag, startPoint x: 506, startPoint y: 416, endPoint x: 522, endPoint y: 437, distance: 26.3
click at [522, 437] on div at bounding box center [646, 347] width 1292 height 1010
drag, startPoint x: 544, startPoint y: 418, endPoint x: 562, endPoint y: 433, distance: 23.5
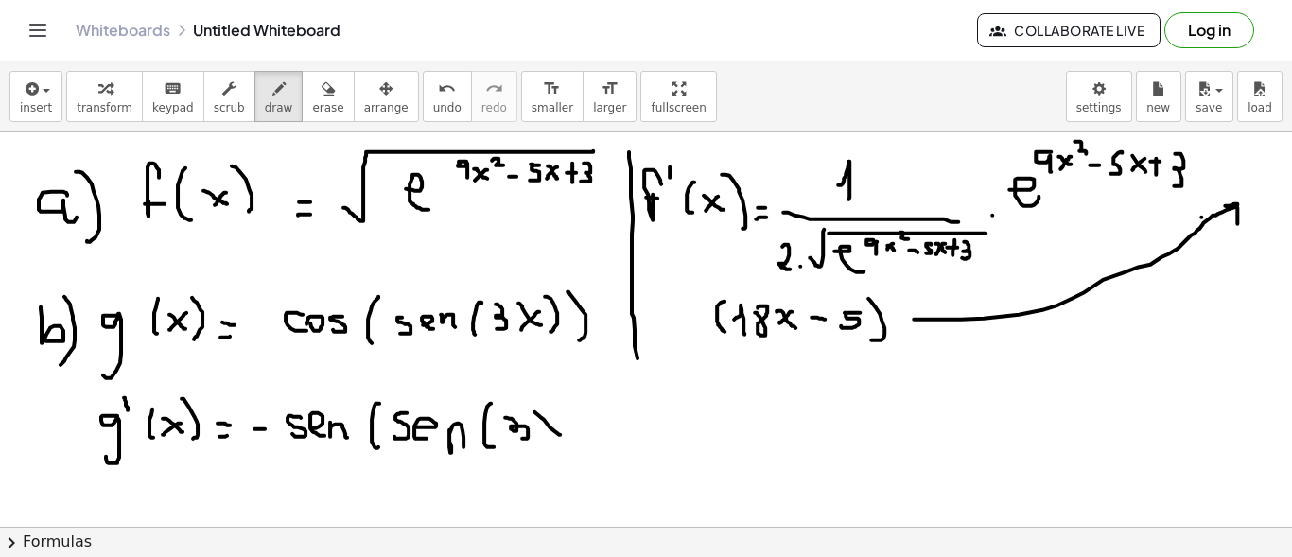
click at [561, 433] on div at bounding box center [646, 347] width 1292 height 1010
click at [542, 433] on div at bounding box center [646, 347] width 1292 height 1010
drag, startPoint x: 567, startPoint y: 401, endPoint x: 575, endPoint y: 432, distance: 32.4
click at [575, 438] on div at bounding box center [646, 347] width 1292 height 1010
drag, startPoint x: 584, startPoint y: 394, endPoint x: 594, endPoint y: 446, distance: 53.0
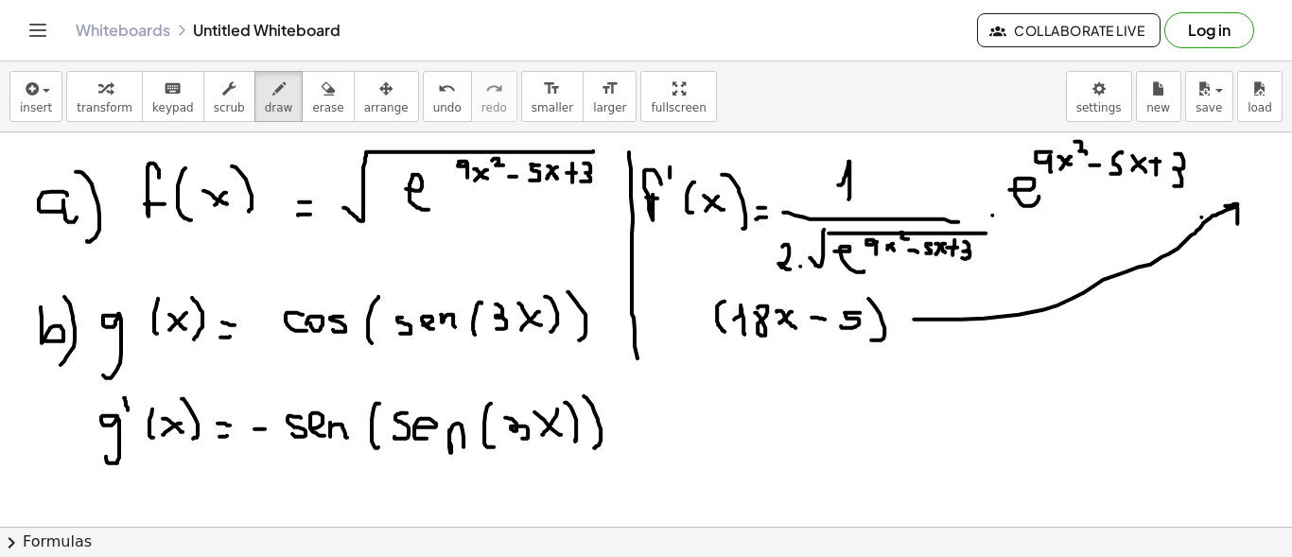
click at [594, 446] on div at bounding box center [646, 347] width 1292 height 1010
click at [624, 438] on div at bounding box center [646, 347] width 1292 height 1010
drag, startPoint x: 661, startPoint y: 415, endPoint x: 670, endPoint y: 431, distance: 18.2
click at [663, 441] on div at bounding box center [646, 347] width 1292 height 1010
click at [671, 430] on div at bounding box center [646, 347] width 1292 height 1010
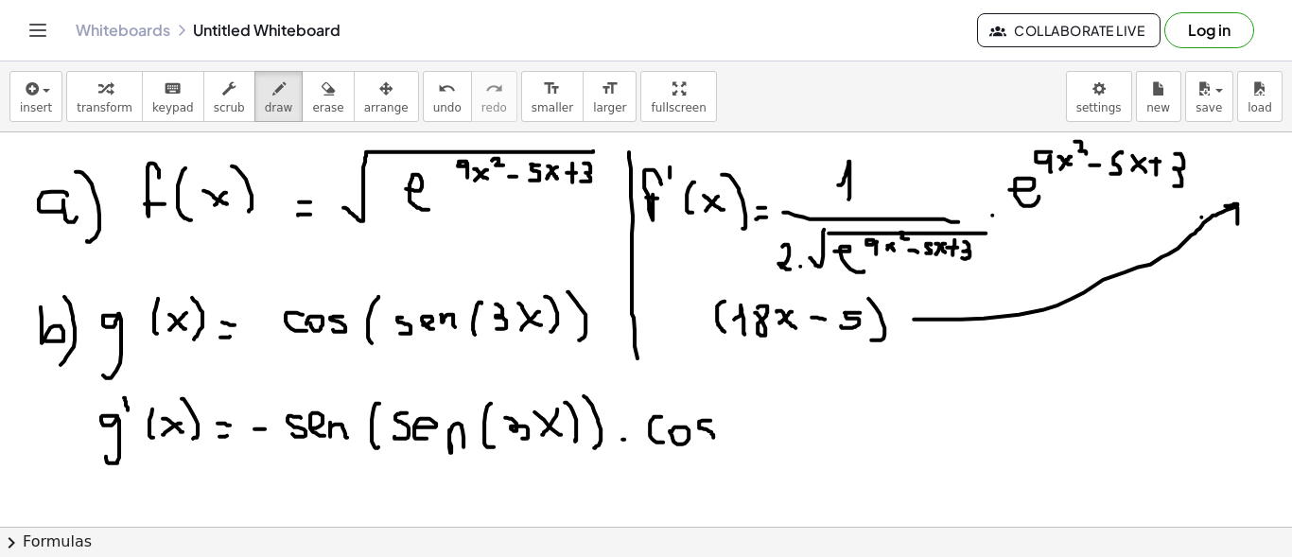
drag, startPoint x: 710, startPoint y: 419, endPoint x: 704, endPoint y: 439, distance: 20.9
click at [704, 439] on div at bounding box center [646, 347] width 1292 height 1010
click at [736, 445] on div at bounding box center [646, 347] width 1292 height 1010
drag, startPoint x: 753, startPoint y: 418, endPoint x: 763, endPoint y: 439, distance: 23.3
click at [763, 439] on div at bounding box center [646, 347] width 1292 height 1010
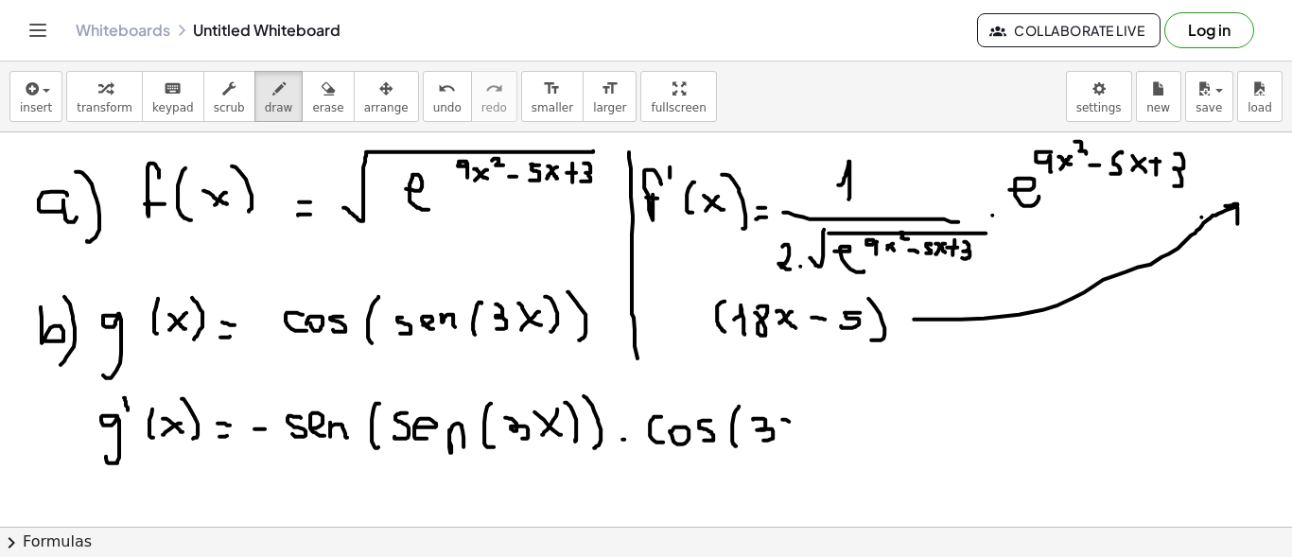
drag, startPoint x: 785, startPoint y: 418, endPoint x: 805, endPoint y: 436, distance: 26.8
click at [804, 438] on div at bounding box center [646, 347] width 1292 height 1010
click at [790, 431] on div at bounding box center [646, 347] width 1292 height 1010
click at [812, 439] on div at bounding box center [646, 347] width 1292 height 1010
click at [838, 434] on div at bounding box center [646, 347] width 1292 height 1010
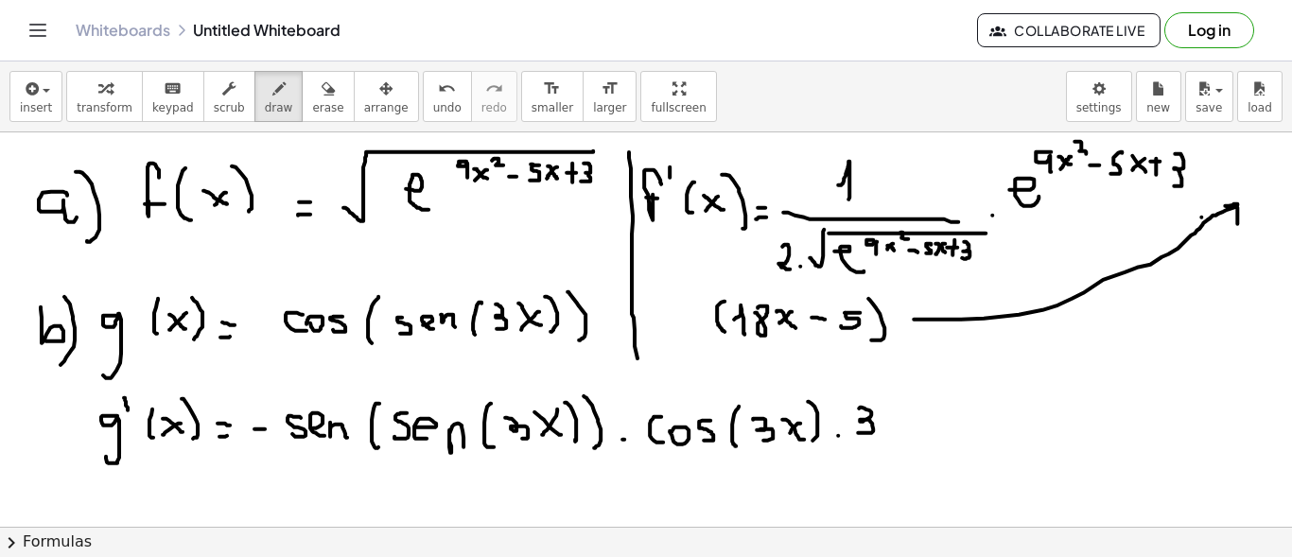
drag, startPoint x: 859, startPoint y: 407, endPoint x: 858, endPoint y: 431, distance: 24.6
click at [858, 431] on div at bounding box center [646, 347] width 1292 height 1010
drag, startPoint x: 982, startPoint y: 406, endPoint x: 968, endPoint y: 425, distance: 23.6
click at [968, 433] on div at bounding box center [646, 347] width 1292 height 1010
drag, startPoint x: 1003, startPoint y: 404, endPoint x: 1023, endPoint y: 399, distance: 20.4
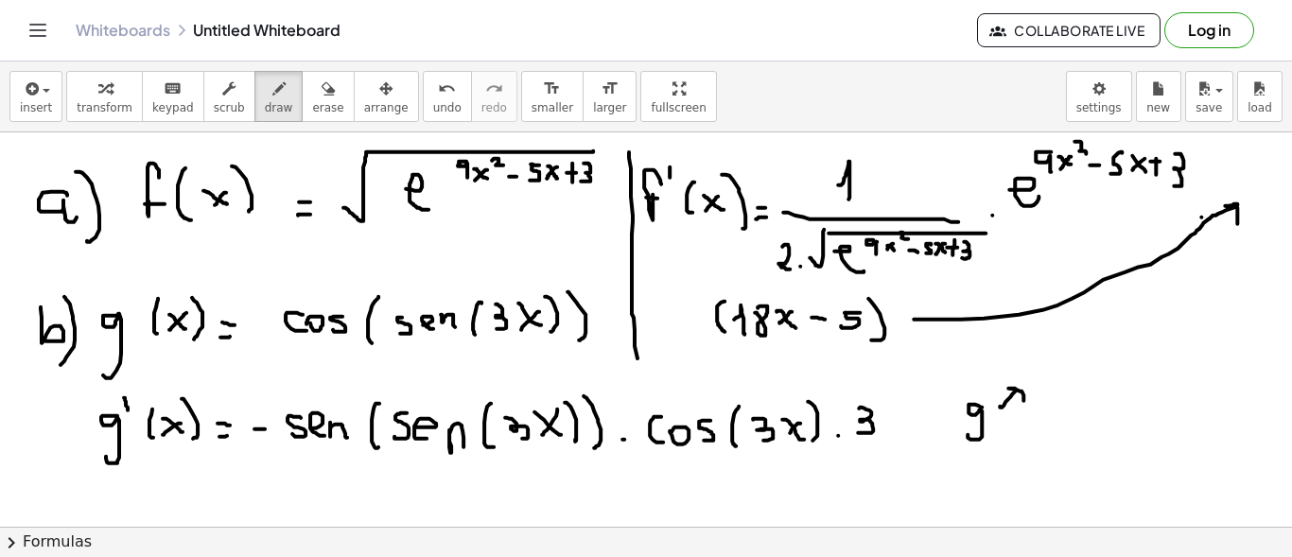
click at [1023, 399] on div at bounding box center [646, 347] width 1292 height 1010
drag, startPoint x: 1057, startPoint y: 374, endPoint x: 1076, endPoint y: 375, distance: 19.0
click at [1076, 375] on div at bounding box center [646, 347] width 1292 height 1010
drag, startPoint x: 1103, startPoint y: 370, endPoint x: 1058, endPoint y: 403, distance: 55.4
click at [1096, 388] on div at bounding box center [646, 347] width 1292 height 1010
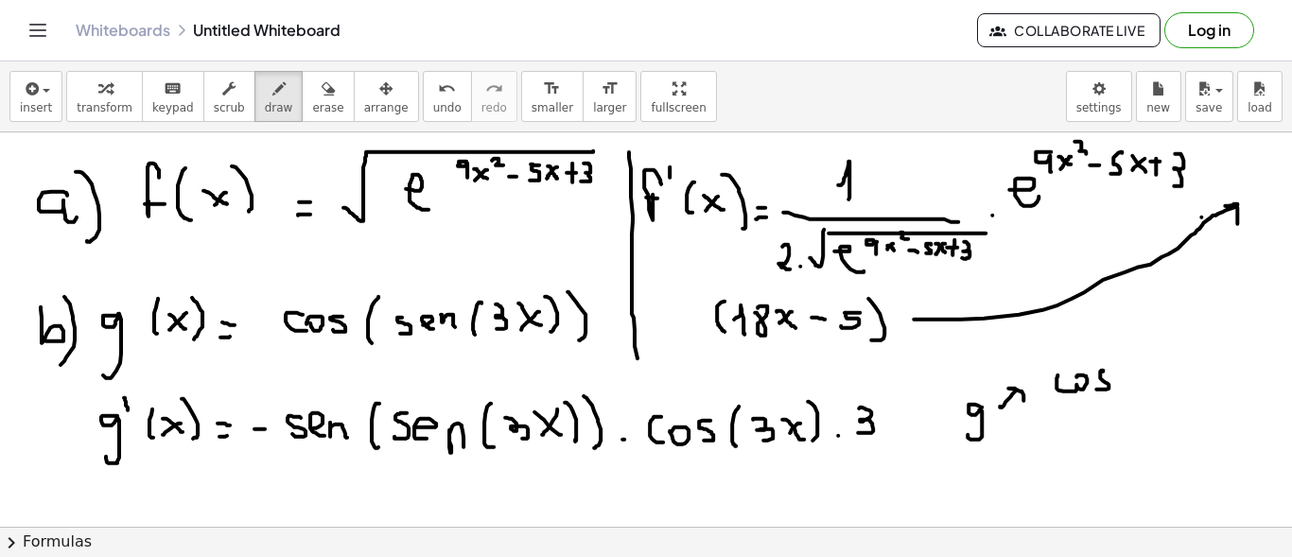
click at [1038, 430] on div at bounding box center [646, 347] width 1292 height 1010
drag, startPoint x: 1036, startPoint y: 424, endPoint x: 1062, endPoint y: 427, distance: 26.6
click at [1039, 440] on div at bounding box center [646, 347] width 1292 height 1010
drag, startPoint x: 1072, startPoint y: 420, endPoint x: 1072, endPoint y: 433, distance: 13.2
click at [1065, 440] on div at bounding box center [646, 347] width 1292 height 1010
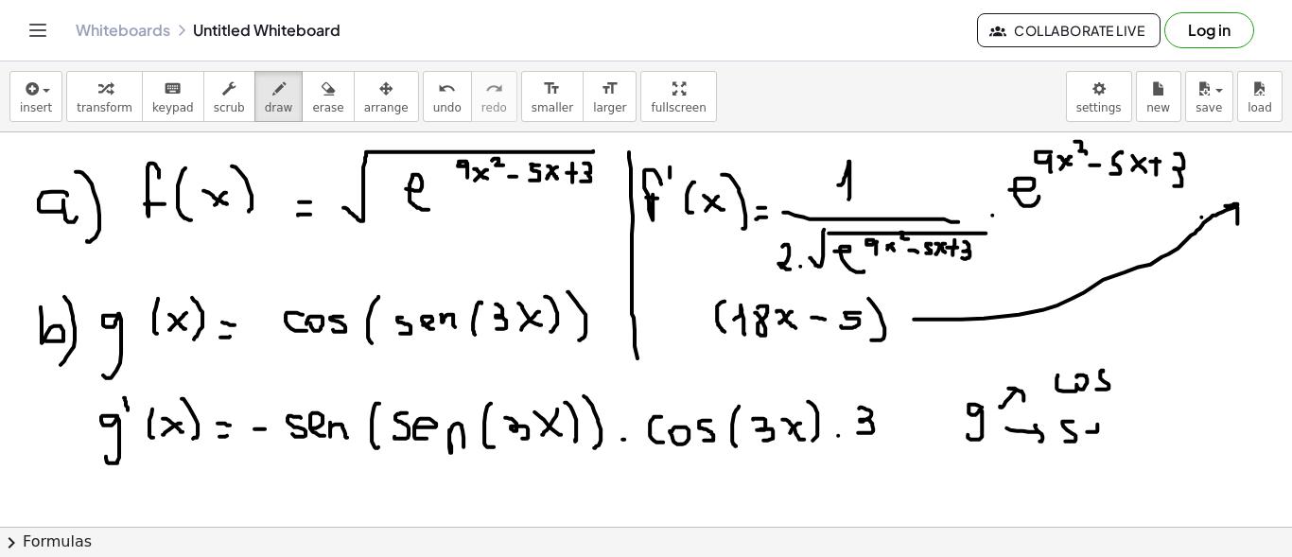
drag, startPoint x: 1097, startPoint y: 427, endPoint x: 1102, endPoint y: 435, distance: 9.7
click at [1101, 439] on div at bounding box center [646, 347] width 1292 height 1010
click at [1111, 436] on div at bounding box center [646, 347] width 1292 height 1010
drag, startPoint x: 1029, startPoint y: 466, endPoint x: 1042, endPoint y: 473, distance: 14.8
click at [1042, 473] on div at bounding box center [646, 347] width 1292 height 1010
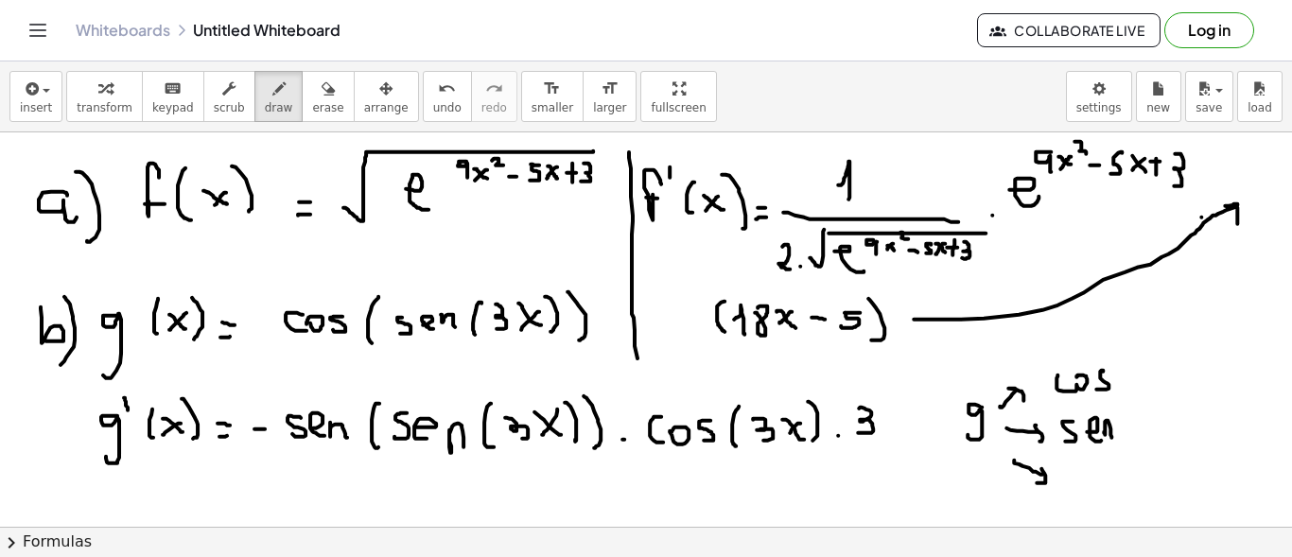
drag, startPoint x: 1041, startPoint y: 467, endPoint x: 1037, endPoint y: 481, distance: 15.0
click at [1037, 481] on div at bounding box center [646, 347] width 1292 height 1010
drag, startPoint x: 1072, startPoint y: 470, endPoint x: 1070, endPoint y: 487, distance: 17.1
click at [1070, 487] on div at bounding box center [646, 347] width 1292 height 1010
drag, startPoint x: 1101, startPoint y: 480, endPoint x: 1090, endPoint y: 483, distance: 10.8
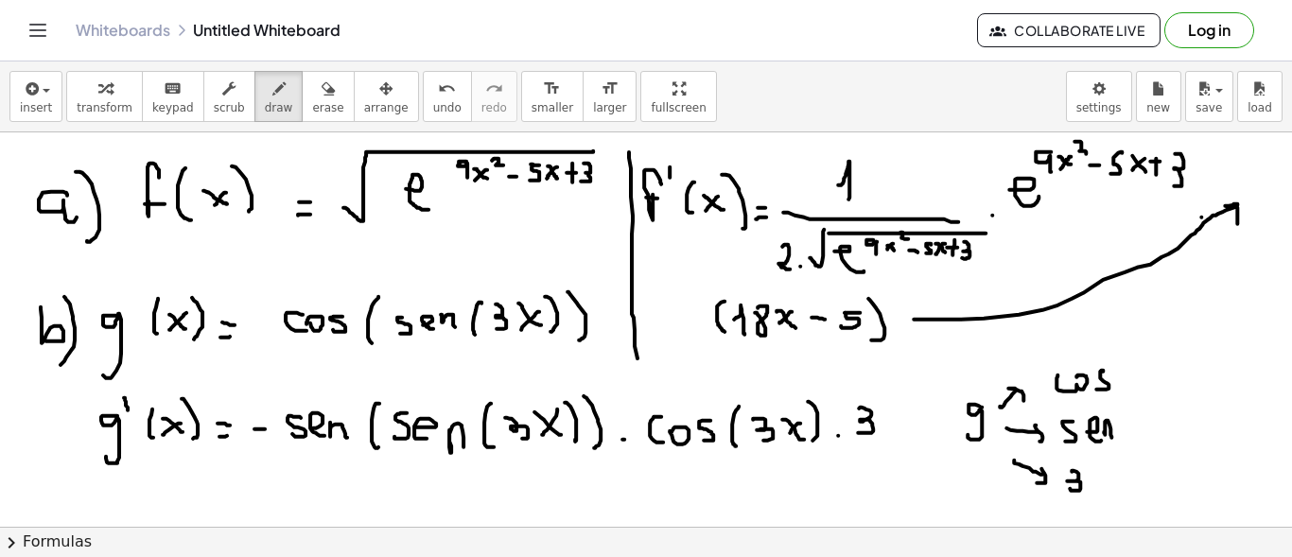
click at [1090, 483] on div at bounding box center [646, 347] width 1292 height 1010
drag, startPoint x: 1098, startPoint y: 480, endPoint x: 1090, endPoint y: 494, distance: 15.7
click at [1104, 486] on div at bounding box center [646, 347] width 1292 height 1010
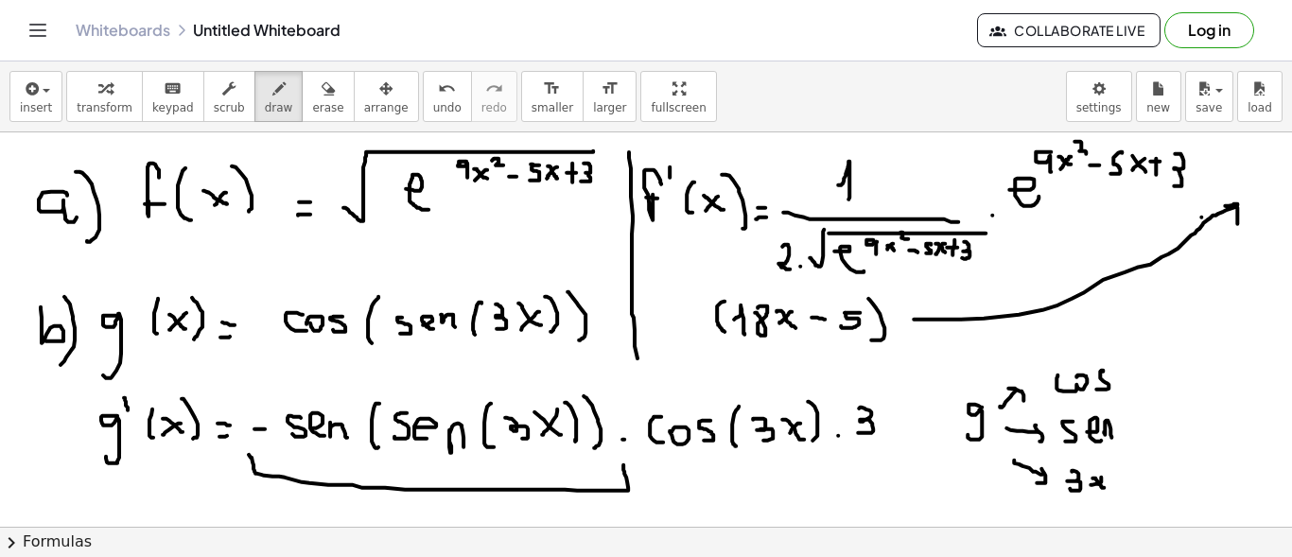
drag, startPoint x: 249, startPoint y: 453, endPoint x: 637, endPoint y: 450, distance: 387.8
click at [622, 462] on div at bounding box center [646, 347] width 1292 height 1010
drag, startPoint x: 648, startPoint y: 459, endPoint x: 826, endPoint y: 458, distance: 177.8
click at [824, 458] on div at bounding box center [646, 347] width 1292 height 1010
click at [889, 454] on div at bounding box center [646, 347] width 1292 height 1010
